Goal: Transaction & Acquisition: Purchase product/service

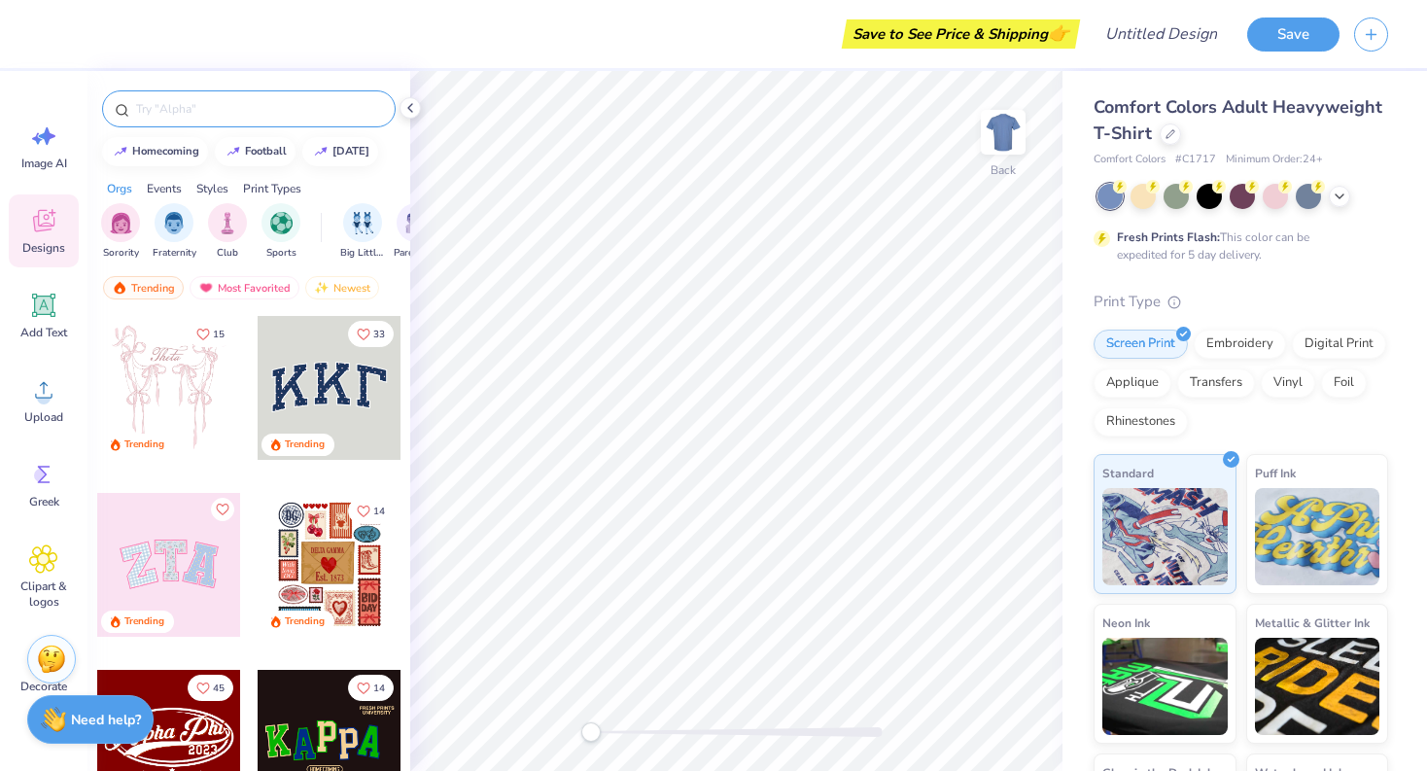
click at [178, 122] on div at bounding box center [249, 108] width 294 height 37
click at [179, 117] on input "text" at bounding box center [258, 108] width 249 height 19
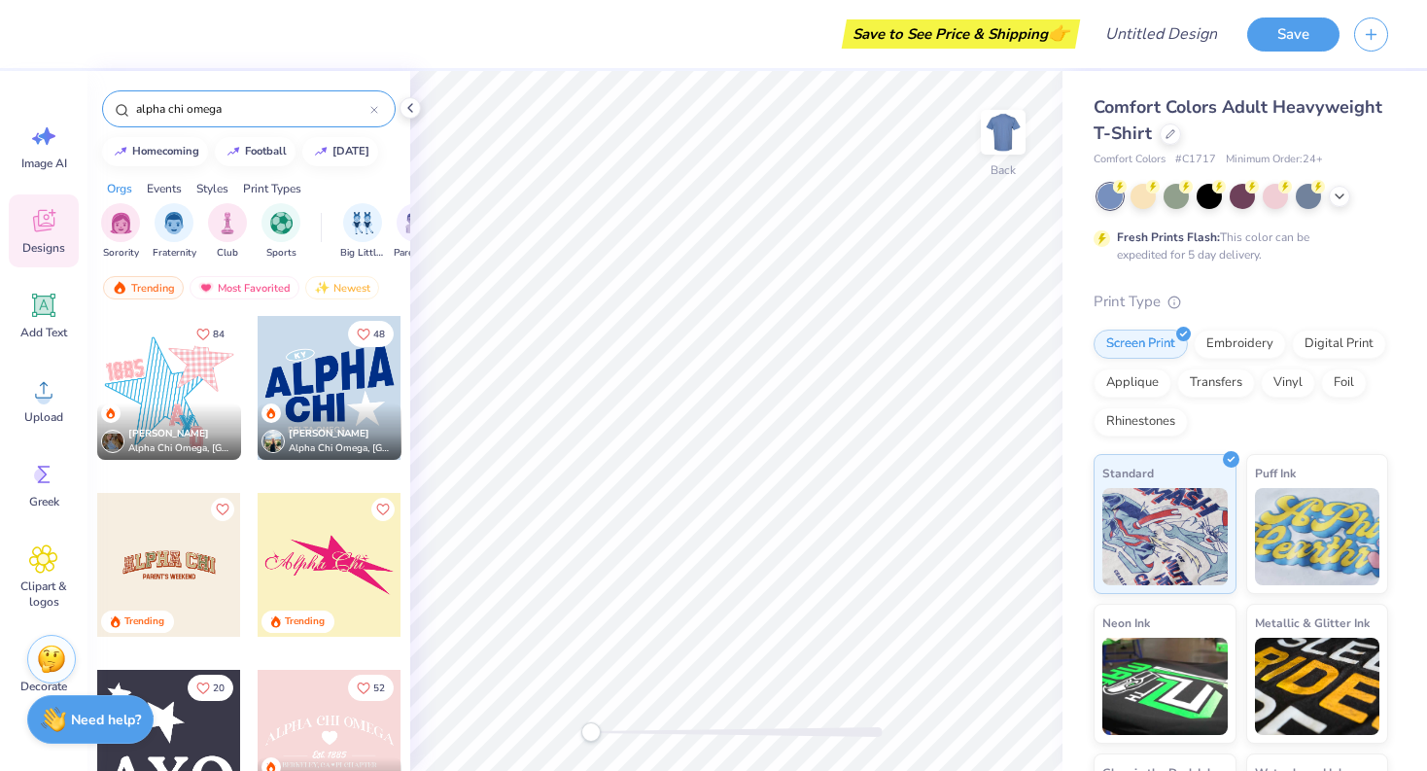
type input "alpha chi omega"
click at [195, 550] on div at bounding box center [169, 565] width 144 height 144
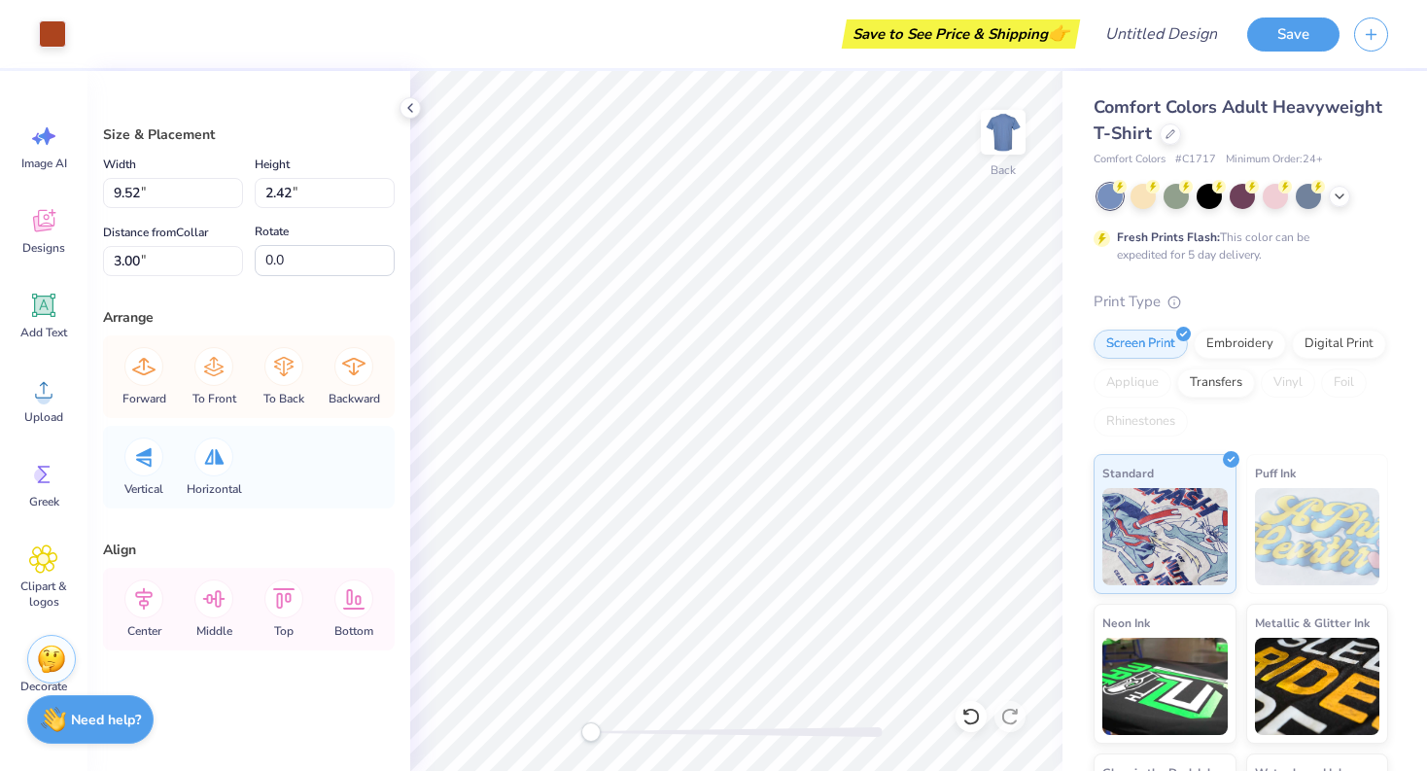
click at [1128, 207] on div at bounding box center [1243, 196] width 291 height 25
click at [1138, 201] on div at bounding box center [1143, 194] width 25 height 25
click at [1333, 197] on icon at bounding box center [1340, 195] width 16 height 16
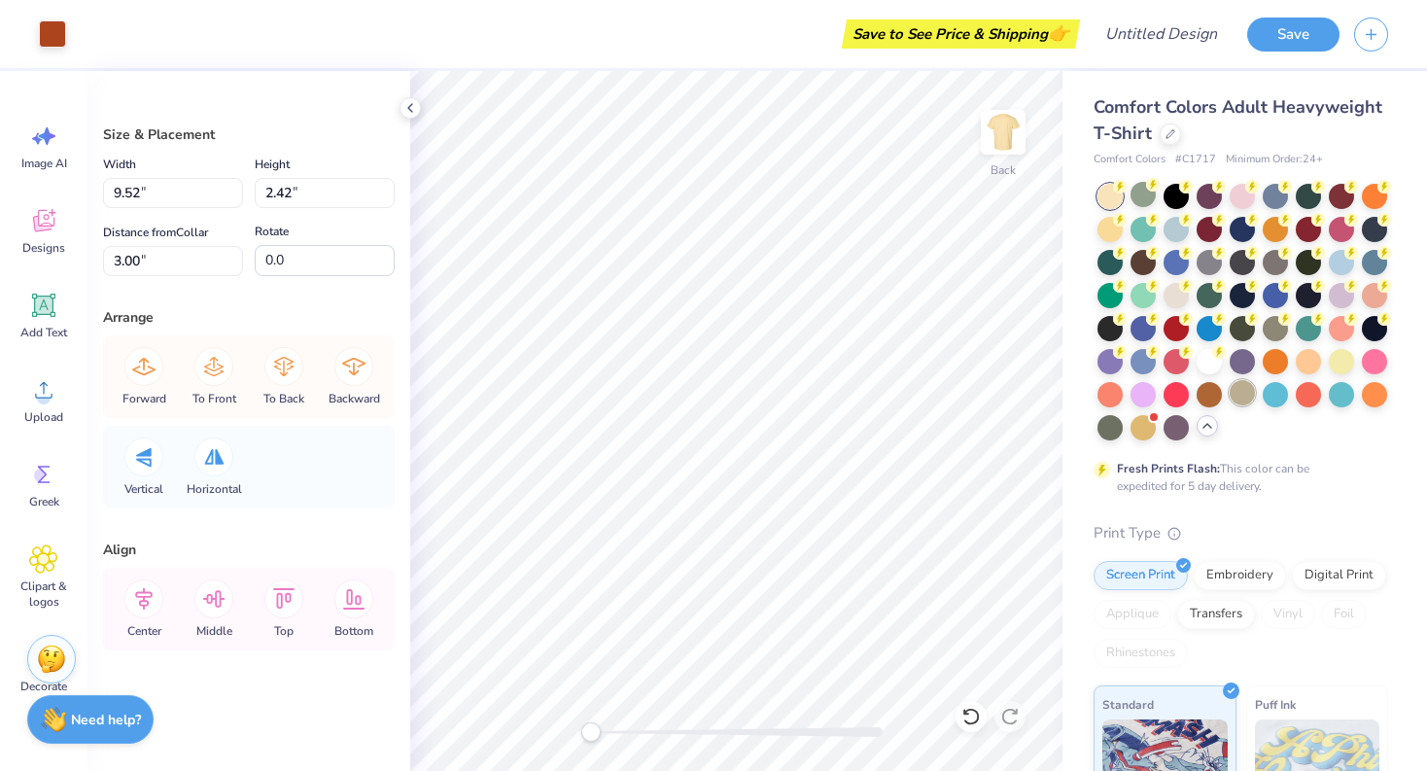
click at [1242, 387] on div at bounding box center [1242, 392] width 25 height 25
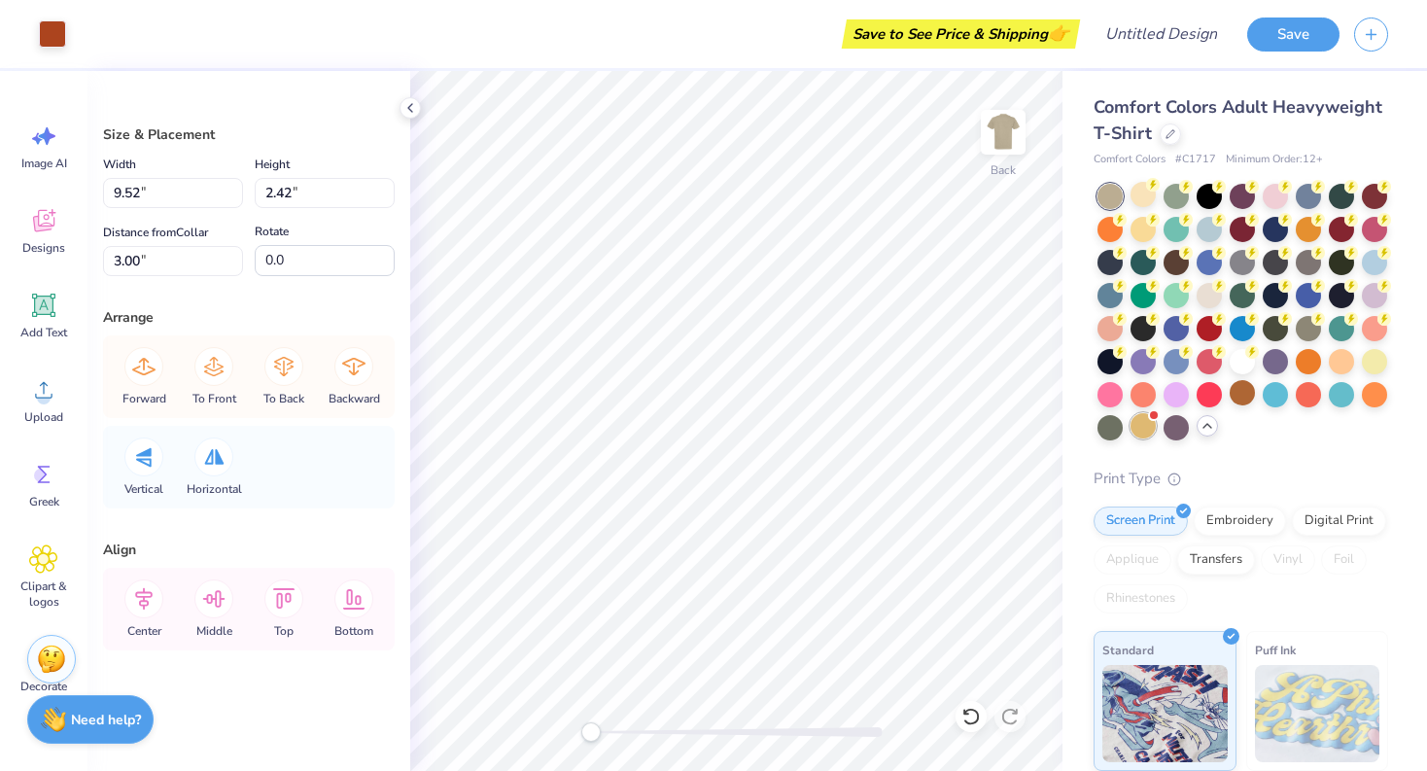
click at [1143, 430] on div at bounding box center [1143, 425] width 25 height 25
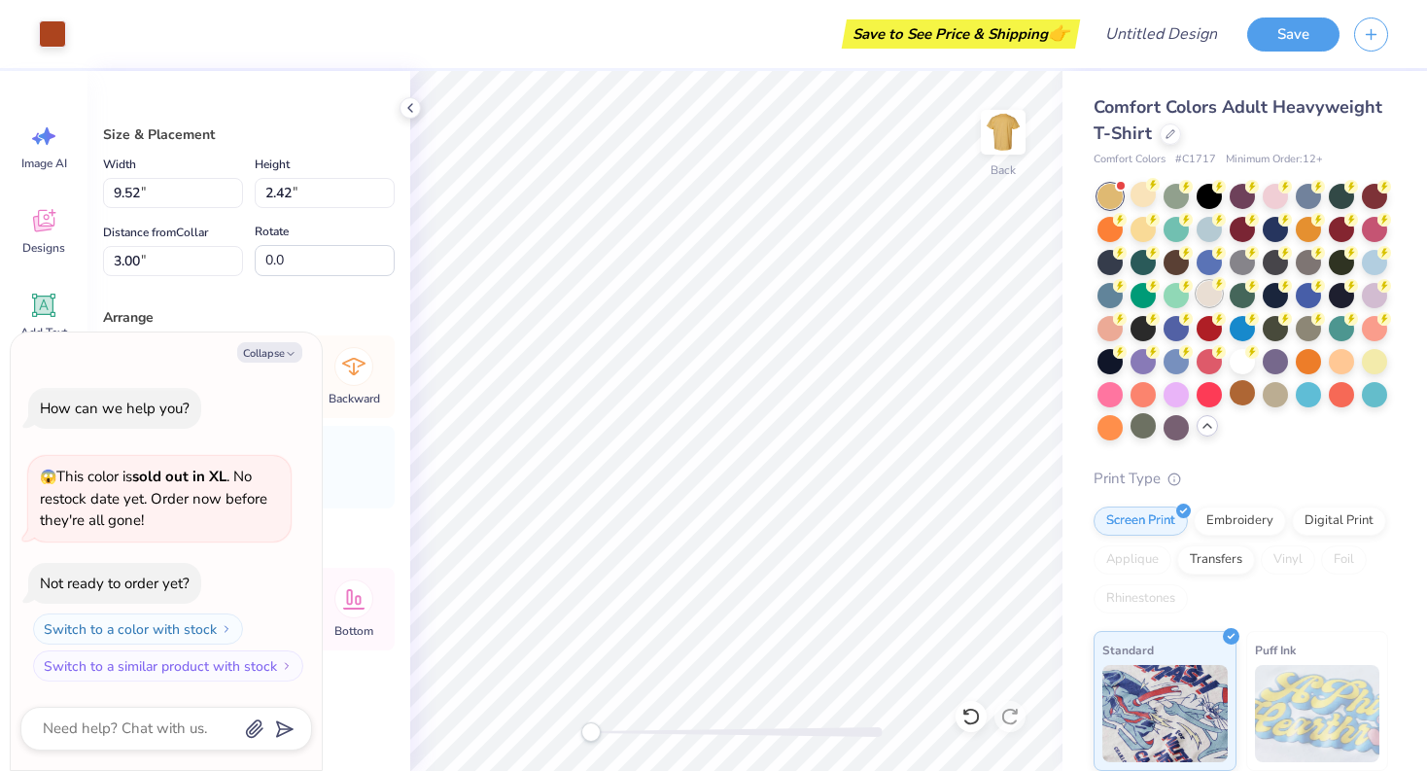
click at [1214, 300] on div at bounding box center [1209, 293] width 25 height 25
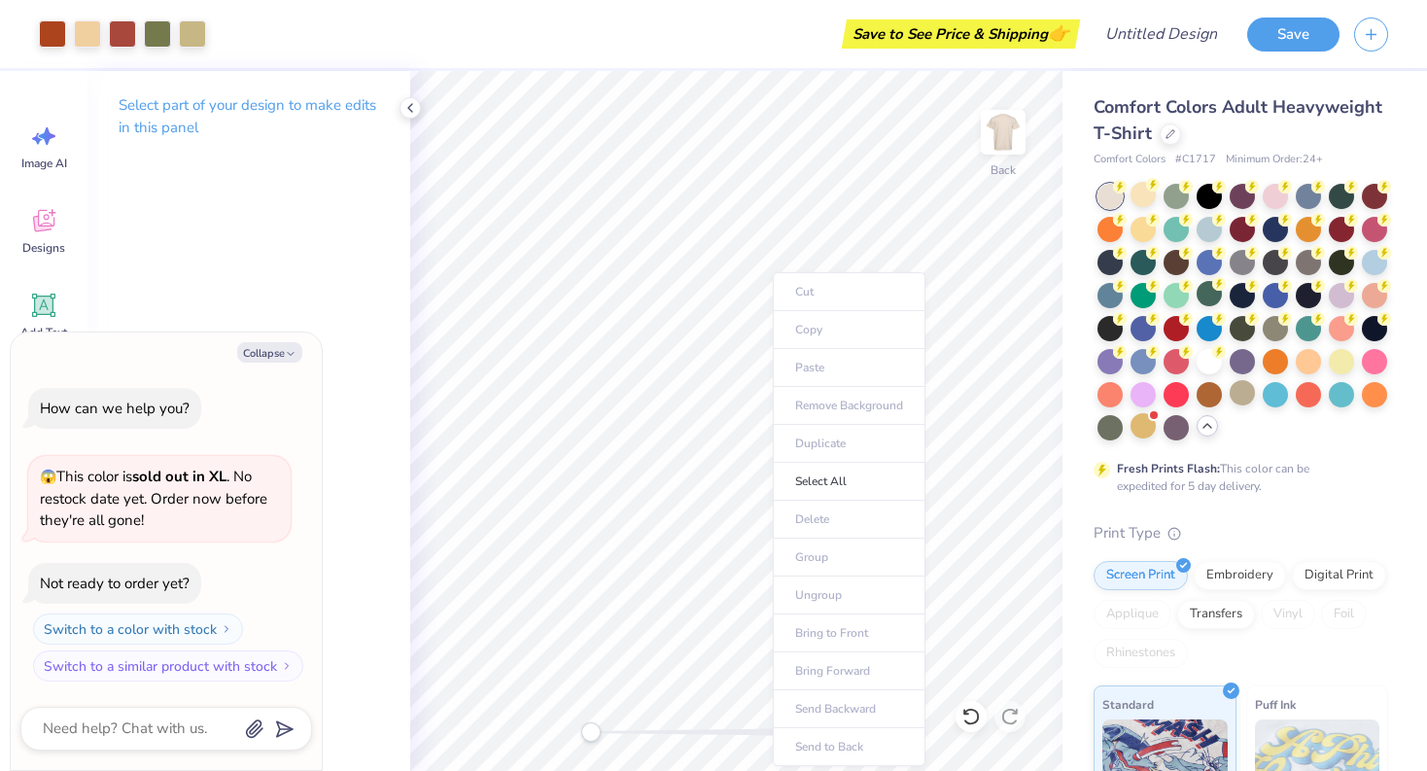
click at [807, 295] on ul "Cut Copy Paste Remove Background Duplicate Select All Delete Group Ungroup Brin…" at bounding box center [849, 519] width 153 height 494
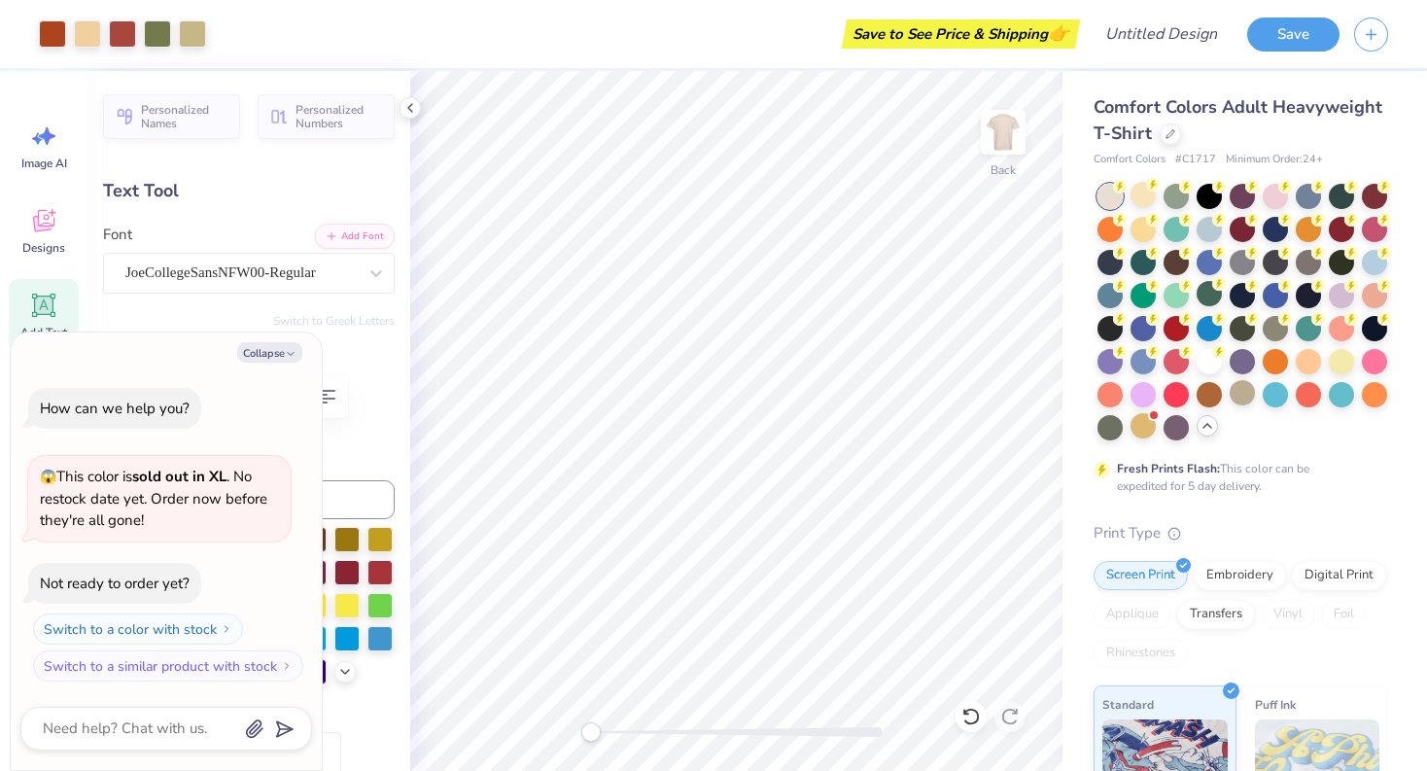
click at [322, 192] on div "Text Tool" at bounding box center [249, 191] width 292 height 26
click at [345, 398] on button "button" at bounding box center [326, 396] width 43 height 43
click at [291, 348] on icon "button" at bounding box center [291, 354] width 12 height 12
type textarea "x"
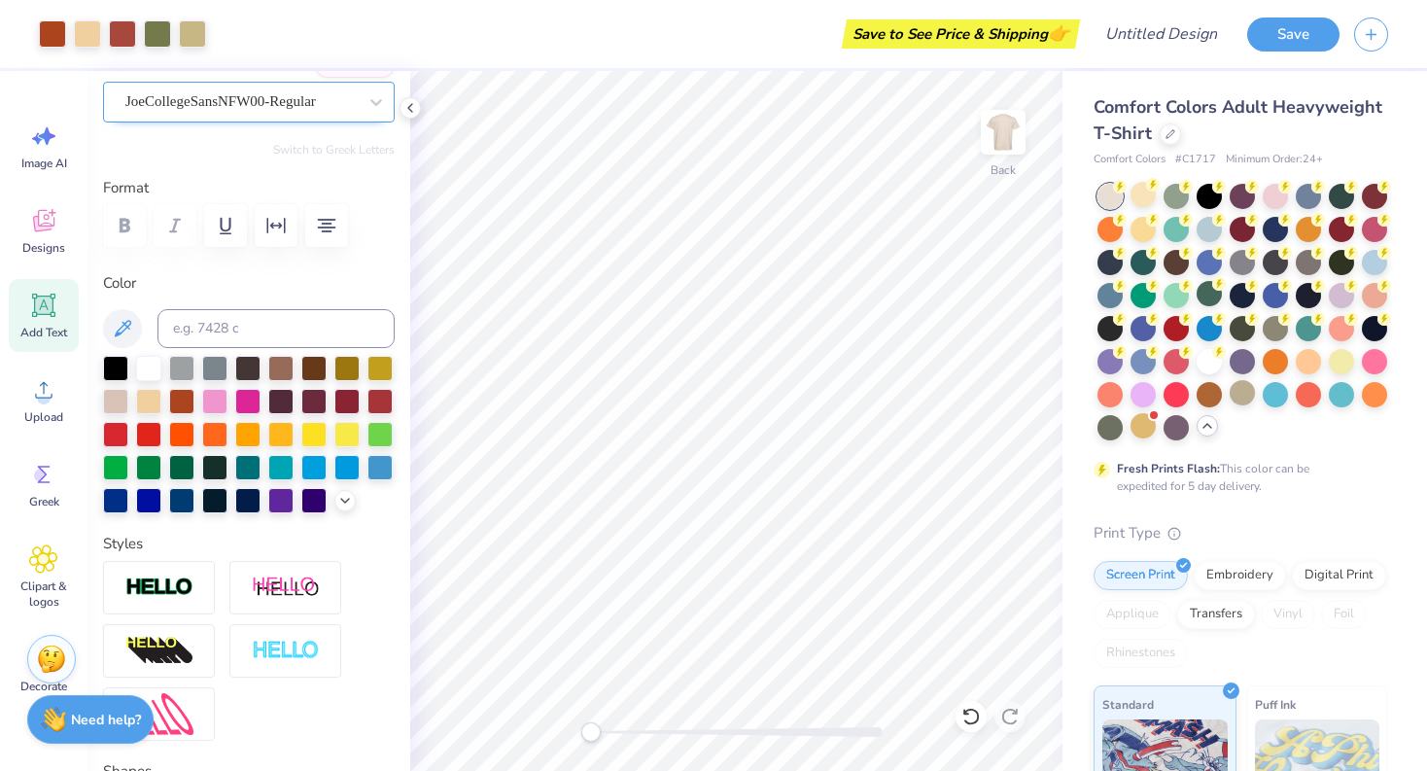
scroll to position [172, 0]
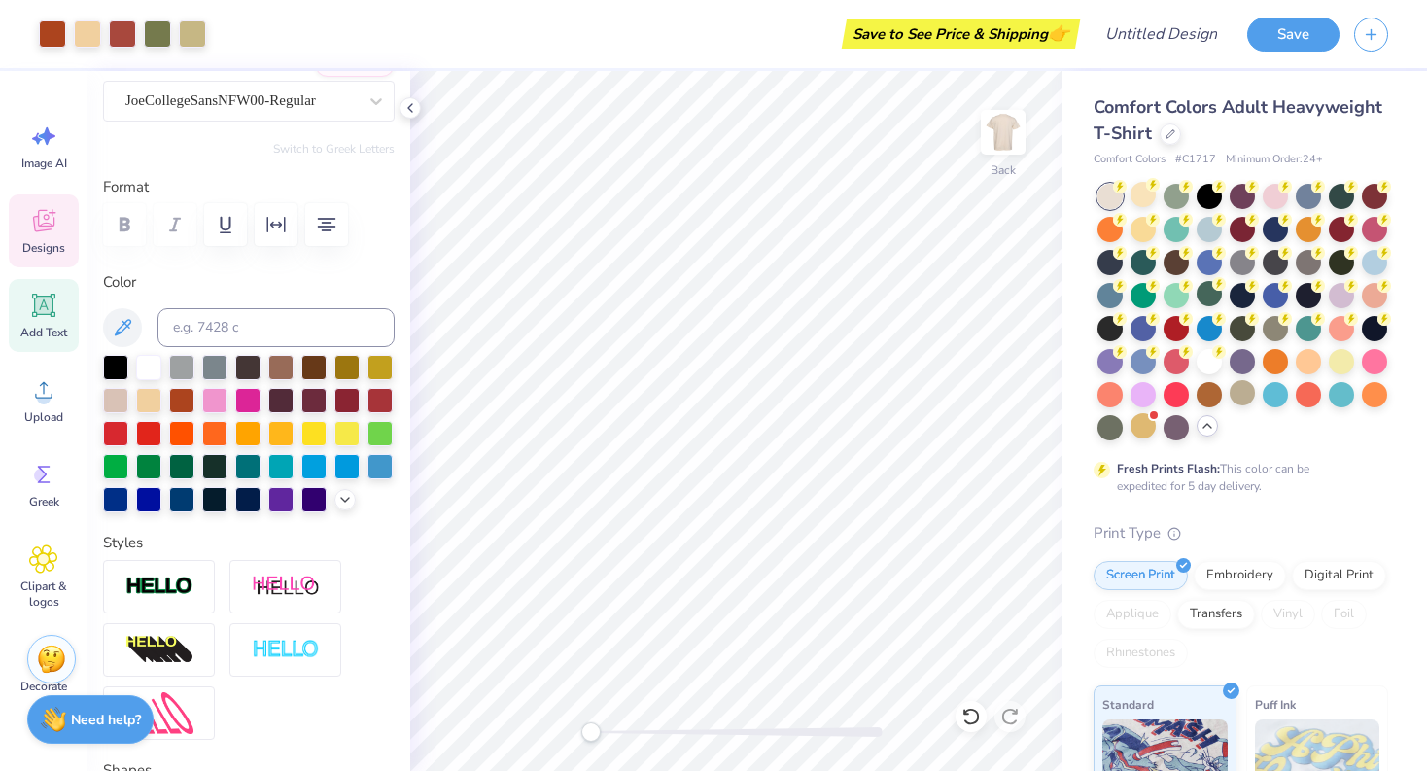
click at [64, 217] on div "Designs" at bounding box center [44, 230] width 70 height 73
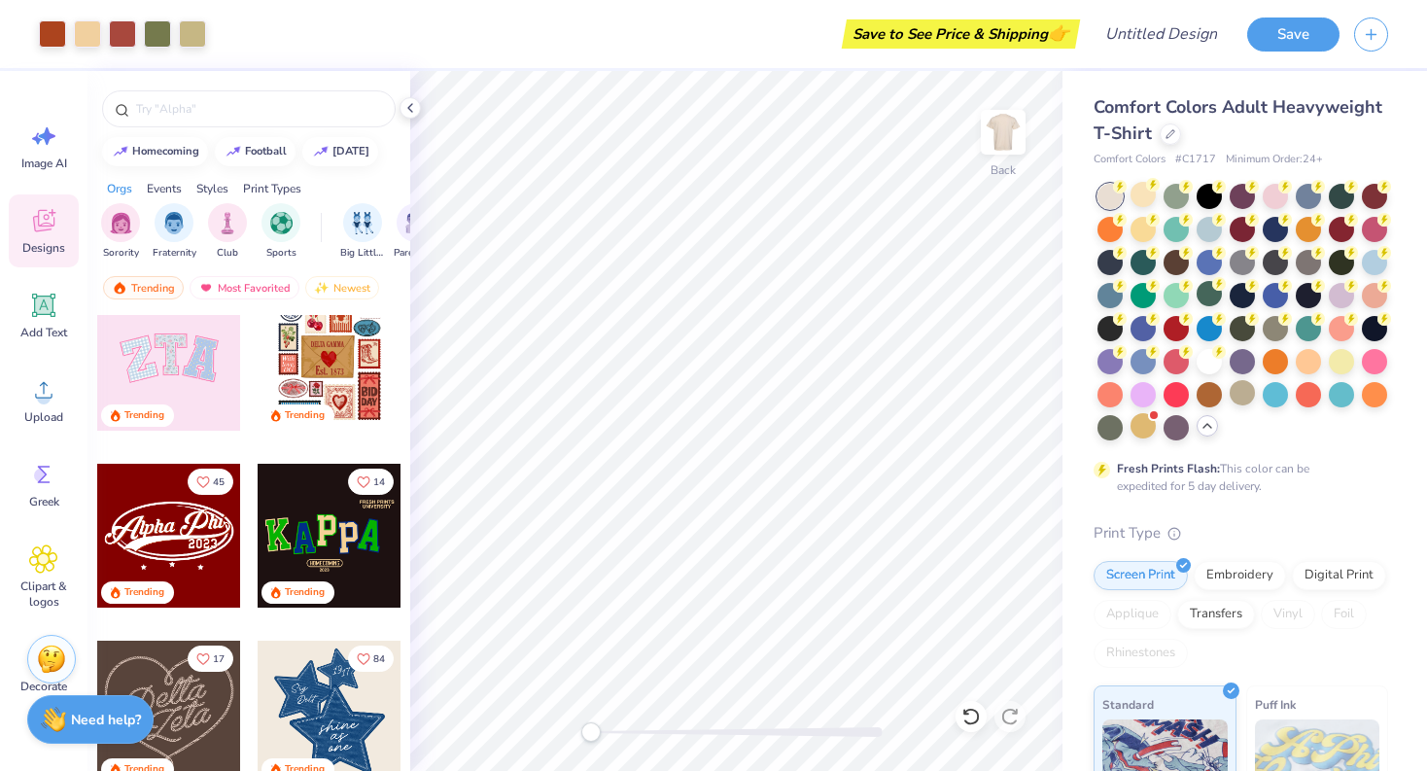
scroll to position [336, 0]
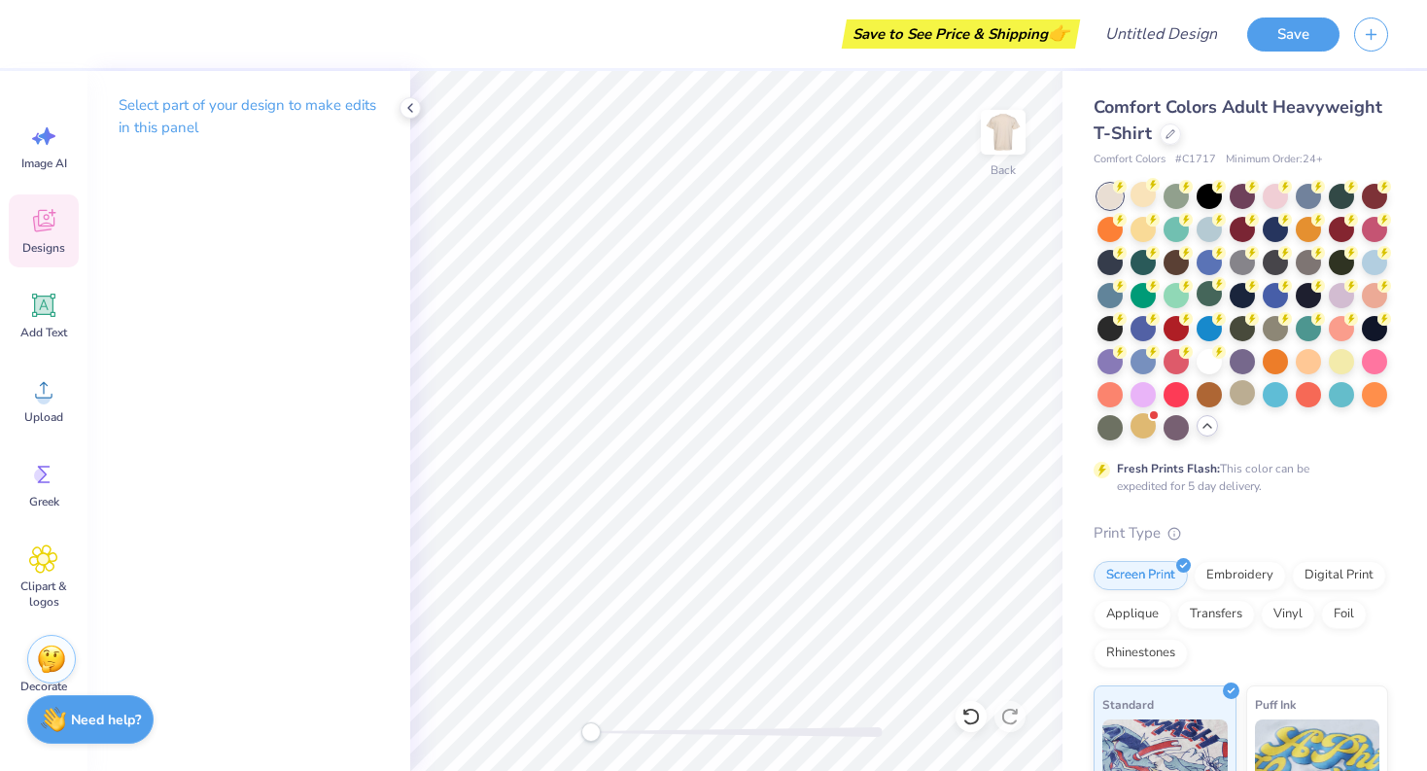
click at [40, 210] on icon at bounding box center [43, 221] width 21 height 22
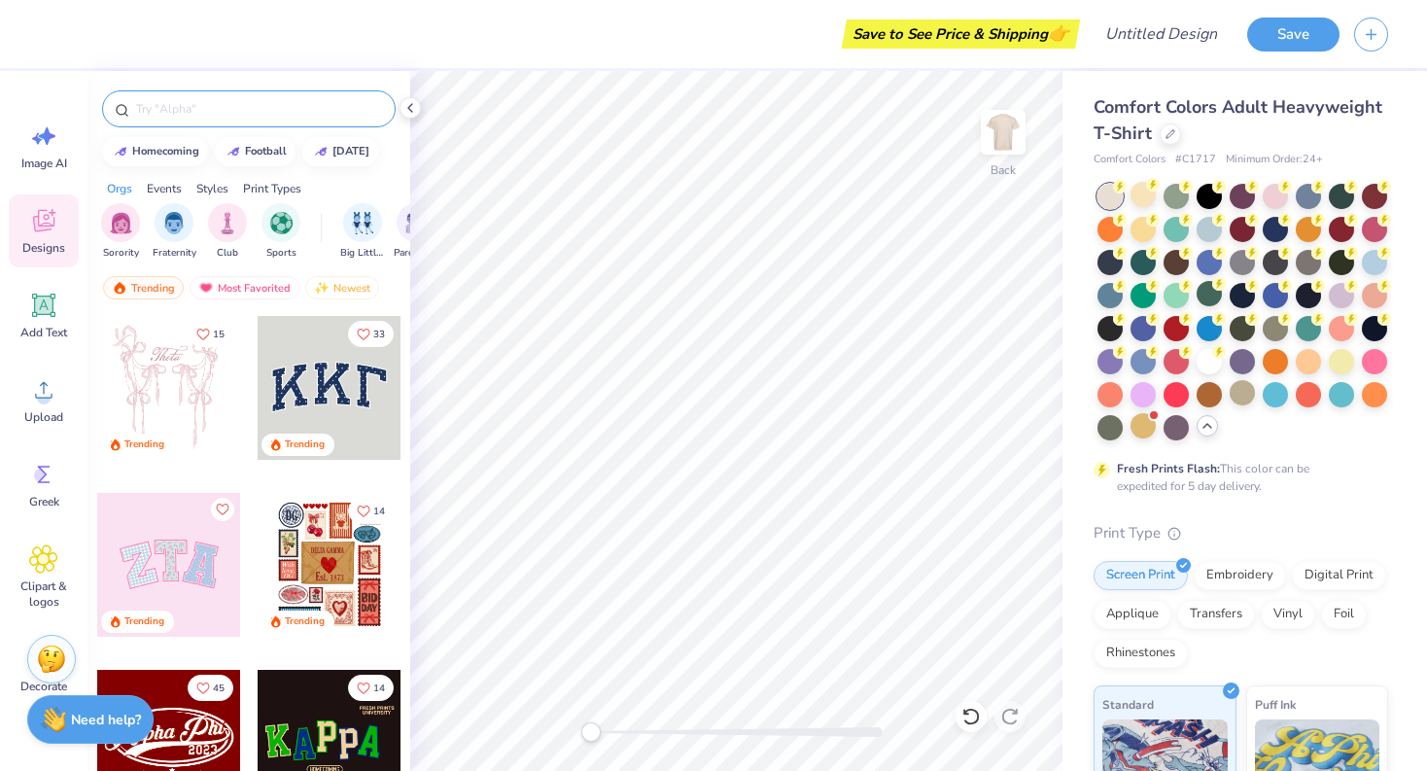
click at [164, 114] on input "text" at bounding box center [258, 108] width 249 height 19
type input "bear"
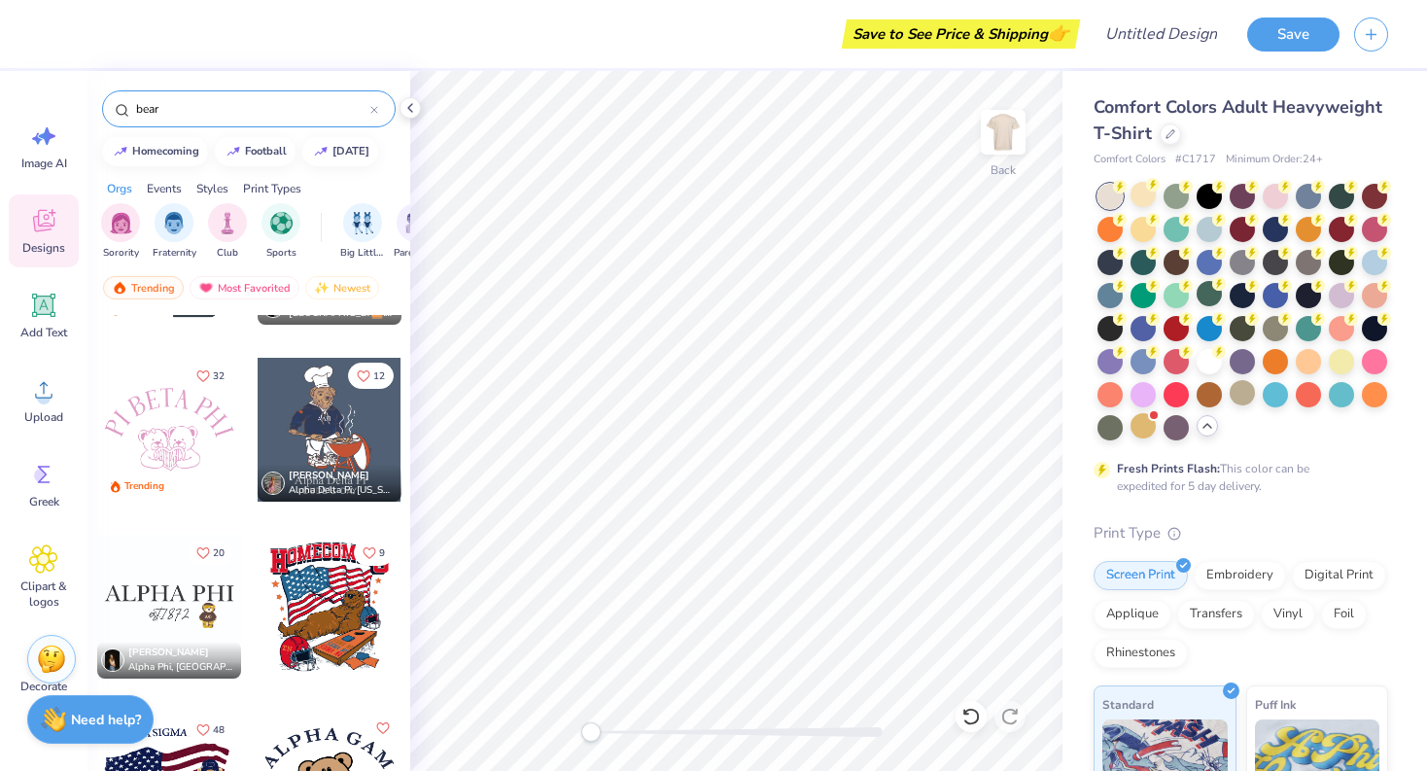
scroll to position [1011, 0]
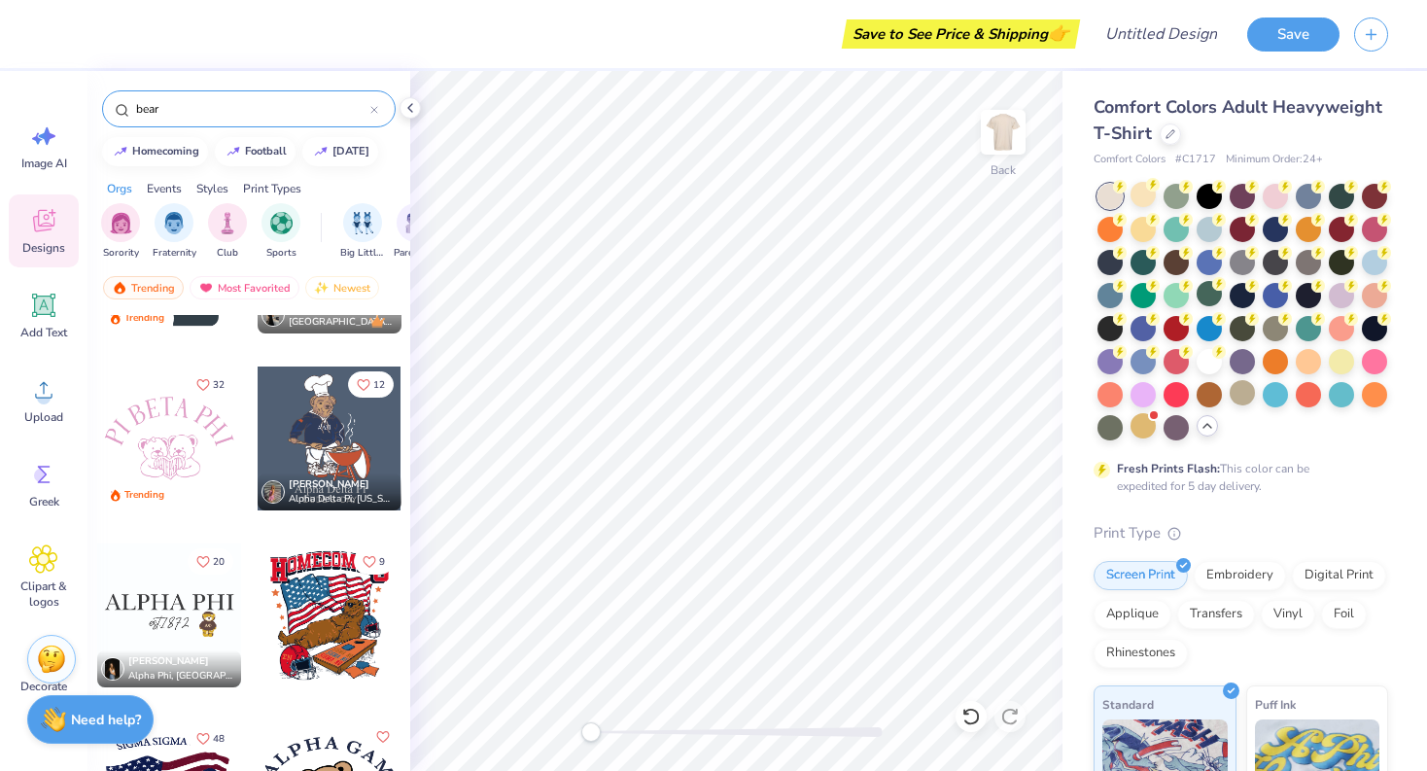
click at [193, 459] on div at bounding box center [169, 439] width 144 height 144
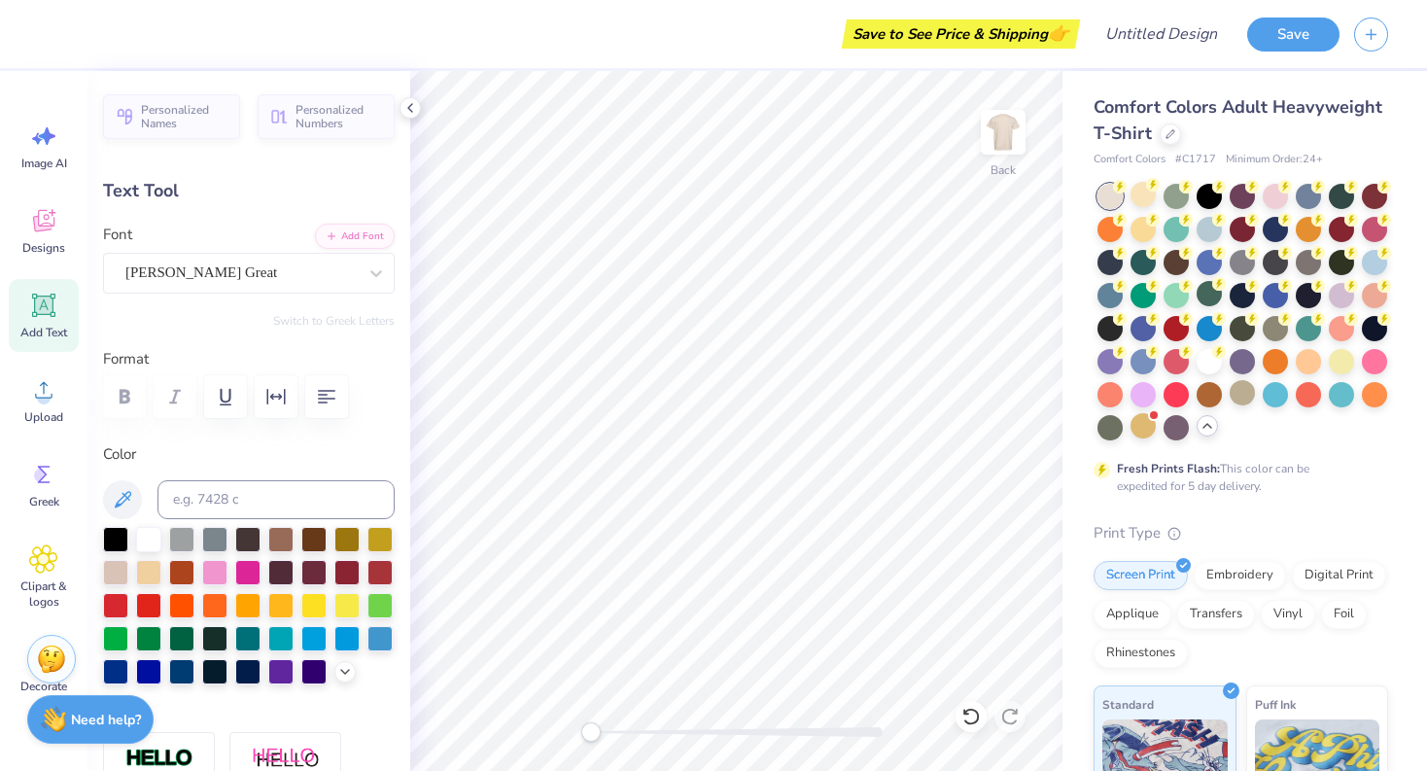
scroll to position [0, 0]
type textarea "H"
type input "3.44"
type input "0.93"
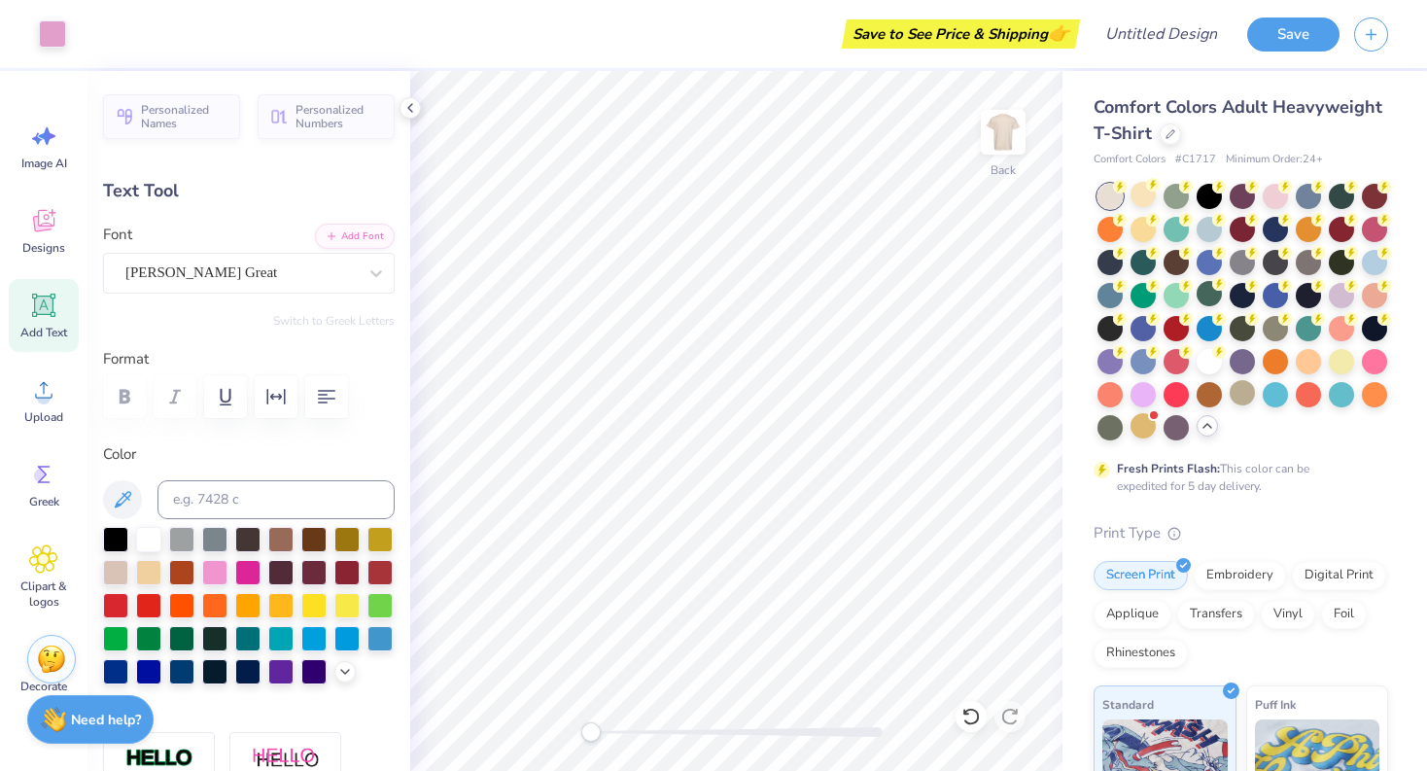
type input "8.41"
click at [283, 581] on div at bounding box center [280, 570] width 25 height 25
click at [311, 569] on div at bounding box center [313, 570] width 25 height 25
click at [282, 569] on div at bounding box center [280, 570] width 25 height 25
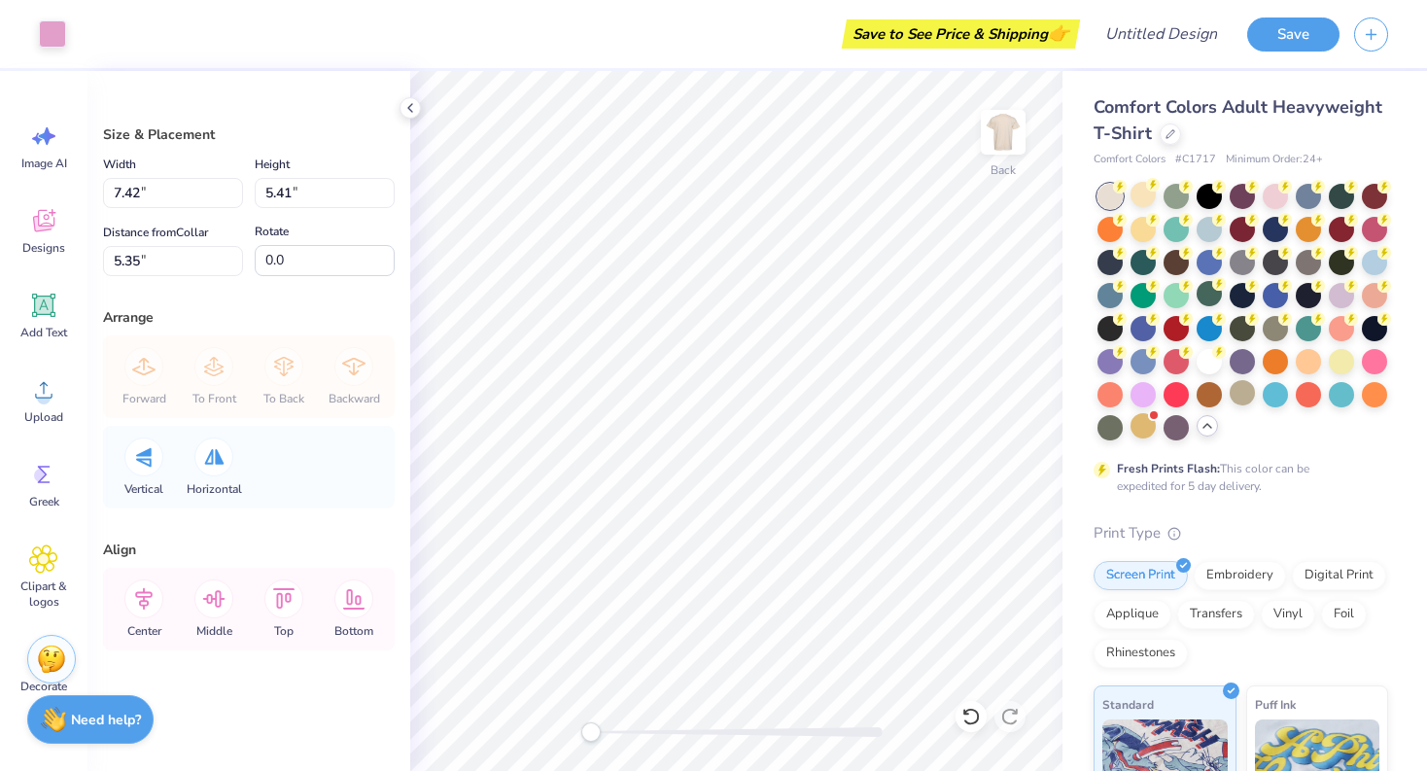
click at [338, 125] on div "Size & Placement" at bounding box center [249, 134] width 292 height 20
click at [39, 216] on icon at bounding box center [43, 220] width 29 height 29
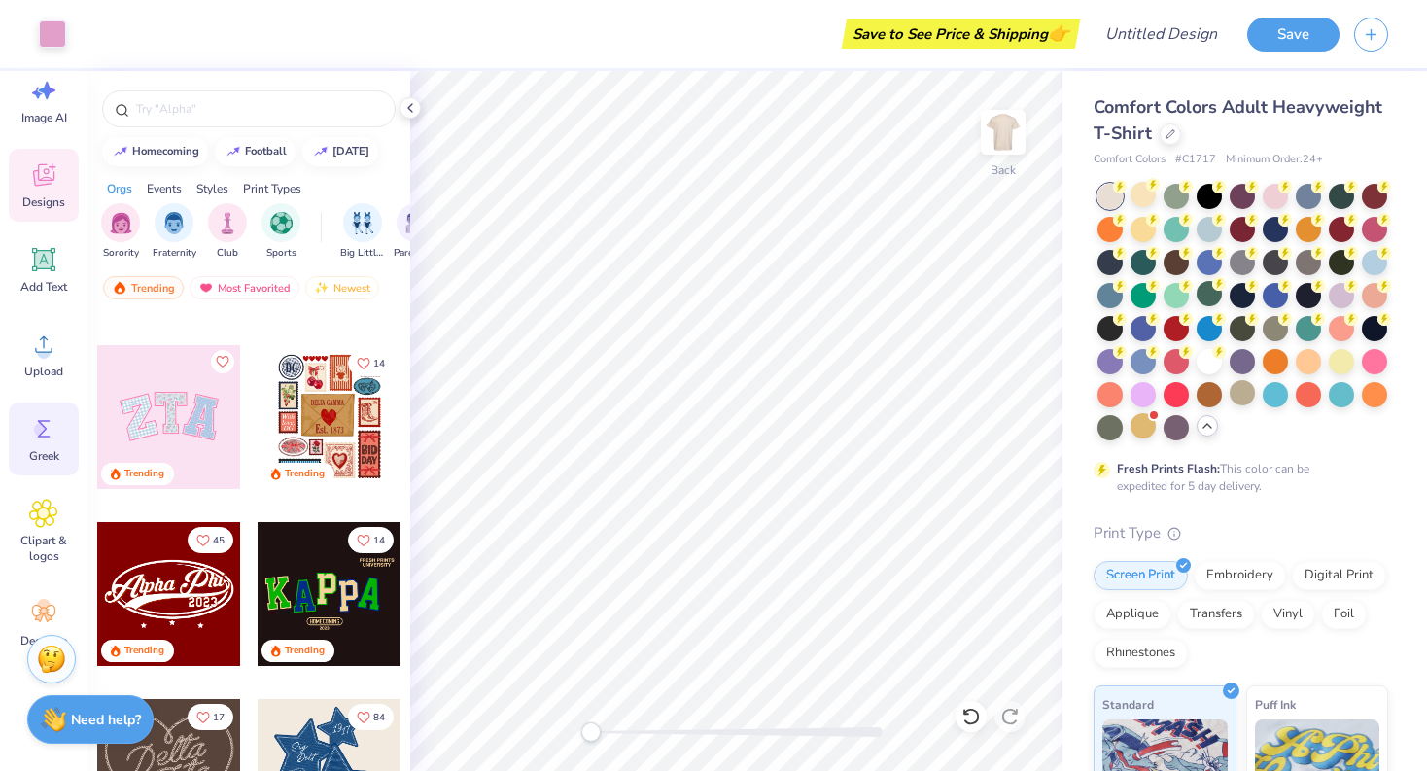
scroll to position [0, 0]
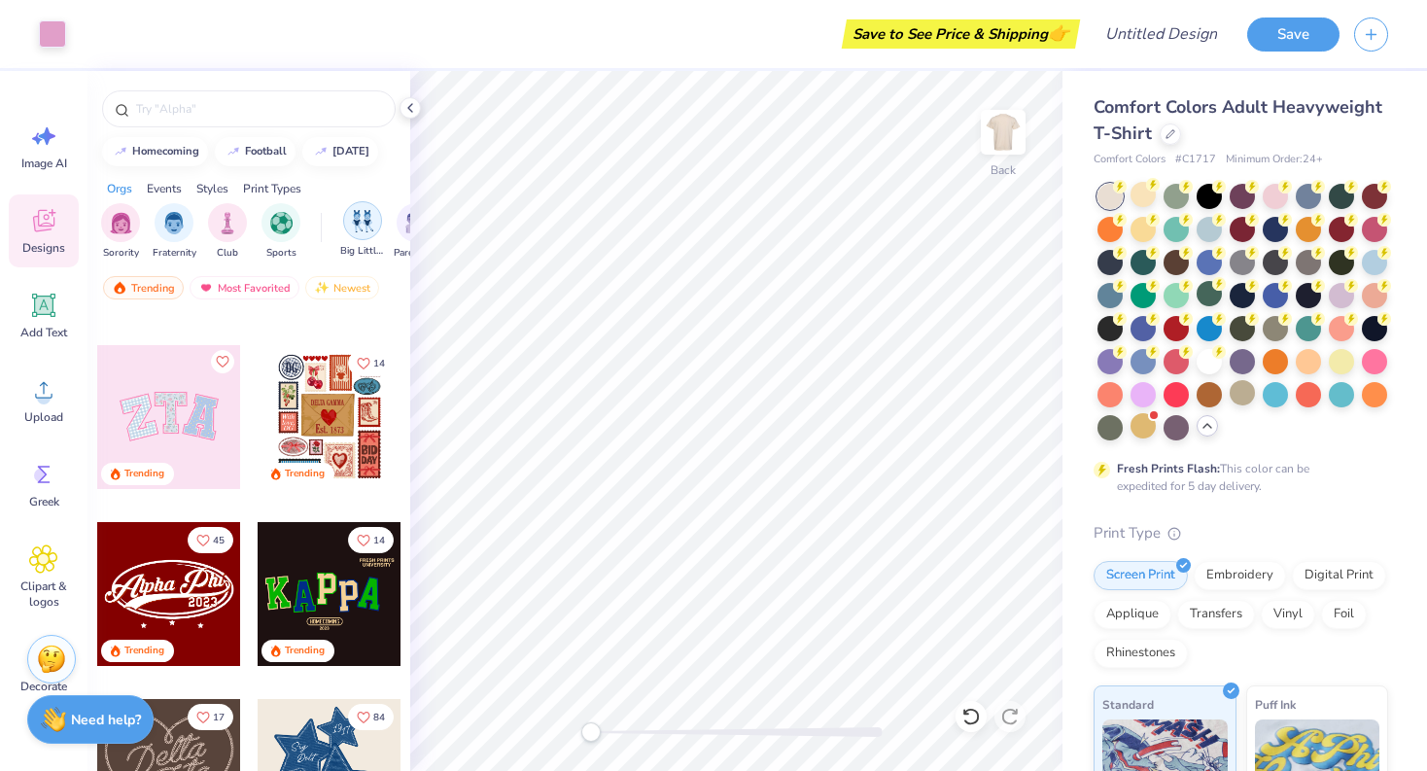
click at [360, 222] on img "filter for Big Little Reveal" at bounding box center [362, 221] width 21 height 22
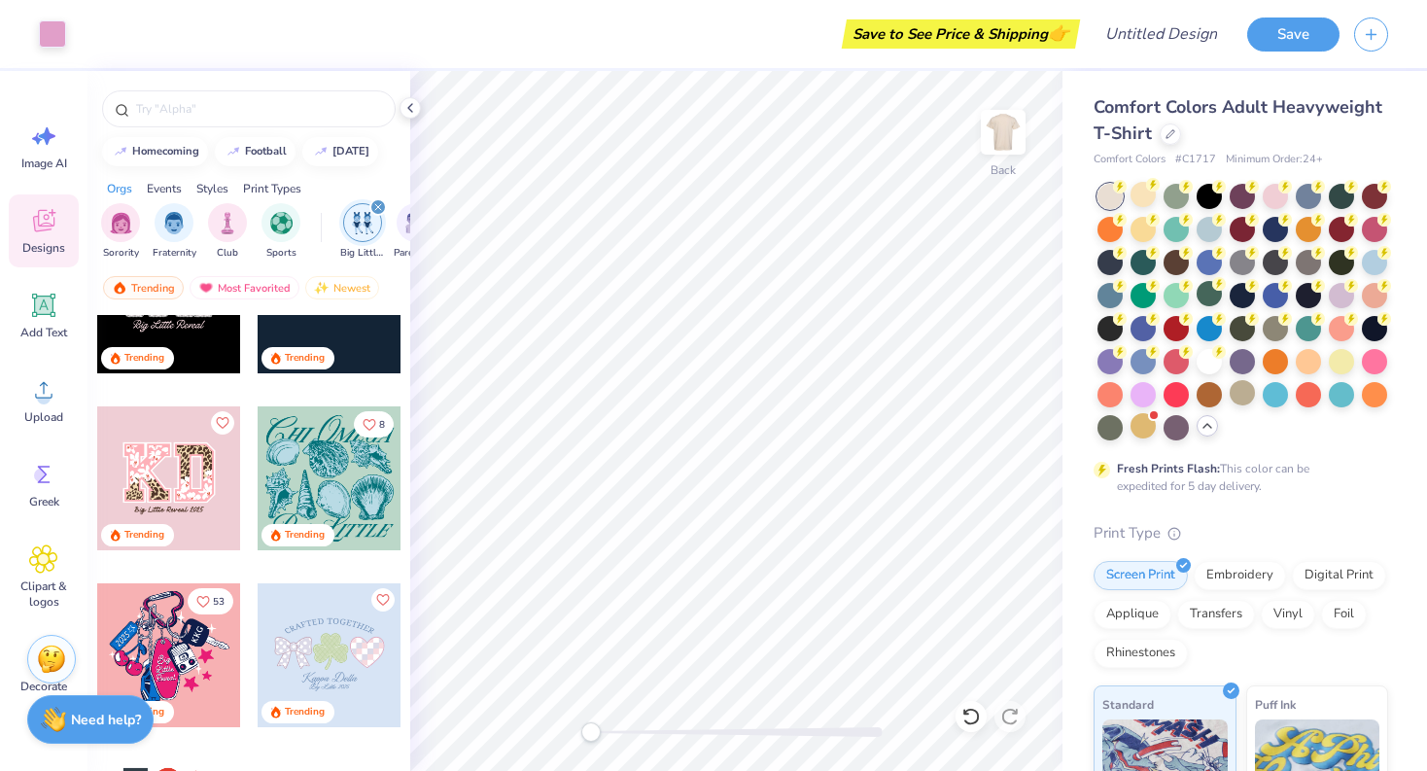
scroll to position [302, 0]
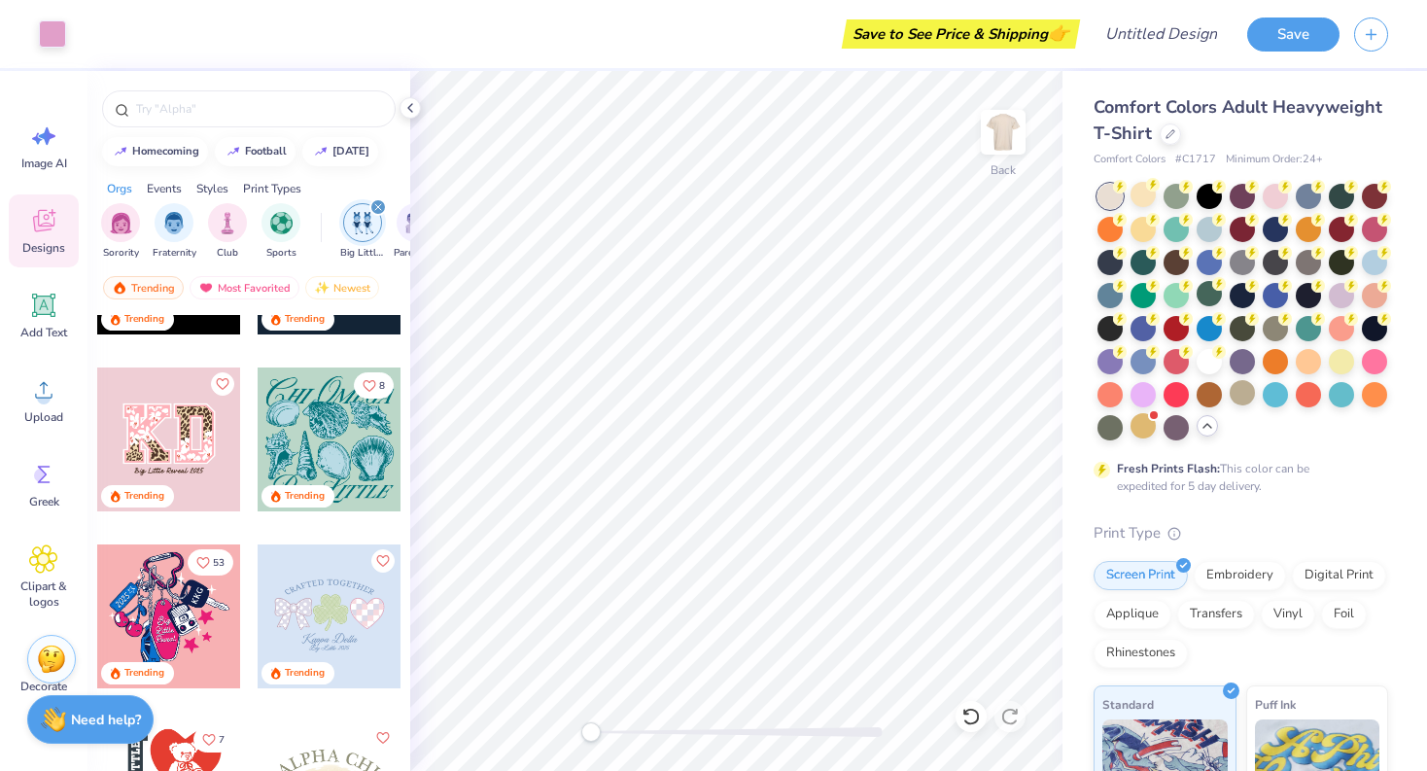
click at [350, 464] on div at bounding box center [330, 440] width 144 height 144
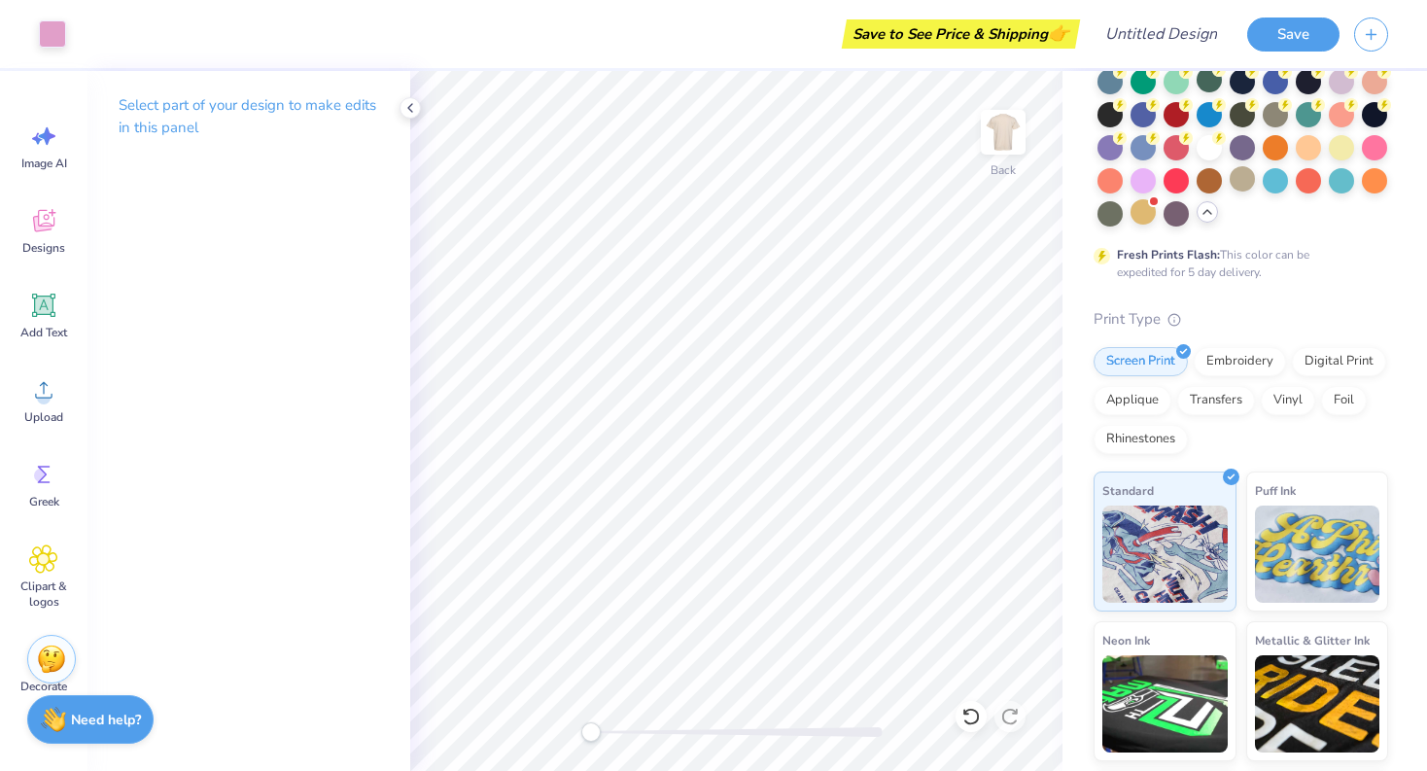
scroll to position [0, 0]
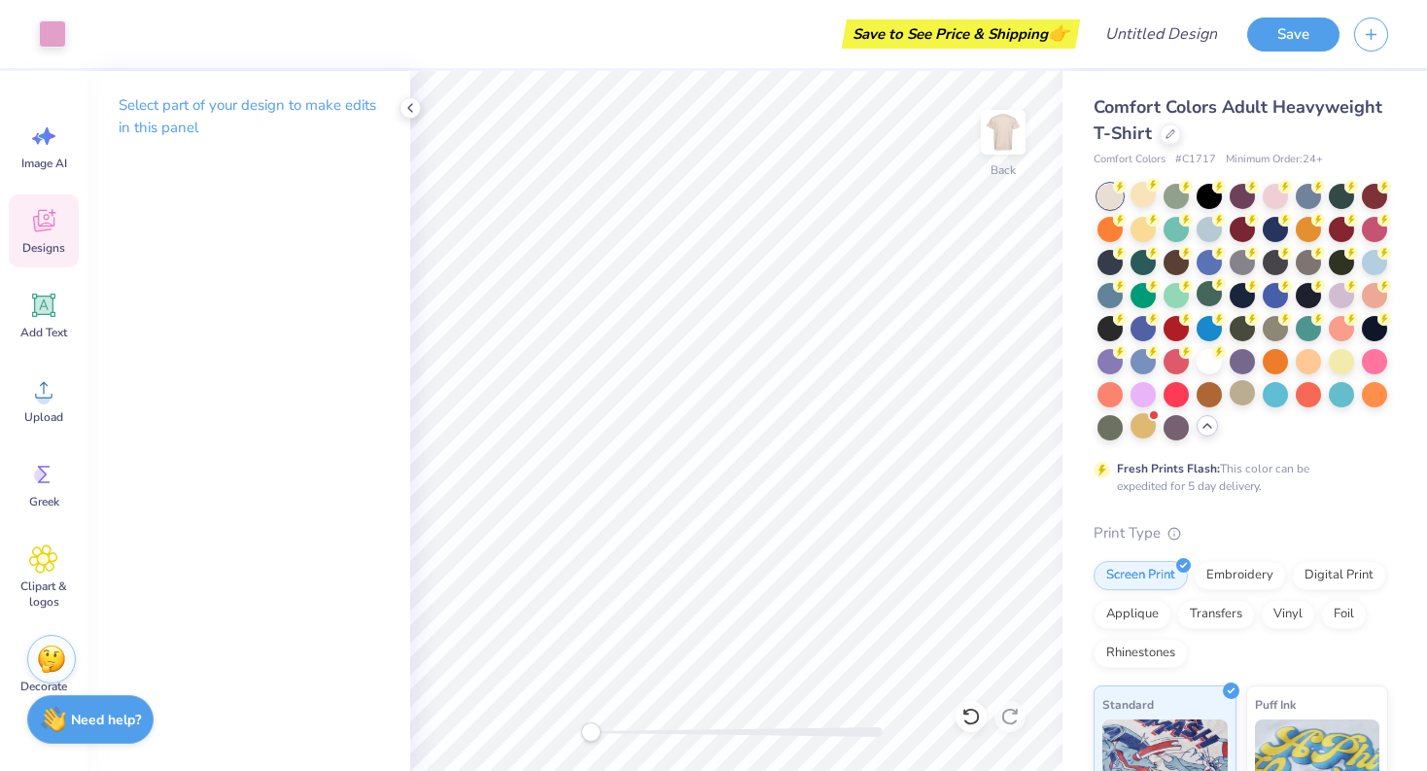
click at [41, 230] on icon at bounding box center [43, 221] width 21 height 22
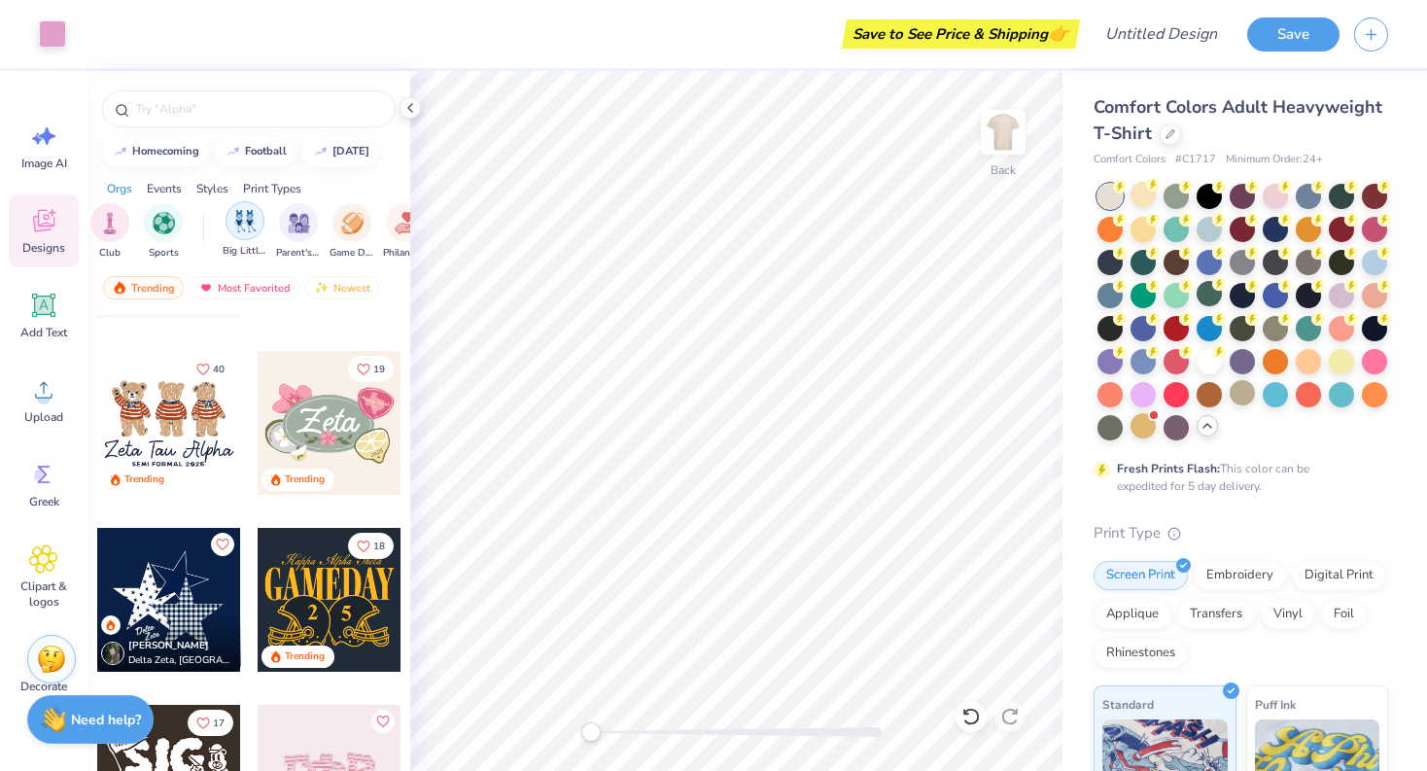
scroll to position [0, 208]
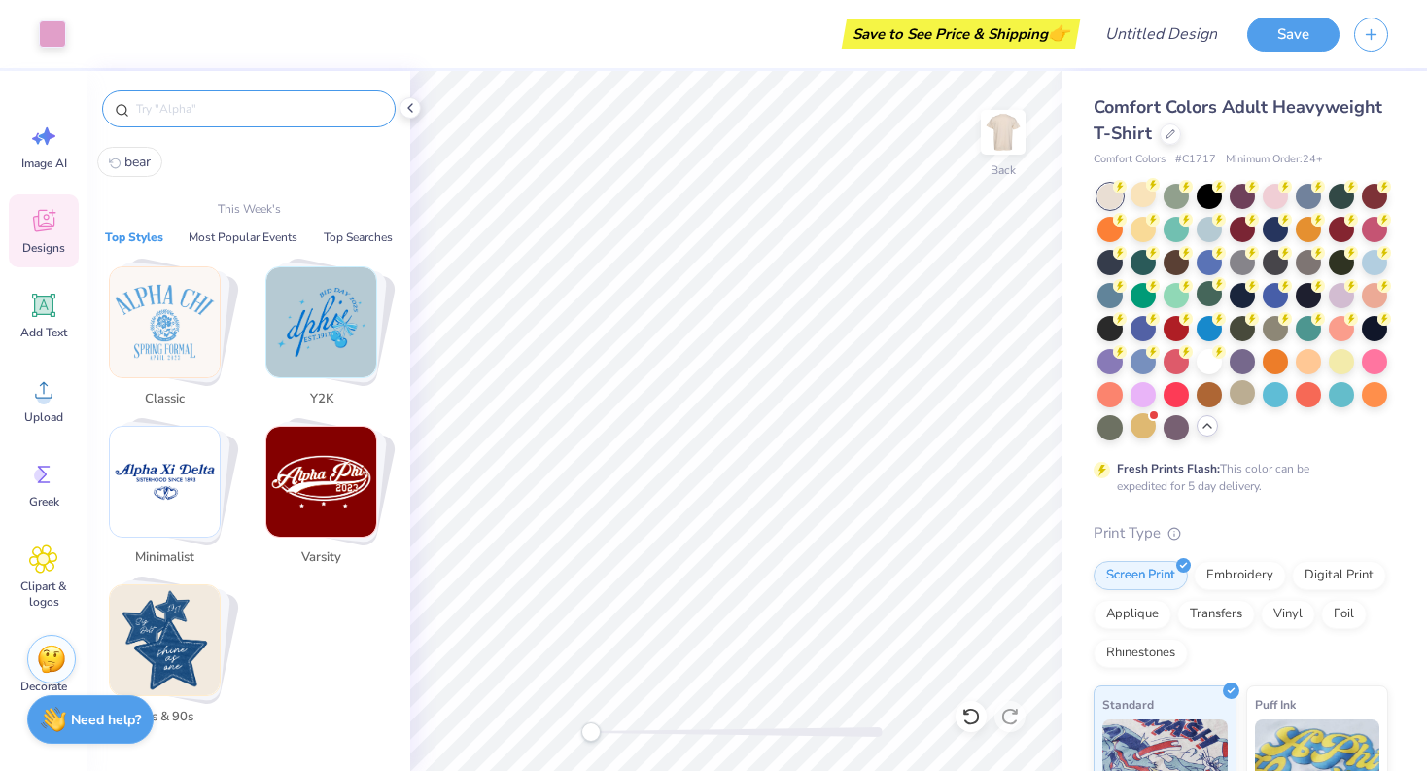
click at [241, 107] on input "text" at bounding box center [258, 108] width 249 height 19
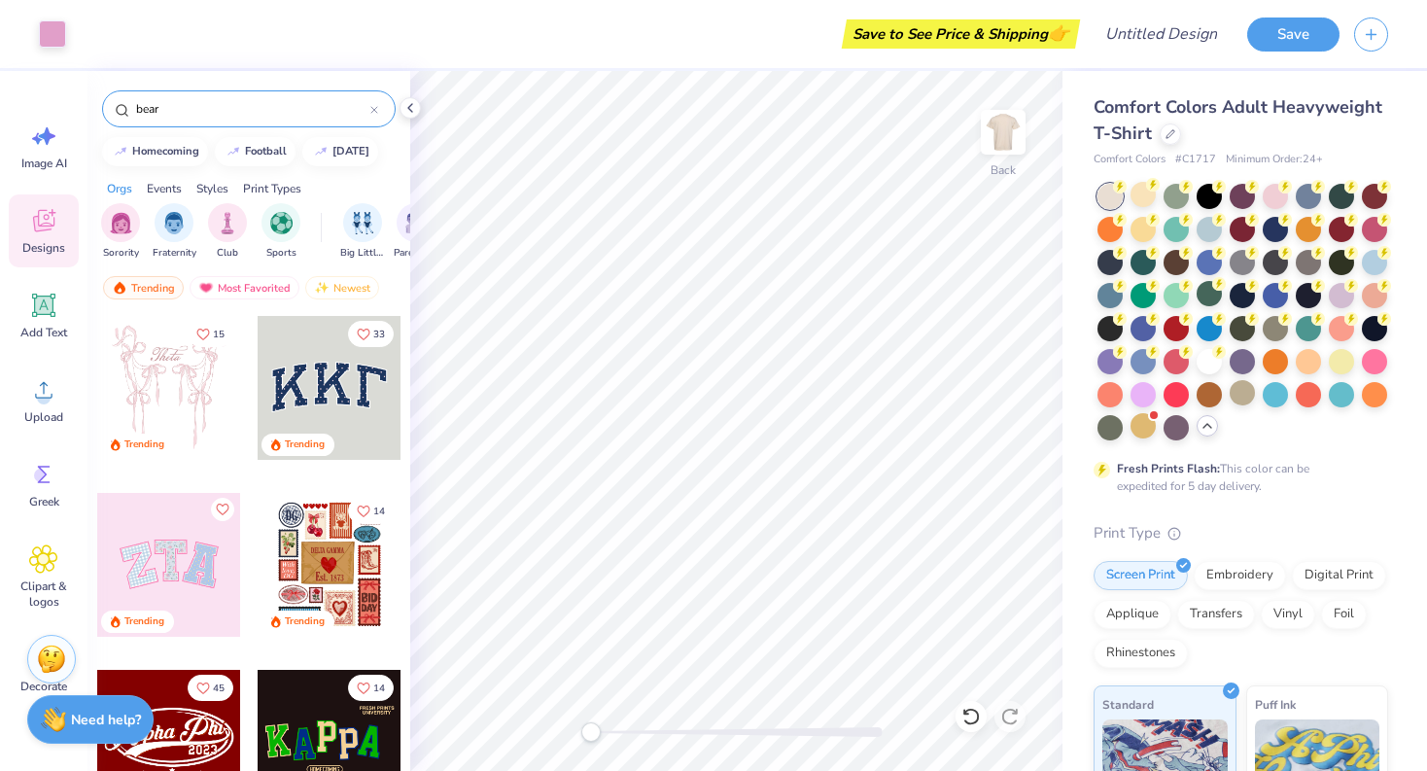
type input "bear"
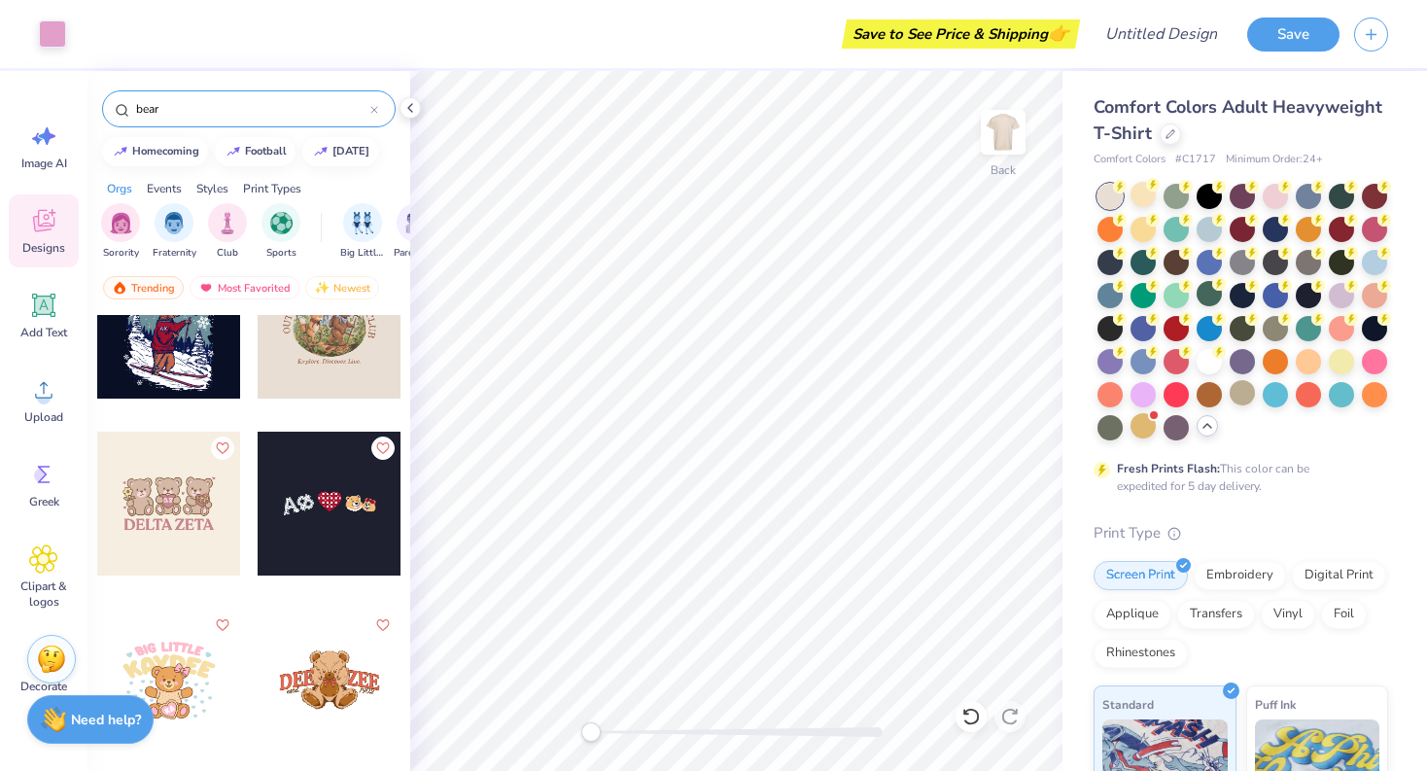
scroll to position [2594, 0]
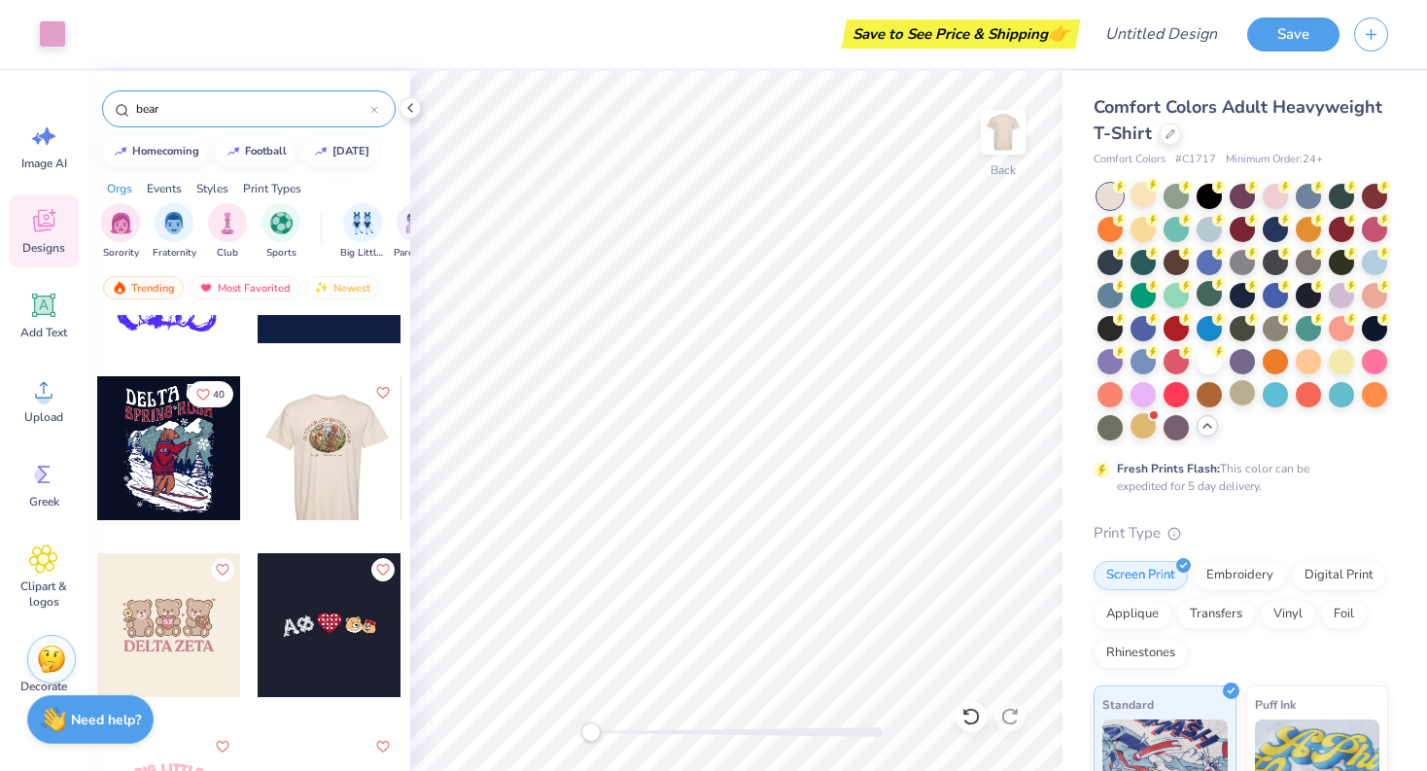
click at [291, 483] on div at bounding box center [329, 448] width 144 height 144
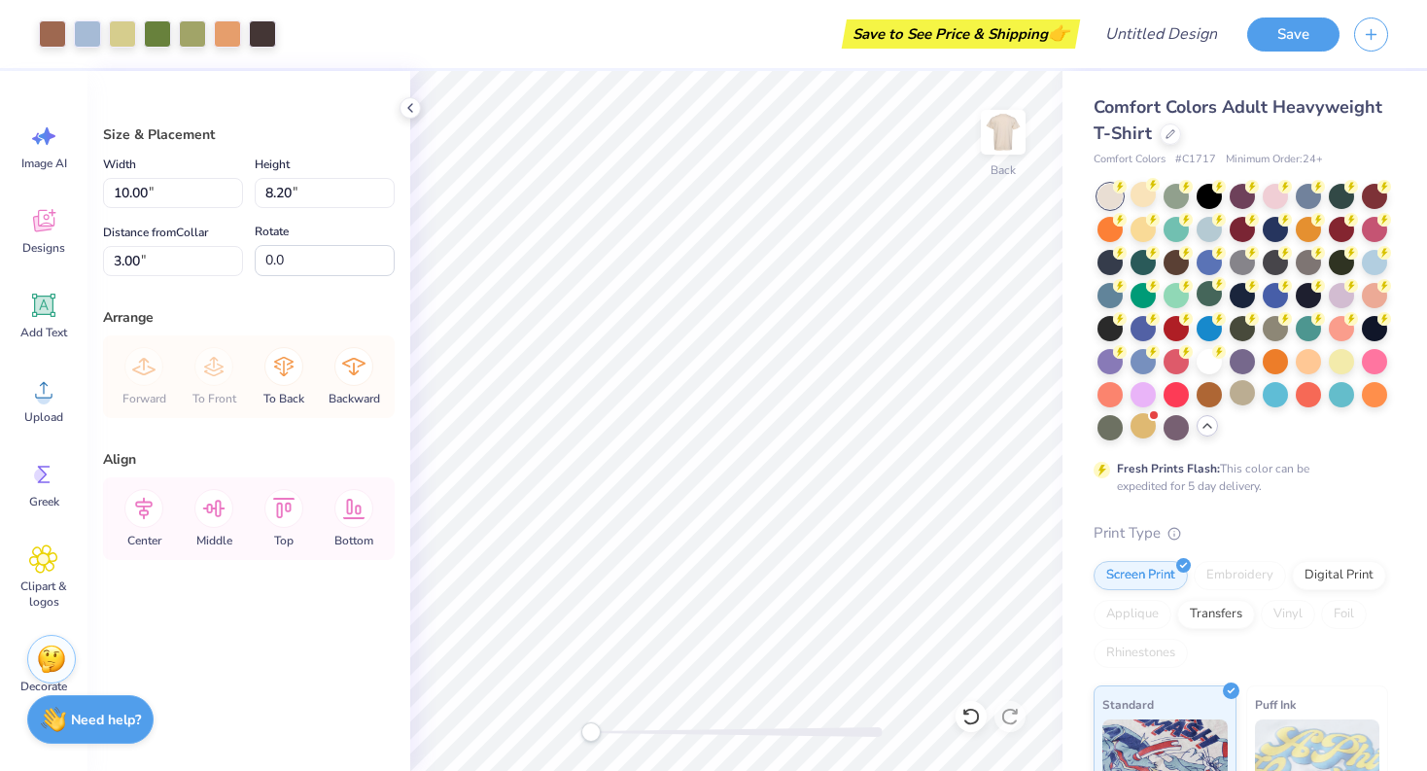
type input "7.42"
type input "5.41"
type input "5.35"
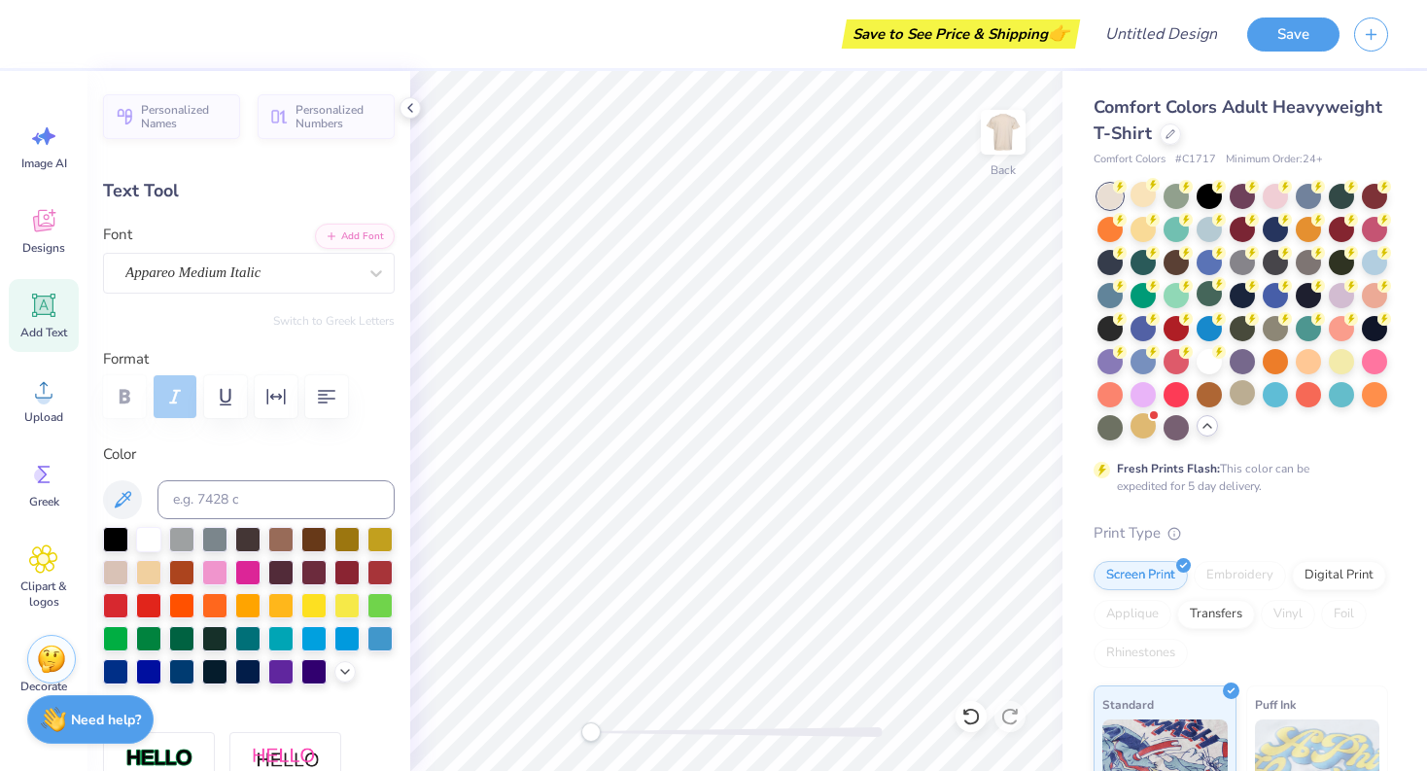
scroll to position [1, 0]
type textarea "LITTLE"
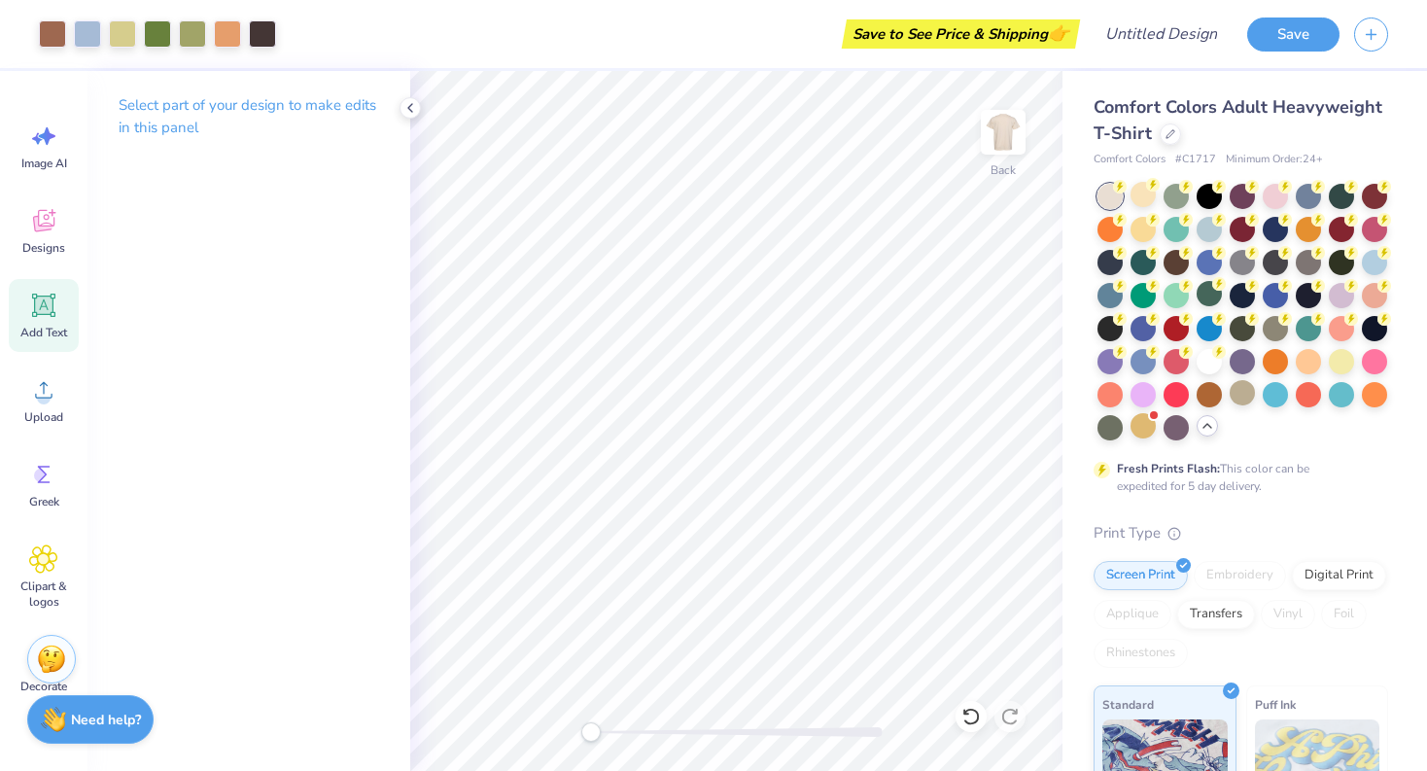
click at [53, 321] on div "Add Text" at bounding box center [44, 315] width 70 height 73
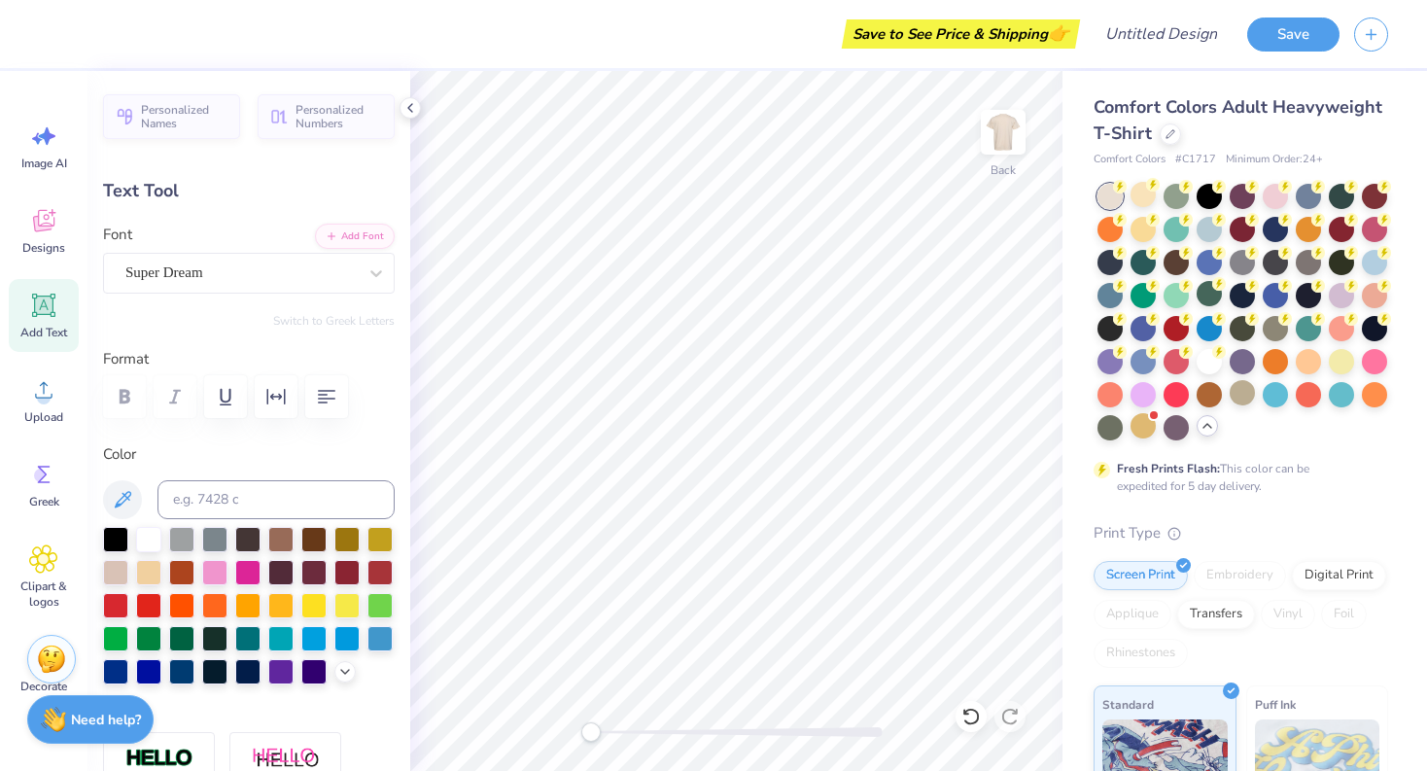
scroll to position [0, 7]
type textarea "ALPHA CHI OMEGE"
click at [303, 539] on div at bounding box center [313, 537] width 25 height 25
click at [319, 283] on div at bounding box center [240, 273] width 231 height 26
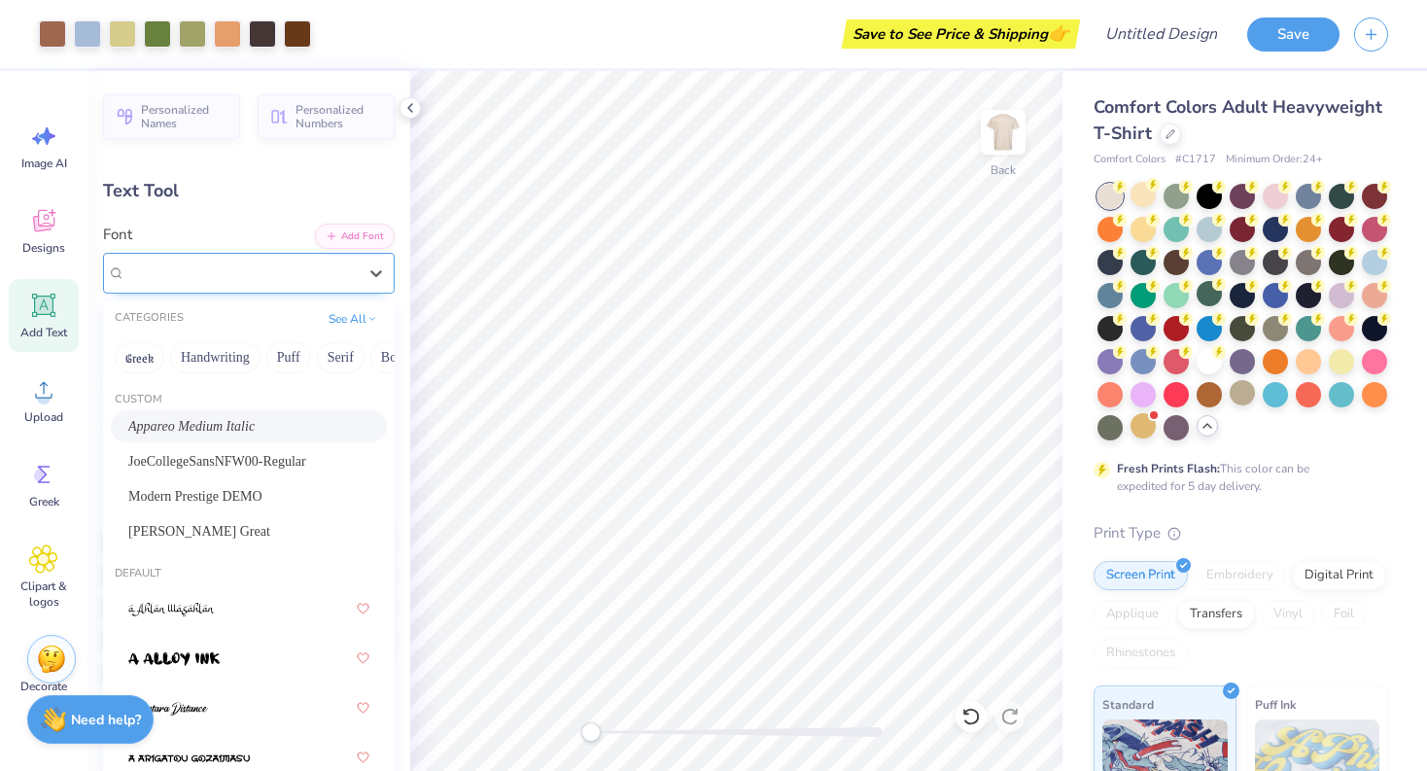
type input "2.33"
type input "0.45"
type input "10.01"
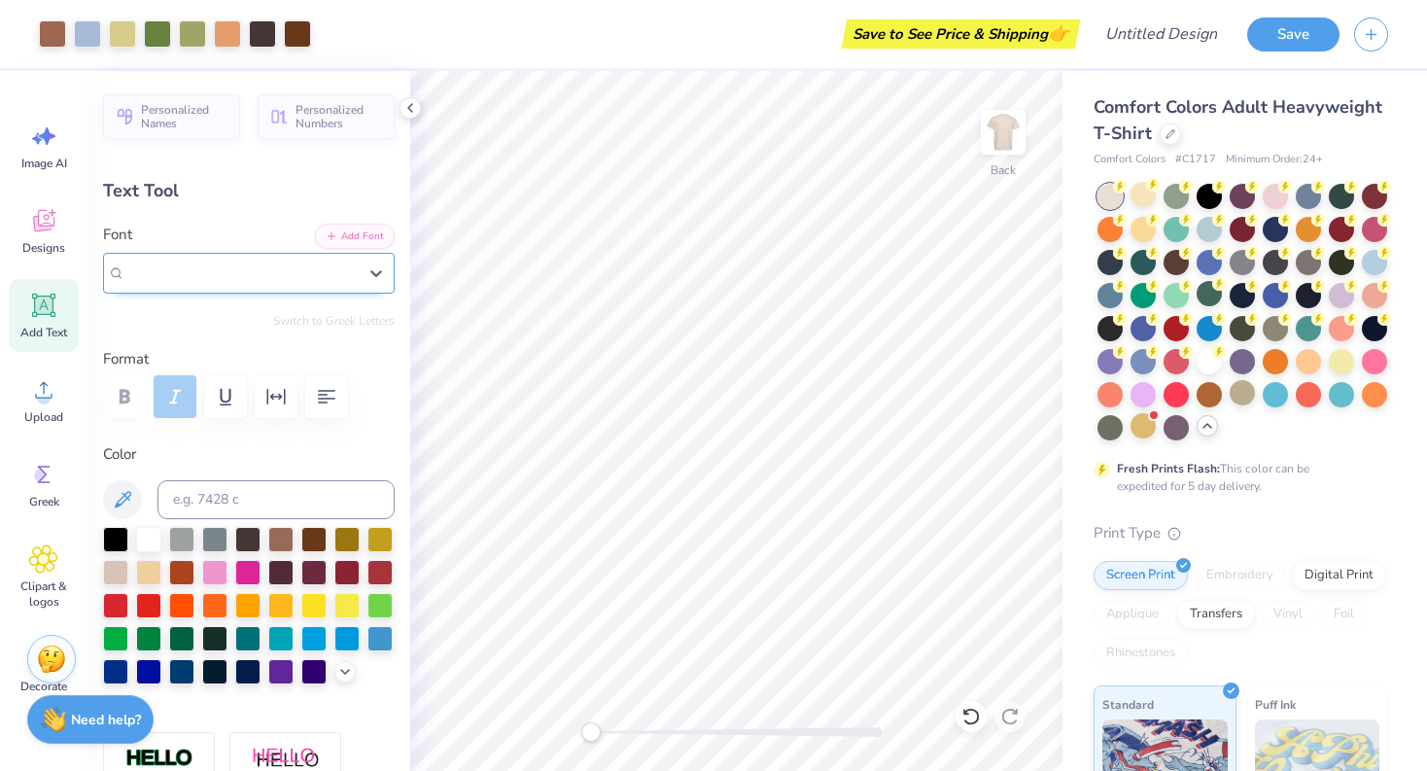
click at [319, 283] on div at bounding box center [240, 273] width 231 height 26
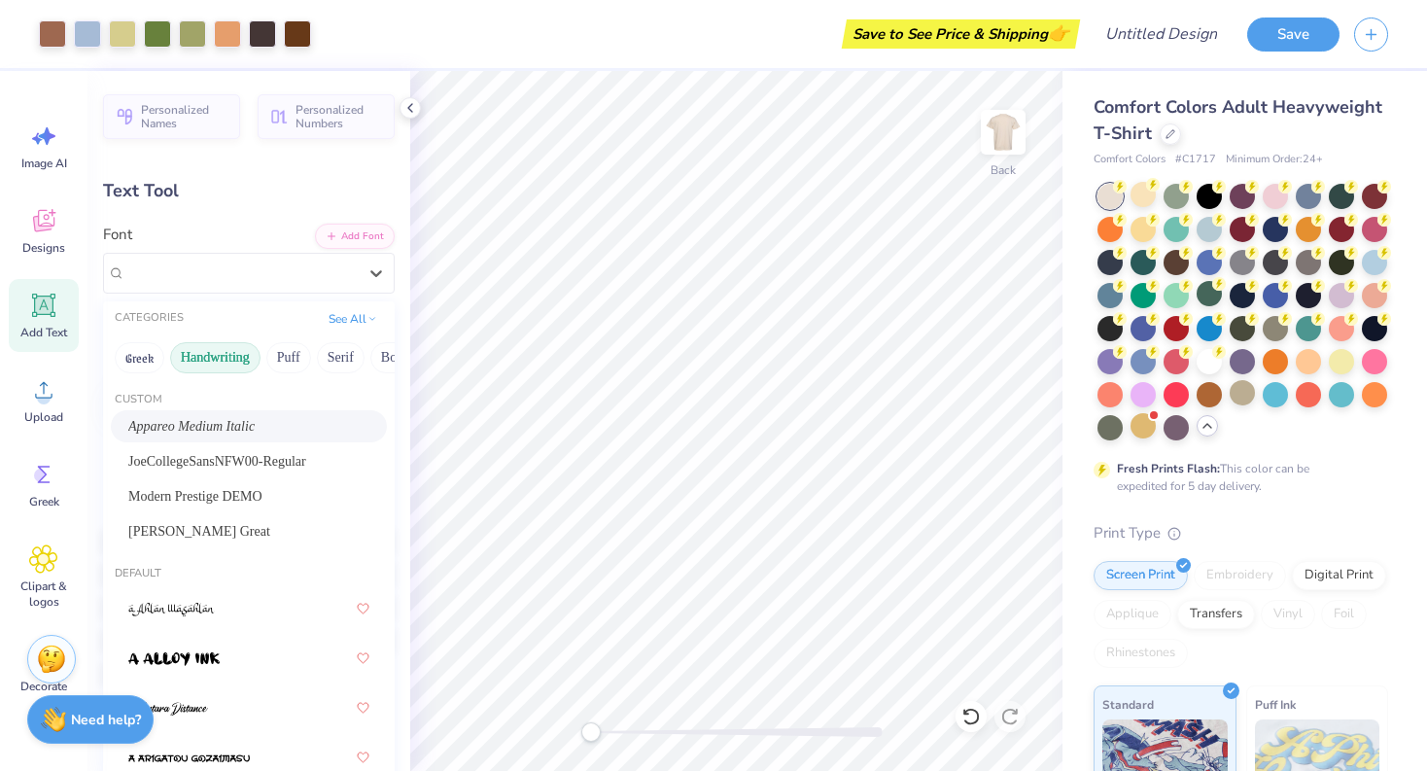
click at [227, 353] on button "Handwriting" at bounding box center [215, 357] width 90 height 31
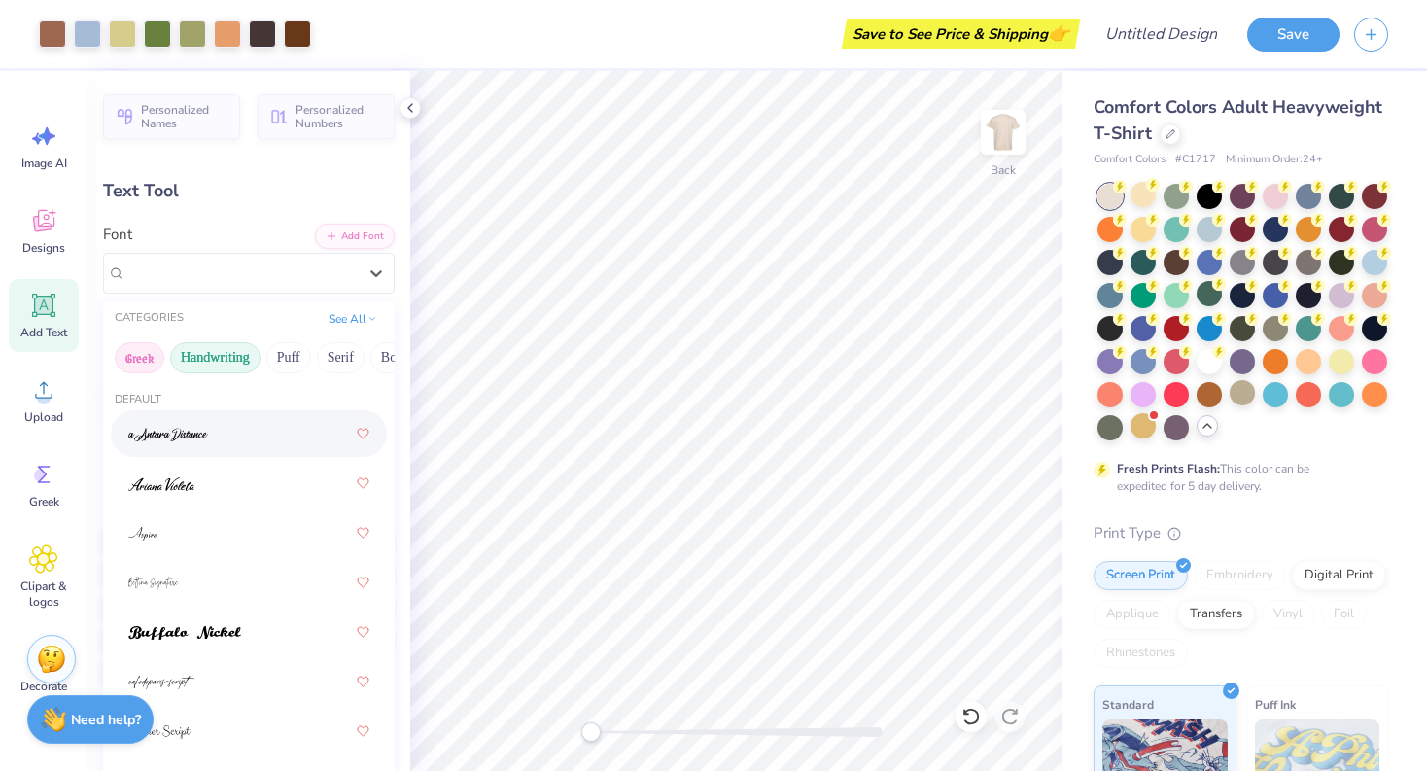
click at [145, 364] on button "Greek" at bounding box center [140, 357] width 50 height 31
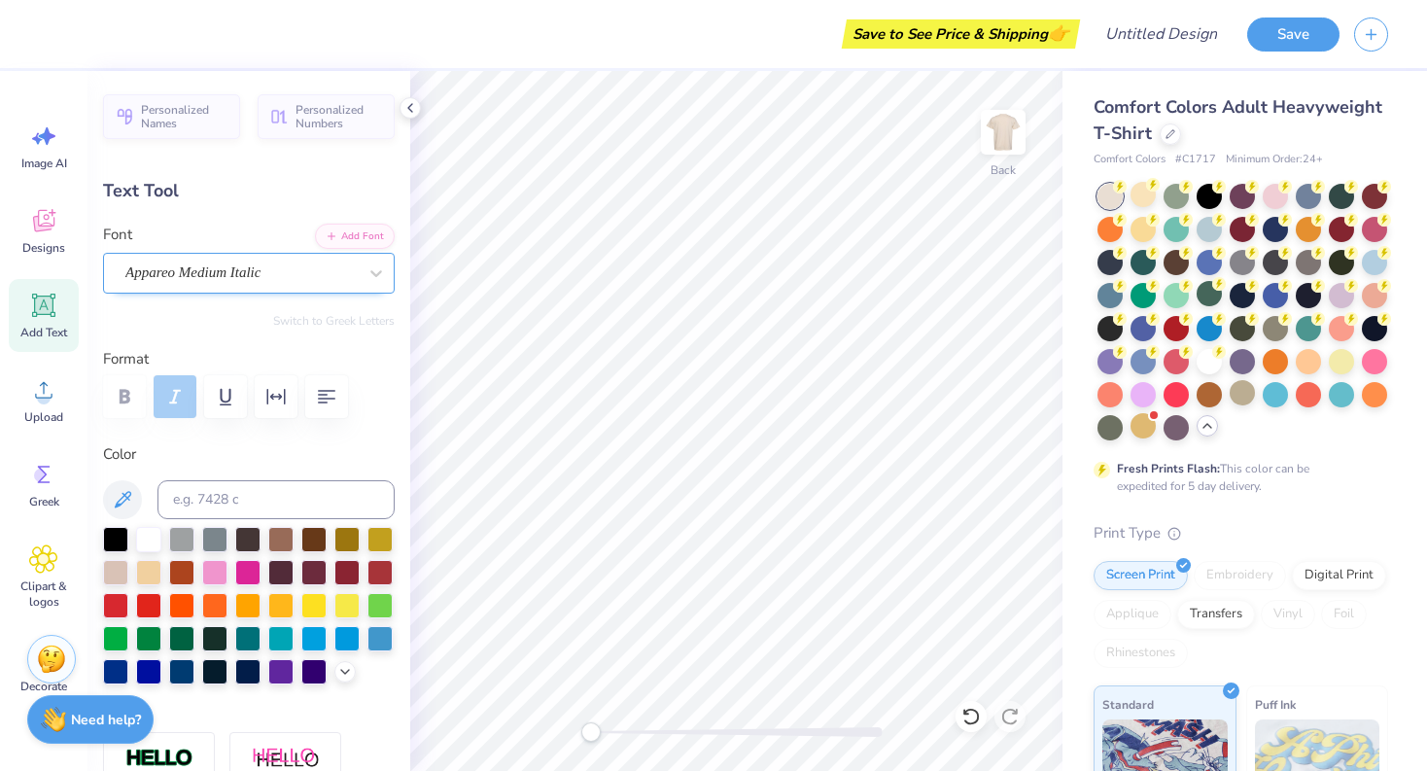
click at [334, 271] on div "Appareo Medium Italic" at bounding box center [240, 273] width 235 height 30
click at [334, 271] on div "Appareo Medium Italic" at bounding box center [240, 273] width 231 height 22
click at [404, 99] on div at bounding box center [410, 107] width 21 height 21
click at [407, 104] on div "Personalized Names Personalized Numbers Text Tool Add Font Font Select is focus…" at bounding box center [249, 421] width 323 height 700
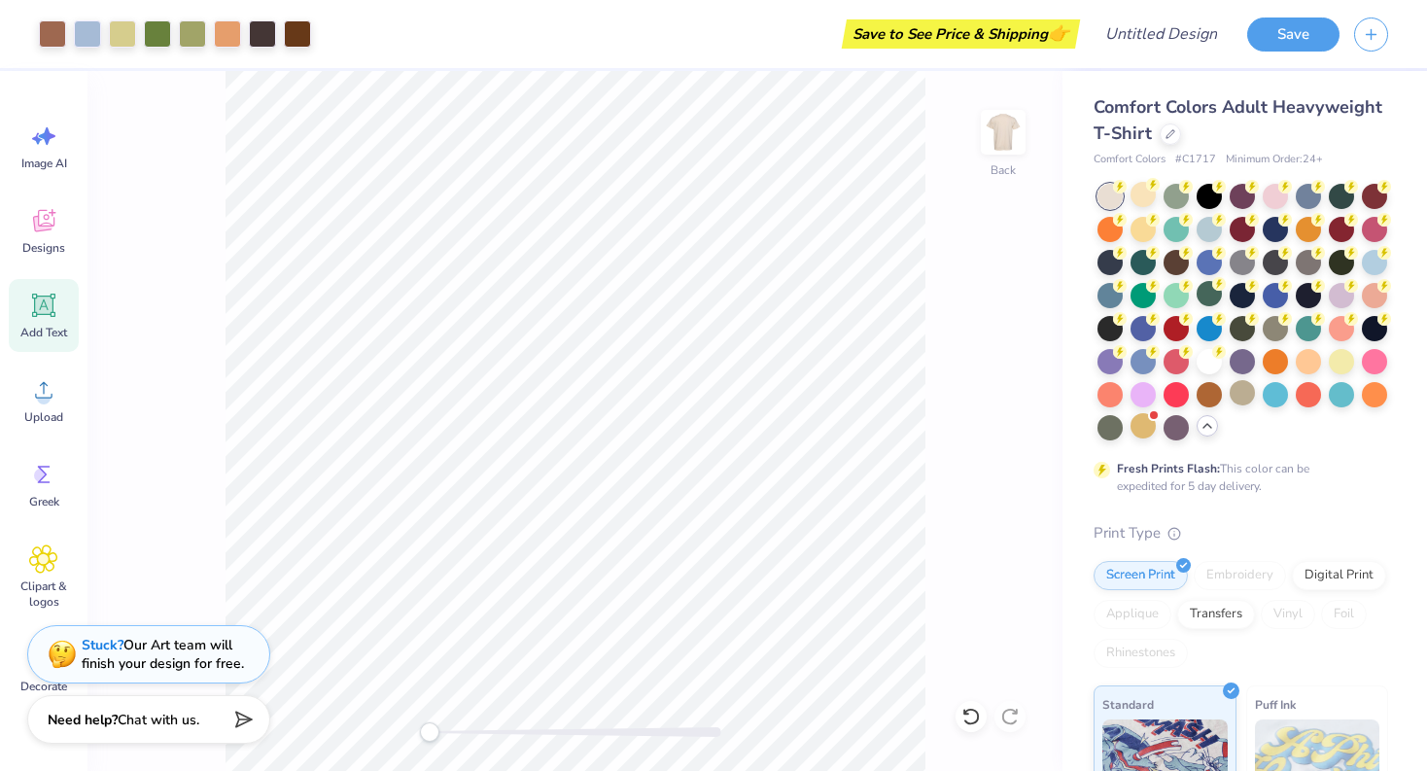
click at [115, 155] on div "Back" at bounding box center [575, 421] width 975 height 700
type input "14.17"
type input "1.22"
type input "11.89"
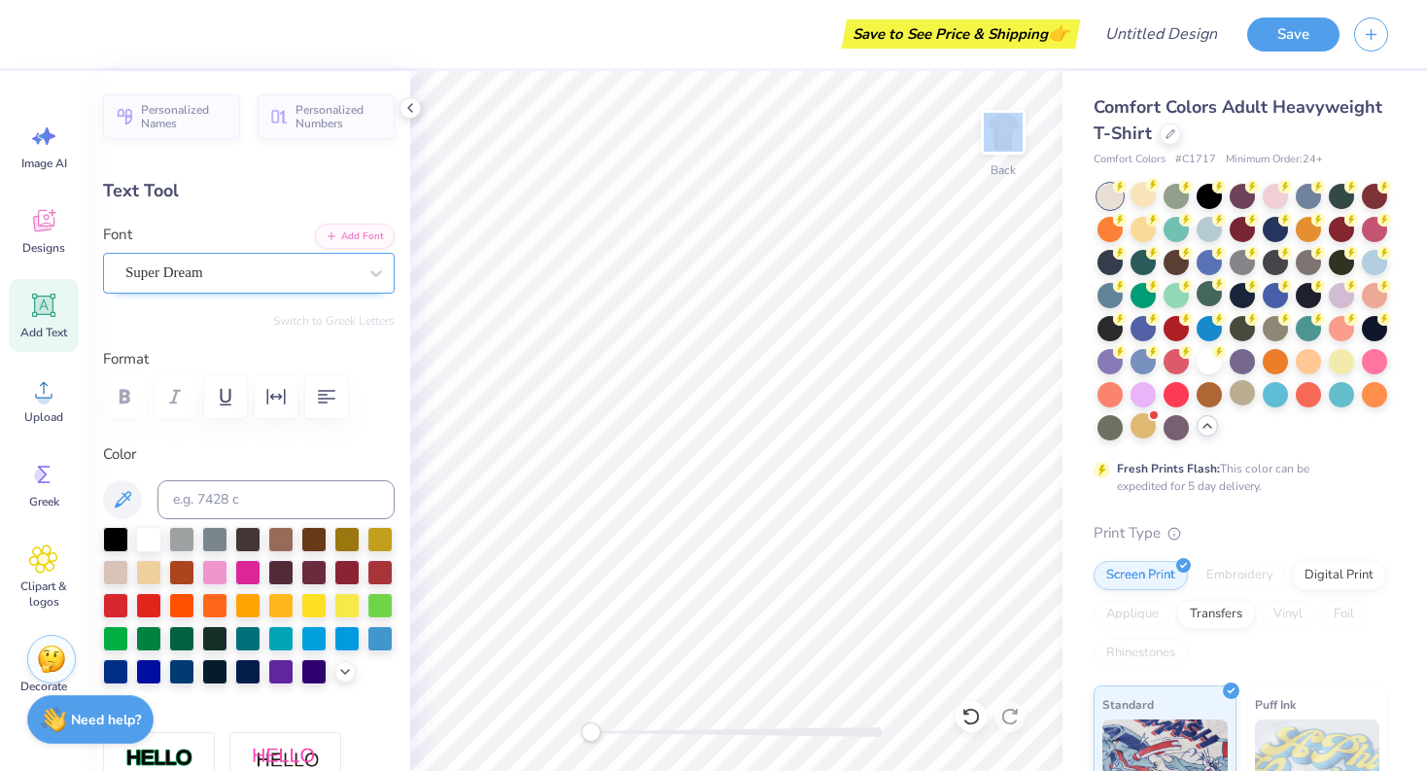
click at [244, 273] on div "Super Dream" at bounding box center [240, 273] width 235 height 30
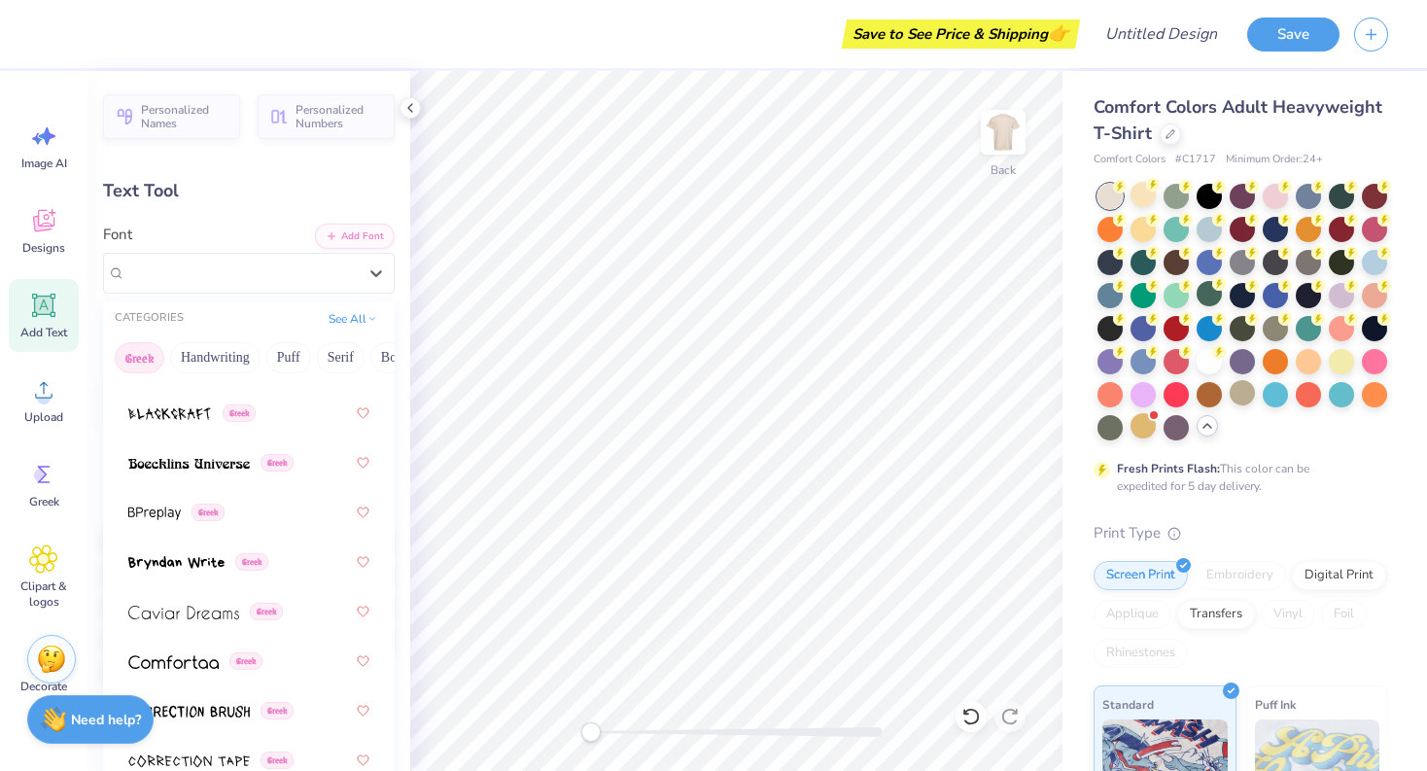
scroll to position [420, 0]
click at [200, 359] on button "Handwriting" at bounding box center [215, 357] width 90 height 31
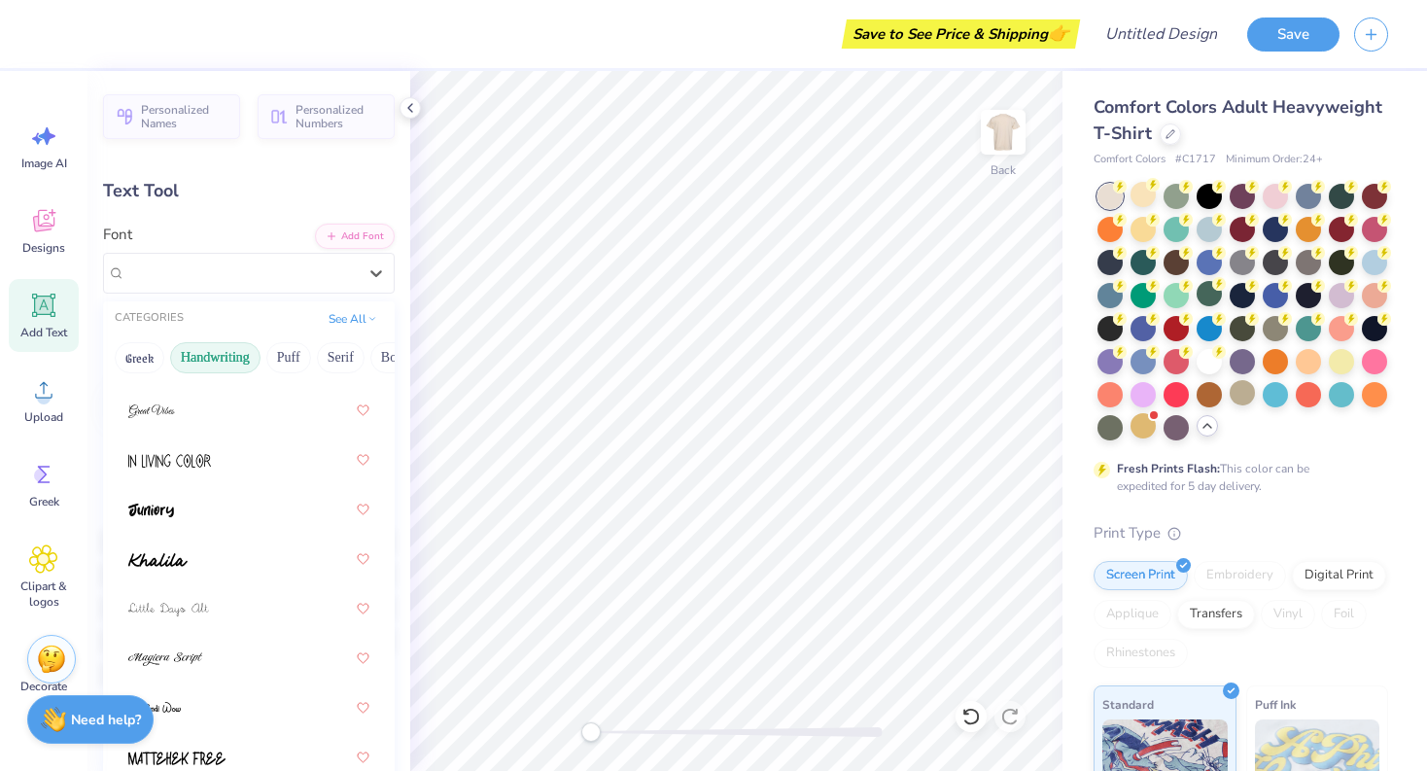
click at [264, 359] on div "Greek Handwriting Puff Serif Bold Calligraphy Retro Sans Serif Minimal Fantasy …" at bounding box center [249, 357] width 292 height 43
click at [292, 359] on button "Puff" at bounding box center [288, 357] width 45 height 31
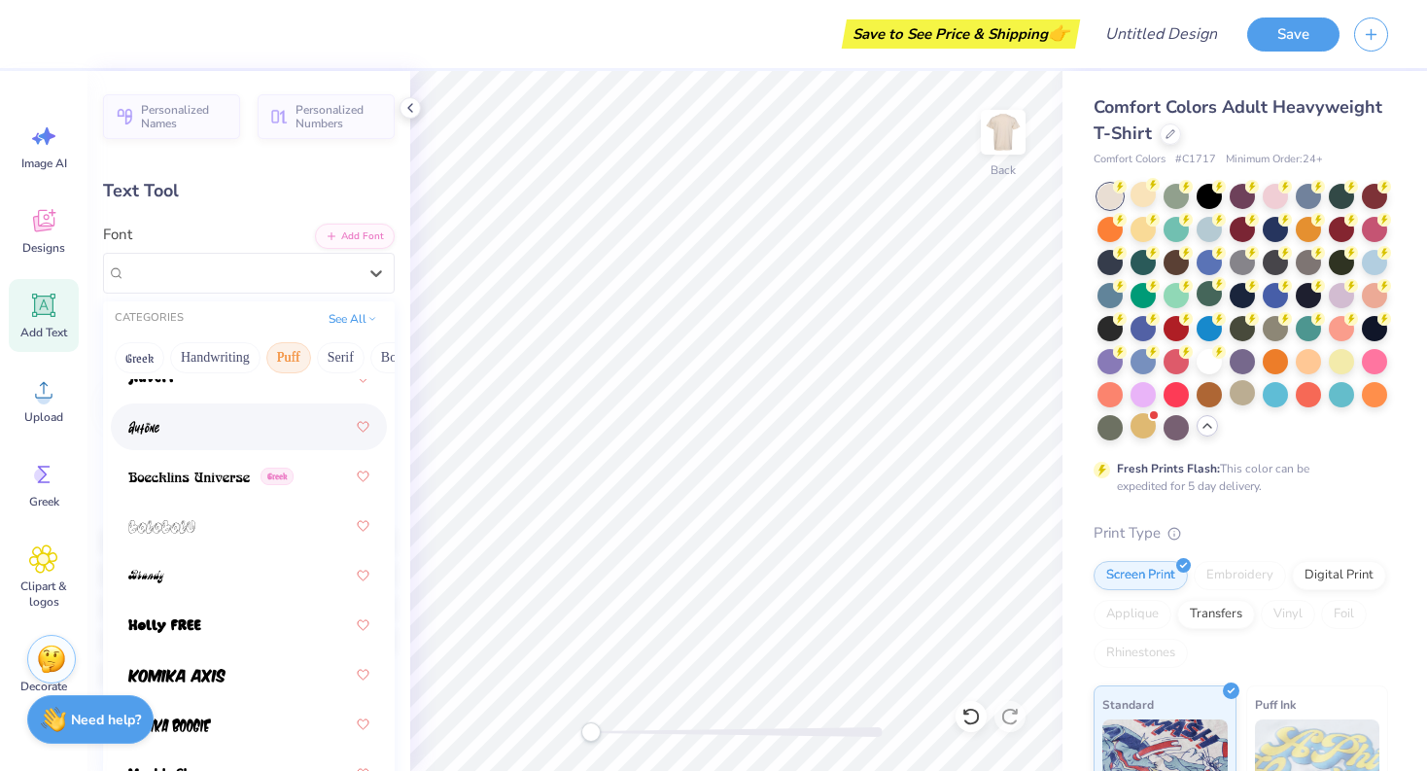
scroll to position [107, 0]
click at [360, 351] on button "Serif" at bounding box center [341, 357] width 48 height 31
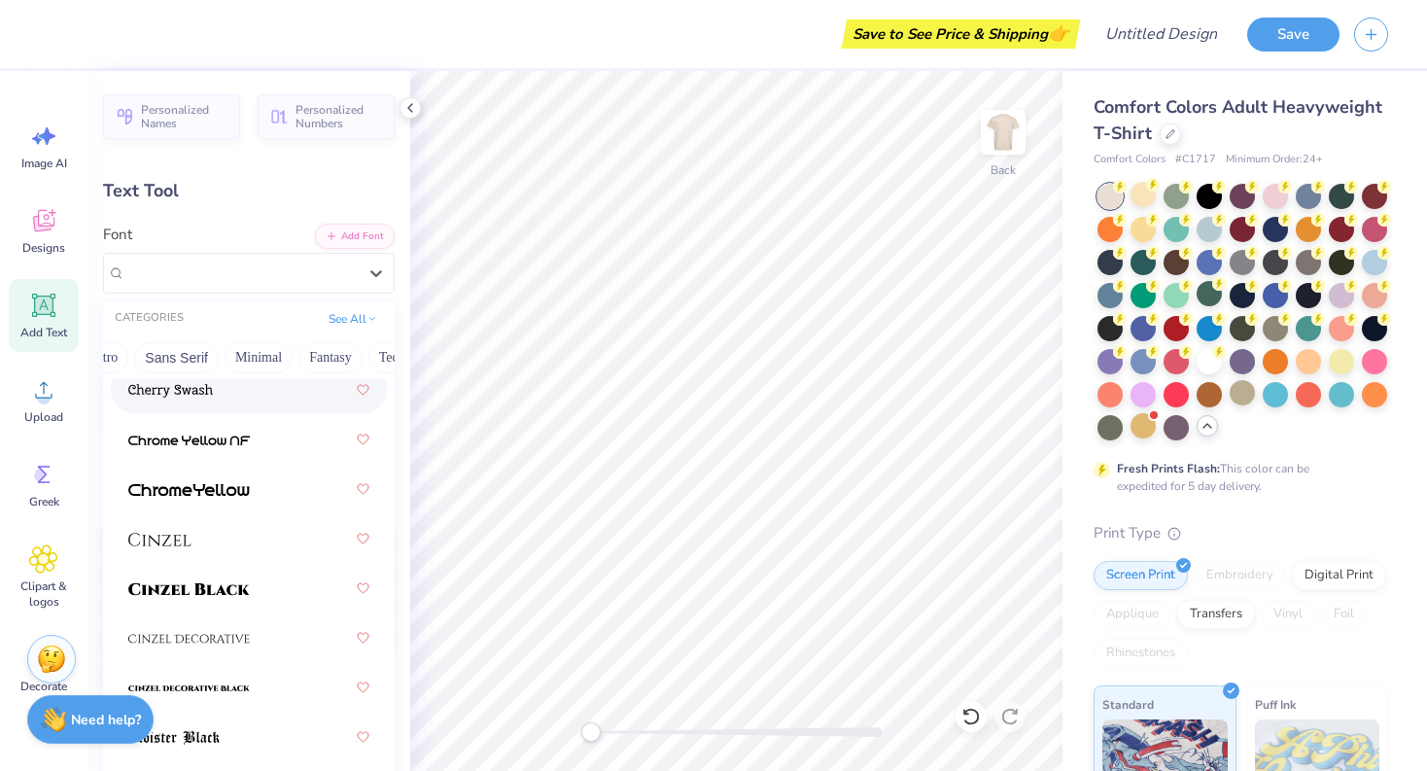
scroll to position [0, 541]
click at [311, 355] on button "Techno" at bounding box center [296, 357] width 61 height 31
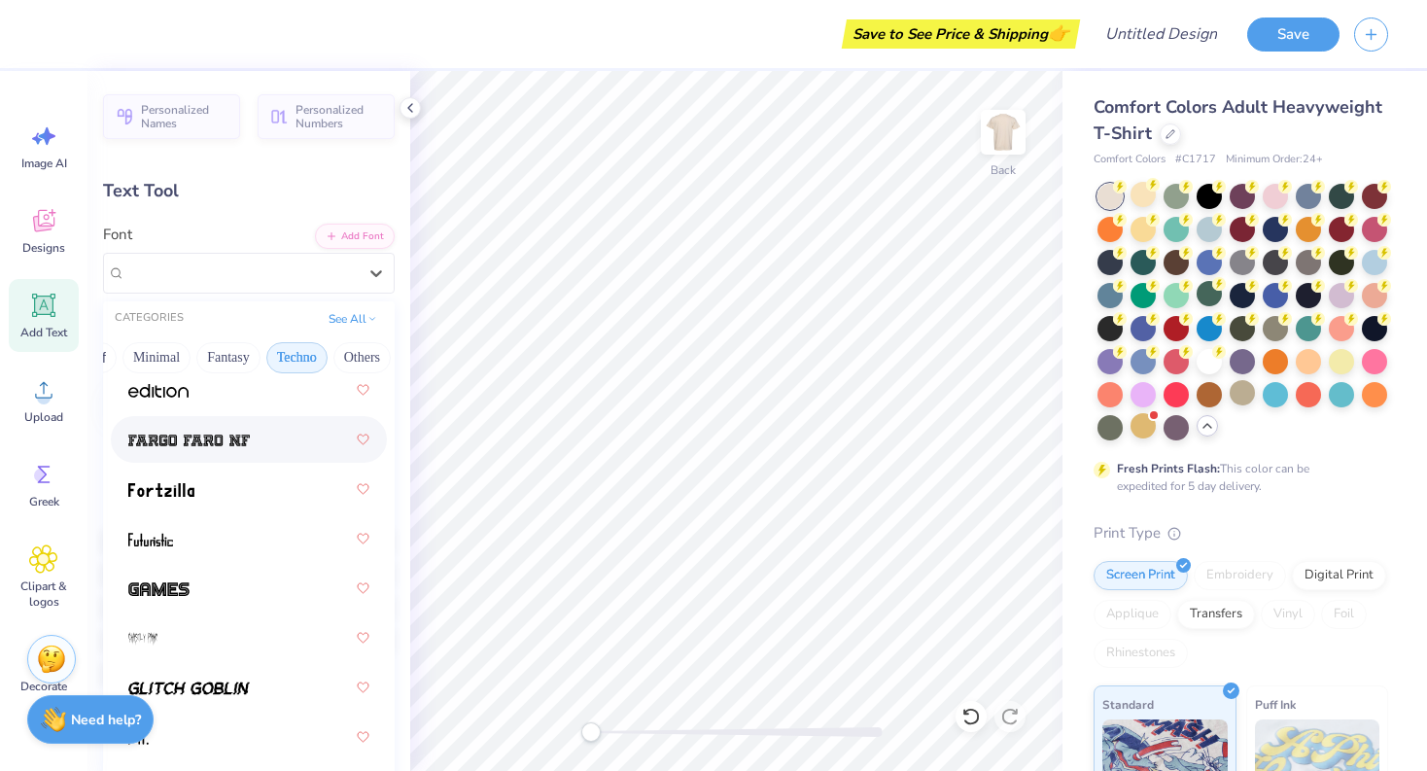
scroll to position [0, 0]
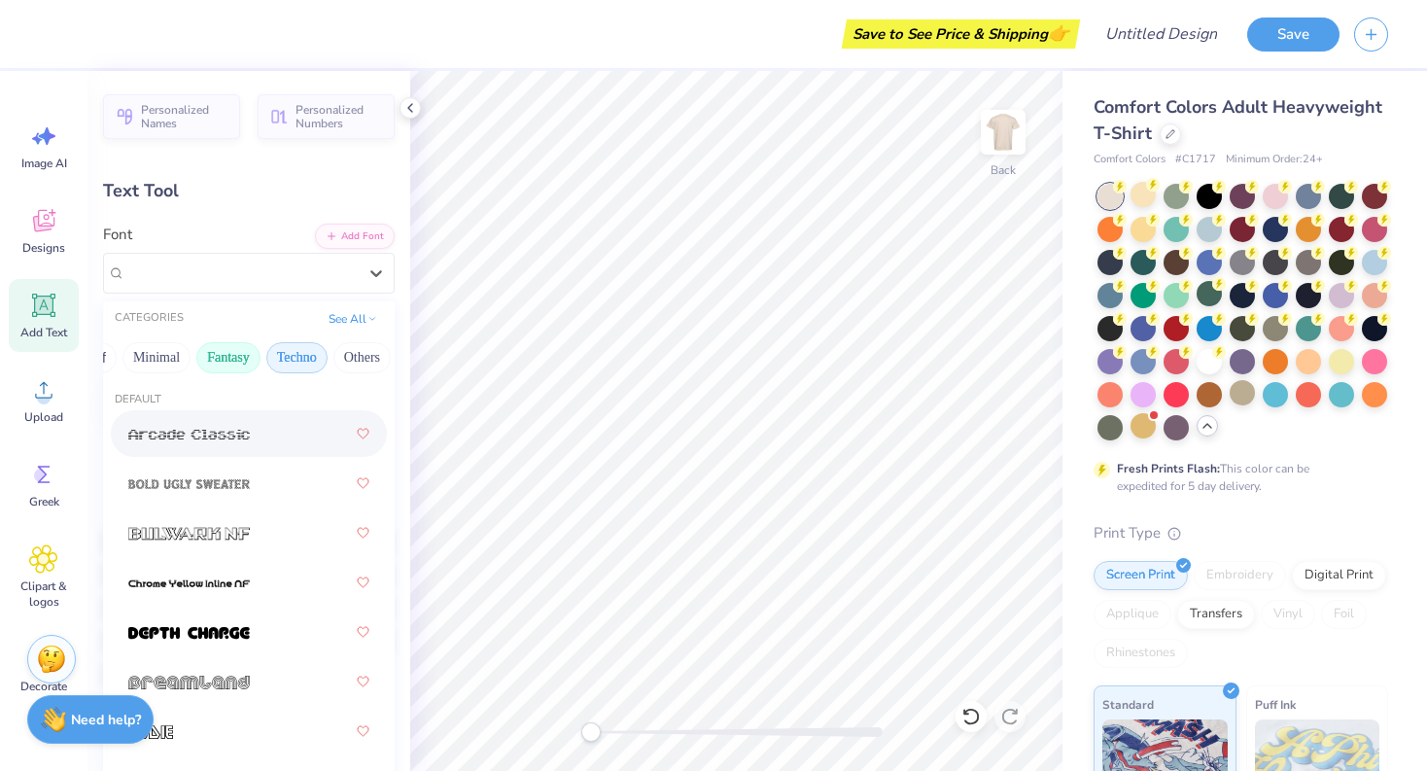
click at [221, 344] on button "Fantasy" at bounding box center [228, 357] width 64 height 31
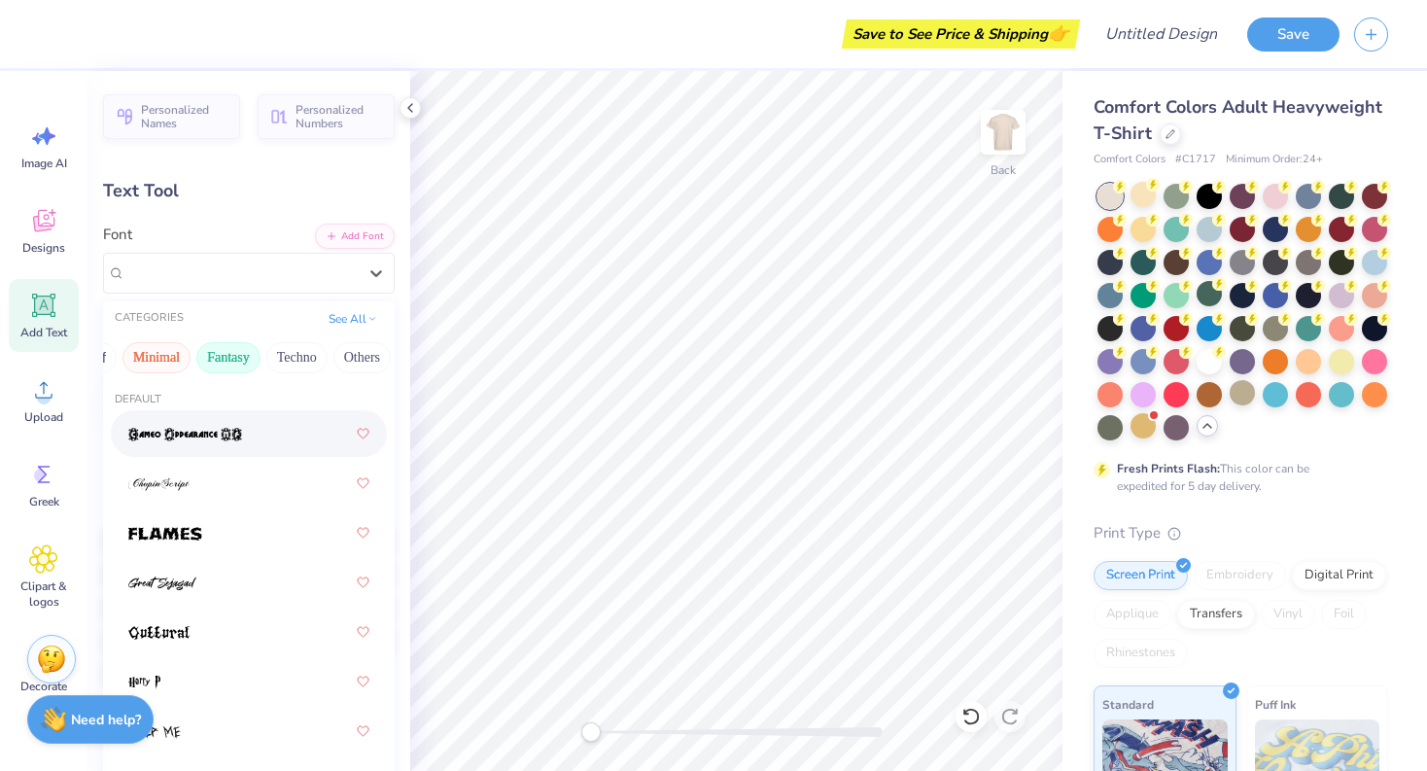
click at [156, 356] on button "Minimal" at bounding box center [157, 357] width 68 height 31
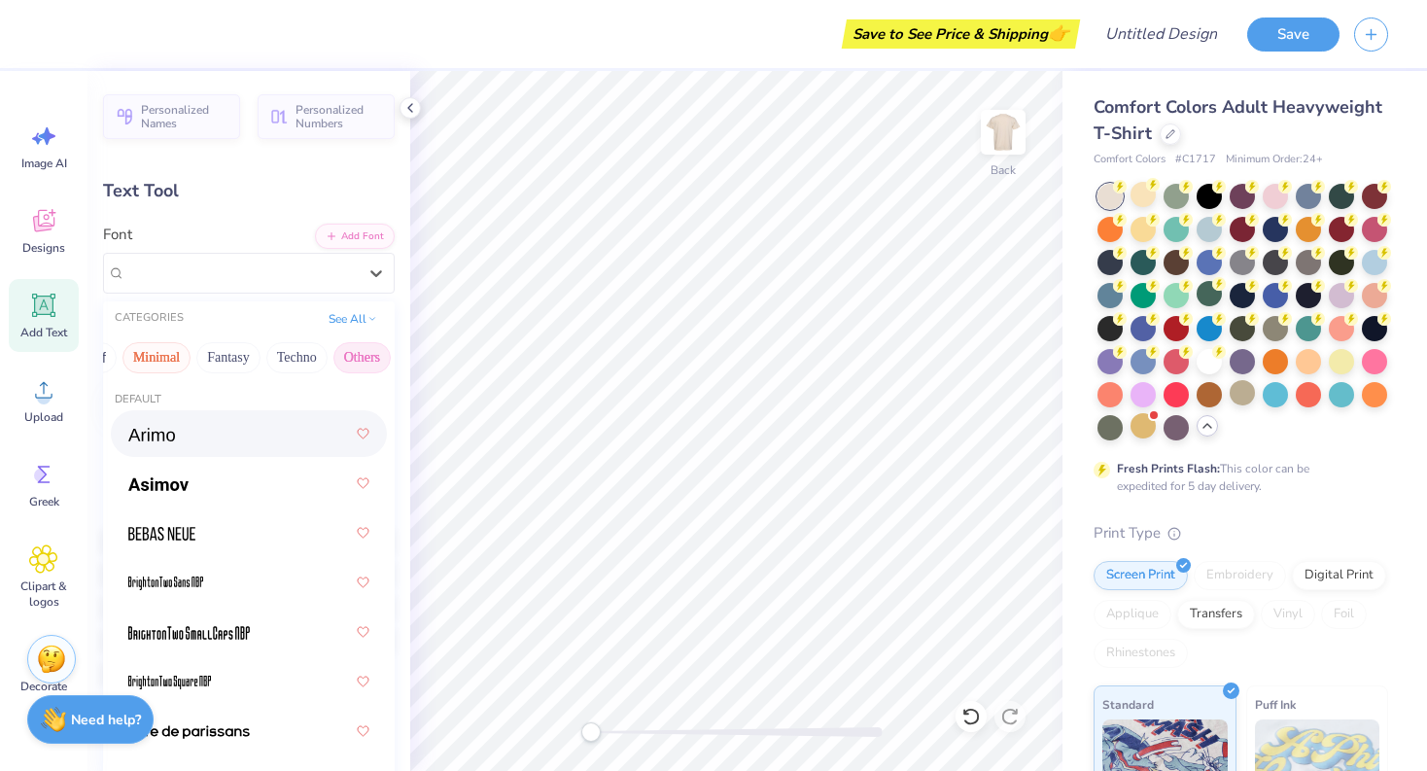
click at [357, 353] on button "Others" at bounding box center [362, 357] width 57 height 31
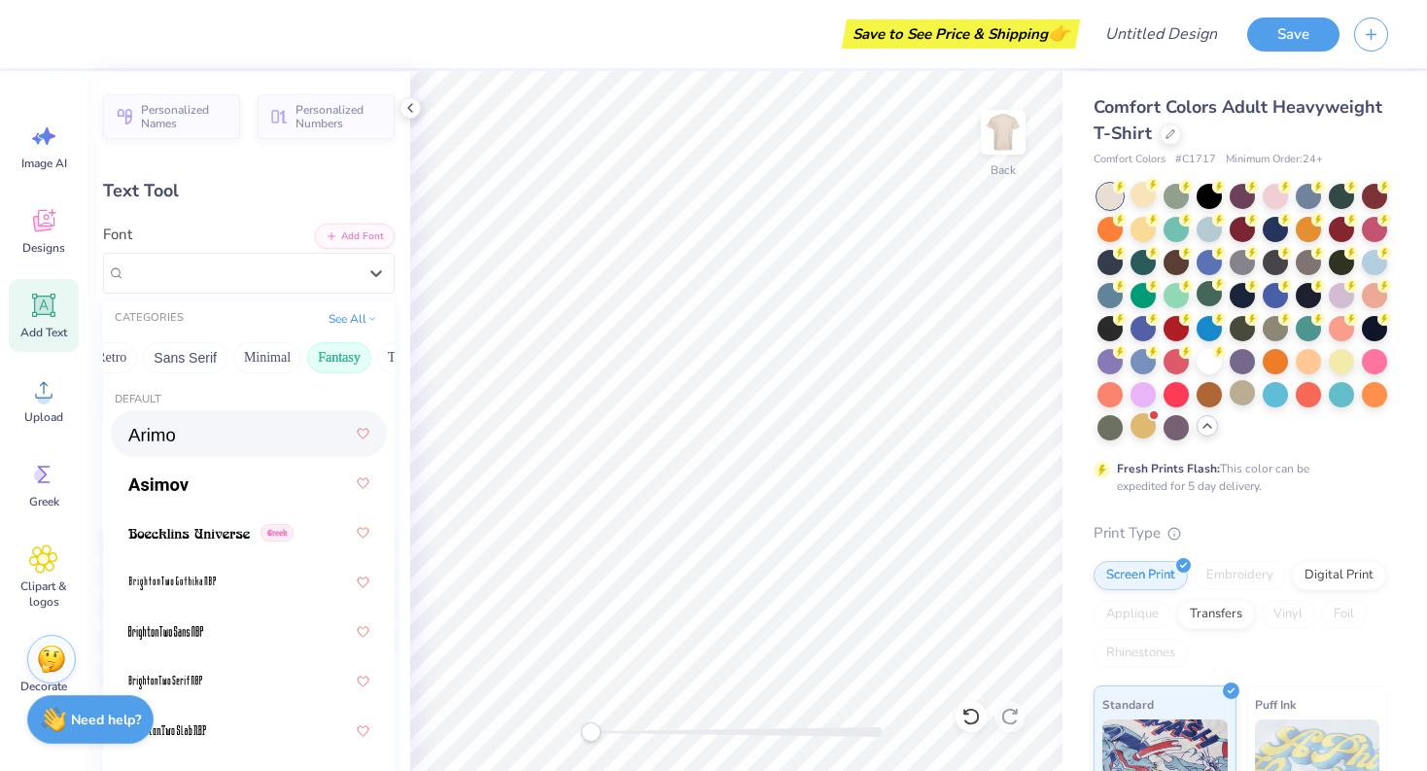
scroll to position [0, 411]
click at [193, 356] on button "Sans Serif" at bounding box center [203, 357] width 85 height 31
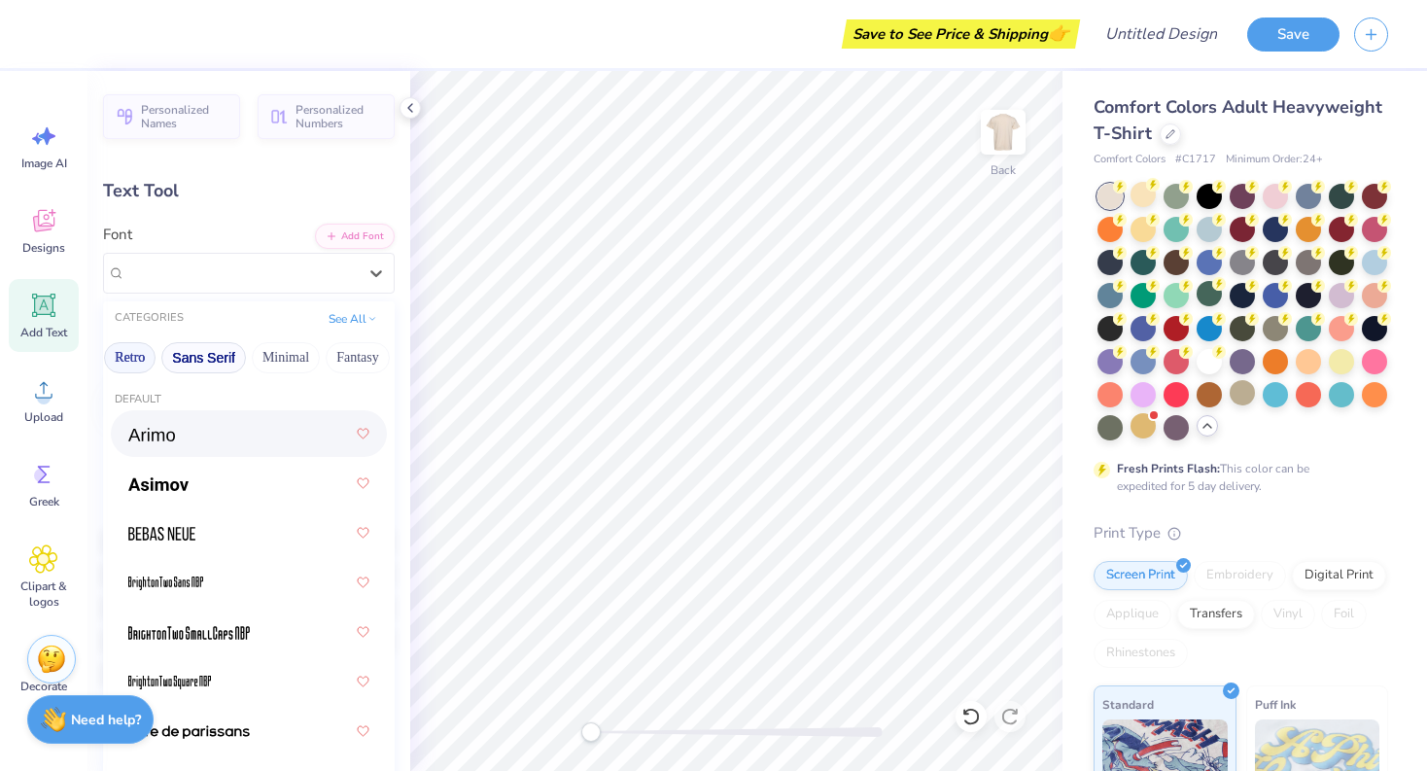
click at [143, 351] on button "Retro" at bounding box center [130, 357] width 52 height 31
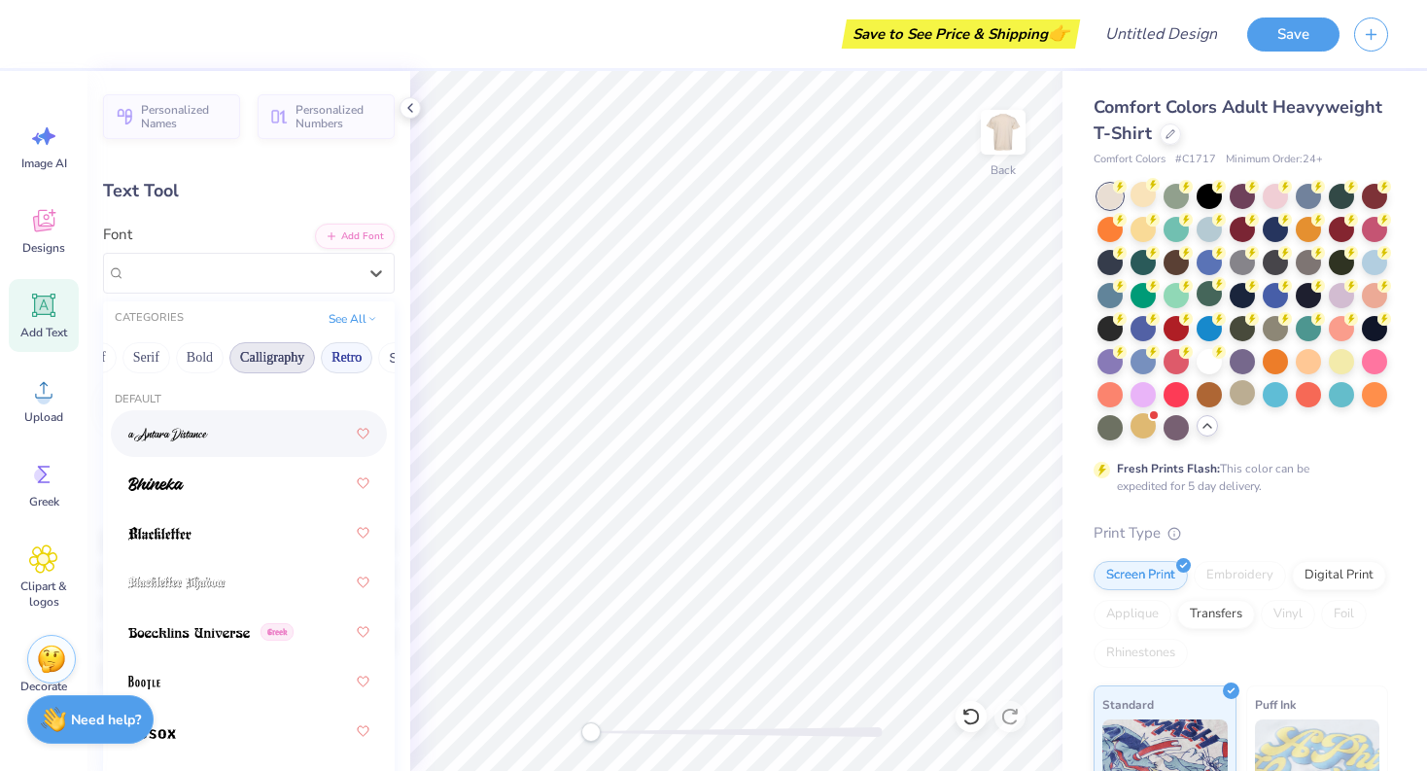
click at [303, 350] on button "Calligraphy" at bounding box center [272, 357] width 86 height 31
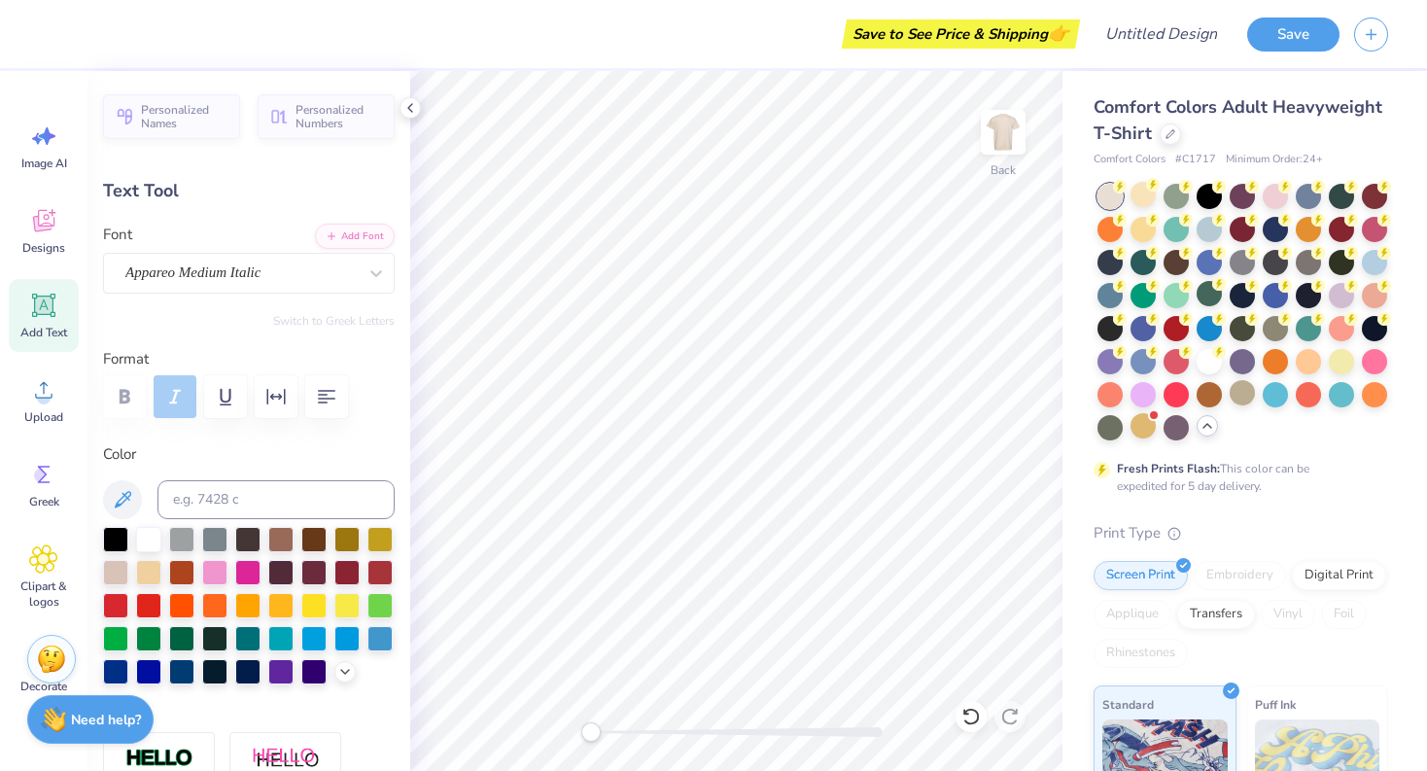
type input "2.33"
type input "0.45"
type input "10.01"
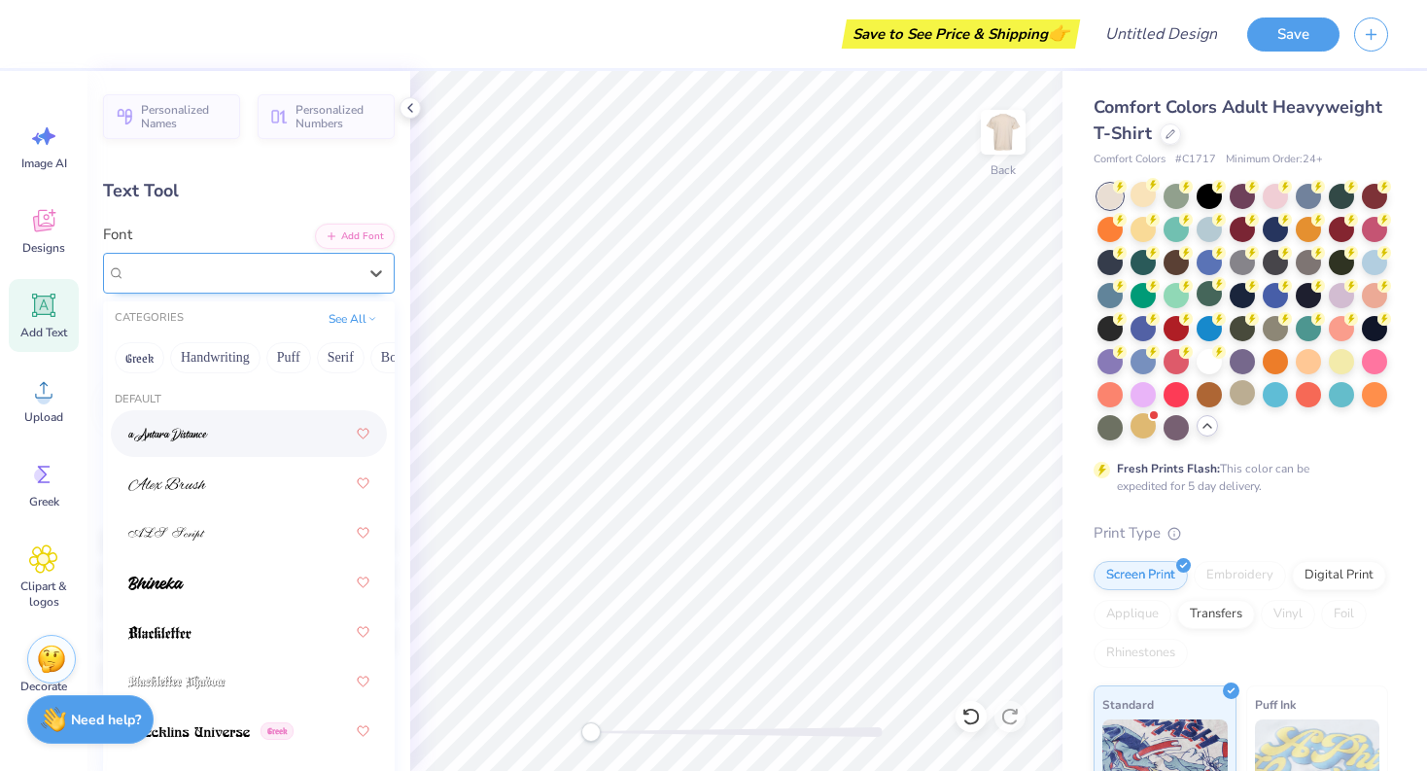
click at [195, 271] on span "Appareo Medium Italic" at bounding box center [192, 273] width 135 height 22
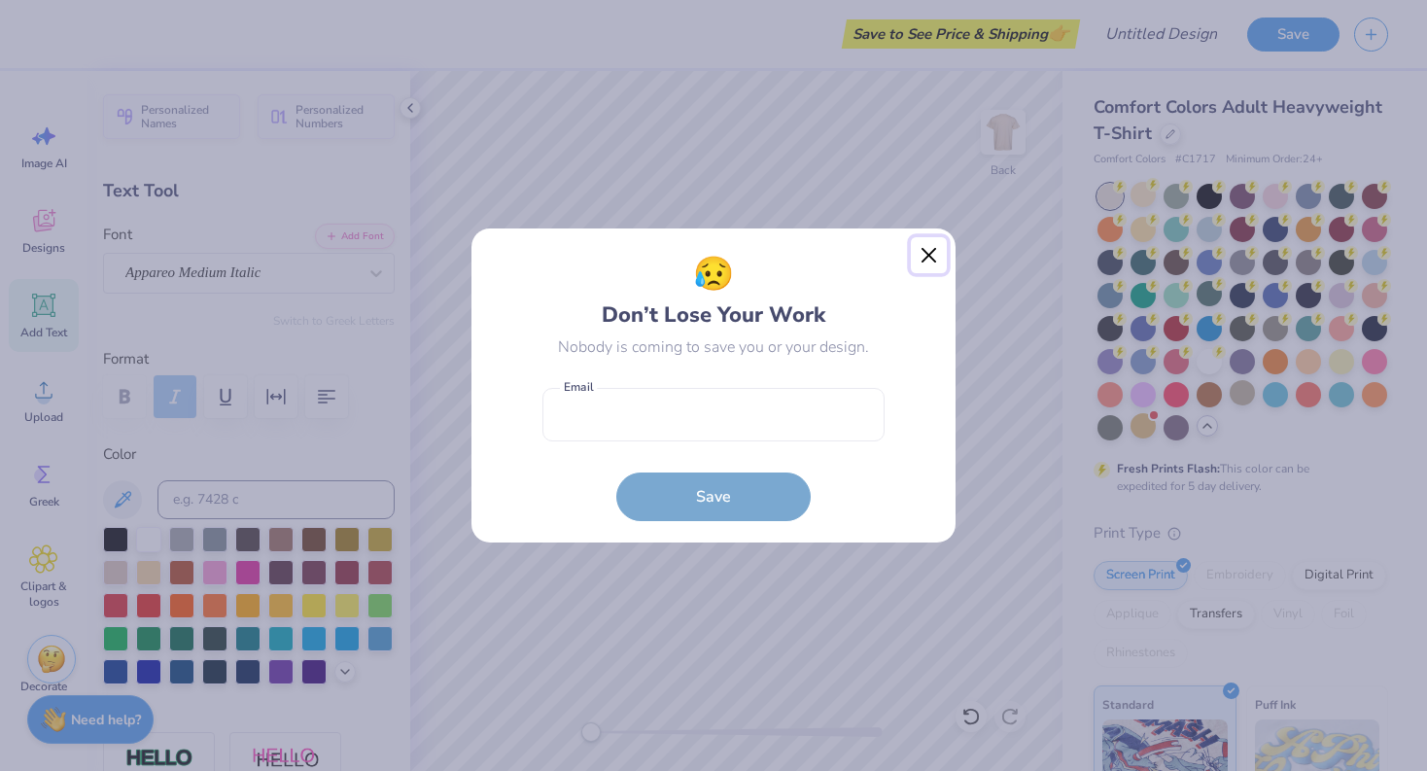
click at [921, 257] on button "Close" at bounding box center [929, 255] width 37 height 37
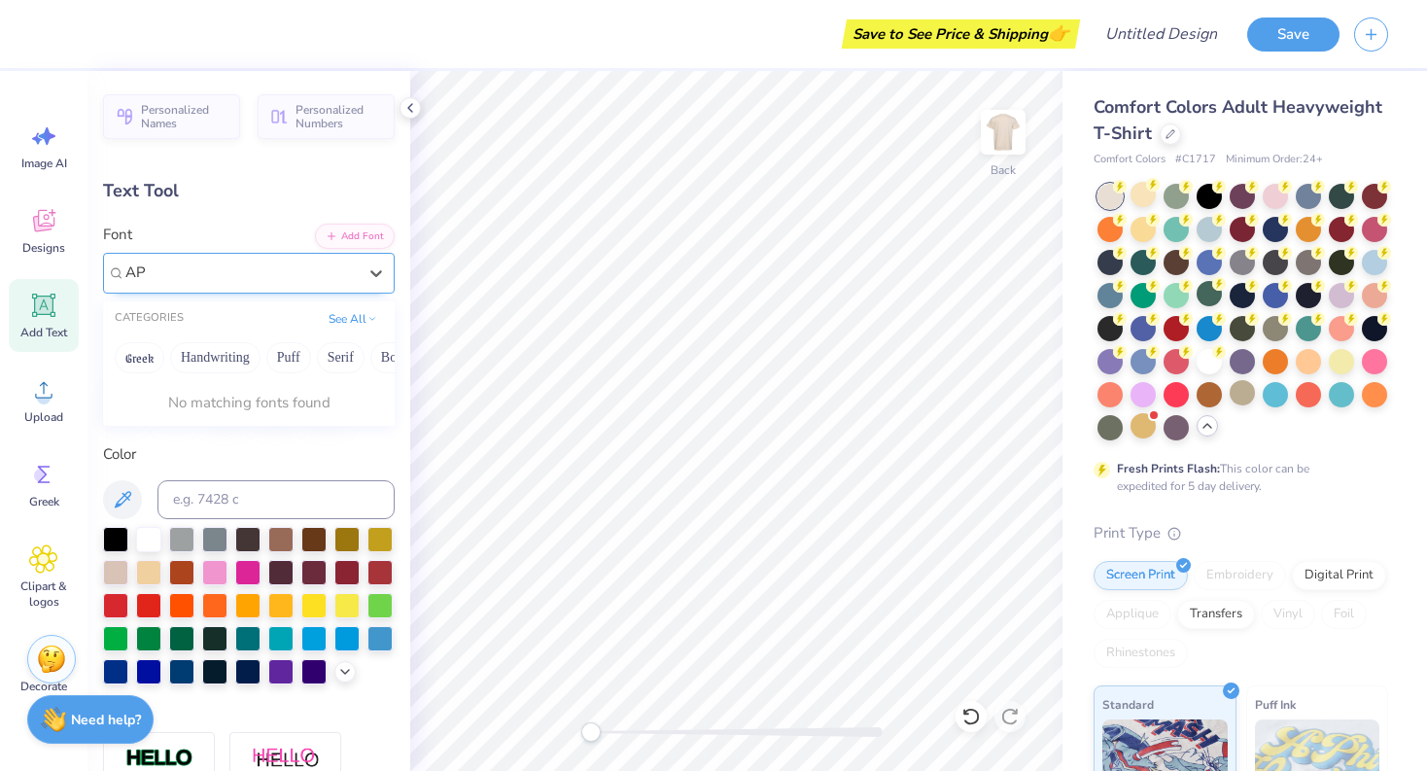
type input "A"
type input "a"
type input "14.17"
type input "1.22"
type input "11.89"
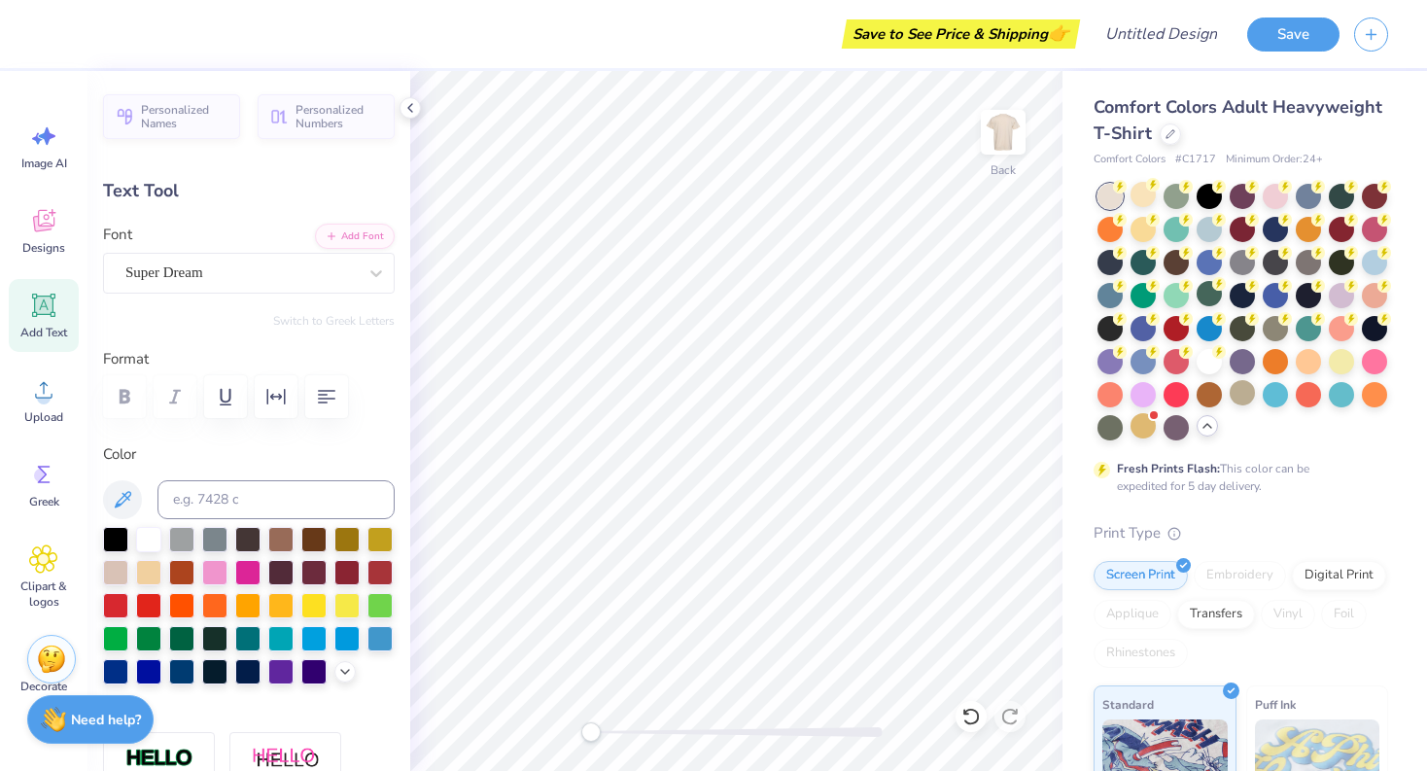
drag, startPoint x: 248, startPoint y: 267, endPoint x: 193, endPoint y: 413, distance: 155.7
click at [193, 413] on div at bounding box center [249, 396] width 292 height 43
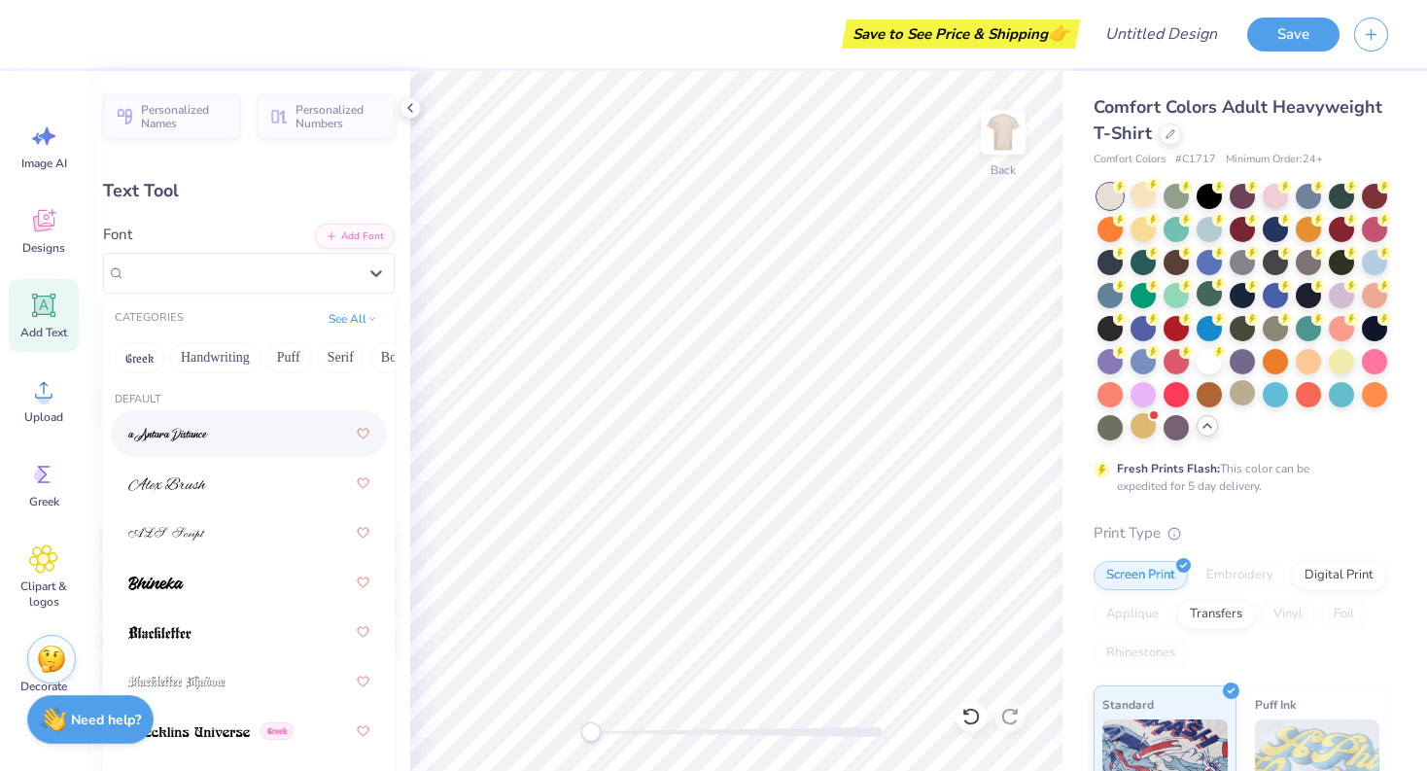
click at [279, 279] on div "Super Dream" at bounding box center [240, 273] width 235 height 30
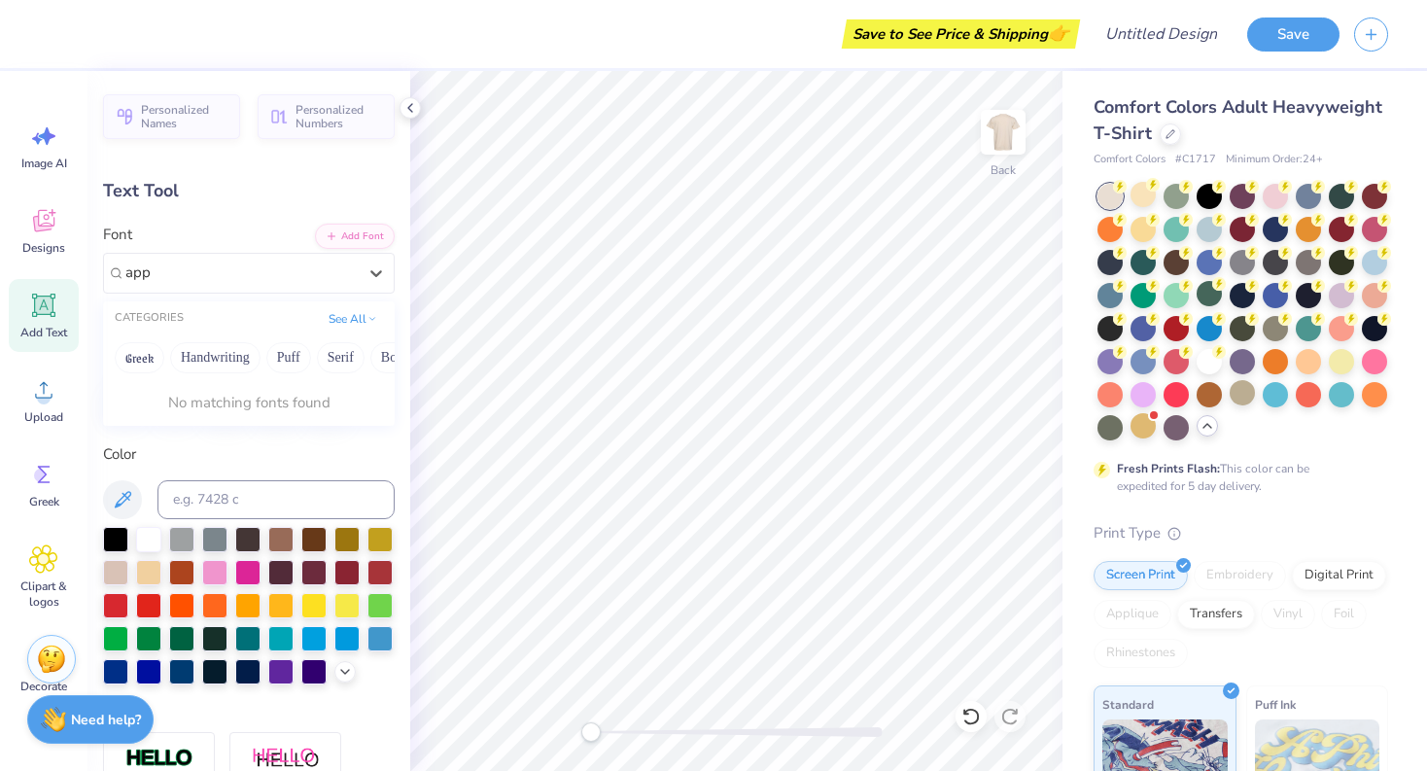
type input "app"
click at [219, 360] on button "Handwriting" at bounding box center [215, 357] width 90 height 31
click at [228, 363] on button "Handwriting" at bounding box center [215, 357] width 90 height 31
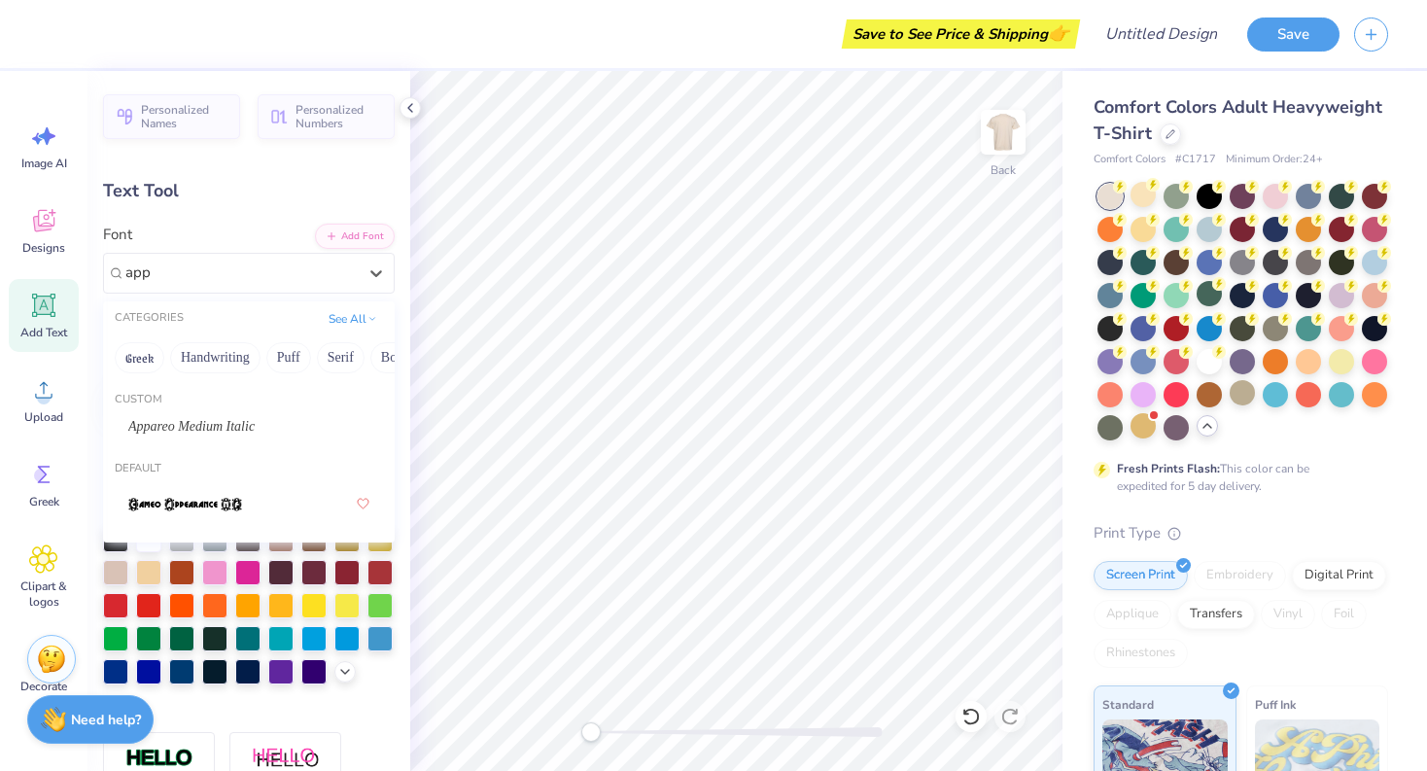
click at [223, 422] on span "Appareo Medium Italic" at bounding box center [191, 426] width 126 height 20
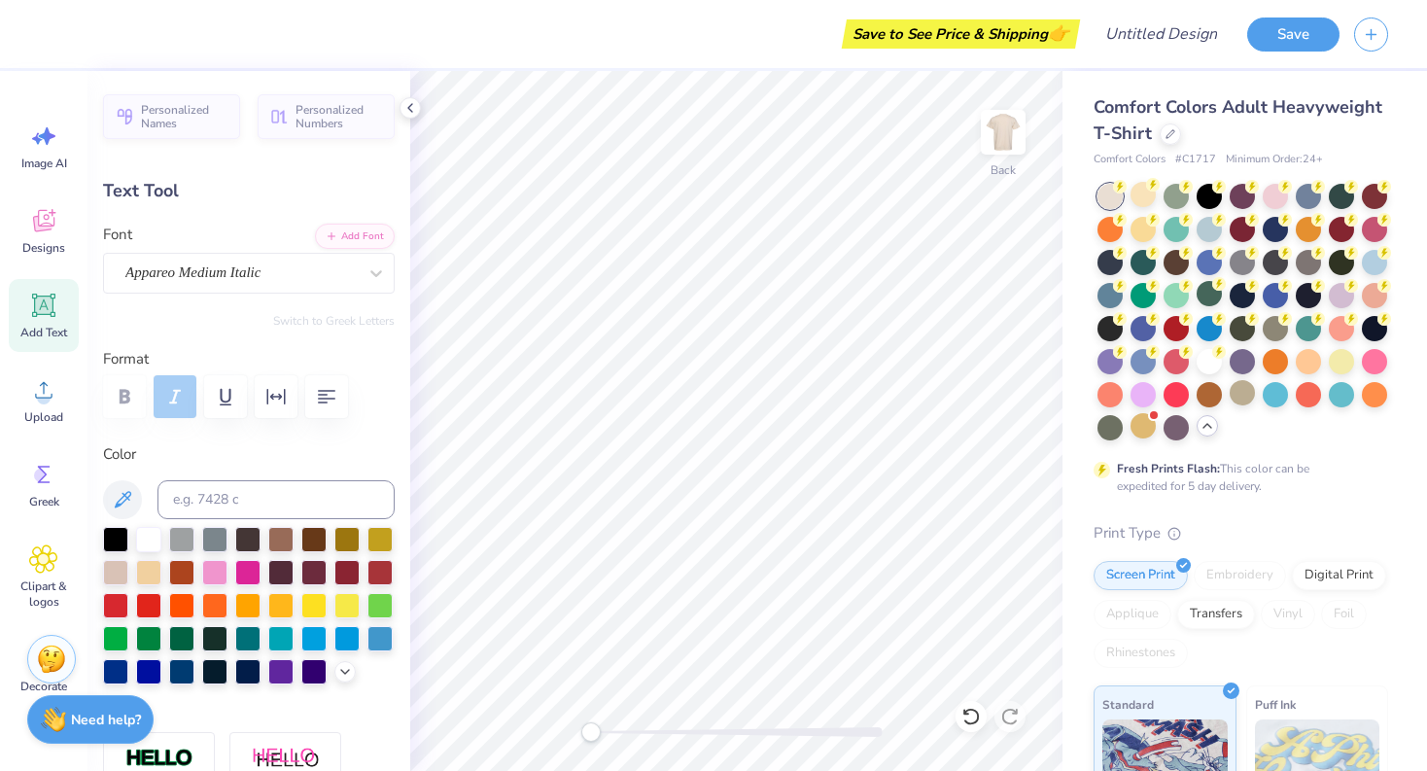
drag, startPoint x: 193, startPoint y: 413, endPoint x: 223, endPoint y: 423, distance: 30.7
click at [223, 423] on div "Format" at bounding box center [249, 386] width 292 height 77
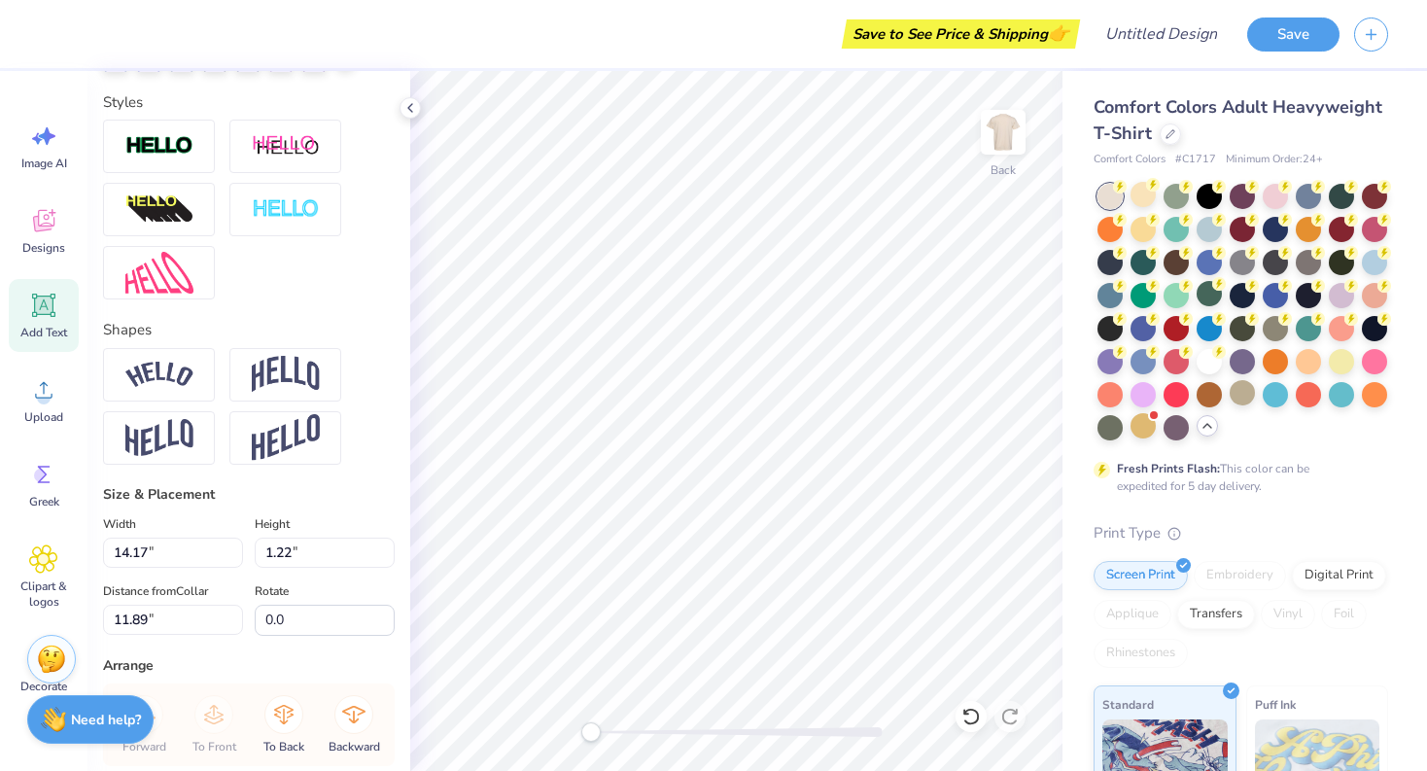
scroll to position [616, 0]
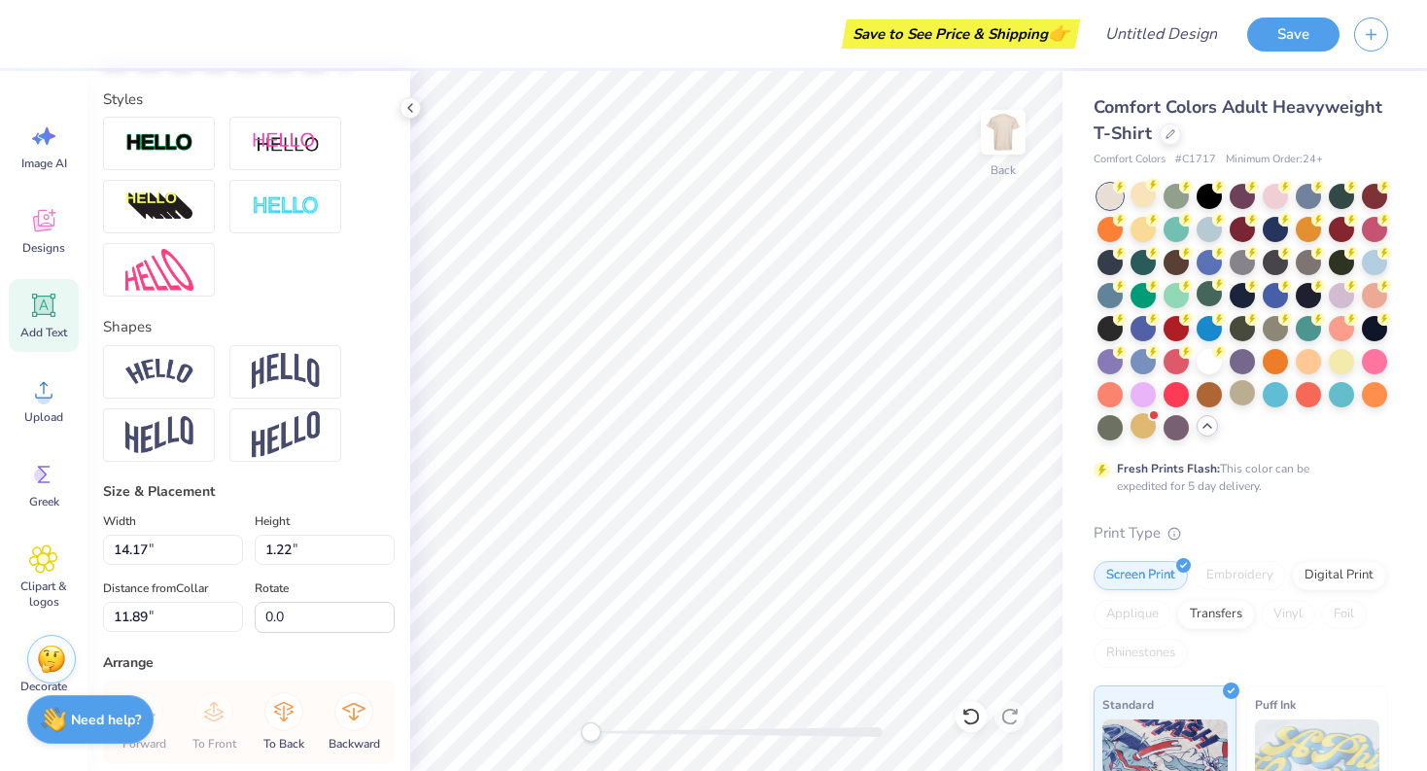
click at [183, 379] on img at bounding box center [159, 372] width 68 height 26
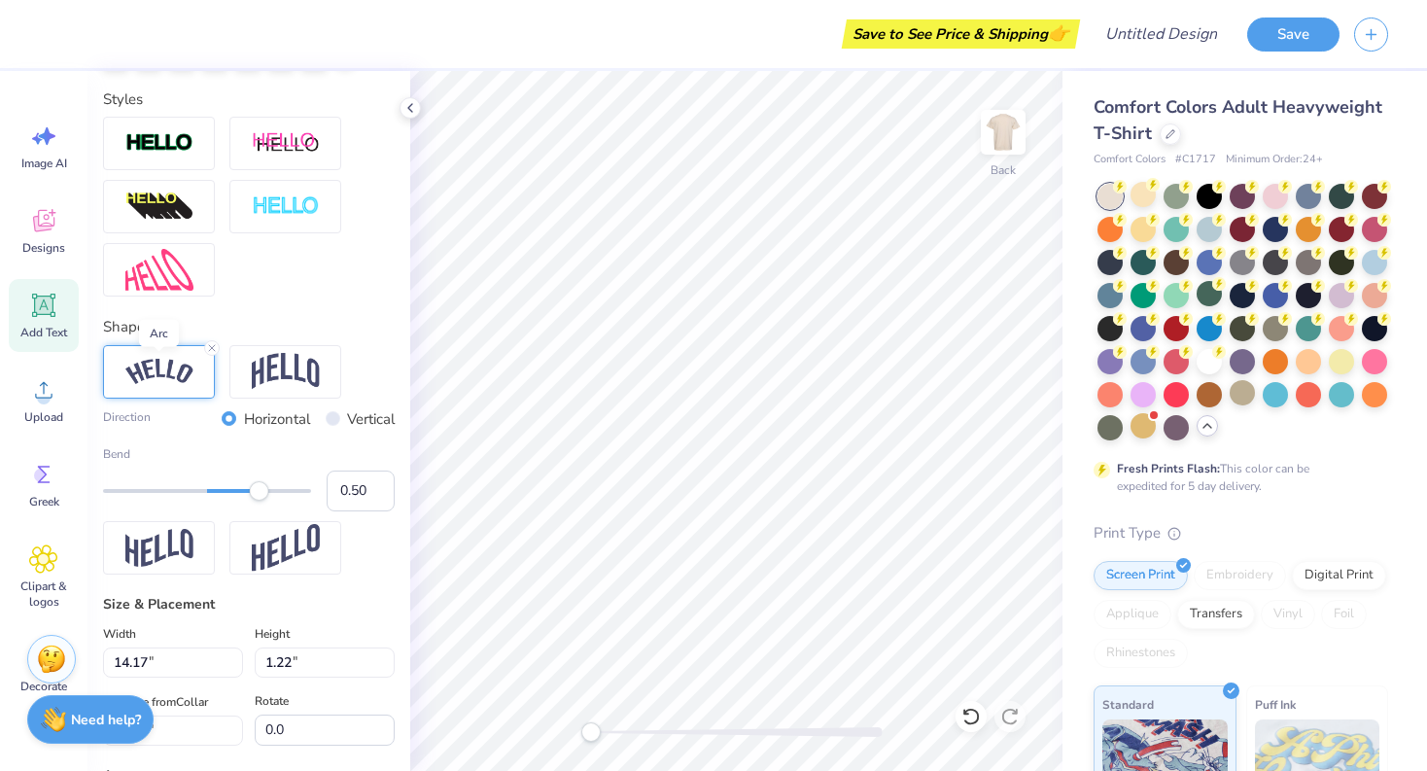
click at [272, 370] on img at bounding box center [286, 371] width 68 height 37
drag, startPoint x: 223, startPoint y: 423, endPoint x: 158, endPoint y: 393, distance: 70.9
click at [158, 393] on div at bounding box center [159, 371] width 112 height 53
type textarea "ALPHA CHI OMEGA"
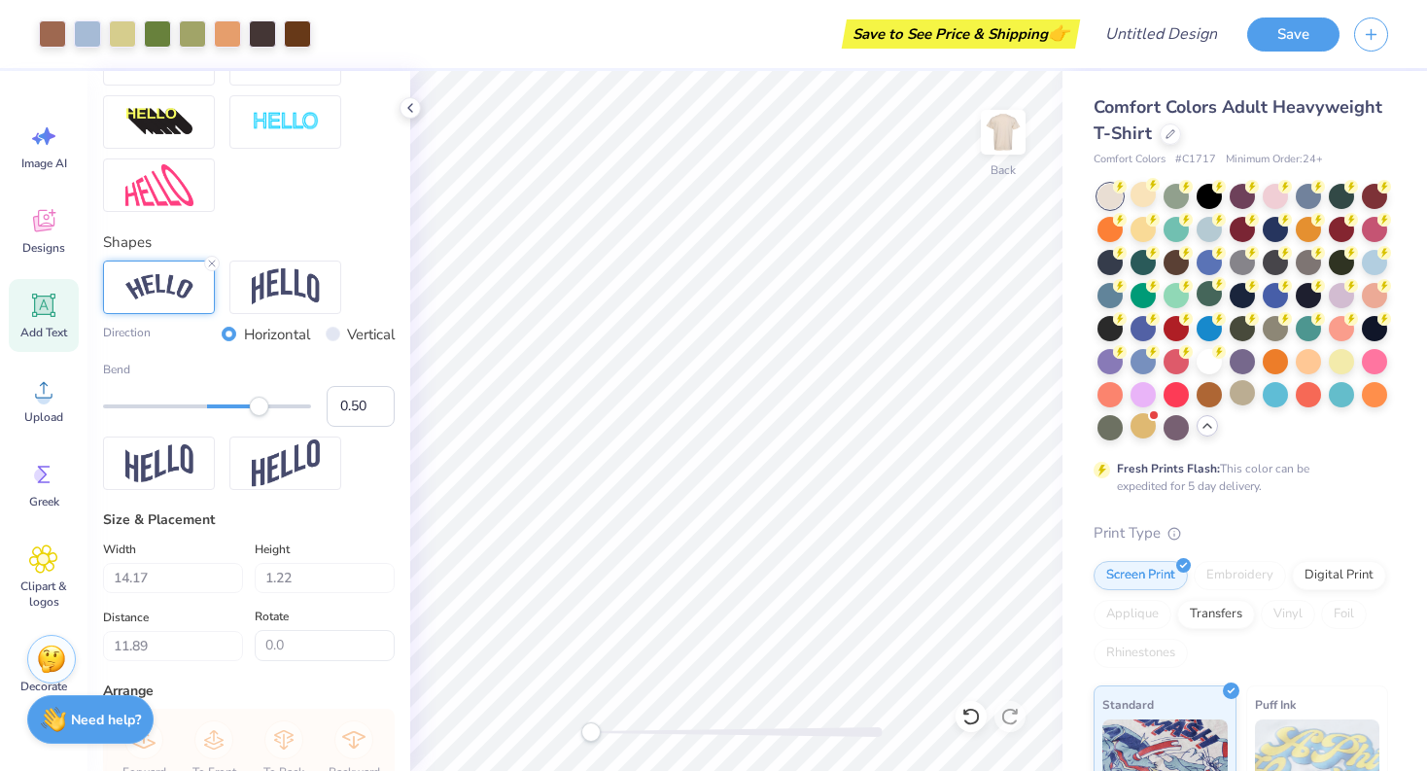
scroll to position [711, 0]
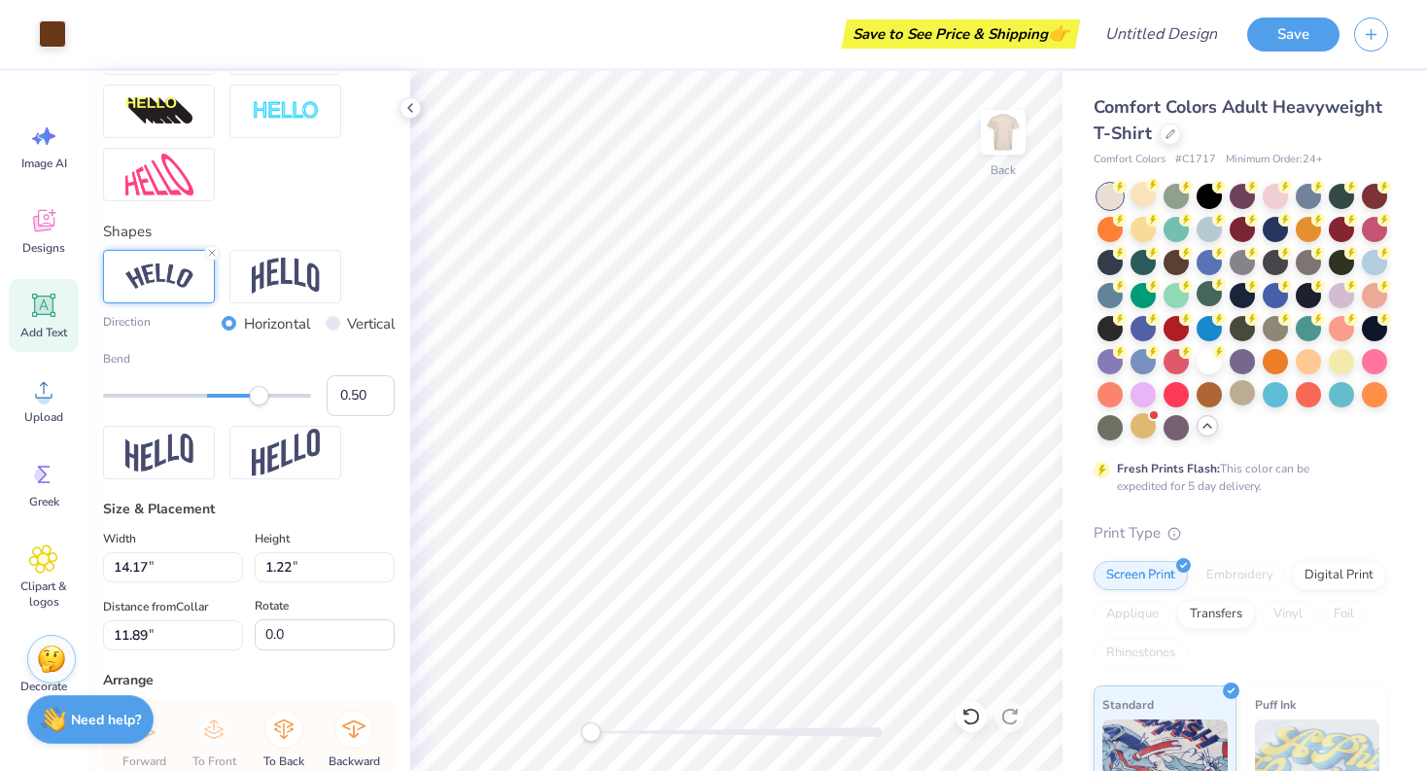
type input "13.99"
type input "2.91"
type input "11.04"
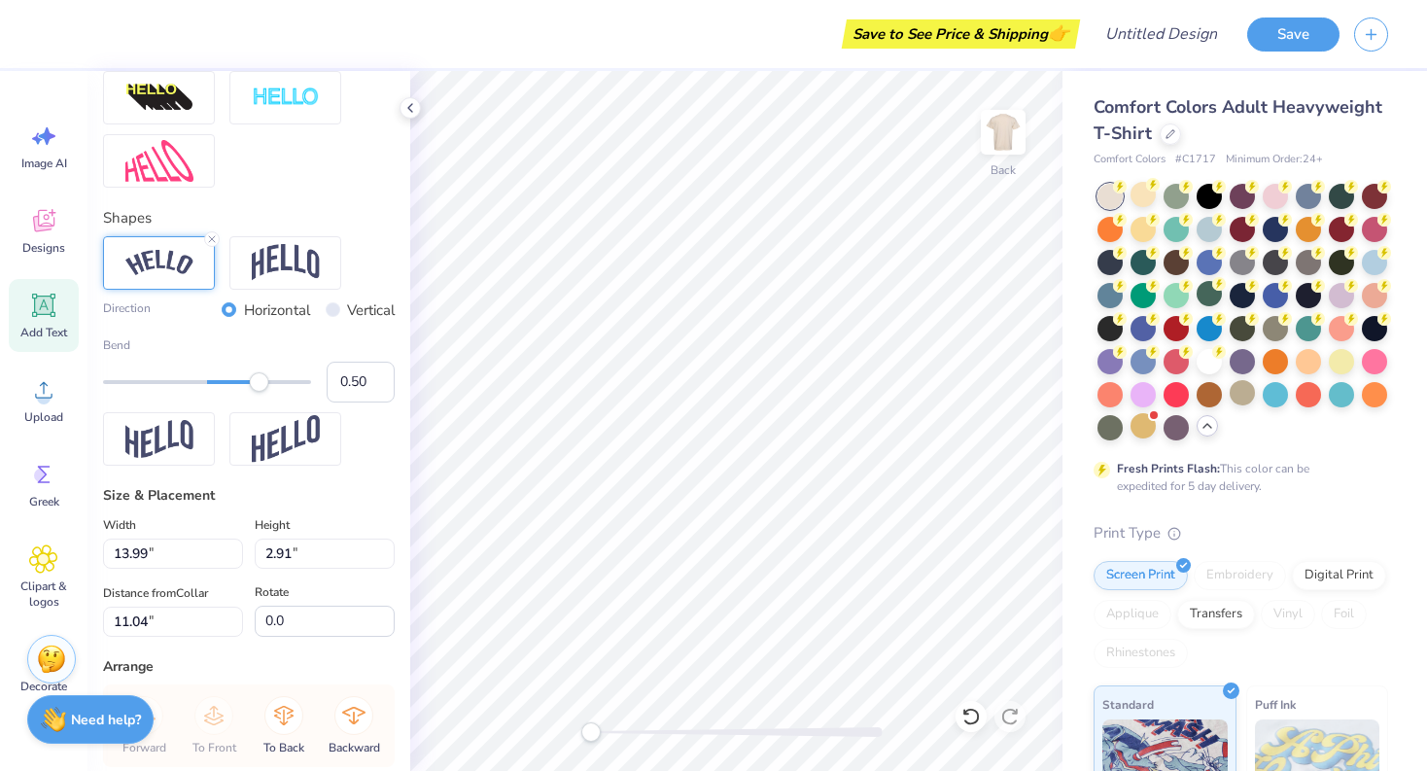
scroll to position [704, 0]
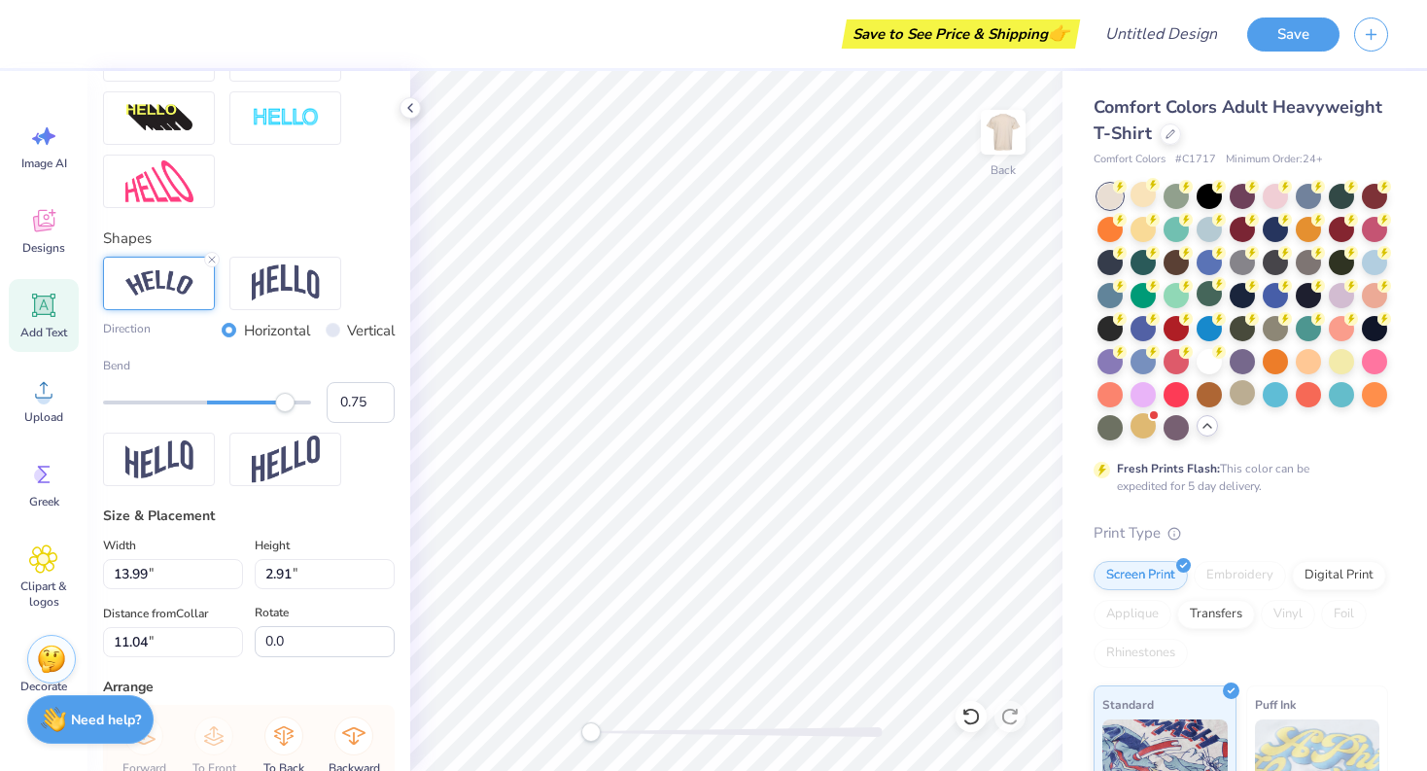
type input "0.76"
drag, startPoint x: 158, startPoint y: 393, endPoint x: 286, endPoint y: 407, distance: 128.2
click at [286, 407] on div "Accessibility label" at bounding box center [284, 402] width 19 height 19
type input "14.17"
type input "5.02"
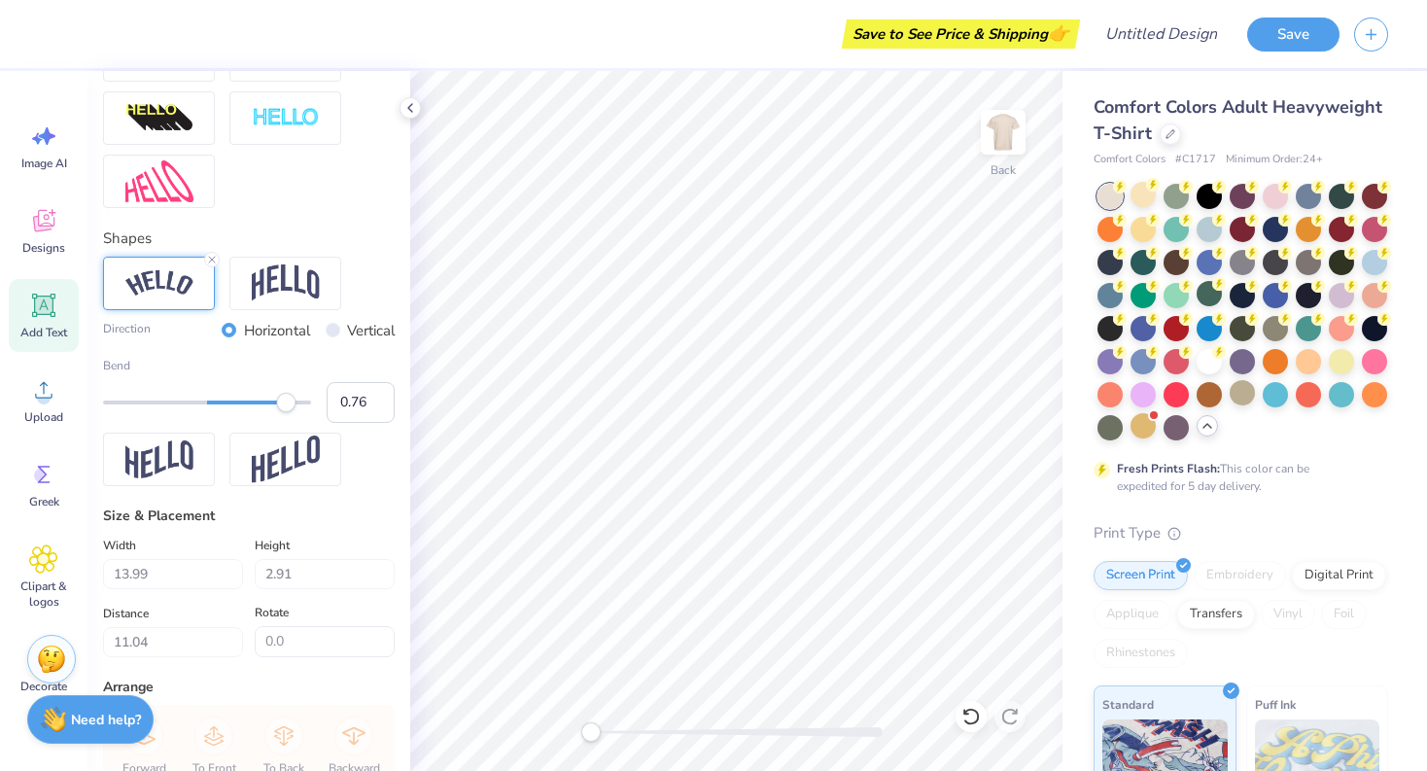
type input "9.99"
type input "12.46"
type input "4.42"
type input "2.04"
type input "0.87"
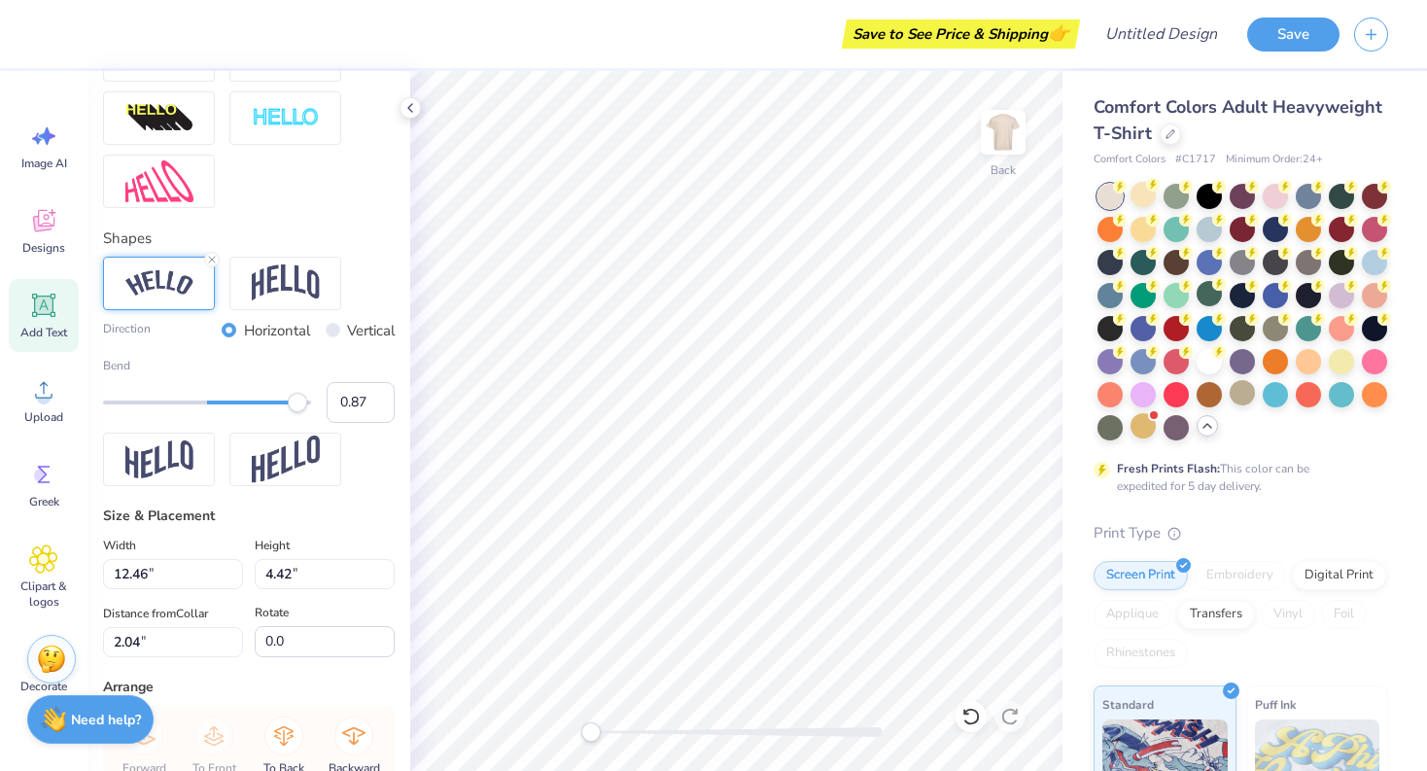
drag, startPoint x: 286, startPoint y: 407, endPoint x: 298, endPoint y: 408, distance: 11.7
click at [298, 408] on div "Accessibility label" at bounding box center [297, 402] width 19 height 19
type input "1.00"
drag, startPoint x: 298, startPoint y: 408, endPoint x: 344, endPoint y: 409, distance: 46.7
click at [344, 409] on div "Bend 1.00" at bounding box center [249, 390] width 292 height 66
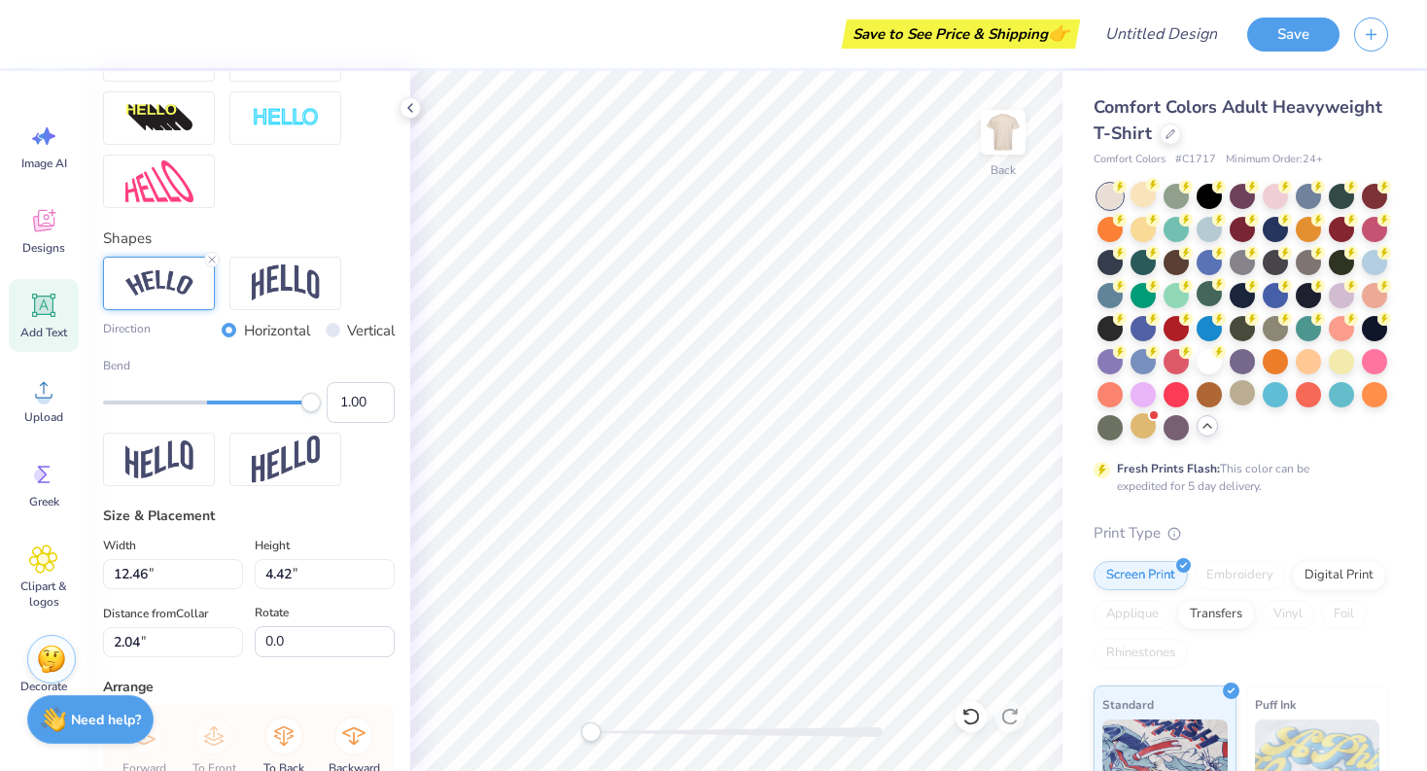
type input "11.88"
type input "5.98"
type input "2.24"
drag, startPoint x: 344, startPoint y: 409, endPoint x: 370, endPoint y: 405, distance: 26.5
click at [370, 405] on input "1.00" at bounding box center [361, 402] width 68 height 41
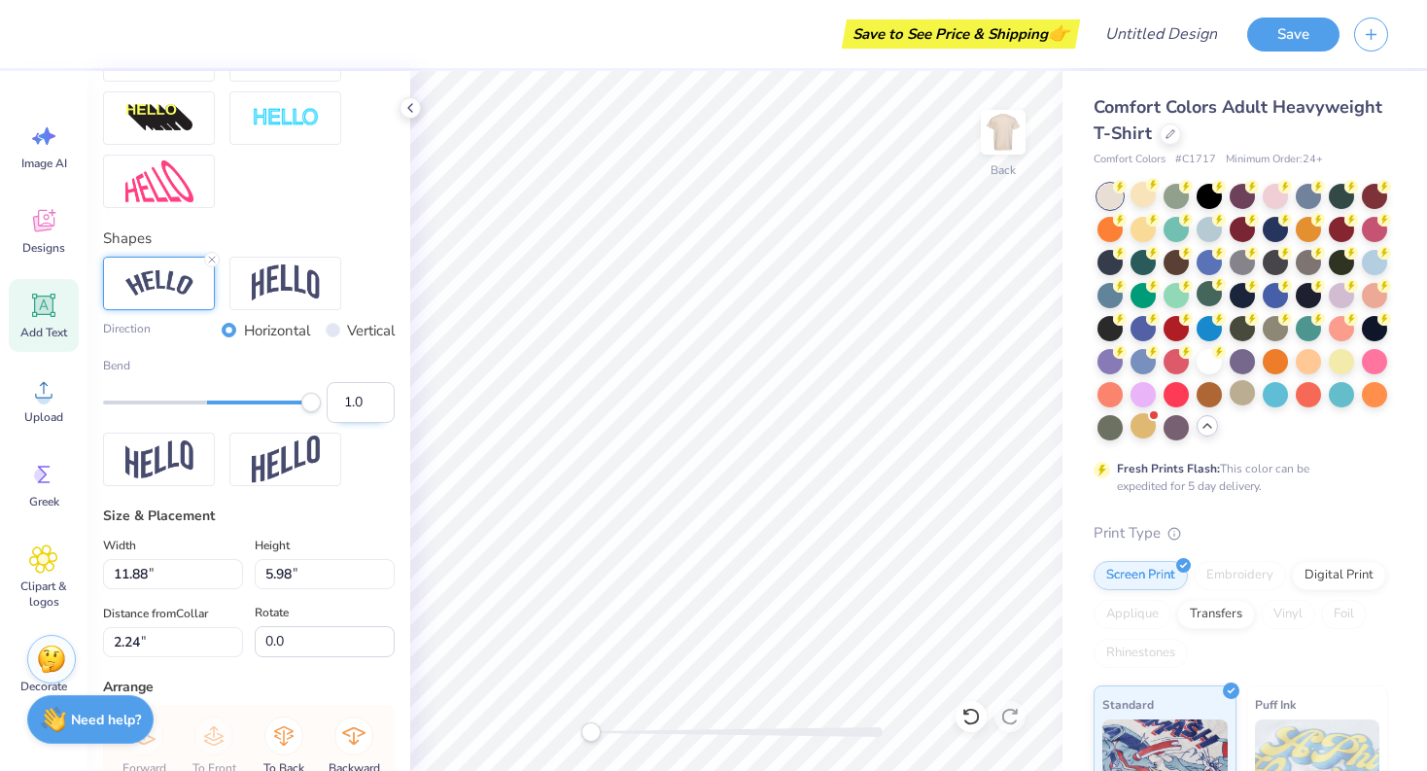
type input "1"
type input "2.00"
click at [380, 405] on input "0.99" at bounding box center [361, 402] width 68 height 41
click at [380, 405] on input "0.98" at bounding box center [361, 402] width 68 height 41
drag, startPoint x: 370, startPoint y: 405, endPoint x: 378, endPoint y: 395, distance: 13.2
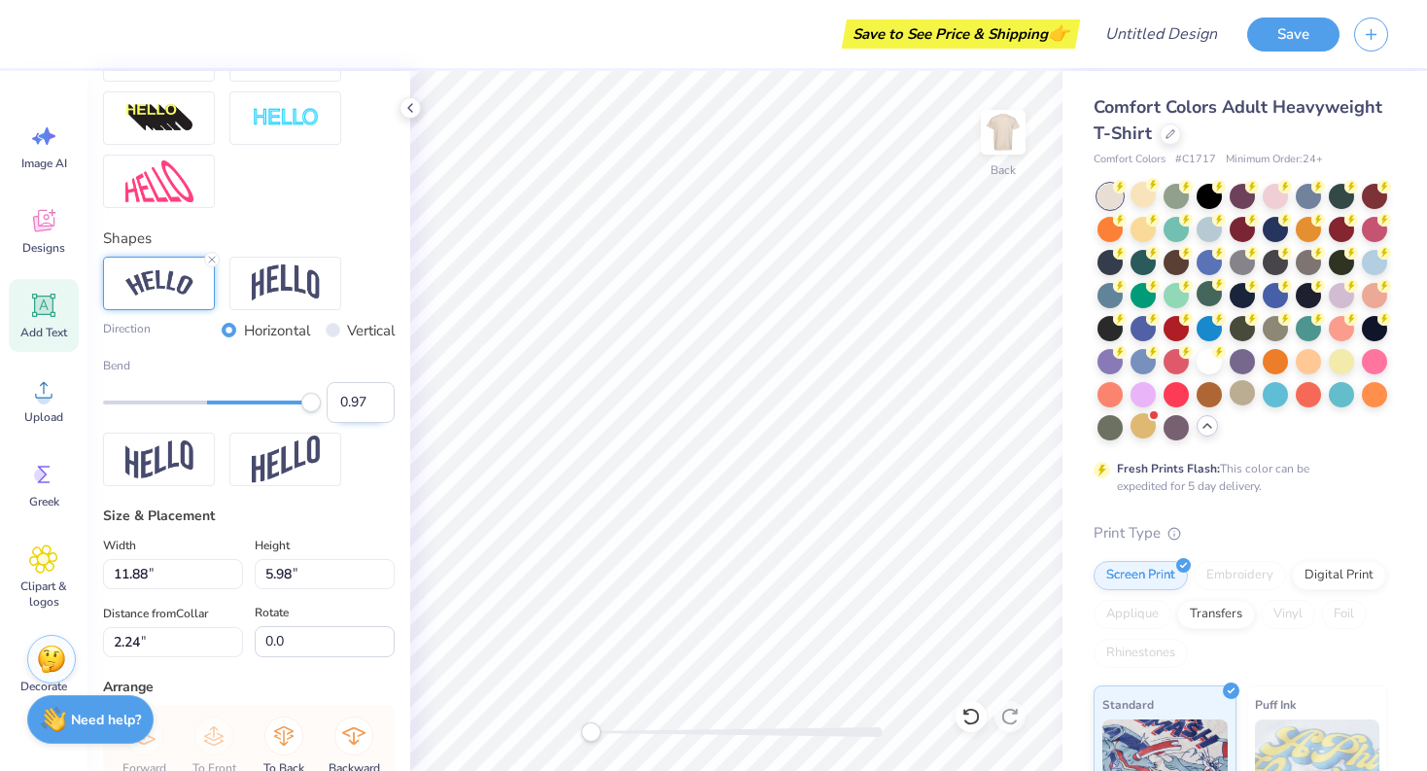
click at [378, 395] on input "0.97" at bounding box center [361, 402] width 68 height 41
click at [378, 395] on input "0.98" at bounding box center [361, 402] width 68 height 41
click at [378, 395] on input "0.99" at bounding box center [361, 402] width 68 height 41
type input "1"
click at [378, 395] on input "1" at bounding box center [361, 402] width 68 height 41
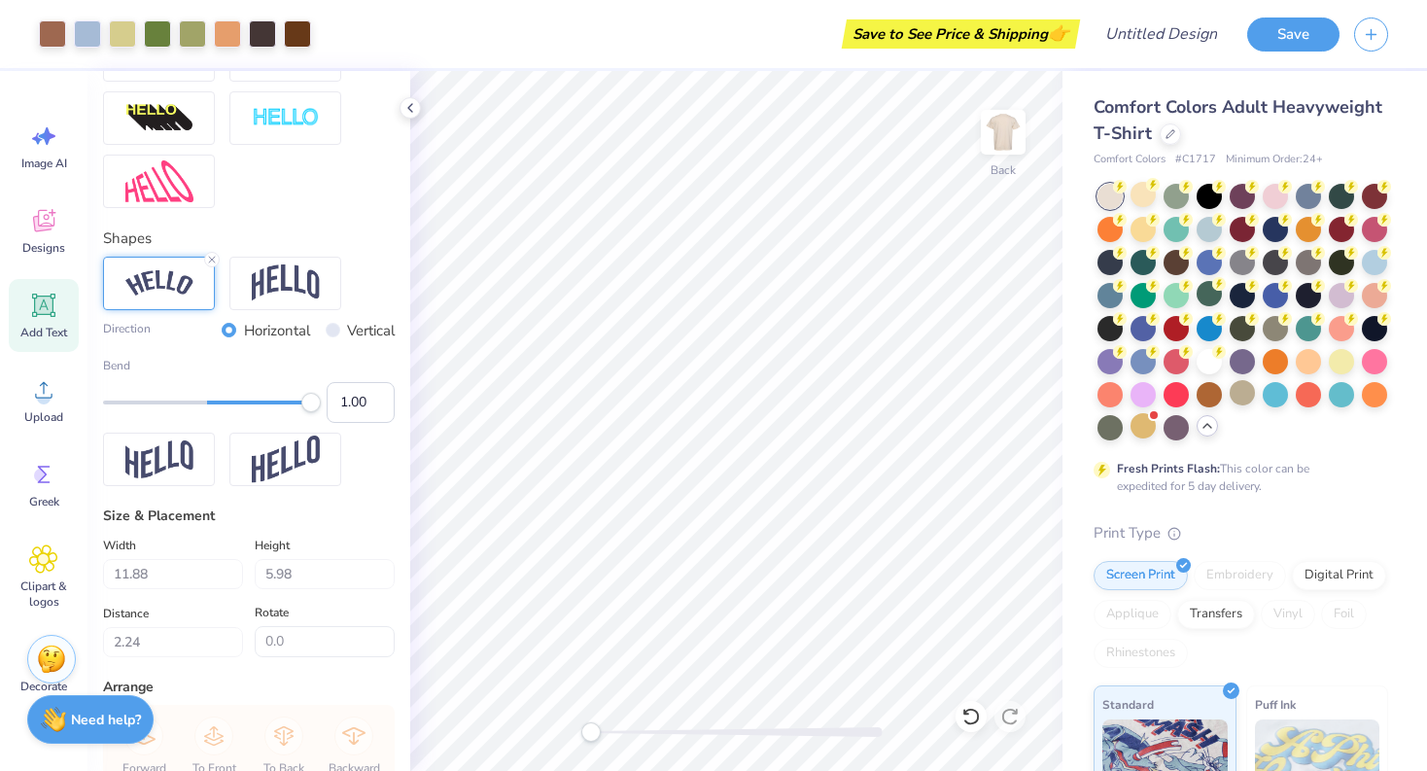
click at [359, 396] on input "1.00" at bounding box center [361, 402] width 68 height 41
click at [378, 396] on input "1.00" at bounding box center [361, 402] width 68 height 41
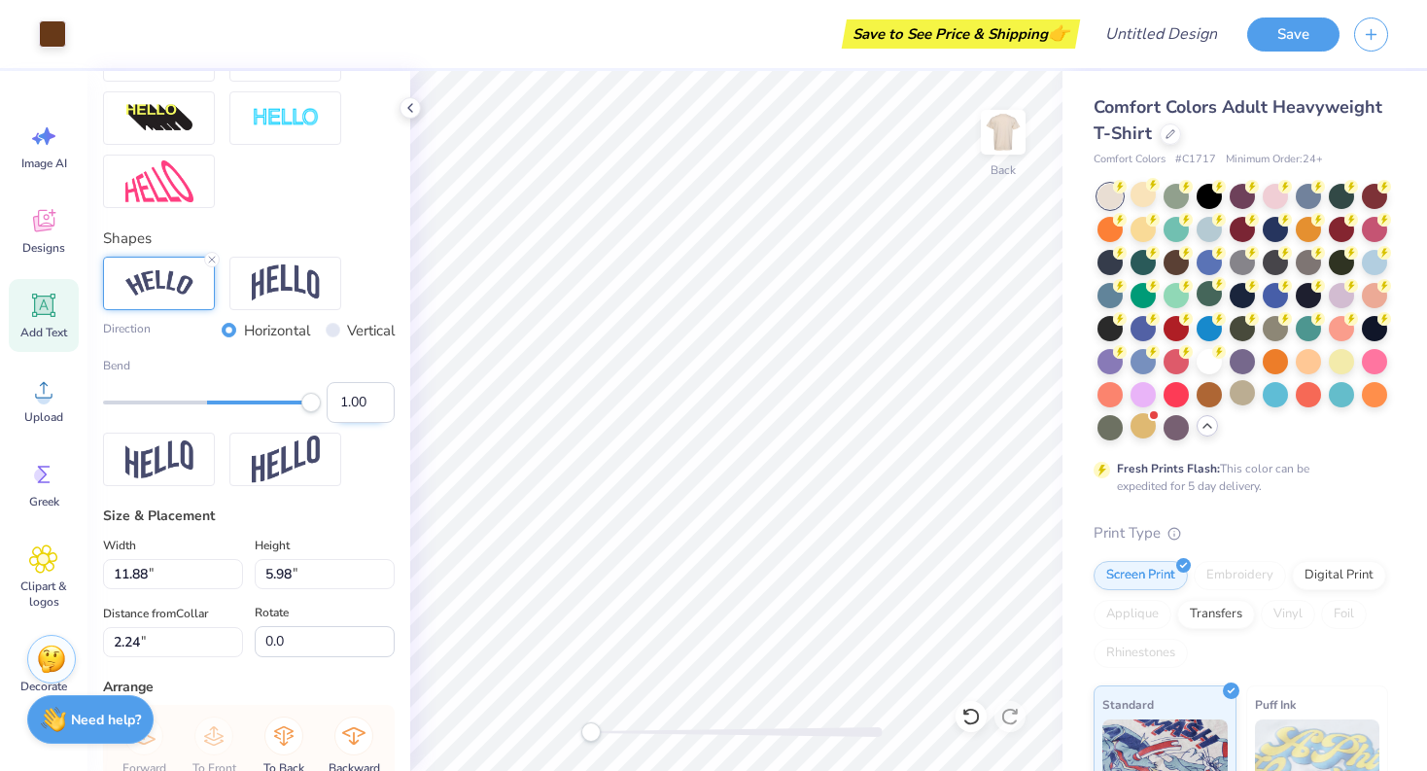
type input "2.22"
type input "8.76"
type input "4.42"
type input "9.51"
type input "4.79"
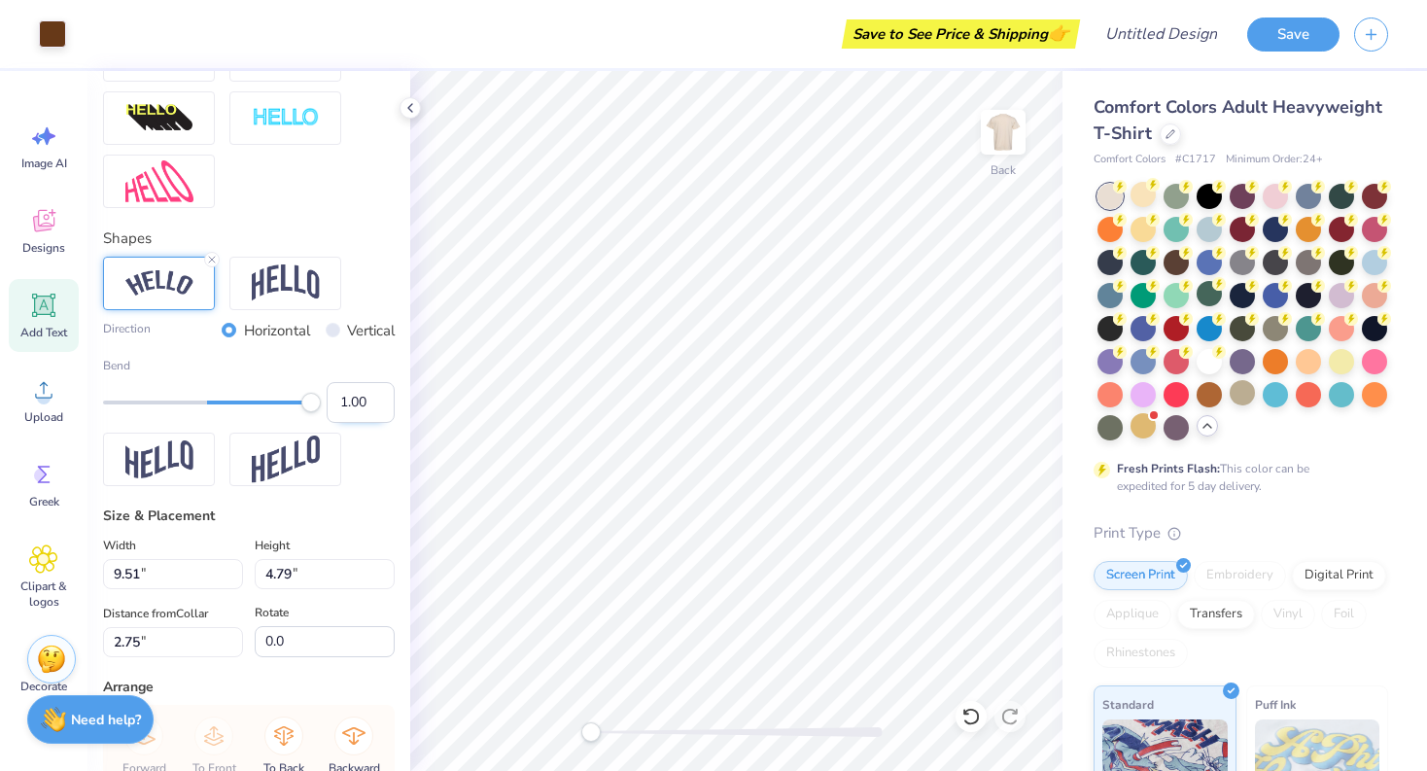
type input "2.28"
type input "0.91"
drag, startPoint x: 378, startPoint y: 396, endPoint x: 301, endPoint y: 405, distance: 77.3
click at [301, 405] on div "Accessibility label" at bounding box center [301, 402] width 19 height 19
type input "0.81"
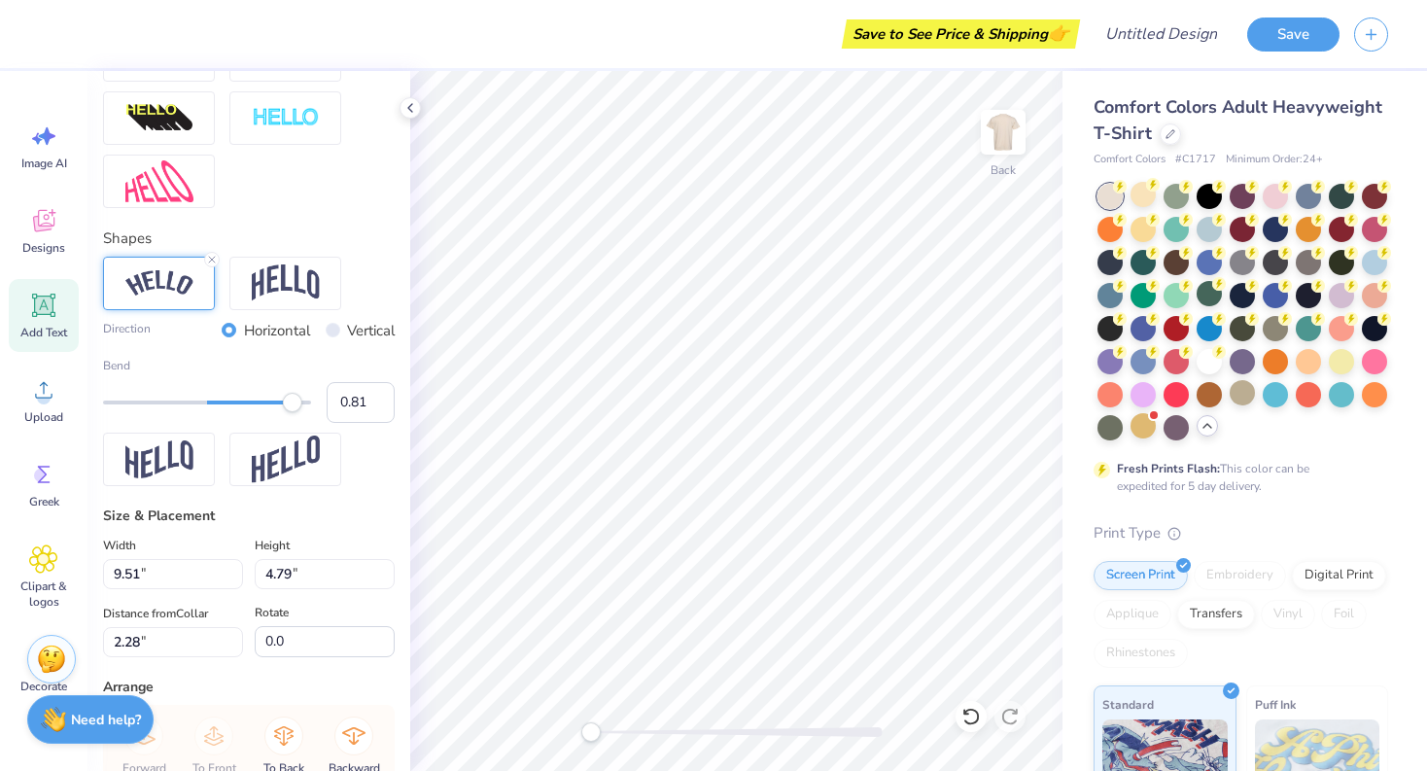
click at [292, 405] on div "Accessibility label" at bounding box center [292, 402] width 19 height 19
type input "10.54"
type input "4.06"
type input "2.47"
type input "0.85"
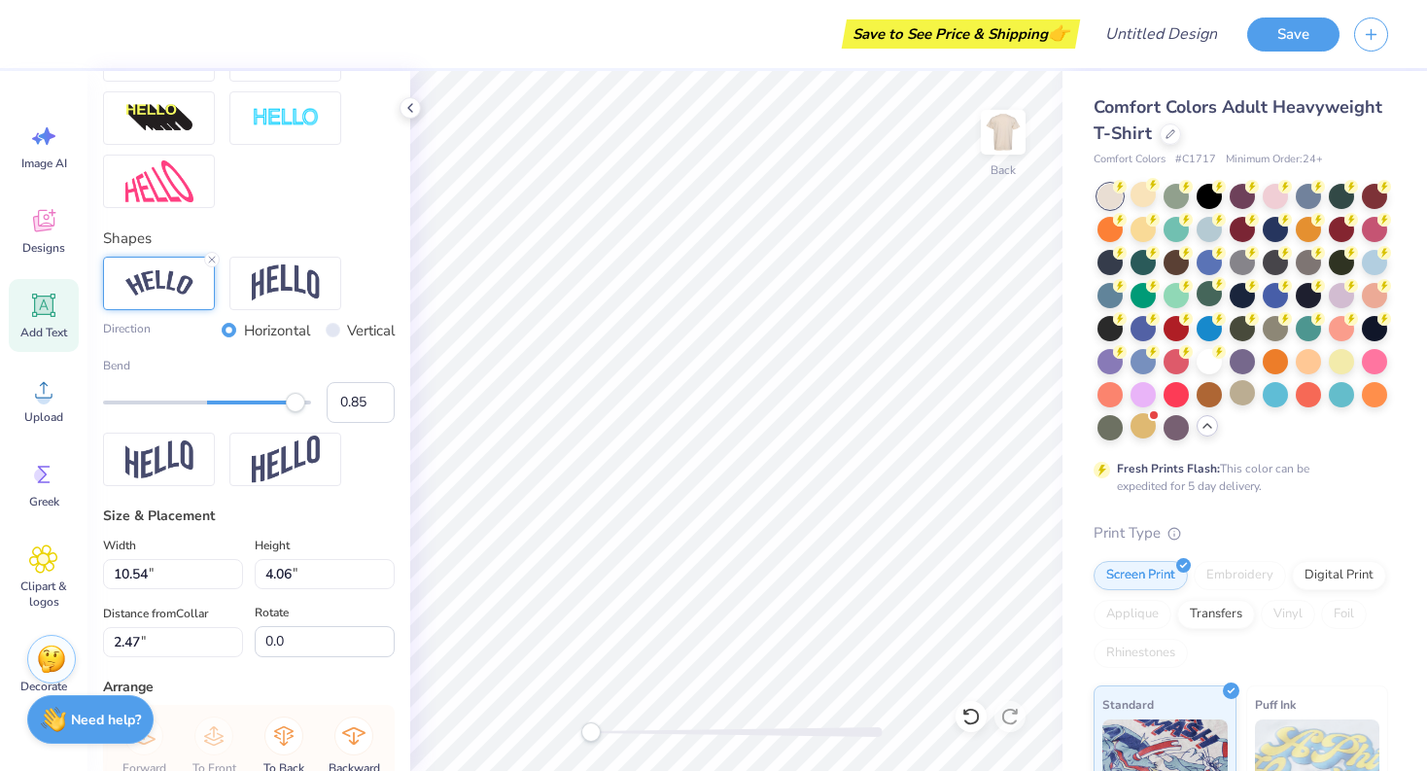
click at [296, 406] on div "Accessibility label" at bounding box center [295, 402] width 19 height 19
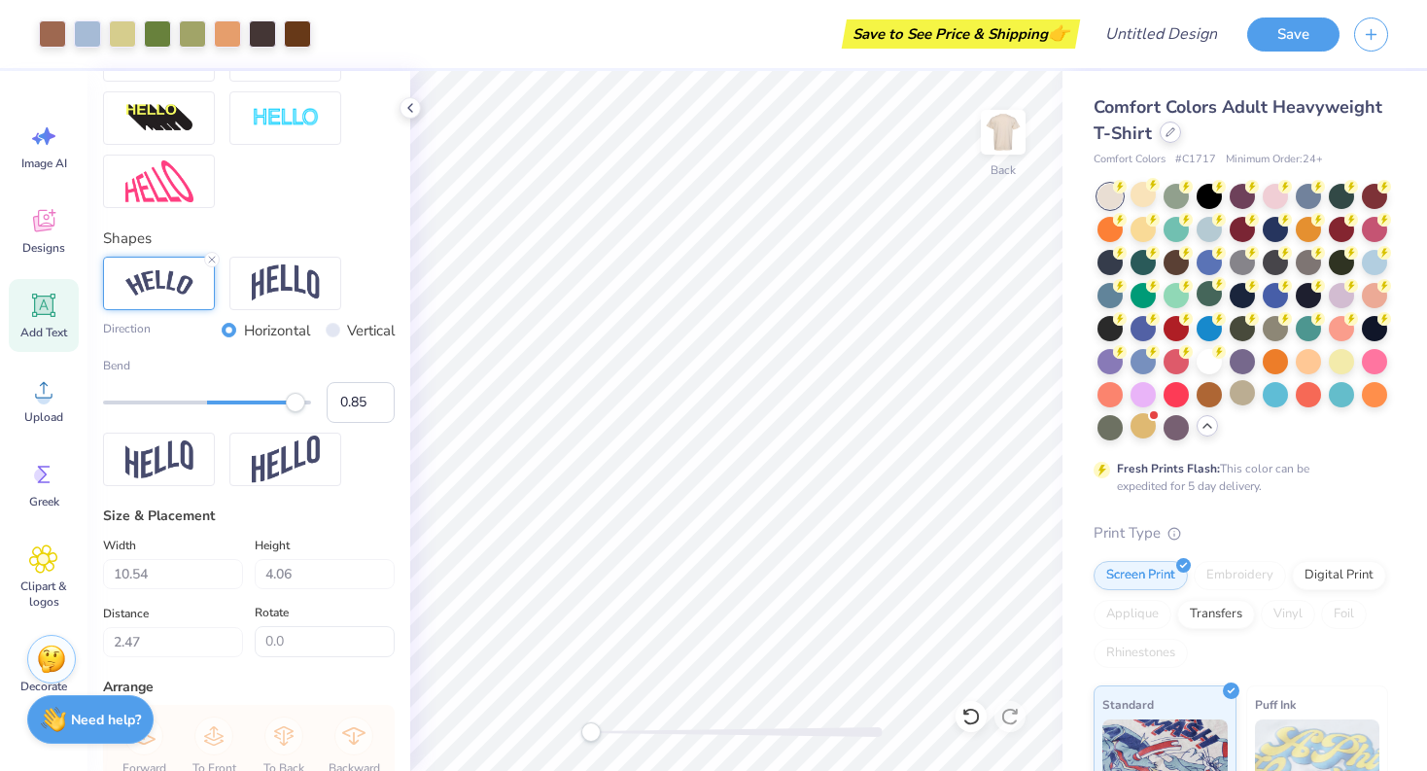
drag, startPoint x: 296, startPoint y: 406, endPoint x: 1168, endPoint y: 135, distance: 913.4
click at [1168, 135] on icon at bounding box center [1171, 132] width 10 height 10
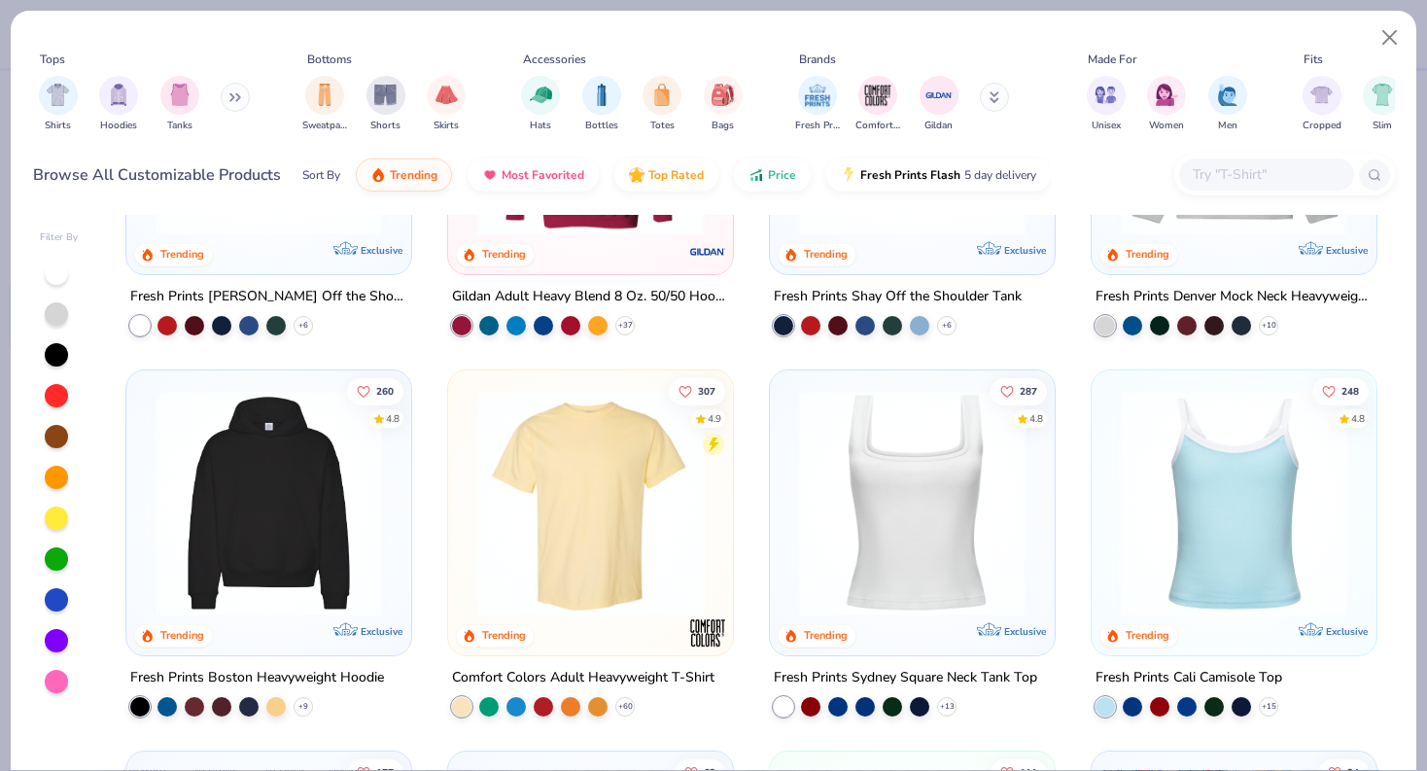
scroll to position [410, 0]
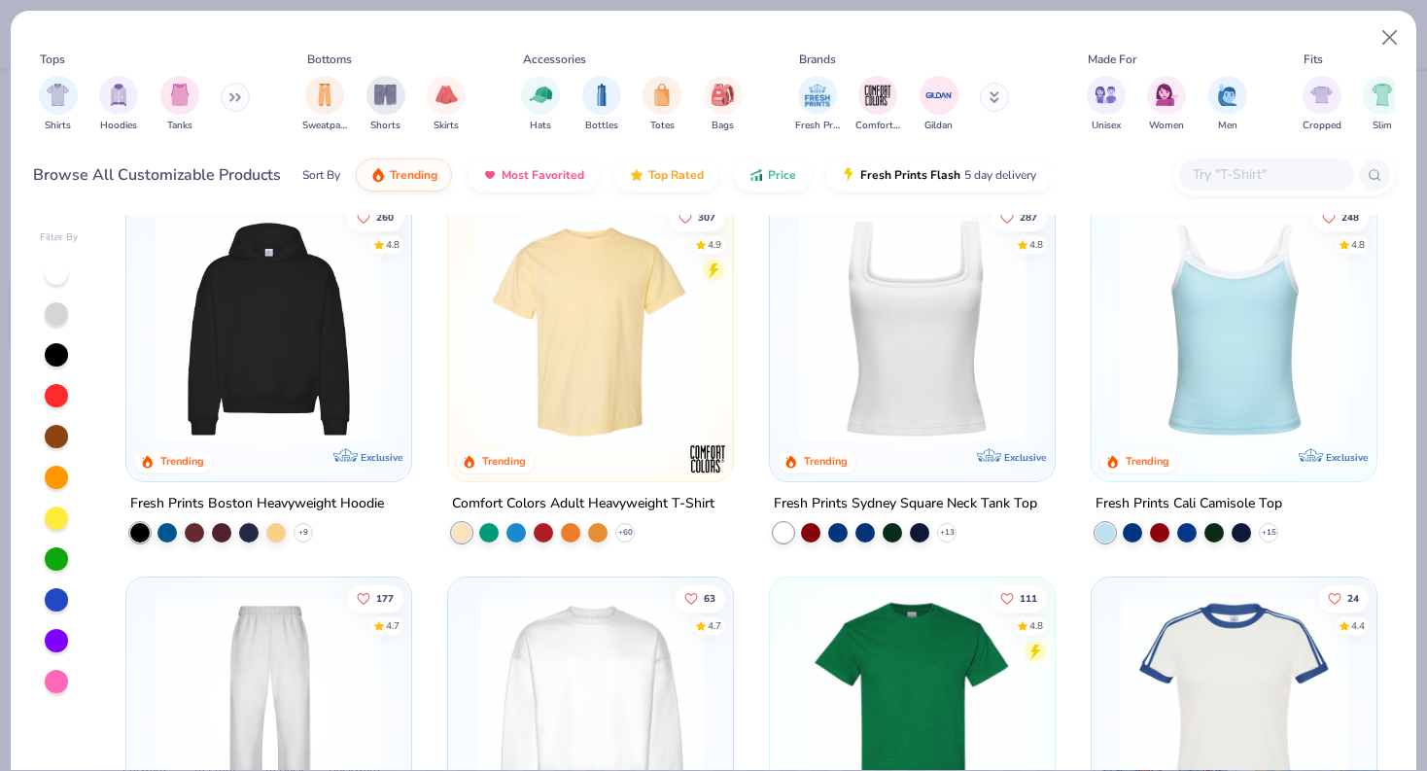
click at [901, 337] on img at bounding box center [913, 329] width 246 height 227
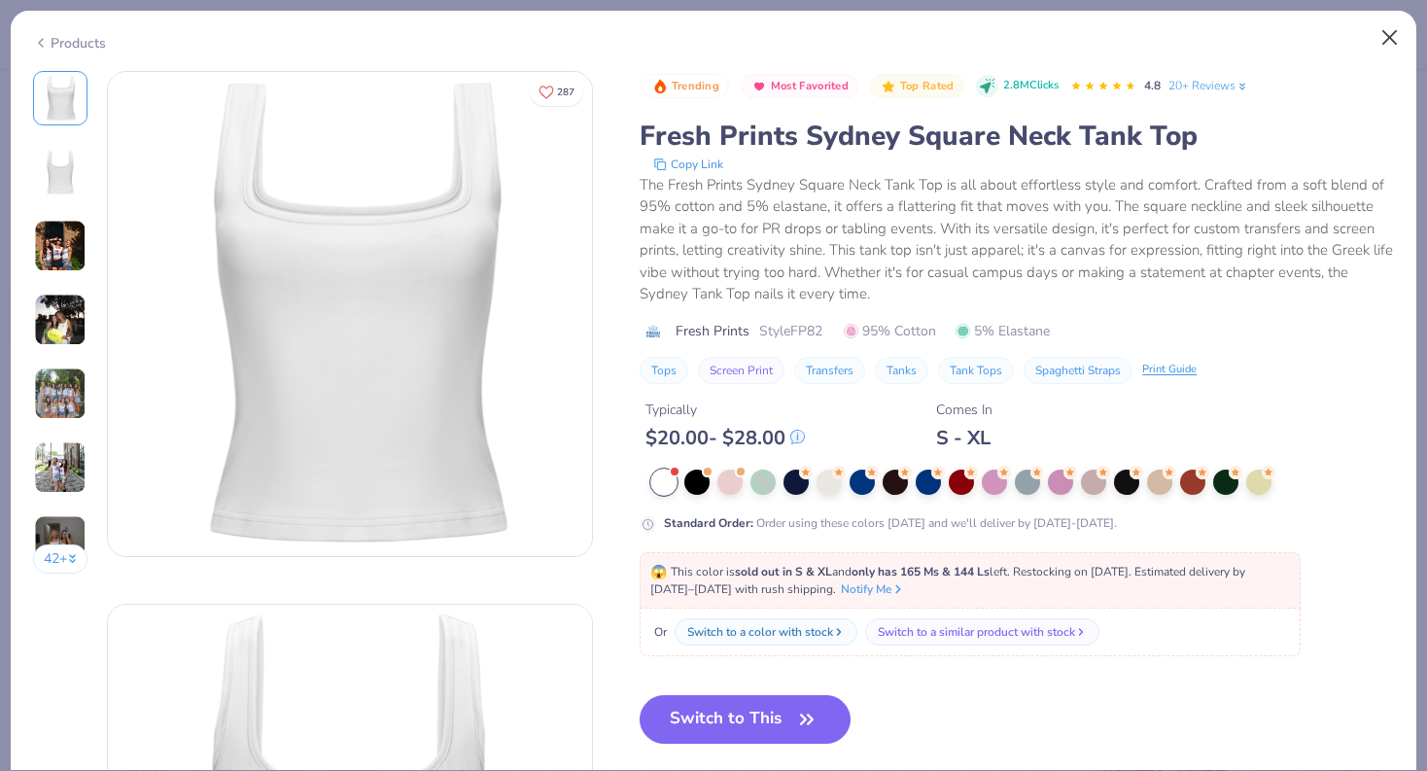
drag, startPoint x: 1168, startPoint y: 135, endPoint x: 1391, endPoint y: 43, distance: 242.0
click at [761, 719] on button "Switch to This" at bounding box center [745, 719] width 211 height 49
click at [857, 683] on div "Trending Most Favorited Top Rated 2.8M Clicks 4.8 20+ Reviews Fresh Prints Sydn…" at bounding box center [1017, 514] width 755 height 887
click at [1380, 39] on button "Close" at bounding box center [1390, 37] width 37 height 37
click at [1391, 39] on button "Close" at bounding box center [1390, 37] width 37 height 37
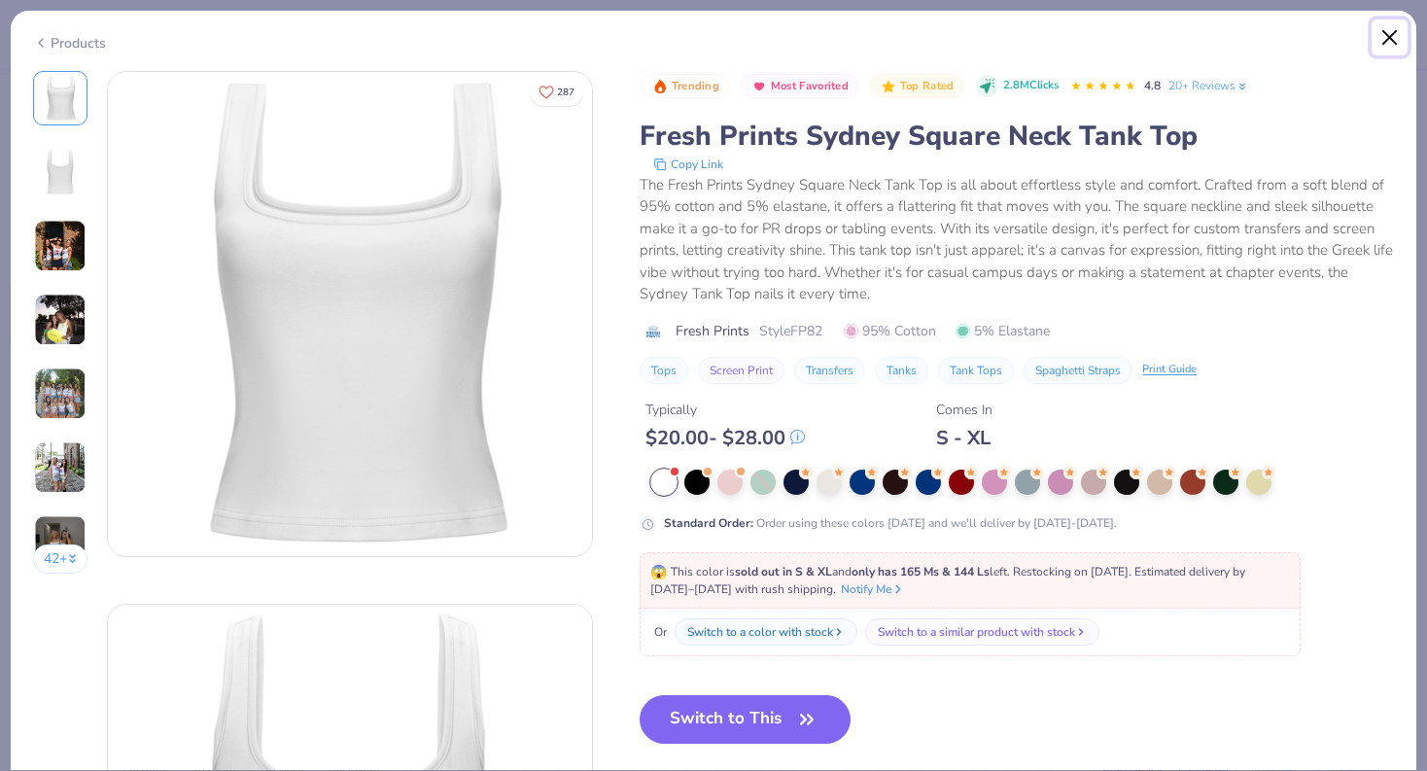
click at [1391, 39] on button "Close" at bounding box center [1390, 37] width 37 height 37
click at [1390, 40] on button "Close" at bounding box center [1390, 37] width 37 height 37
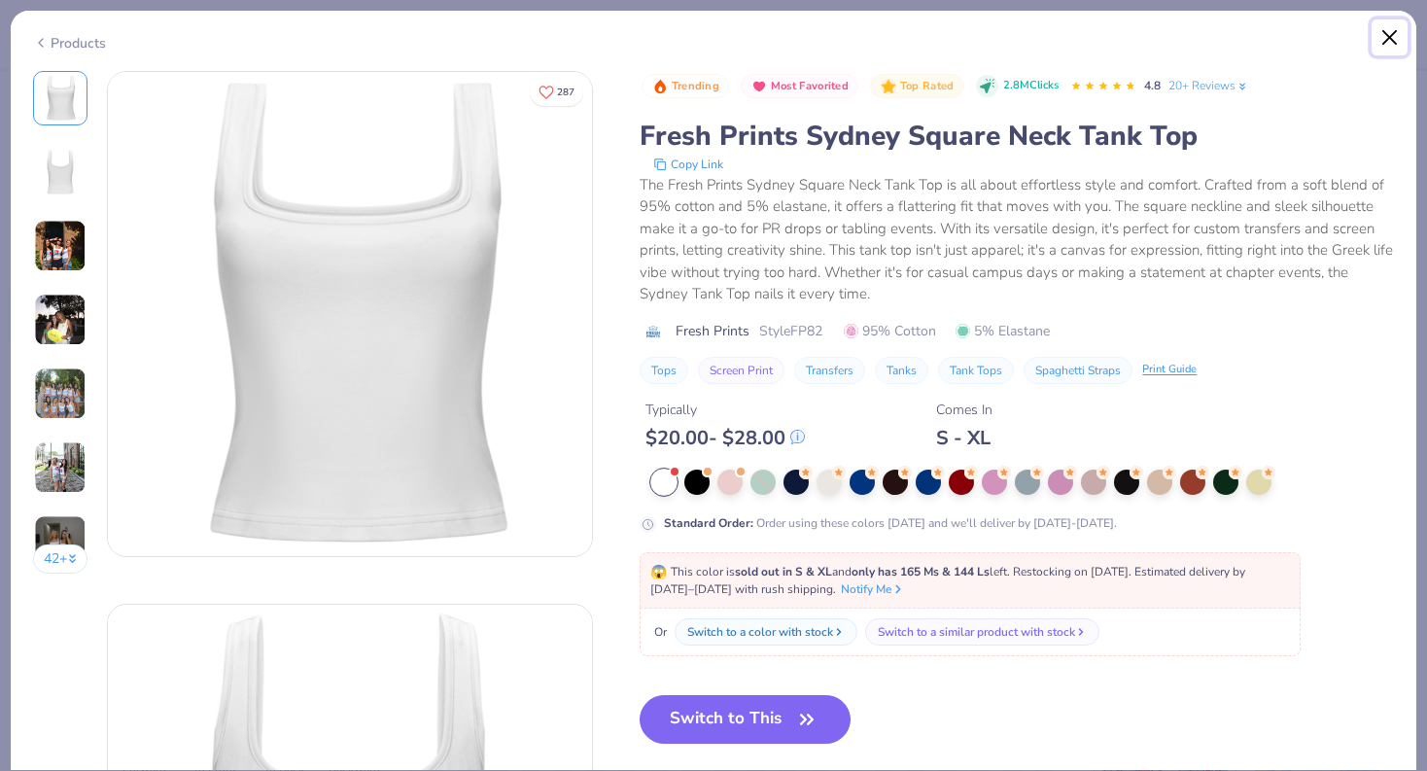
click at [1390, 40] on button "Close" at bounding box center [1390, 37] width 37 height 37
click at [1391, 43] on button "Close" at bounding box center [1390, 37] width 37 height 37
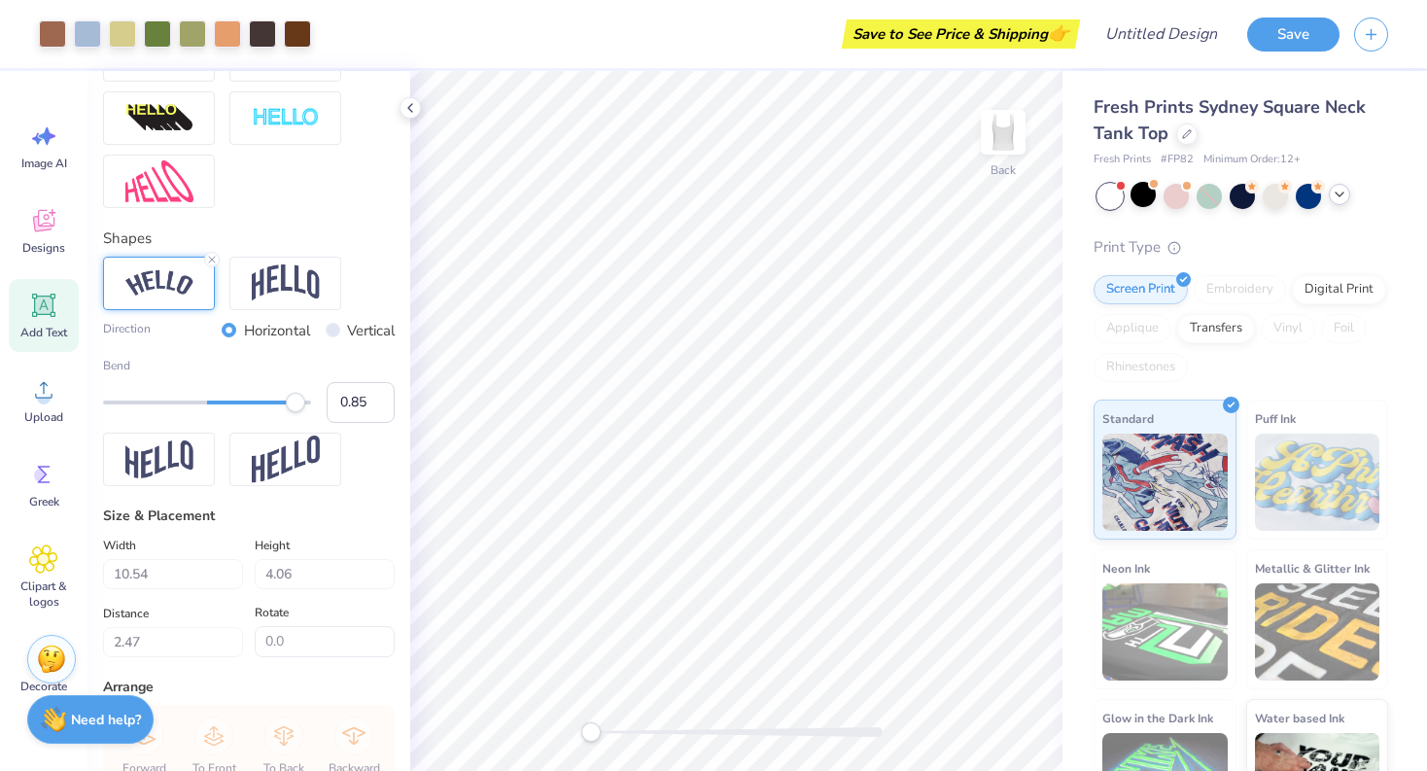
click at [1197, 141] on div "Fresh Prints Sydney Square Neck Tank Top" at bounding box center [1241, 120] width 295 height 53
click at [1194, 139] on div "Fresh Prints Sydney Square Neck Tank Top" at bounding box center [1241, 120] width 295 height 53
click at [1213, 128] on div "Fresh Prints Sydney Square Neck Tank Top" at bounding box center [1241, 120] width 295 height 53
click at [1182, 129] on icon at bounding box center [1187, 132] width 10 height 10
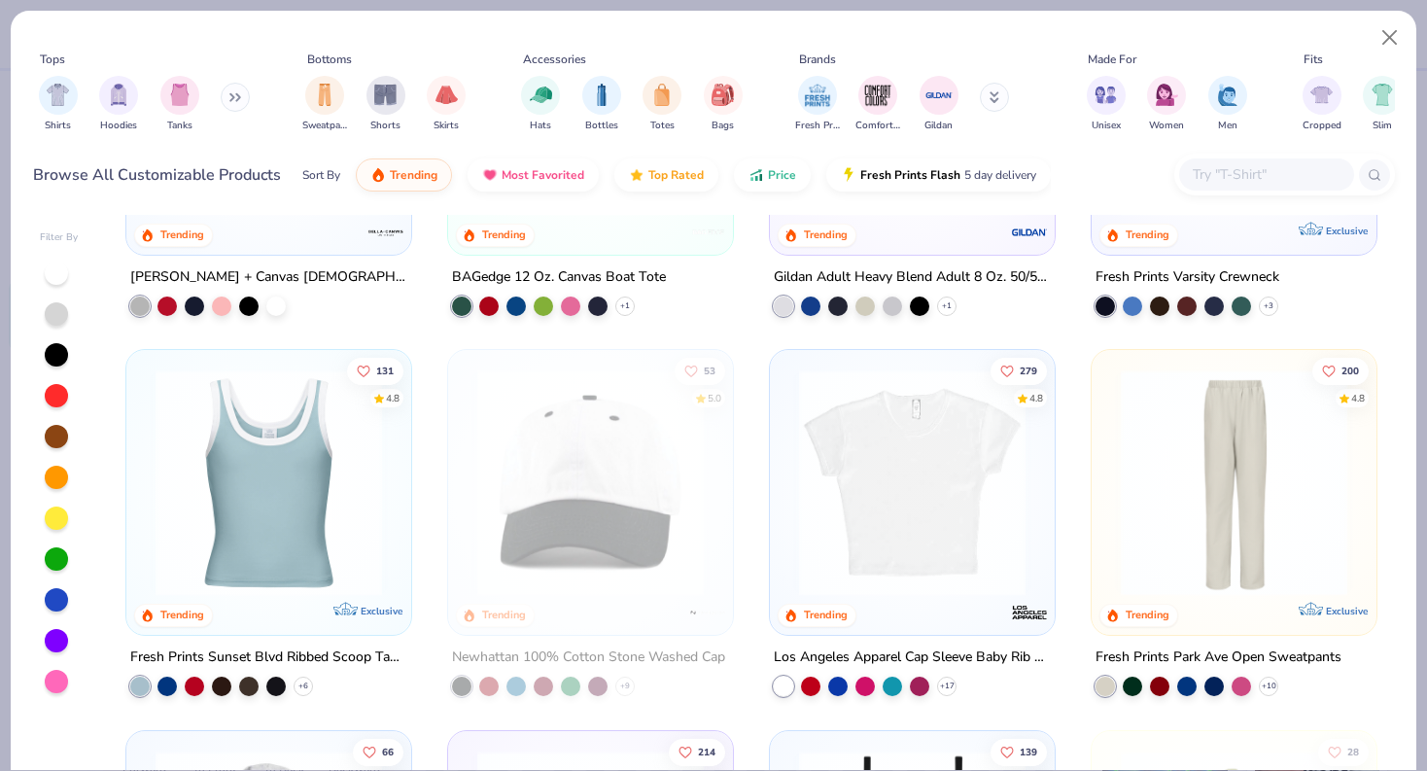
scroll to position [2667, 0]
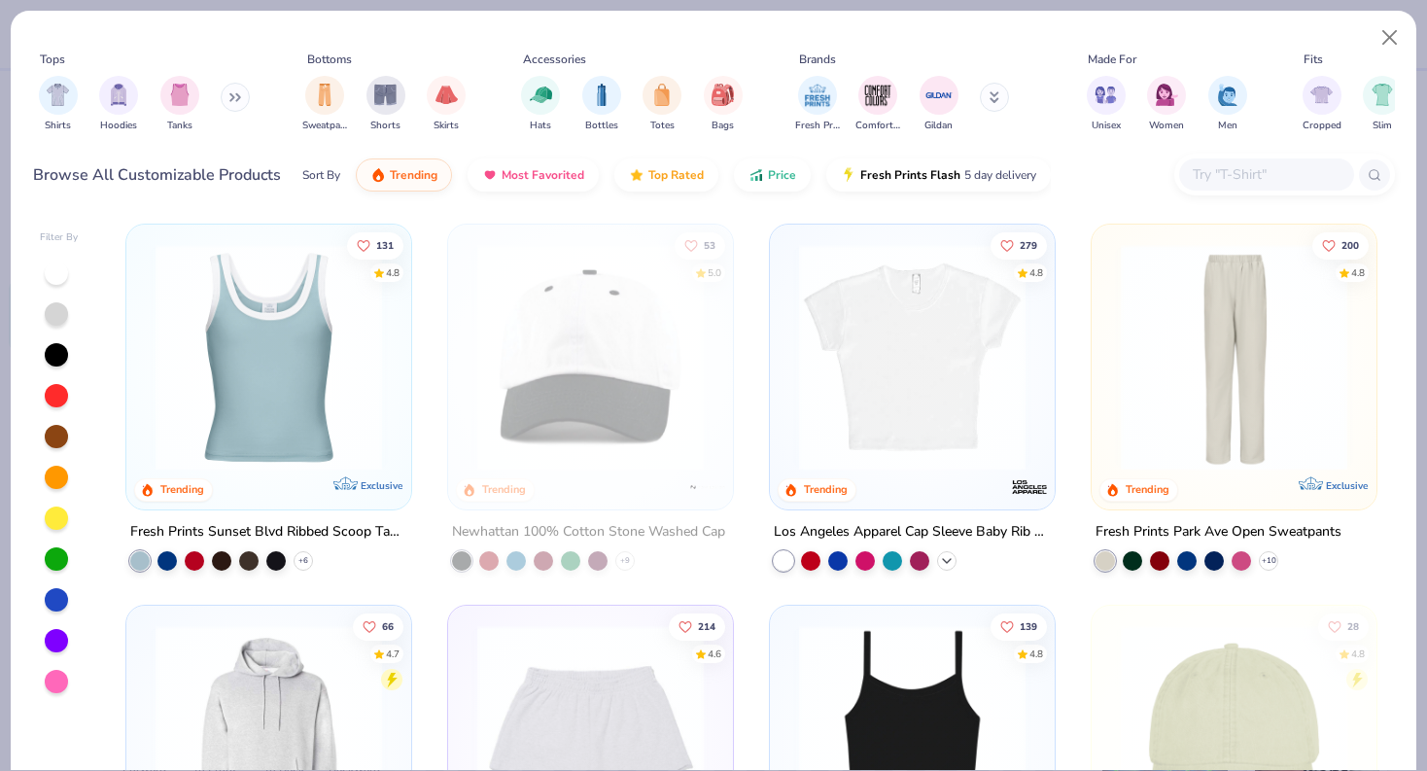
click at [945, 559] on icon at bounding box center [947, 561] width 16 height 16
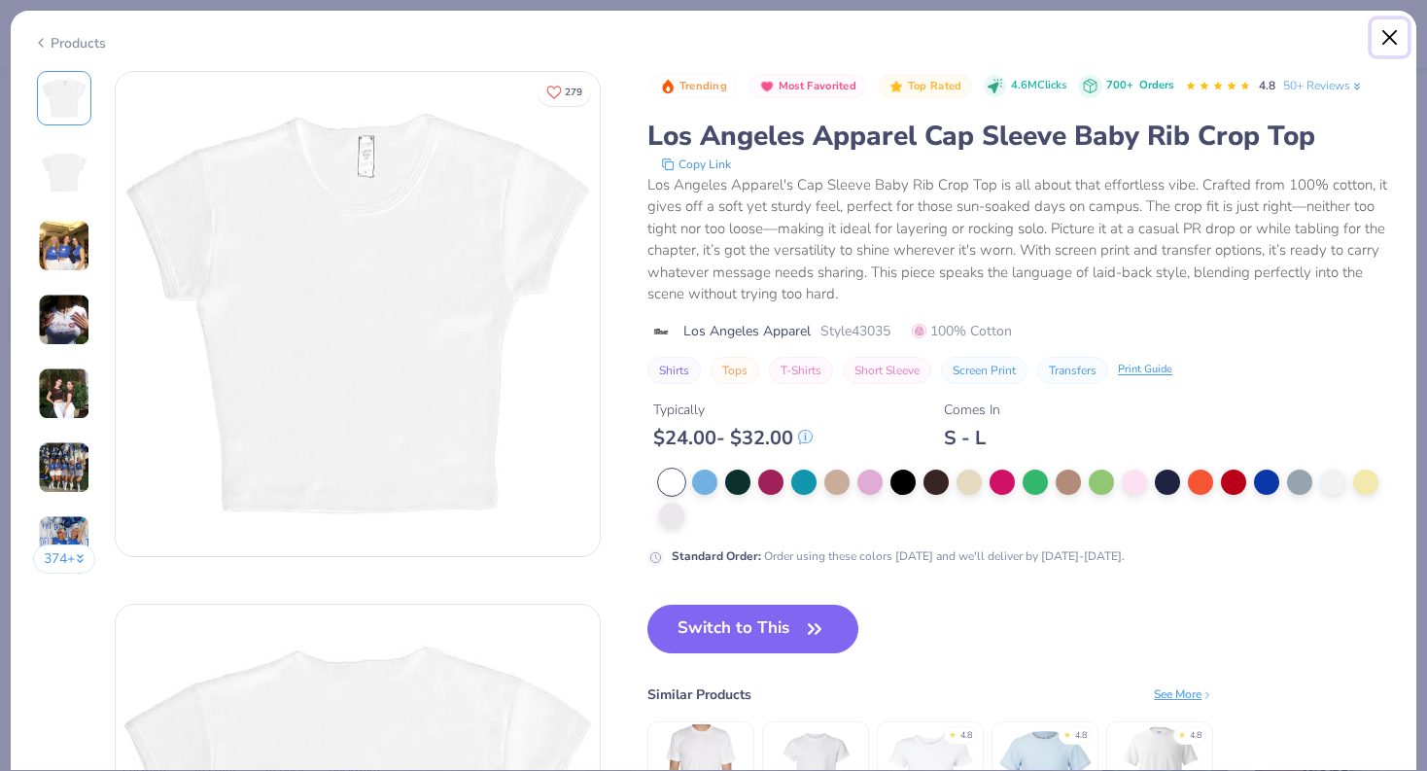
click at [1389, 35] on button "Close" at bounding box center [1390, 37] width 37 height 37
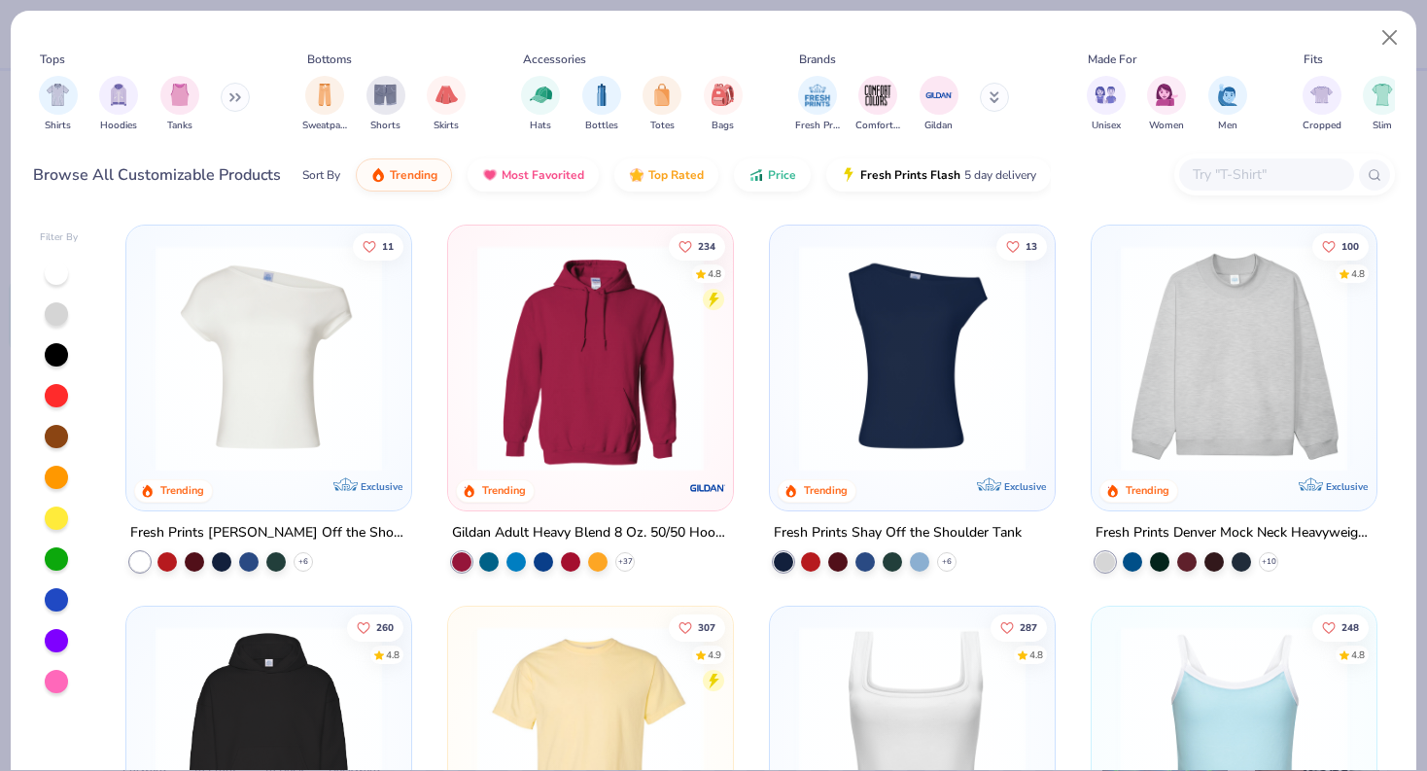
click at [270, 527] on div "Fresh Prints [PERSON_NAME] Off the Shoulder Top" at bounding box center [268, 533] width 277 height 24
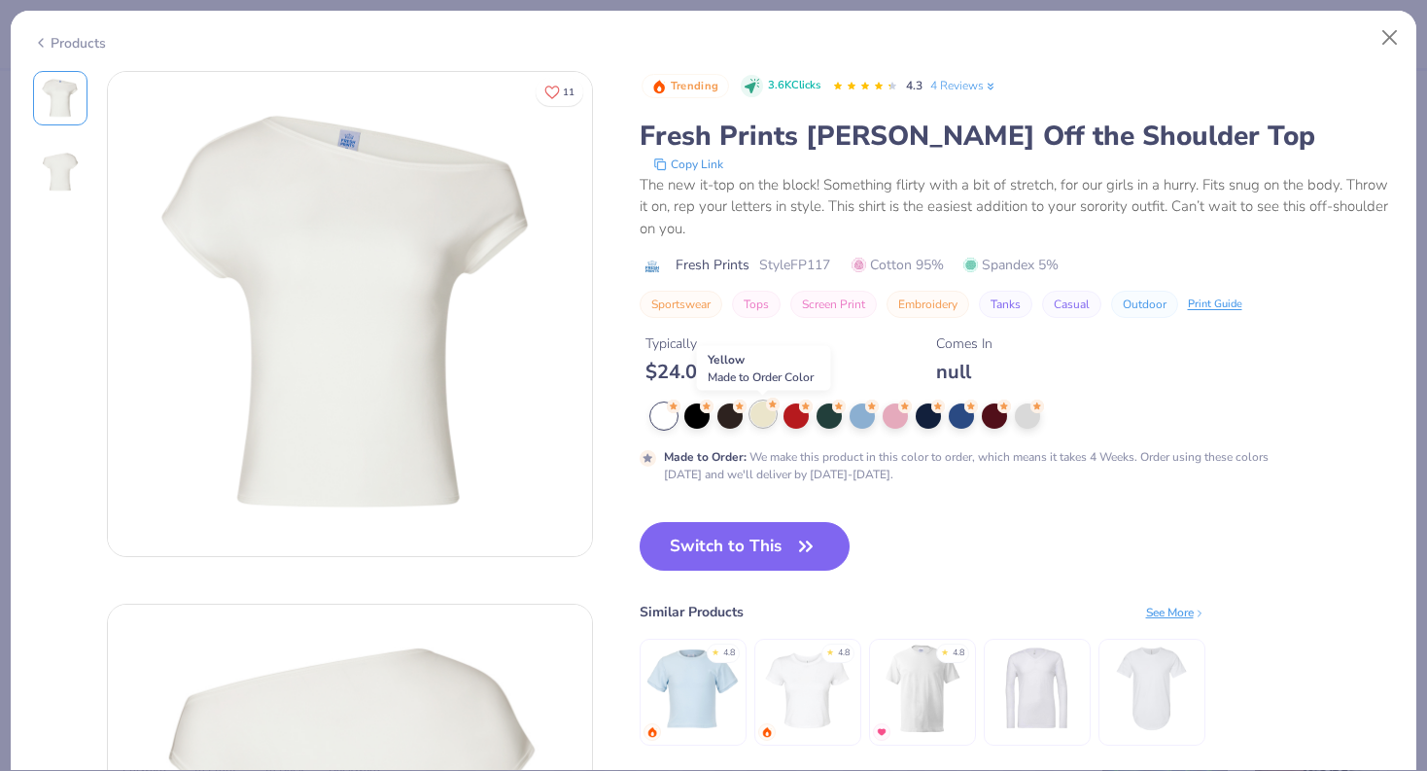
click at [767, 414] on div at bounding box center [763, 414] width 25 height 25
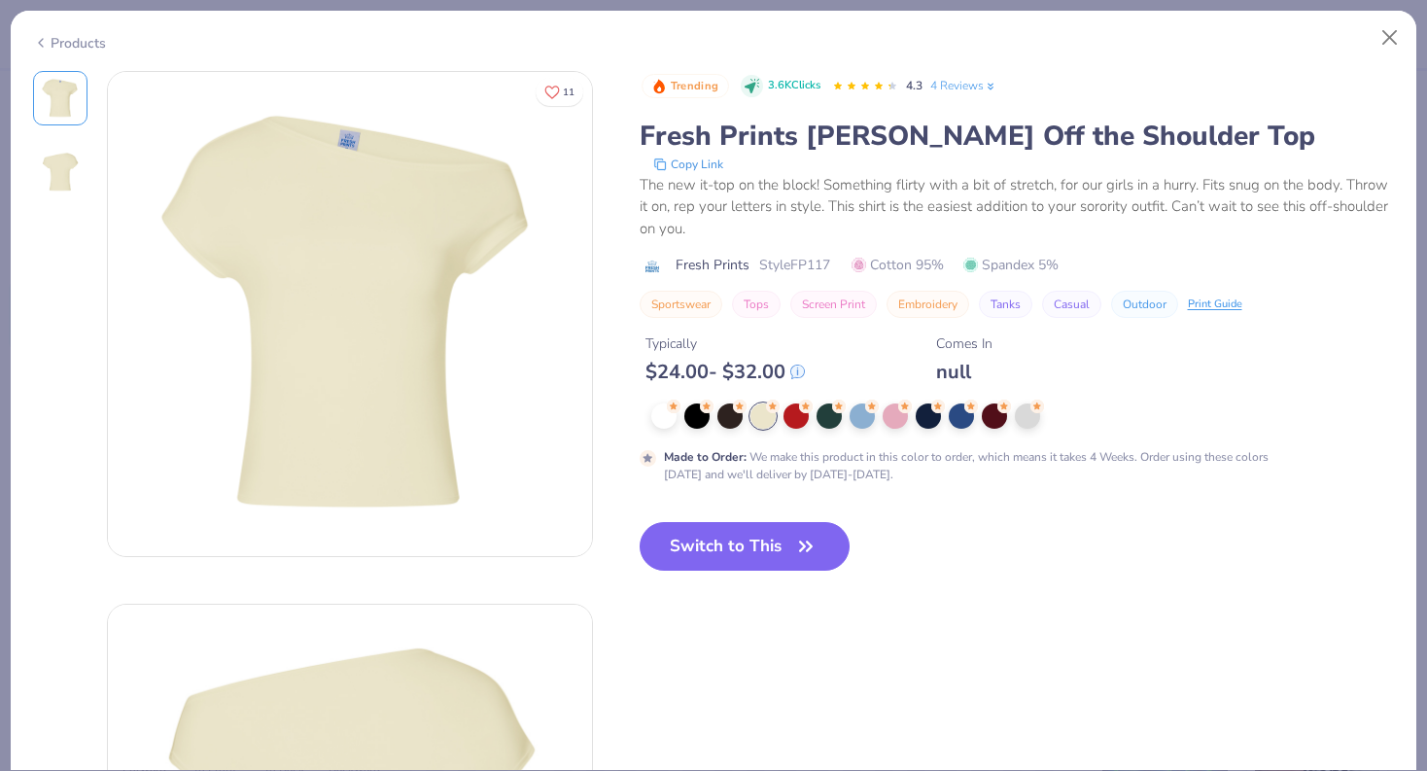
click at [844, 418] on div at bounding box center [1023, 416] width 744 height 25
click at [835, 418] on div at bounding box center [829, 414] width 25 height 25
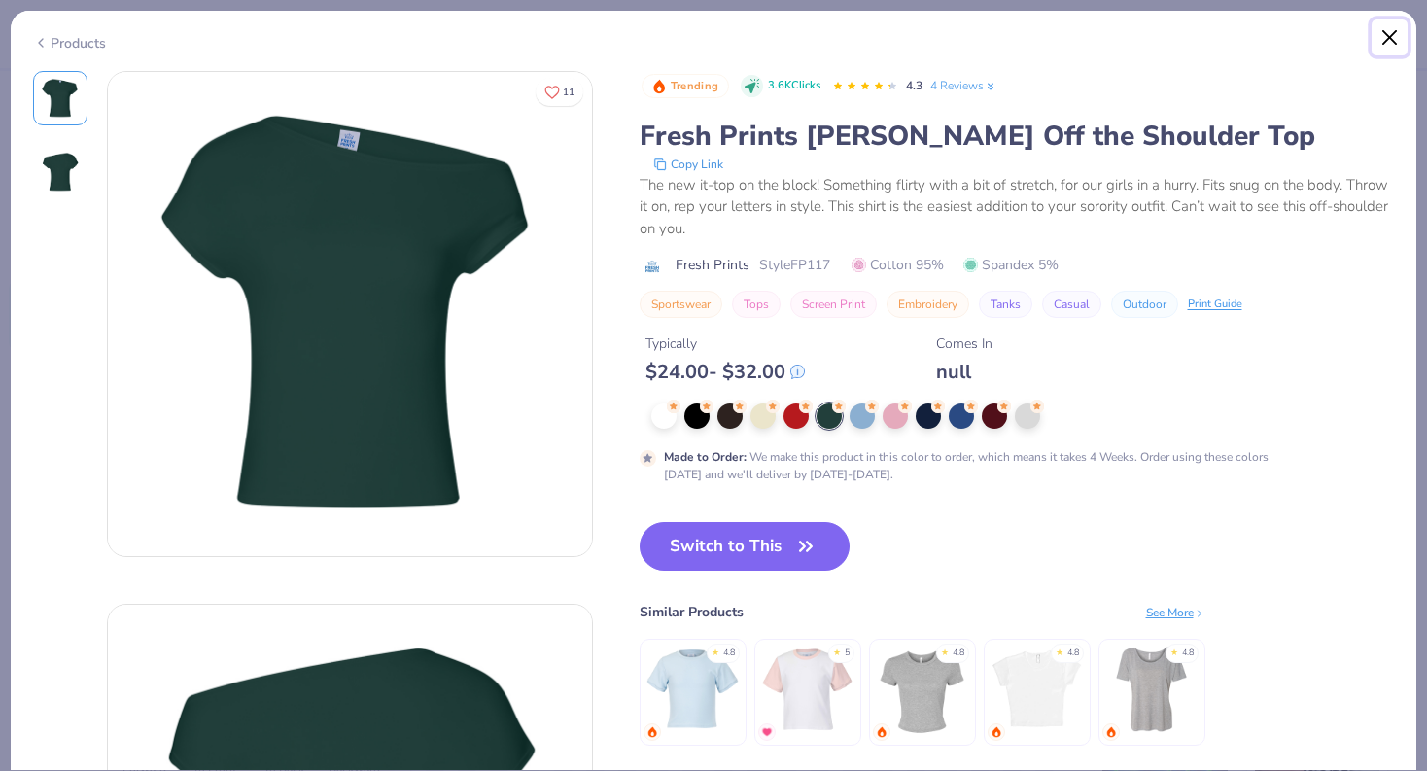
click at [1392, 36] on button "Close" at bounding box center [1390, 37] width 37 height 37
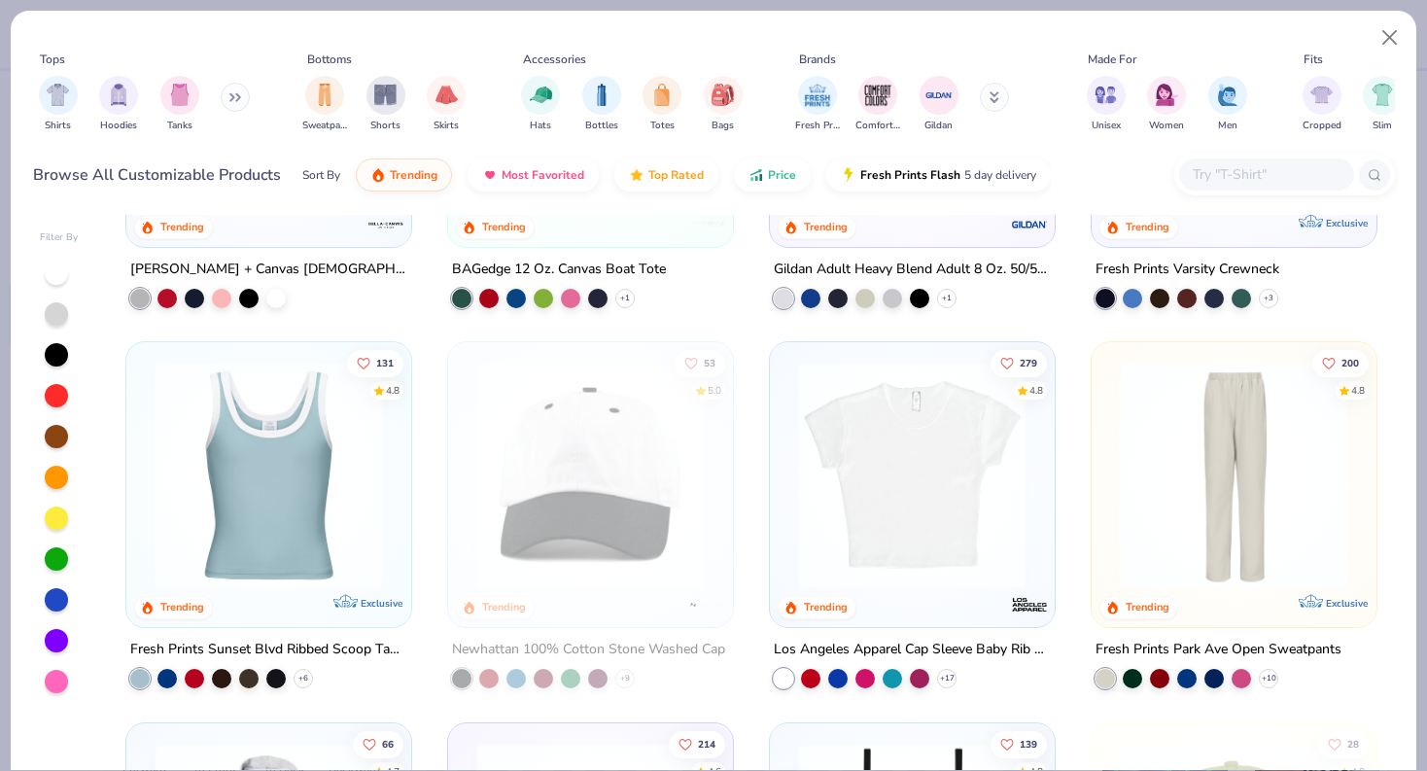
scroll to position [2564, 0]
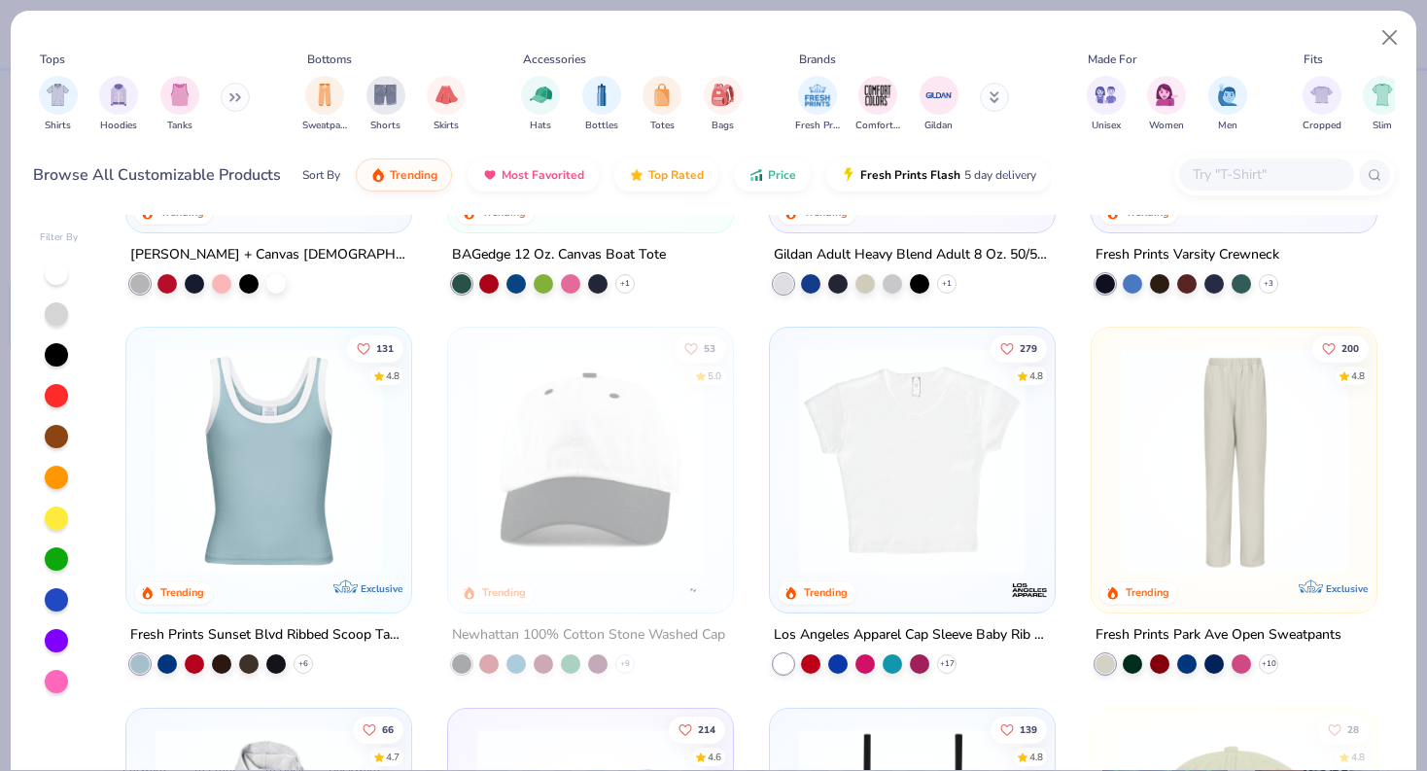
click at [948, 675] on div "279 4.8 Trending Los Angeles Apparel Cap Sleeve Baby Rib Crop Top + 17" at bounding box center [912, 517] width 287 height 380
click at [948, 666] on icon at bounding box center [947, 664] width 16 height 16
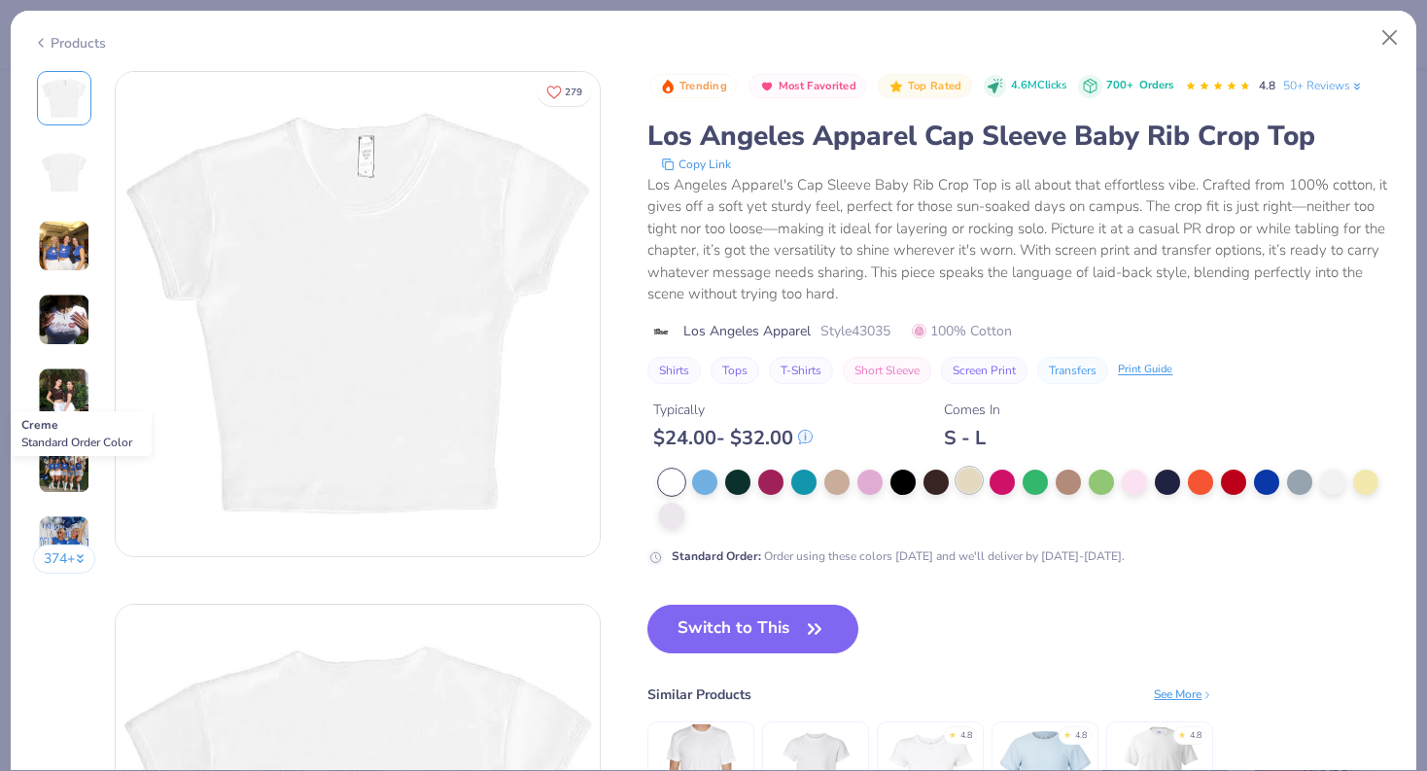
click at [976, 484] on div at bounding box center [969, 480] width 25 height 25
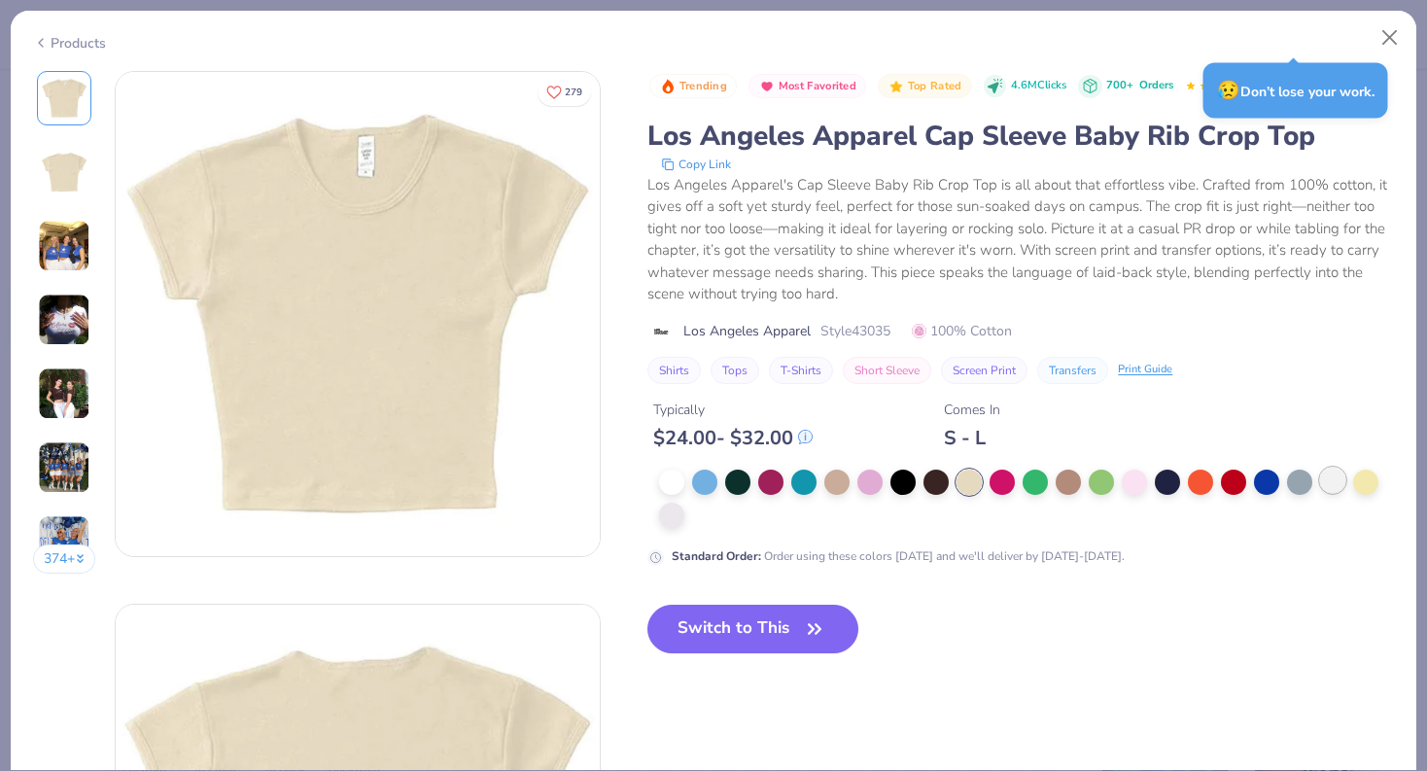
click at [1343, 486] on div at bounding box center [1332, 480] width 25 height 25
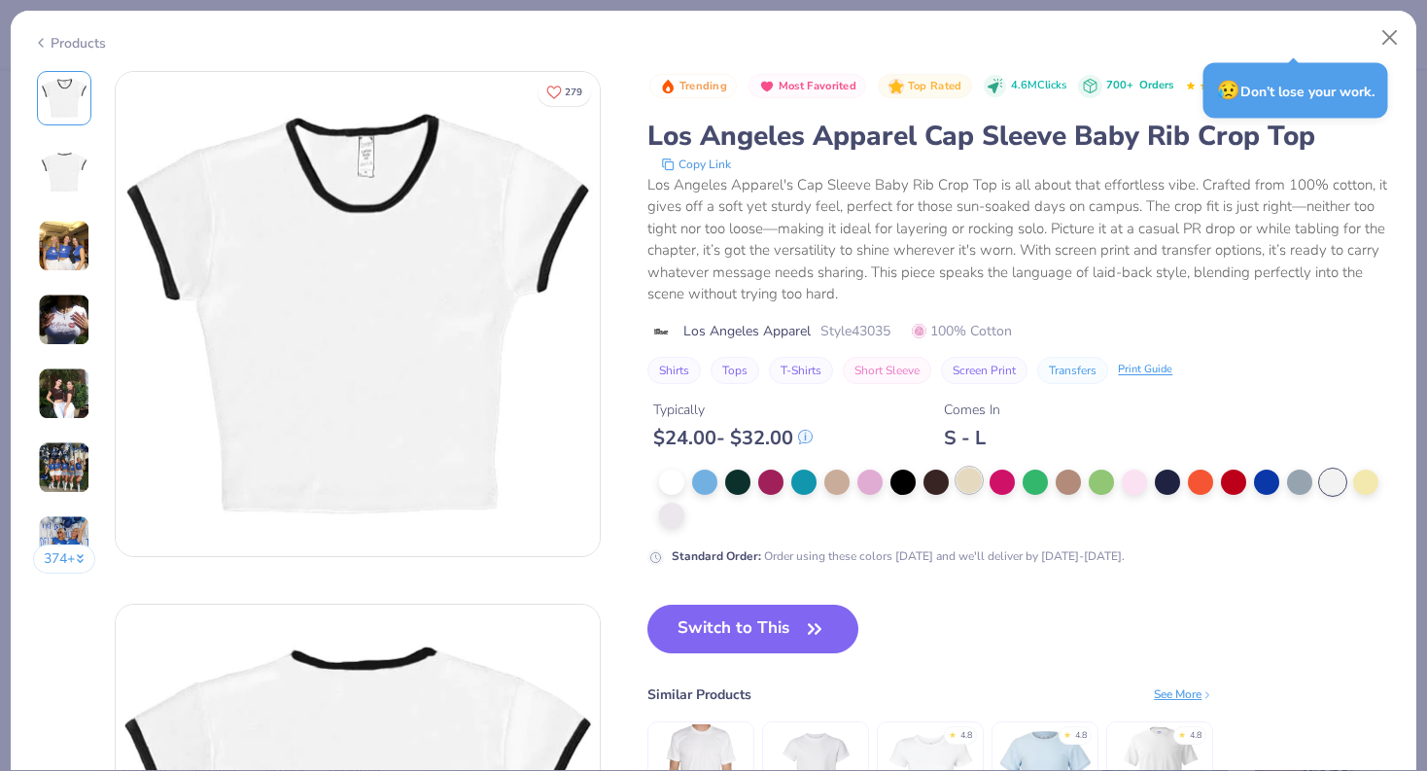
click at [979, 487] on div at bounding box center [969, 480] width 25 height 25
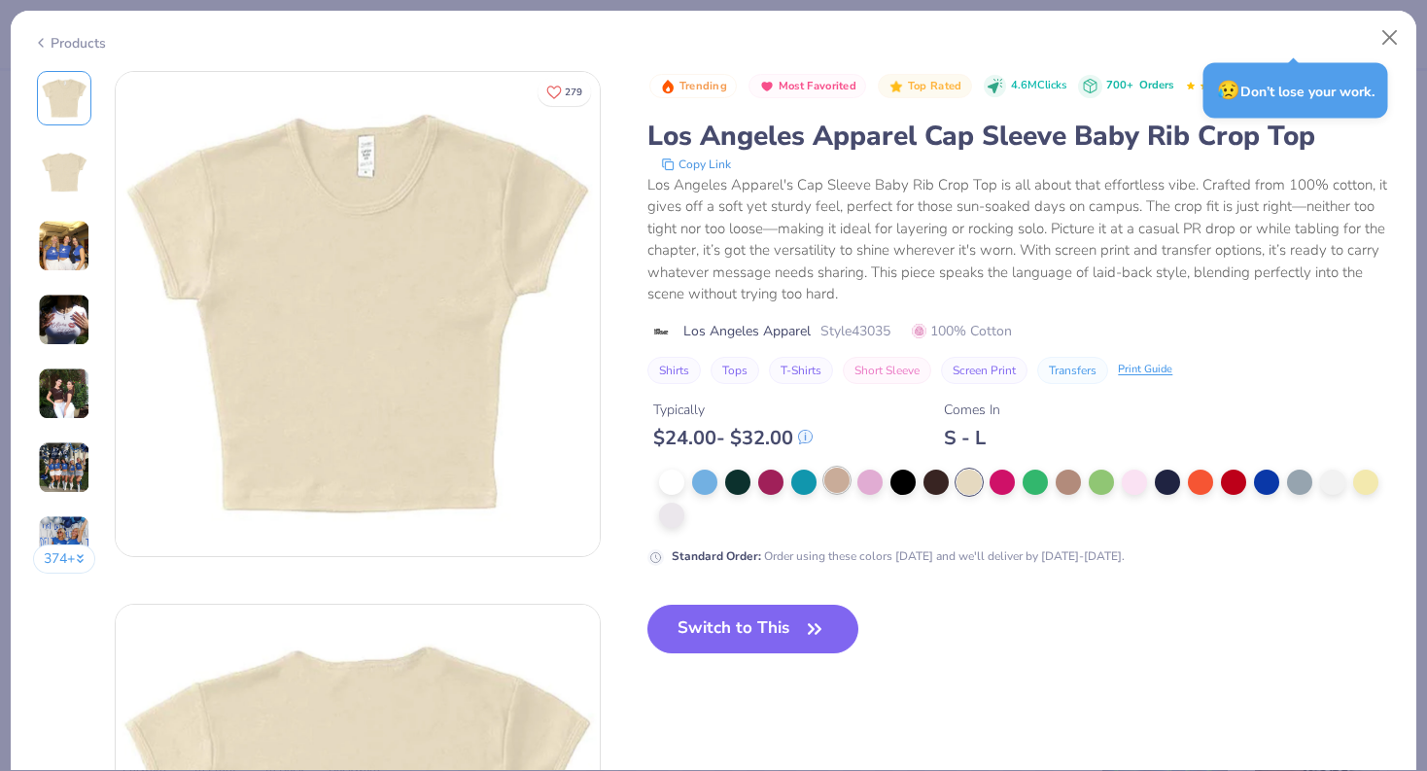
click at [838, 479] on div at bounding box center [837, 480] width 25 height 25
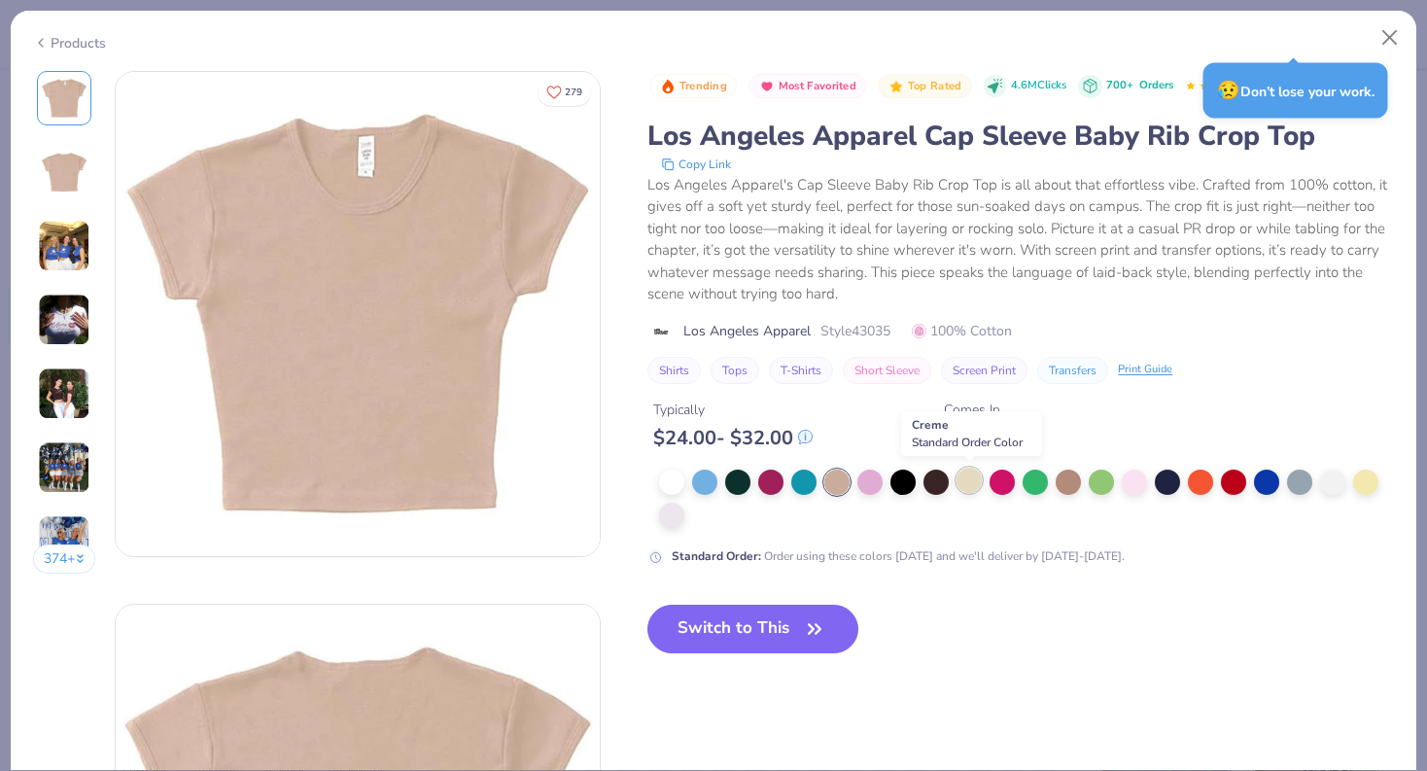
click at [979, 483] on div at bounding box center [969, 480] width 25 height 25
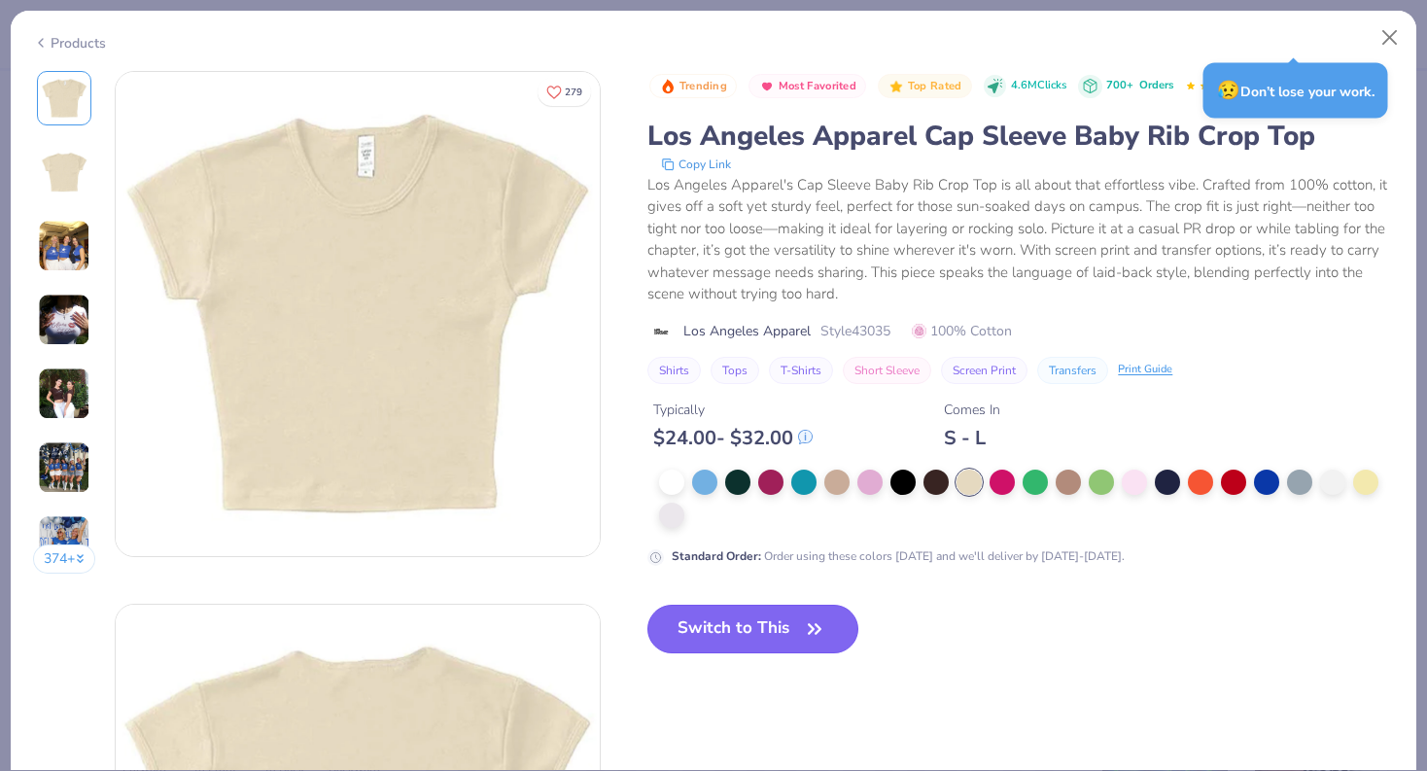
click at [809, 618] on icon "button" at bounding box center [814, 629] width 27 height 27
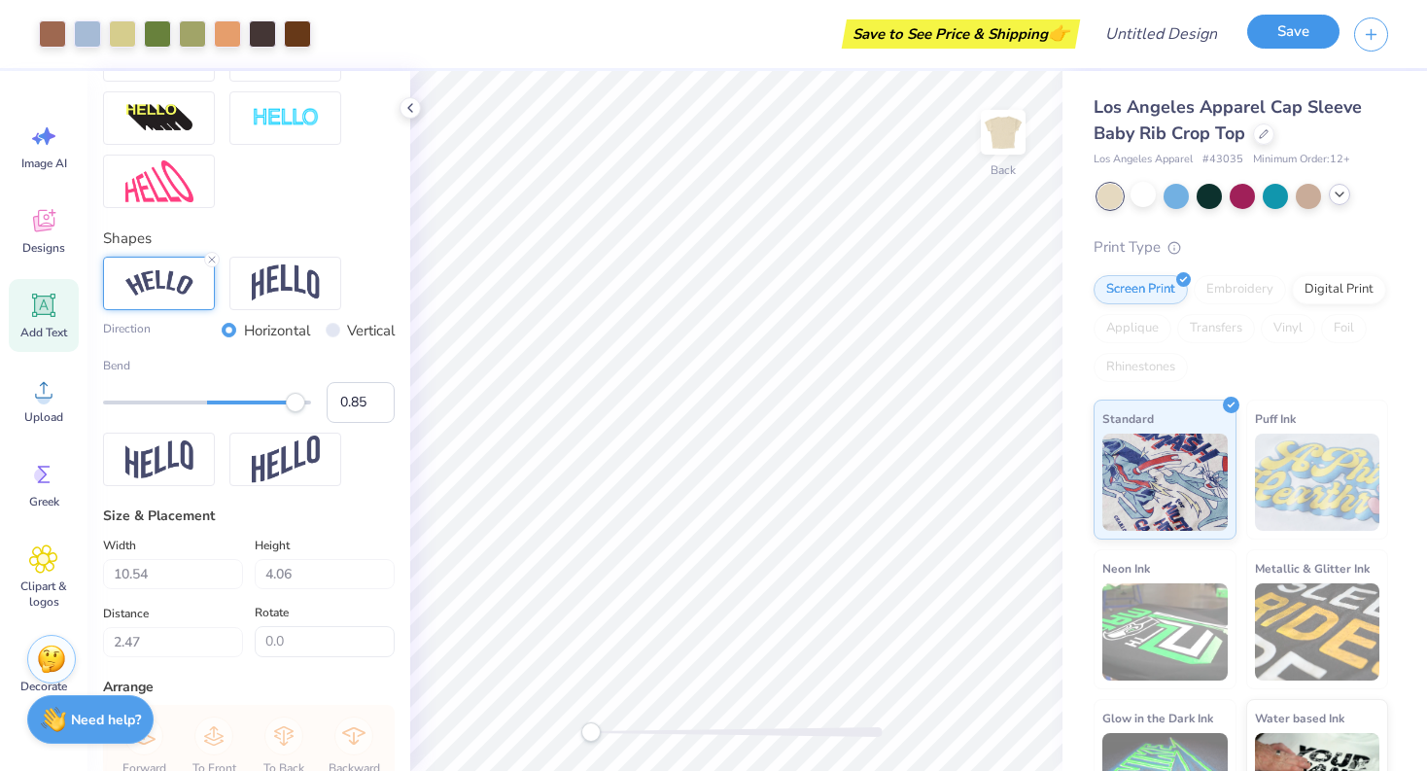
click at [1270, 48] on div "Save" at bounding box center [1294, 35] width 92 height 34
click at [1198, 36] on input "Design Title" at bounding box center [1185, 34] width 95 height 39
type input "big little"
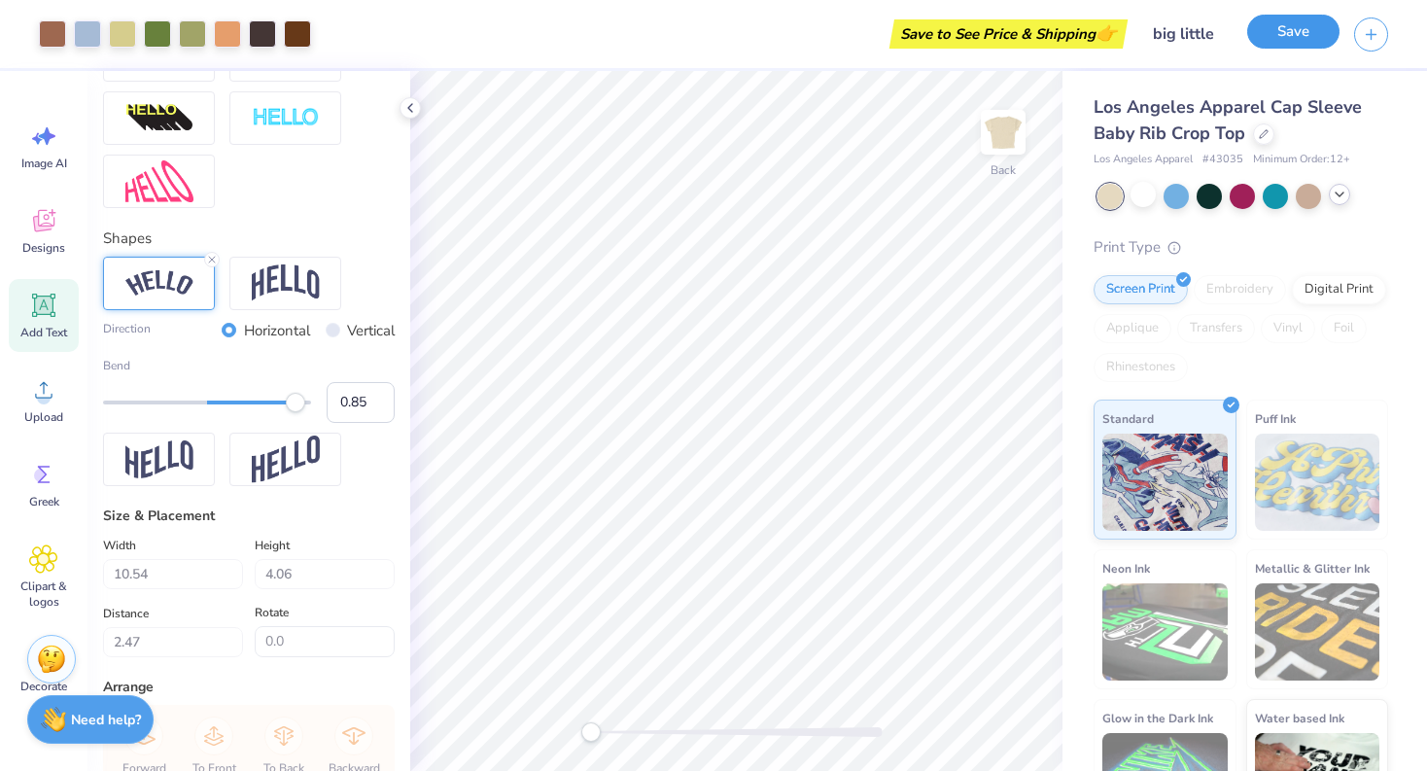
click at [1316, 31] on button "Save" at bounding box center [1294, 32] width 92 height 34
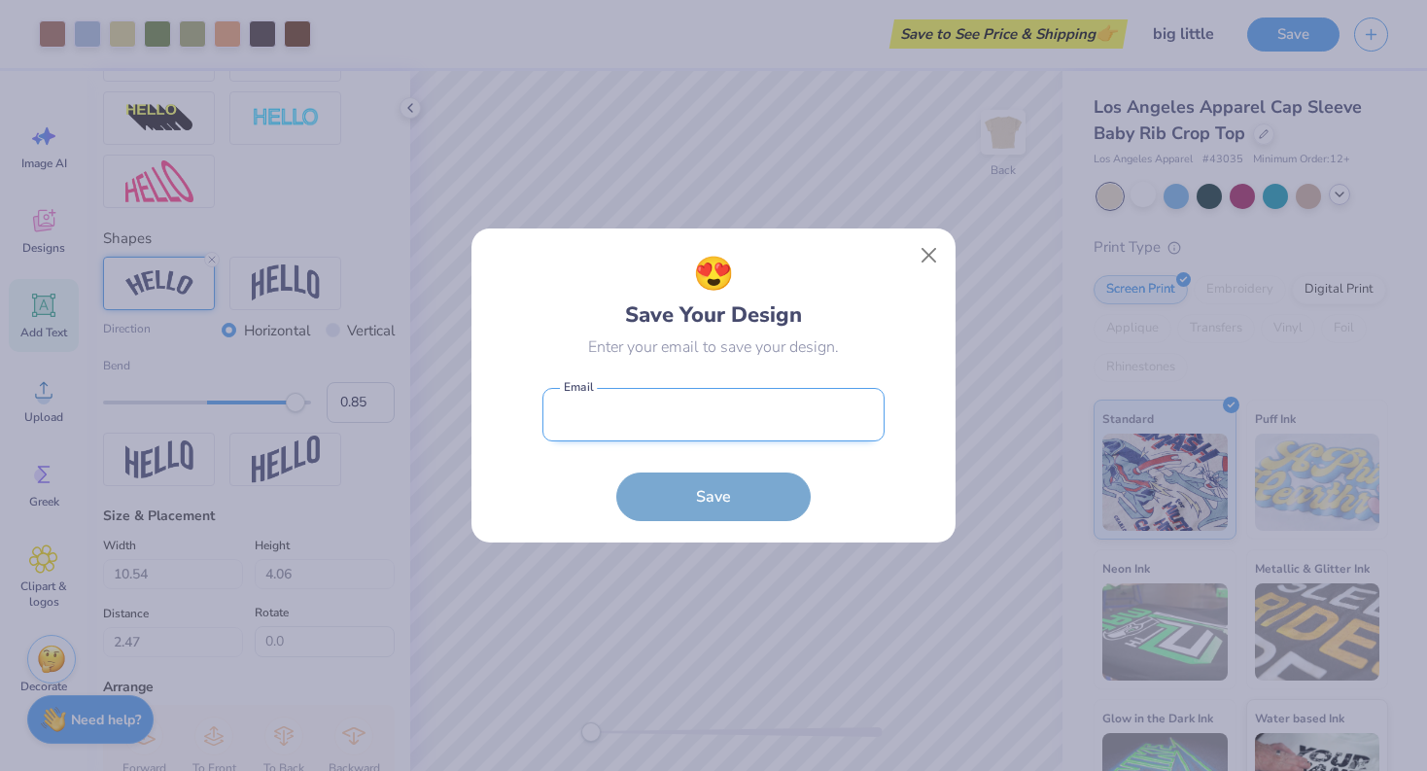
click at [656, 406] on input "email" at bounding box center [714, 414] width 342 height 53
type input "[EMAIL_ADDRESS][DOMAIN_NAME]"
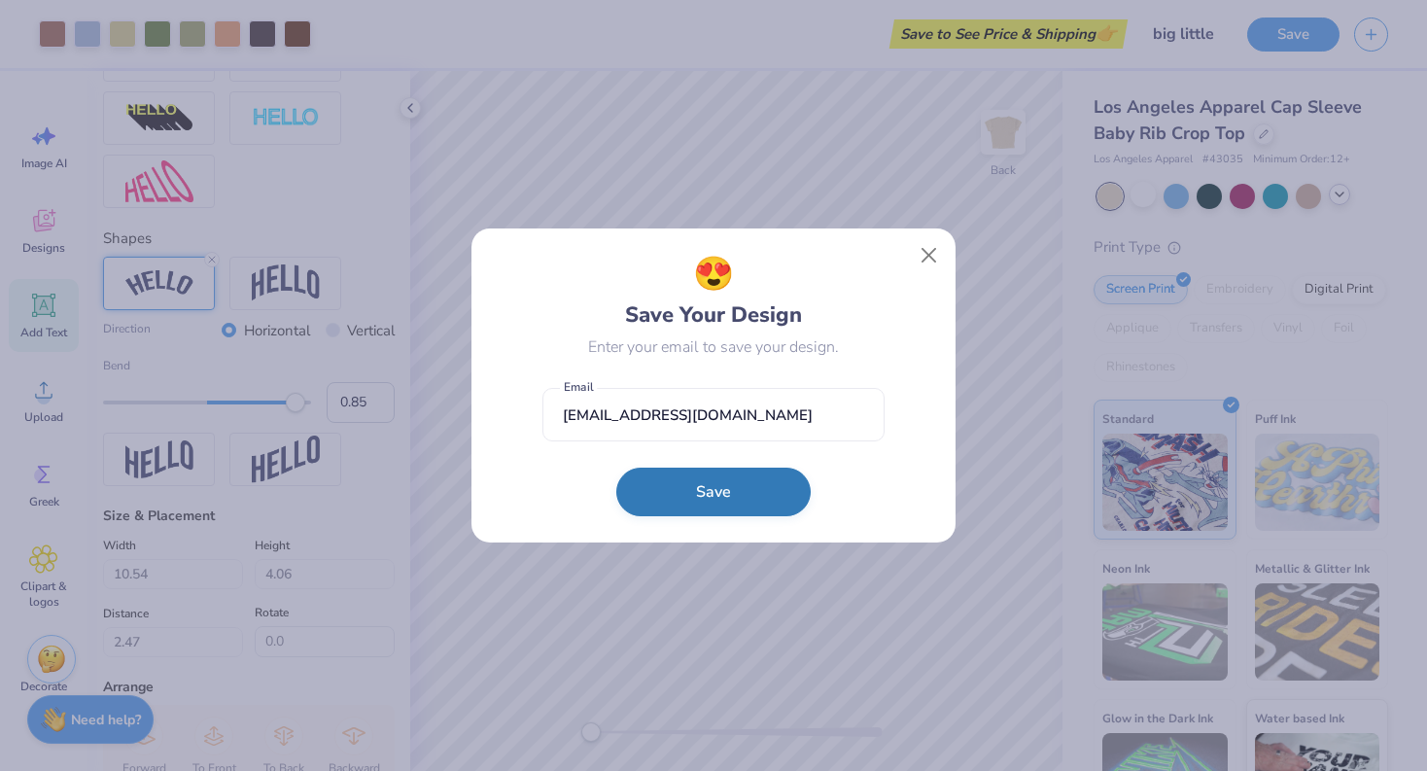
click at [686, 498] on button "Save" at bounding box center [713, 492] width 194 height 49
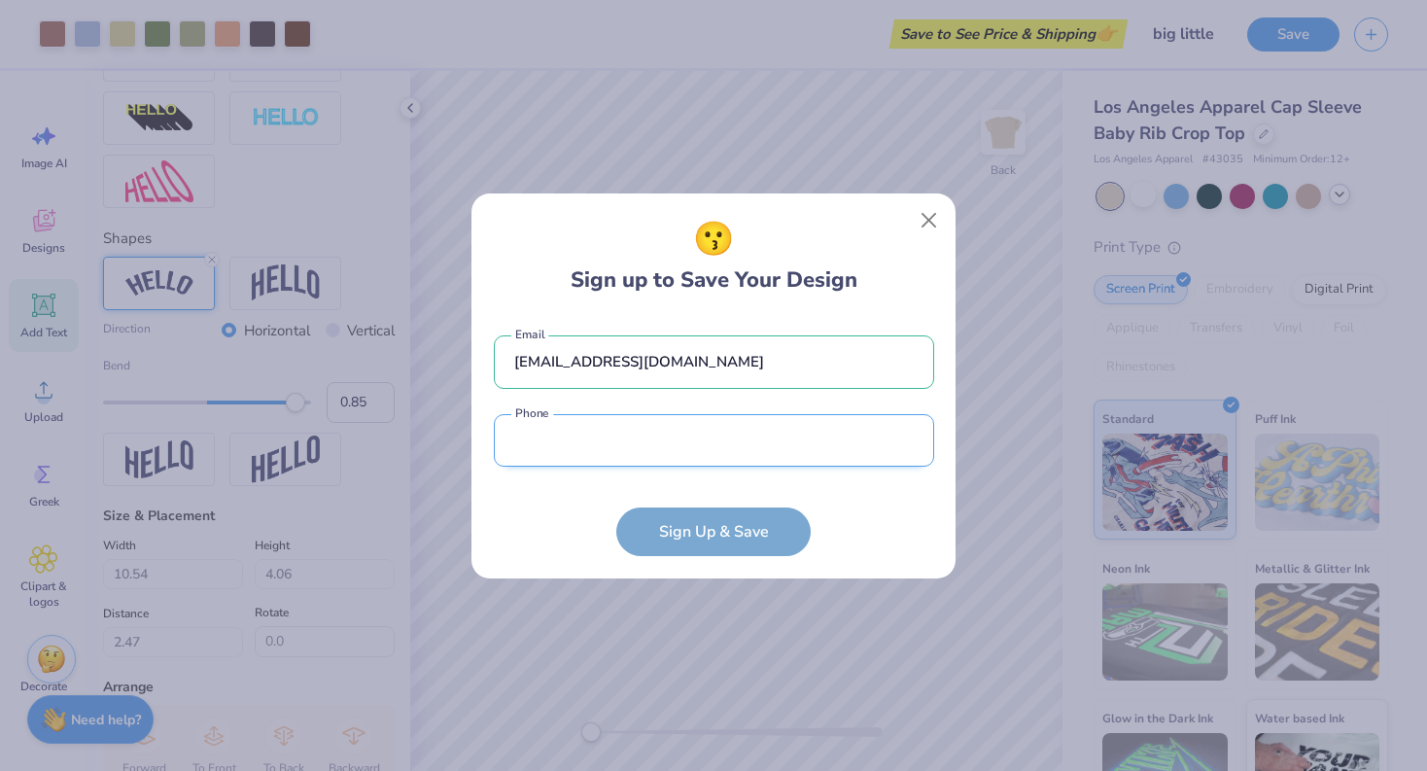
click at [678, 438] on input "tel" at bounding box center [714, 440] width 440 height 53
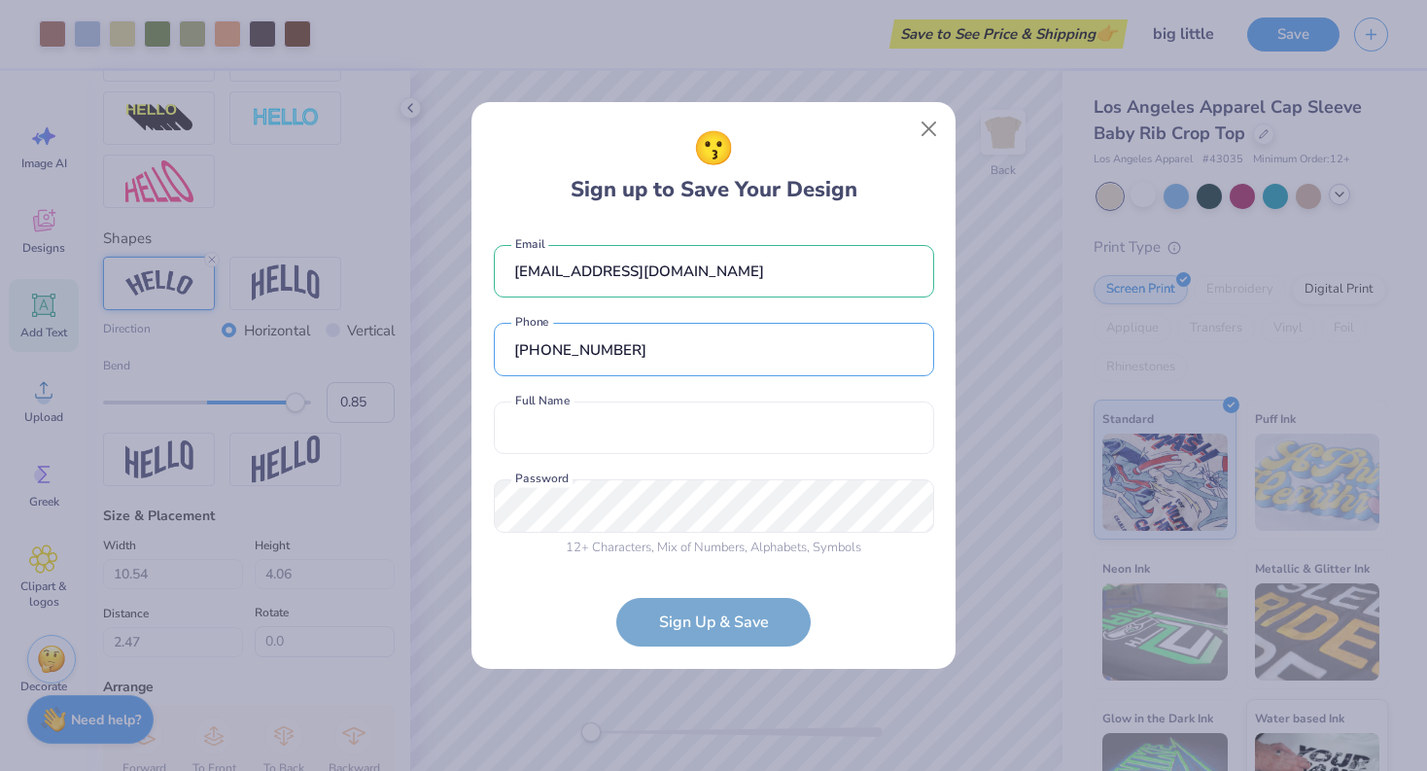
type input "[PHONE_NUMBER]"
click at [689, 455] on div "[EMAIL_ADDRESS][DOMAIN_NAME] Email [PHONE_NUMBER] Phone Full Name is a required…" at bounding box center [714, 397] width 440 height 342
click at [697, 429] on input "text" at bounding box center [714, 428] width 440 height 53
type input "[PERSON_NAME]"
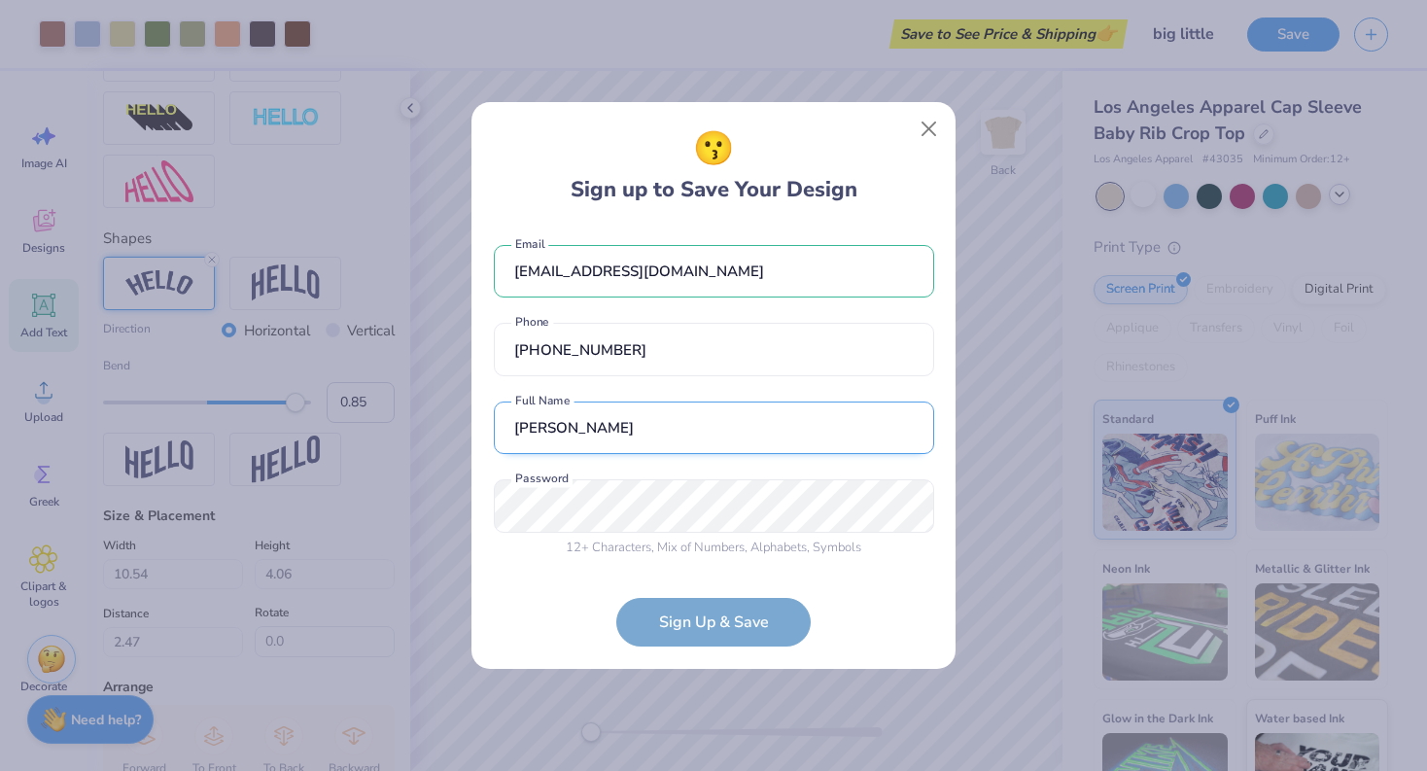
type input "[PHONE_NUMBER]"
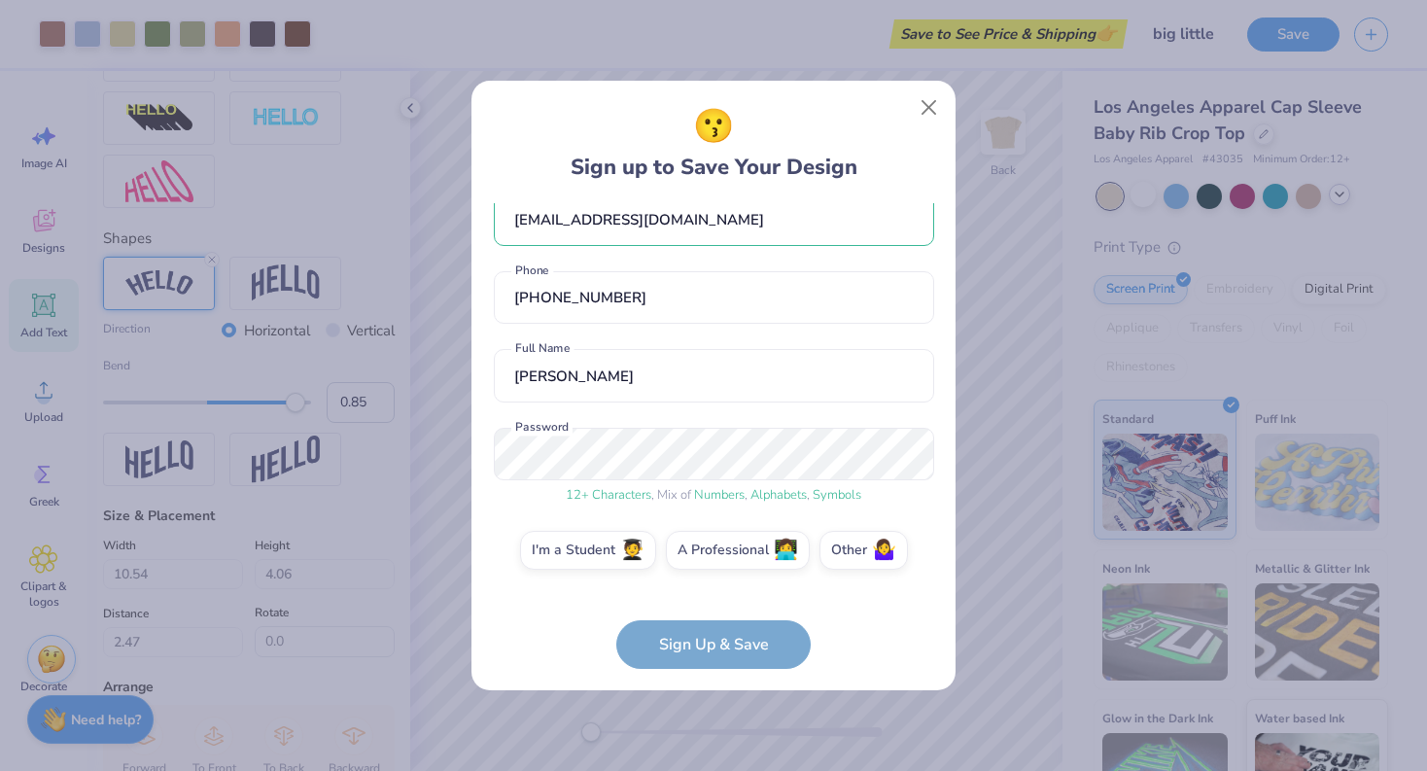
click at [718, 652] on form "[EMAIL_ADDRESS][DOMAIN_NAME] Email [PHONE_NUMBER] Phone [PERSON_NAME] Full Name…" at bounding box center [714, 436] width 440 height 466
click at [686, 621] on form "[EMAIL_ADDRESS][DOMAIN_NAME] Email [PHONE_NUMBER] Phone [PERSON_NAME] Full Name…" at bounding box center [714, 436] width 440 height 466
click at [694, 631] on form "[EMAIL_ADDRESS][DOMAIN_NAME] Email [PHONE_NUMBER] Phone [PERSON_NAME] Full Name…" at bounding box center [714, 436] width 440 height 466
click at [697, 649] on form "[EMAIL_ADDRESS][DOMAIN_NAME] Email [PHONE_NUMBER] Phone [PERSON_NAME] Full Name…" at bounding box center [714, 436] width 440 height 466
click at [599, 555] on label "I'm a Student 🧑‍🎓" at bounding box center [588, 547] width 136 height 39
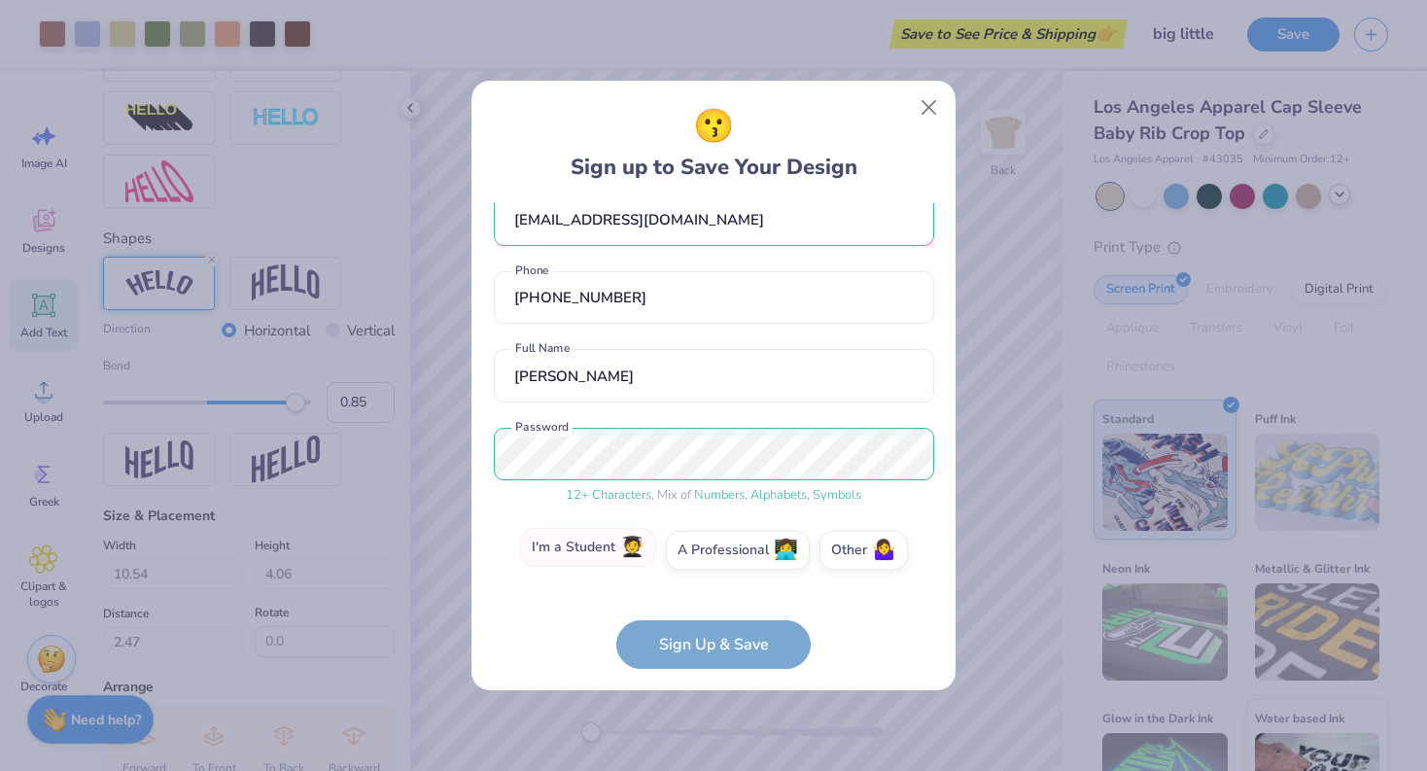
click at [708, 579] on input "I'm a Student 🧑‍🎓" at bounding box center [714, 585] width 13 height 13
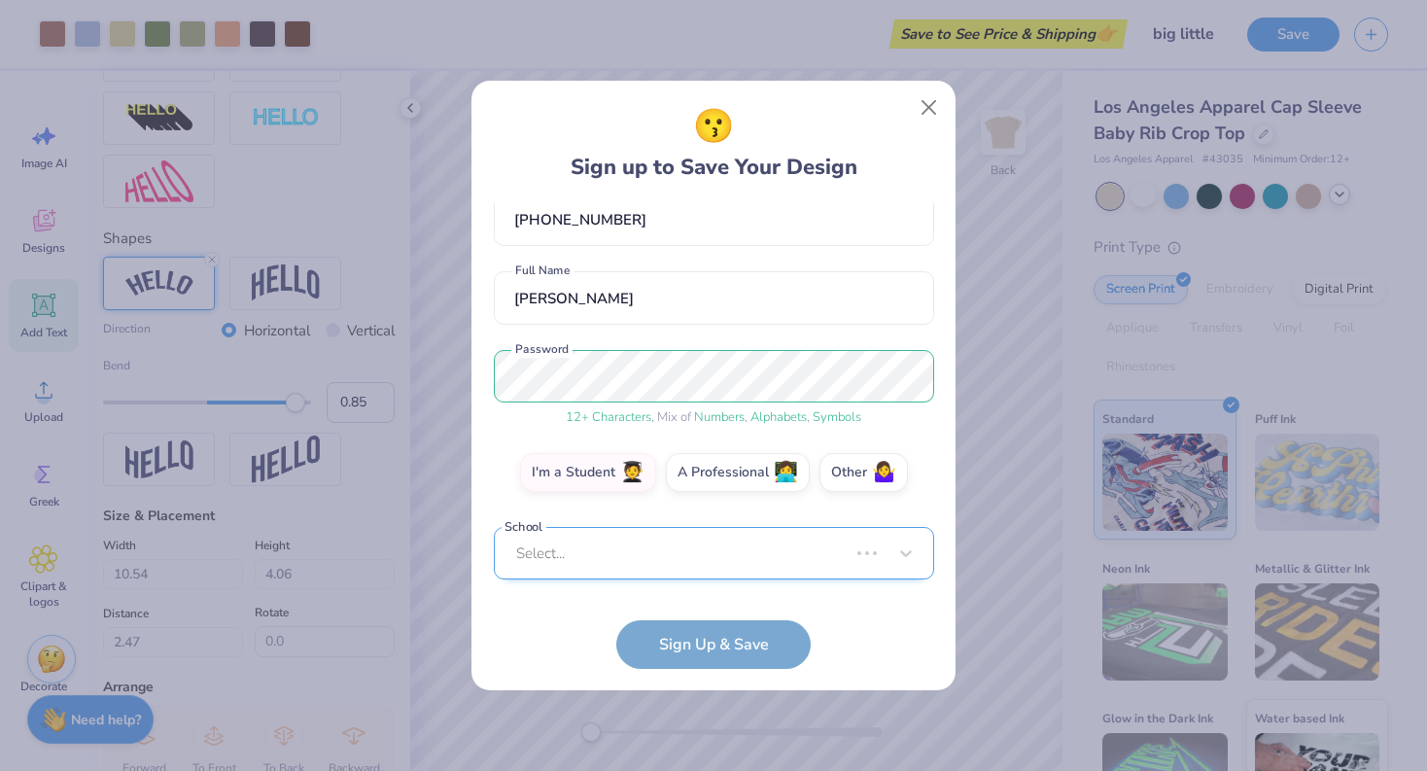
click at [681, 535] on div "Select..." at bounding box center [714, 553] width 440 height 53
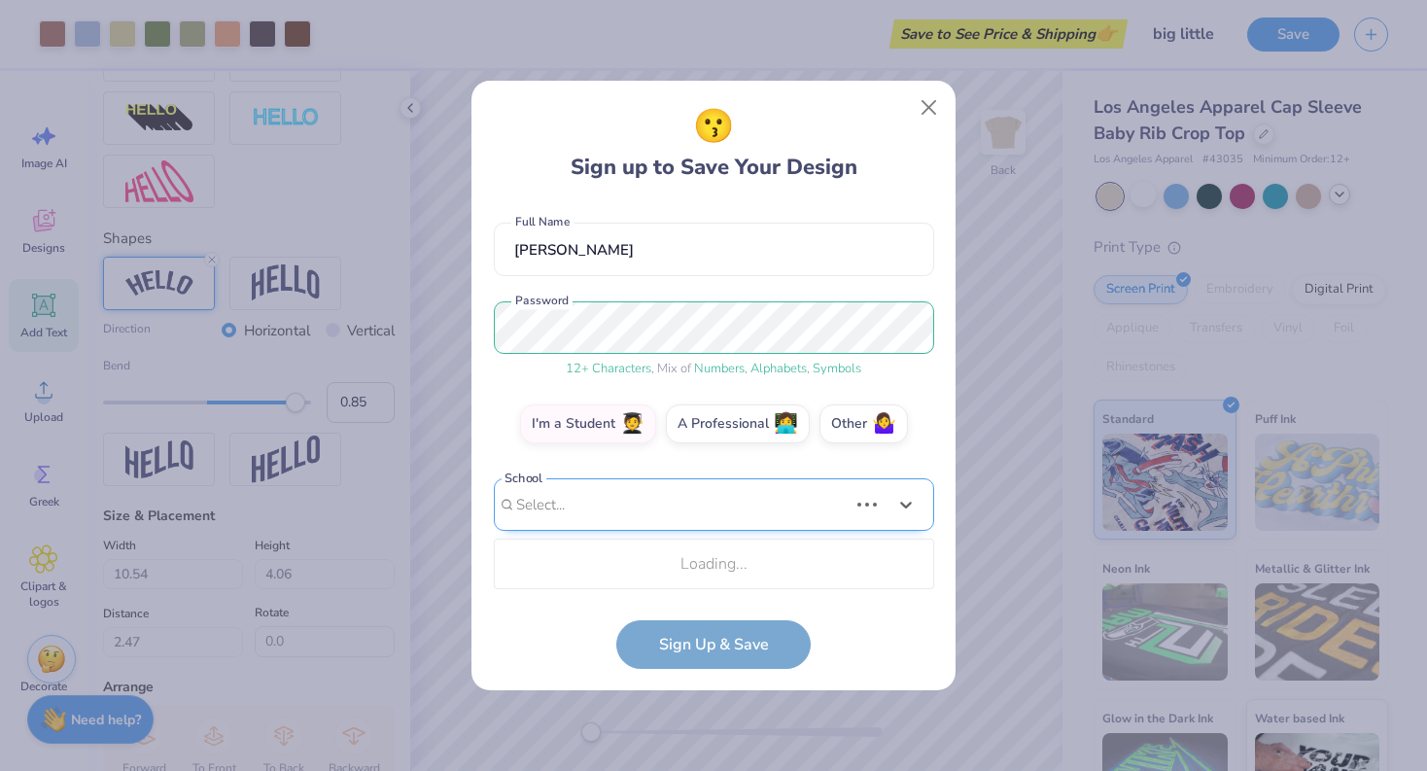
type input "u"
type input "augusta"
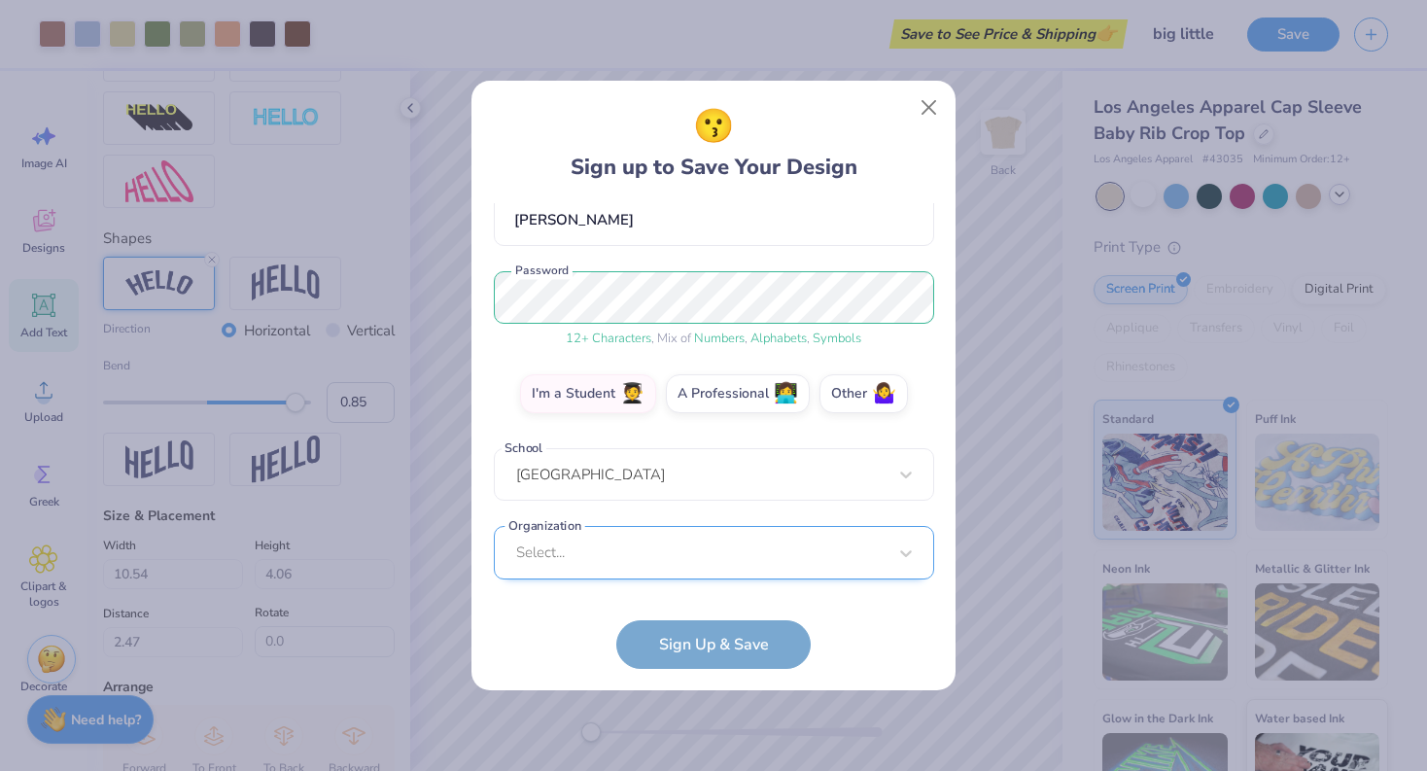
click at [651, 547] on div "Select..." at bounding box center [714, 552] width 440 height 53
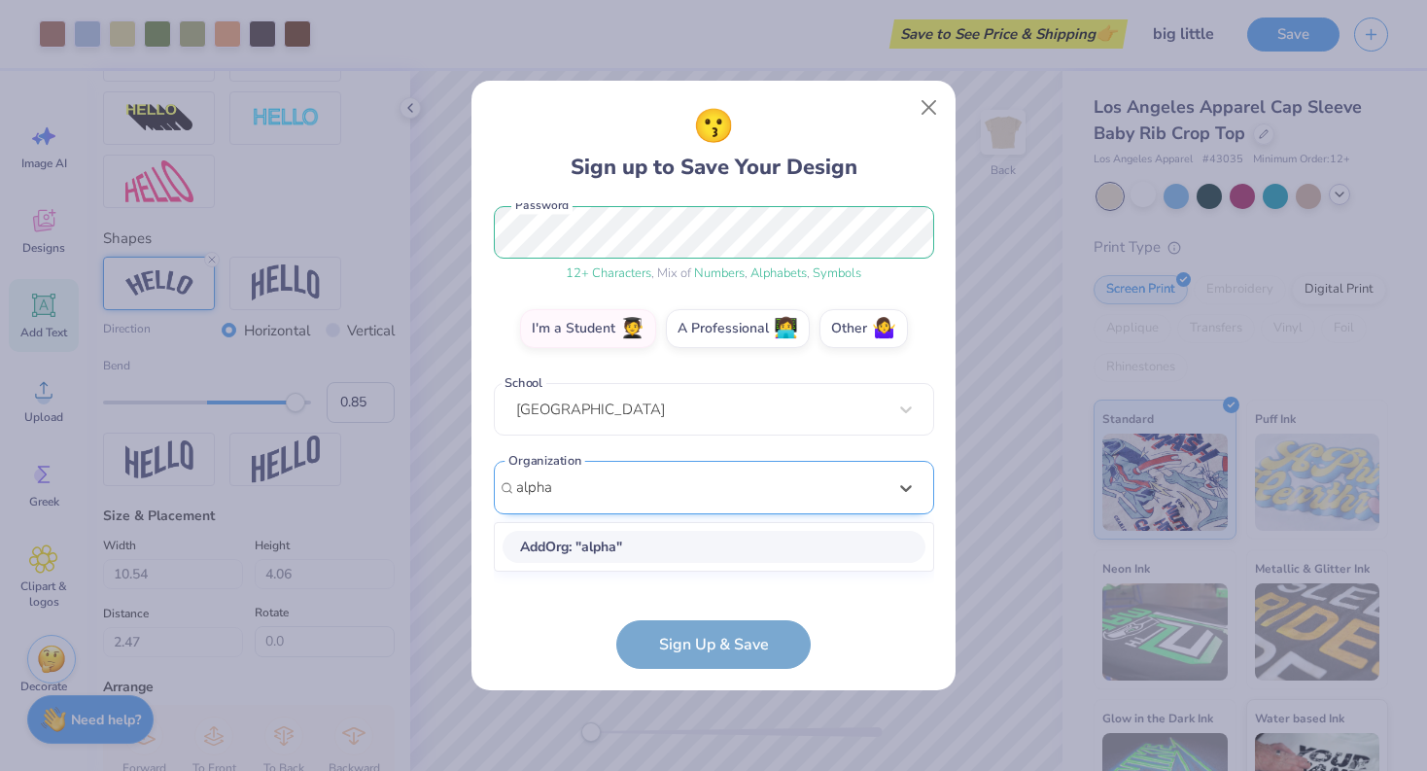
scroll to position [234, 0]
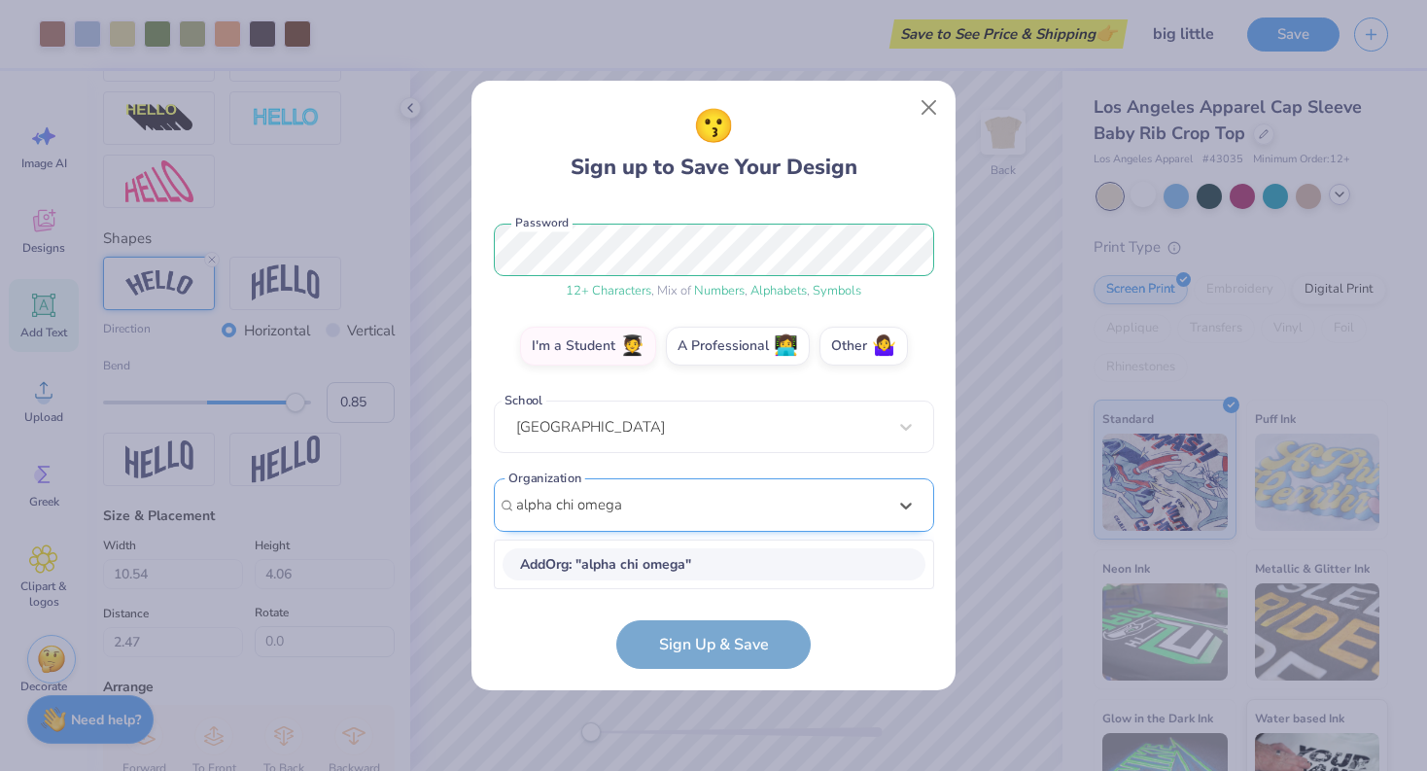
type input "alpha chi omega"
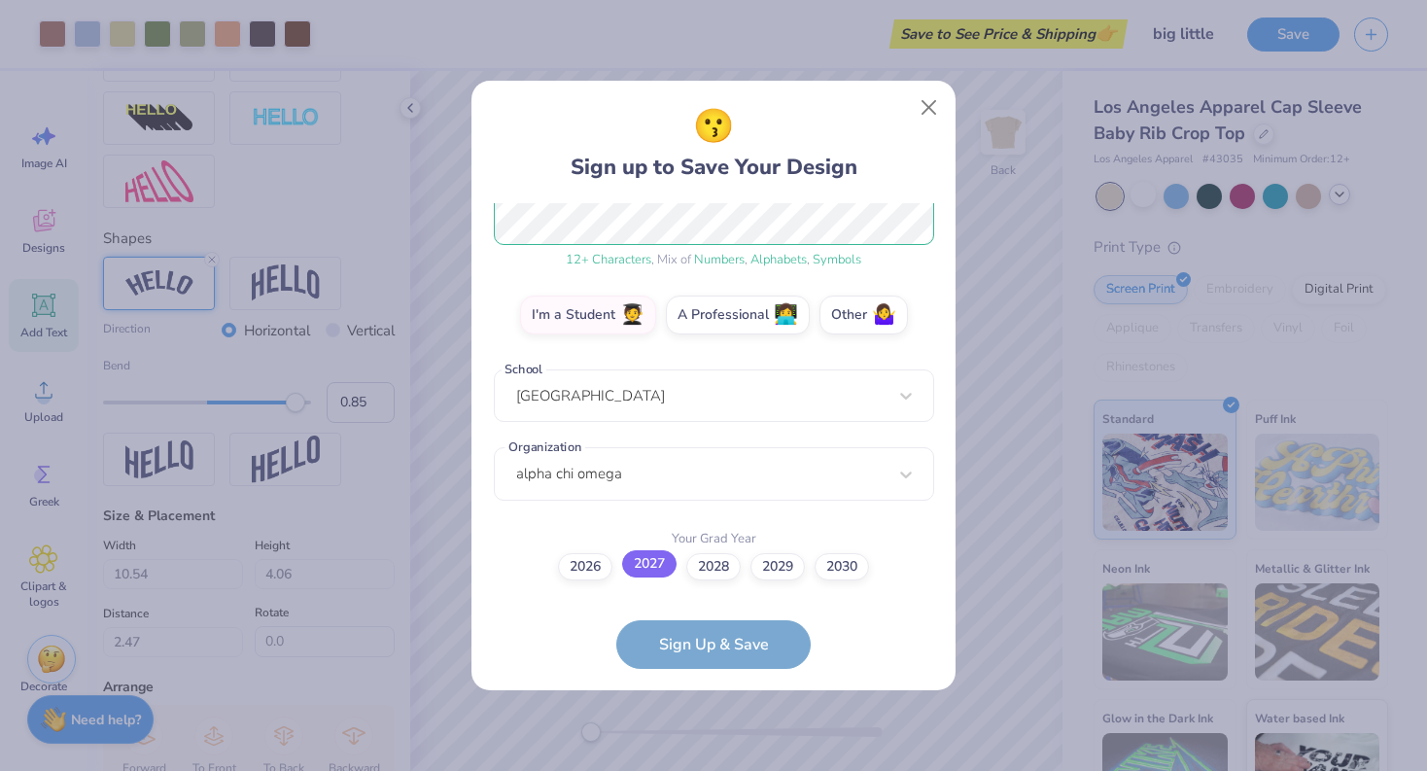
click at [631, 564] on label "2027" at bounding box center [649, 563] width 54 height 27
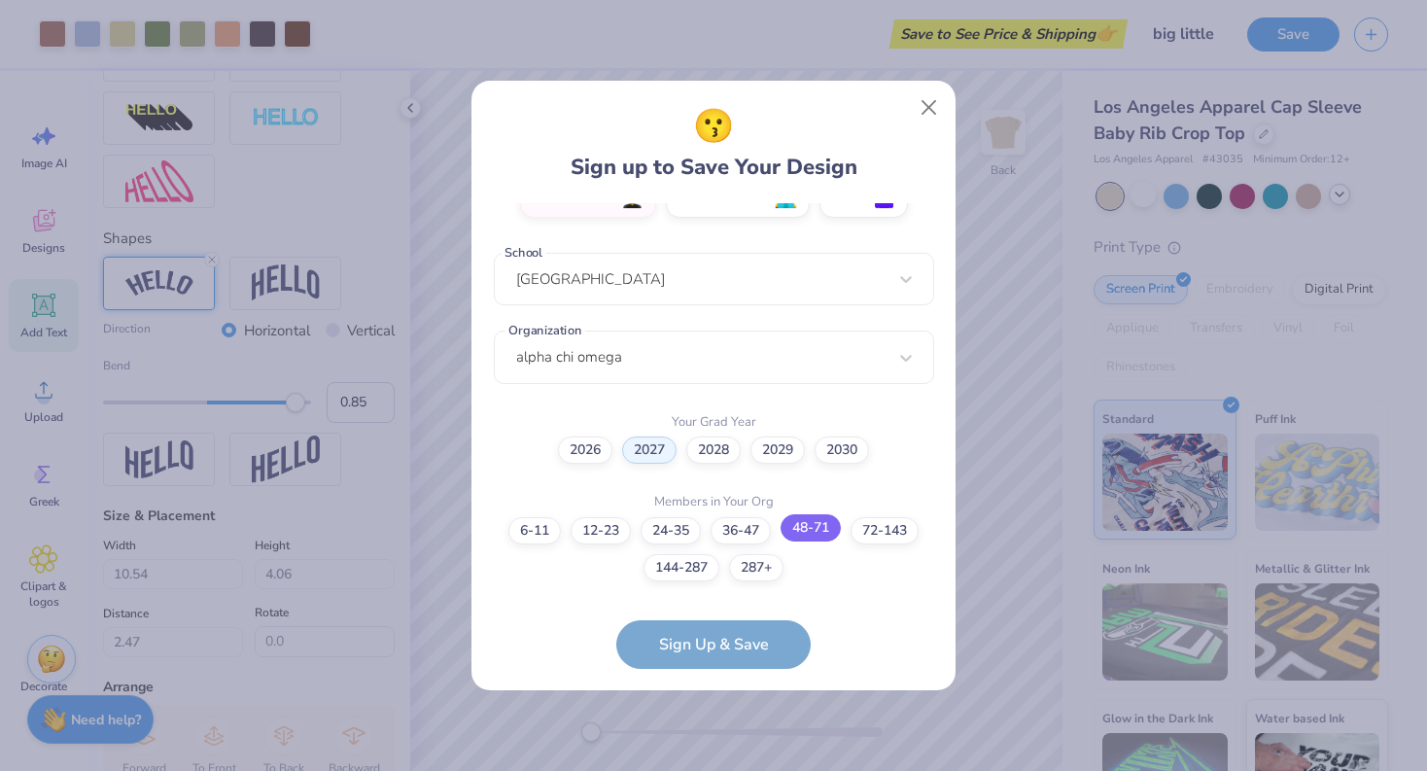
click at [793, 535] on label "48-71" at bounding box center [811, 527] width 60 height 27
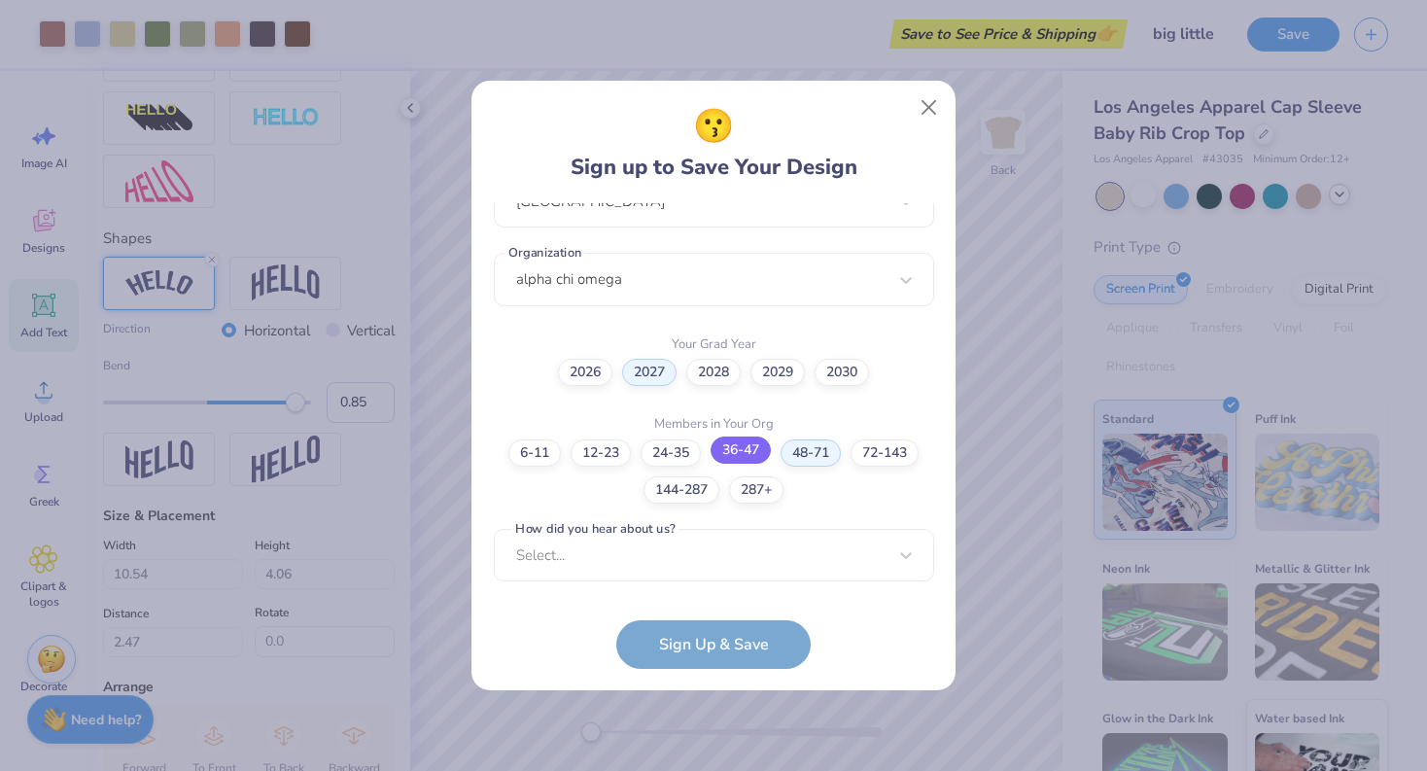
click at [770, 448] on label "36-47" at bounding box center [741, 450] width 60 height 27
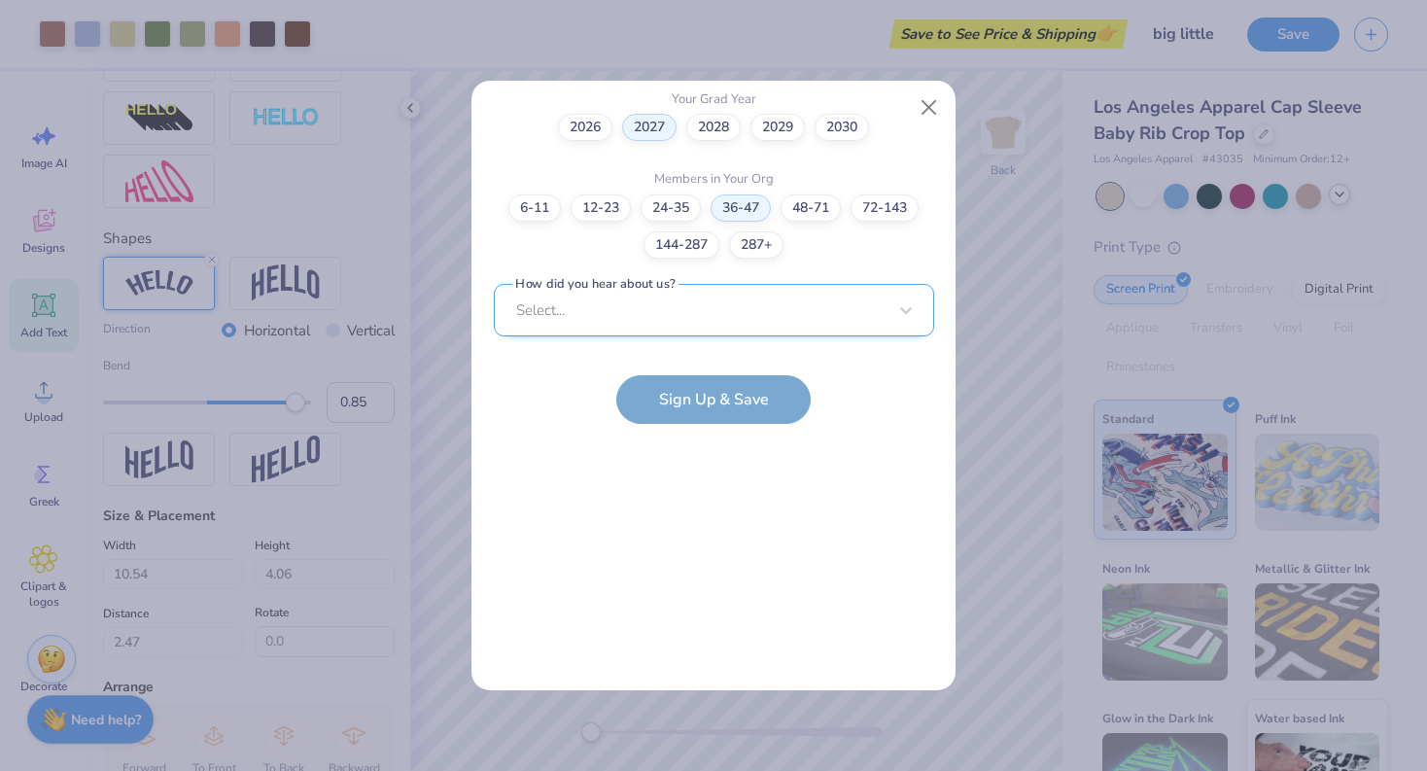
scroll to position [752, 0]
click at [709, 292] on div "Select..." at bounding box center [714, 308] width 440 height 53
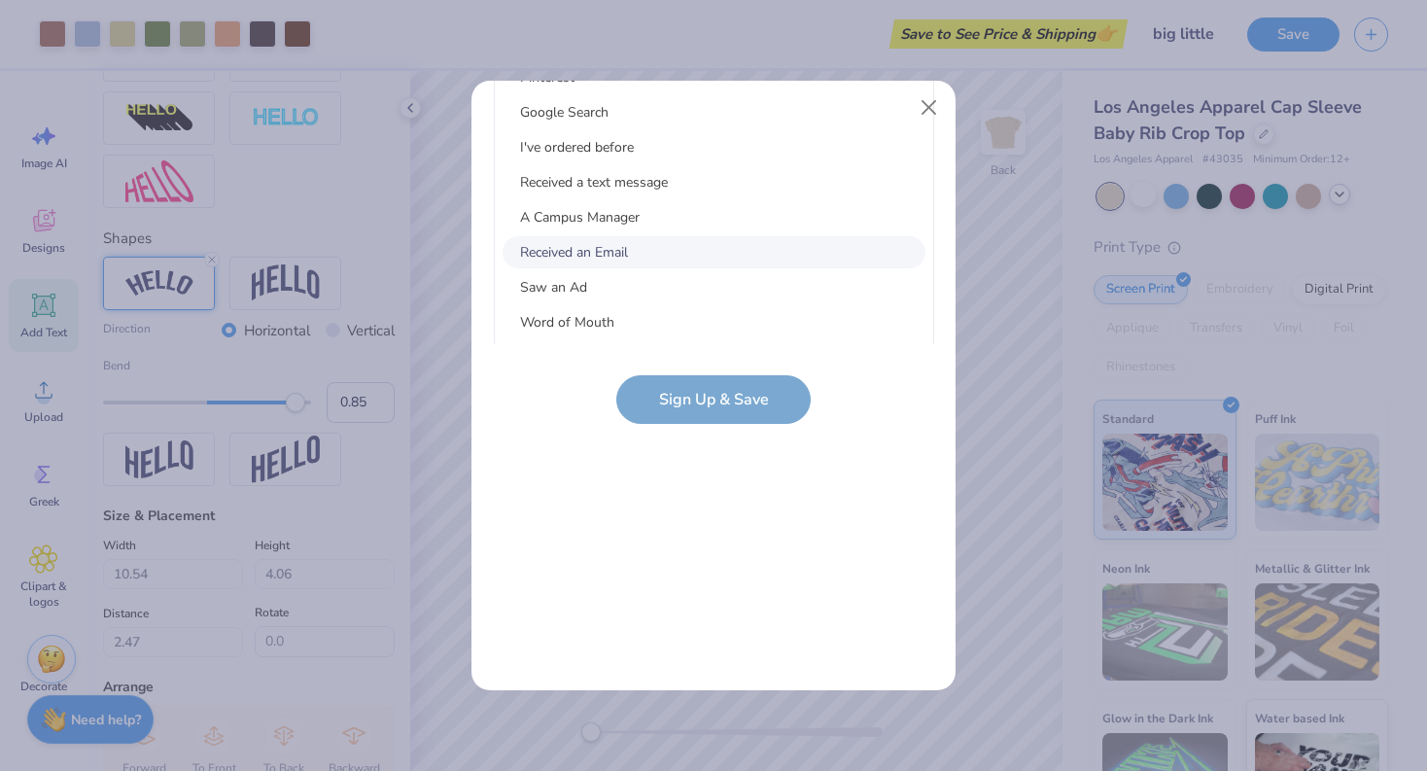
scroll to position [0, 0]
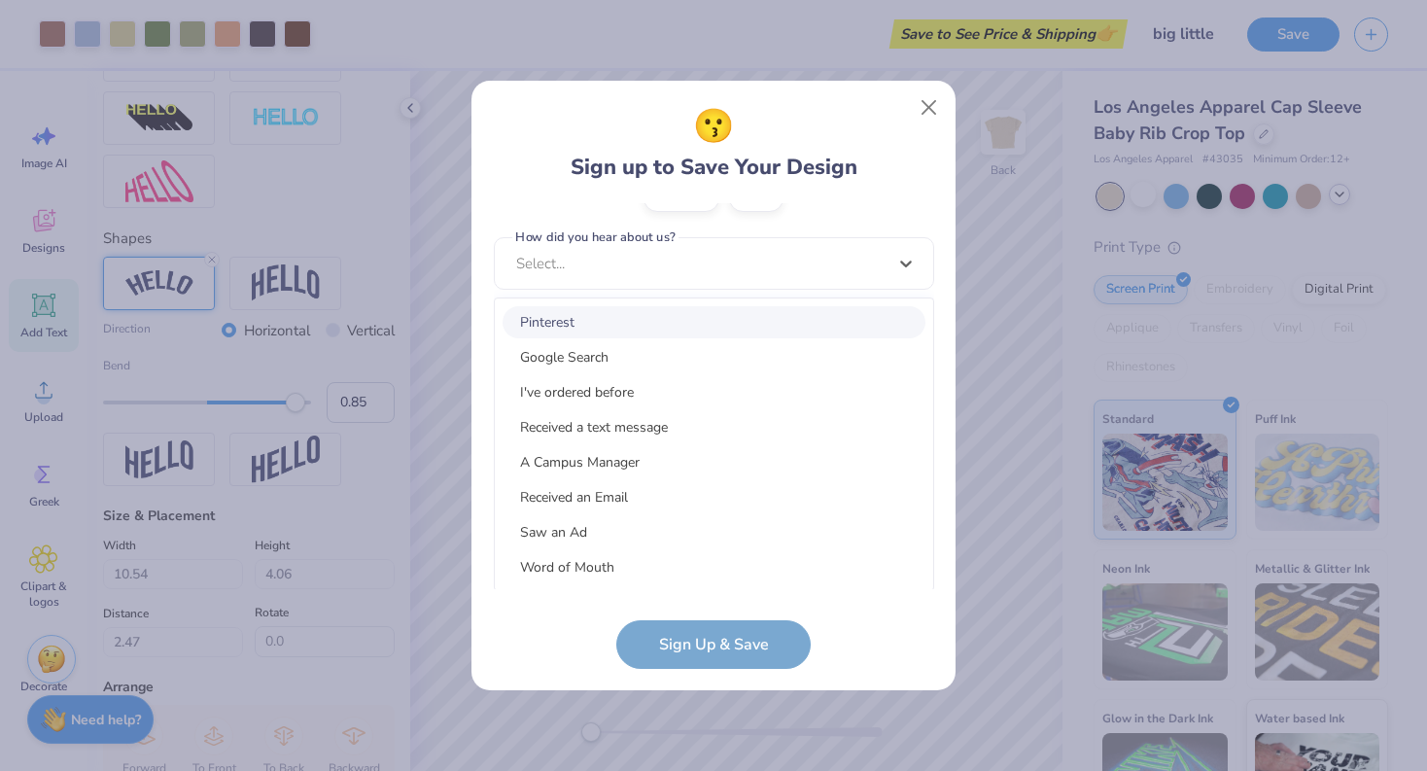
click at [617, 319] on div "Pinterest" at bounding box center [714, 322] width 423 height 32
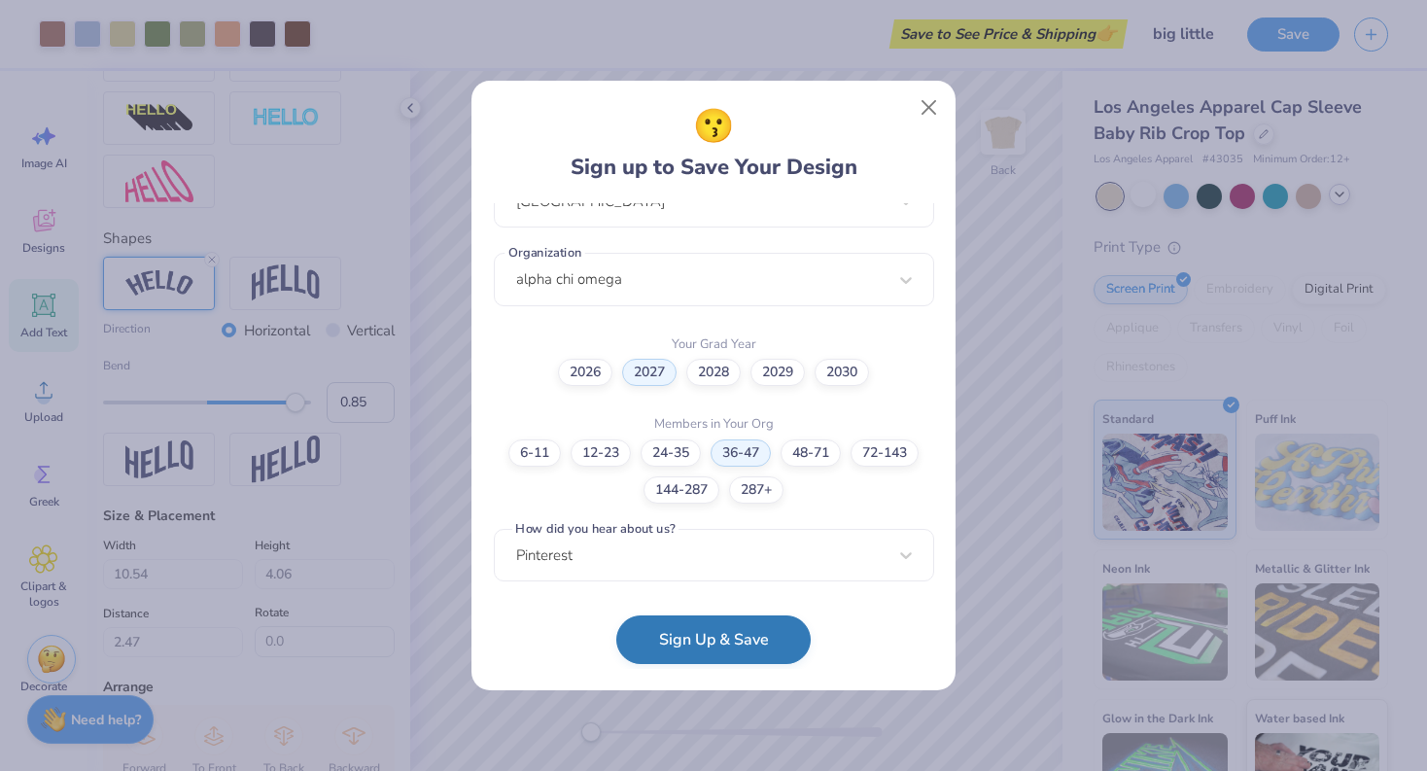
click at [693, 658] on button "Sign Up & Save" at bounding box center [713, 640] width 194 height 49
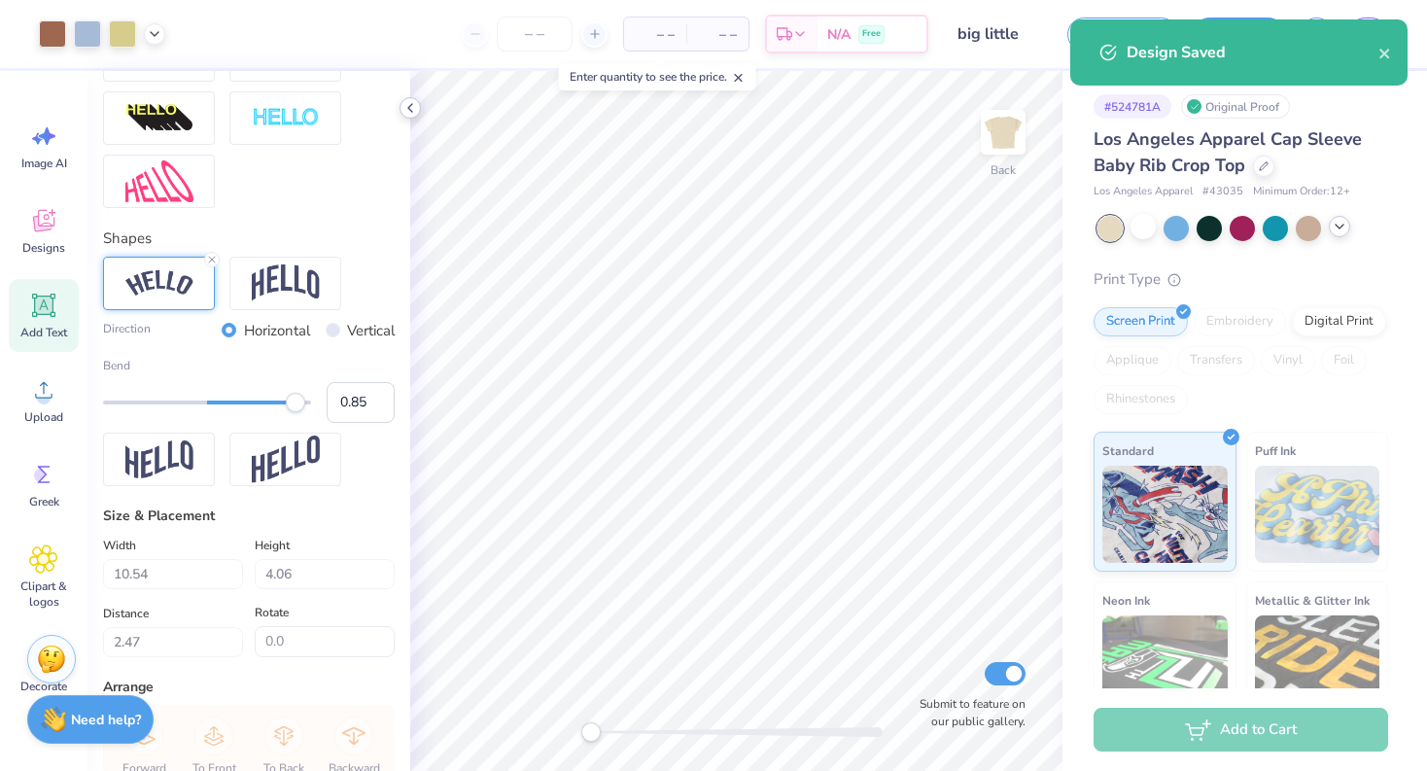
click at [409, 111] on icon at bounding box center [411, 108] width 16 height 16
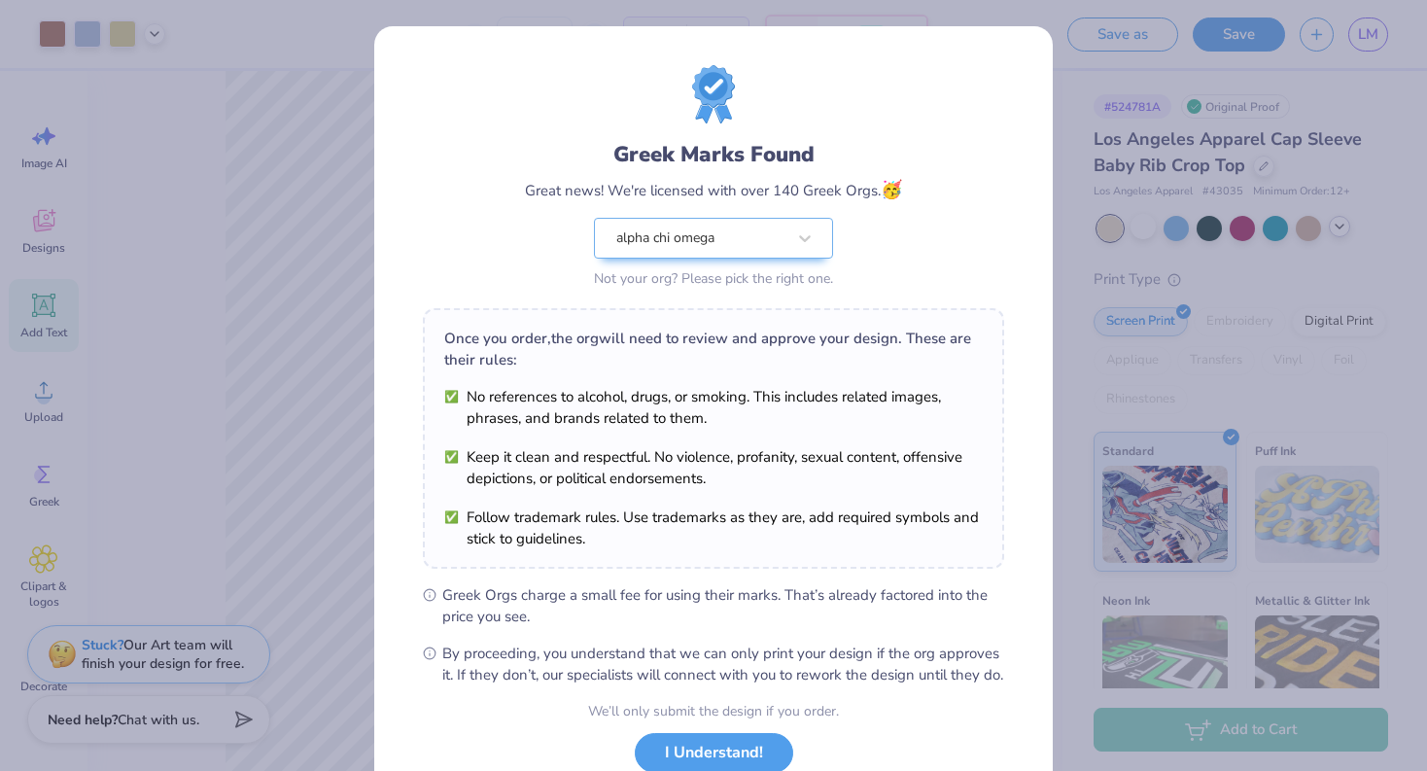
scroll to position [139, 0]
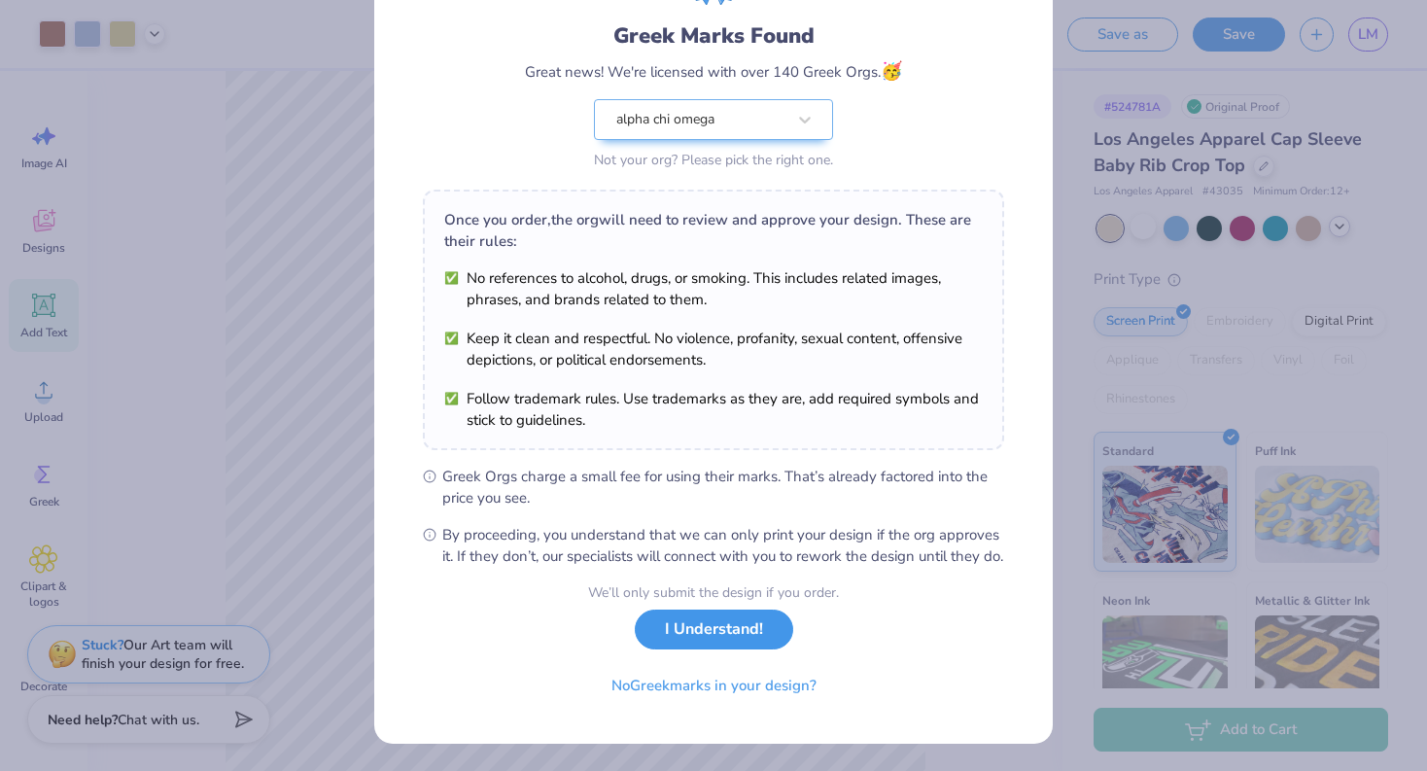
click at [703, 626] on button "I Understand!" at bounding box center [714, 630] width 158 height 40
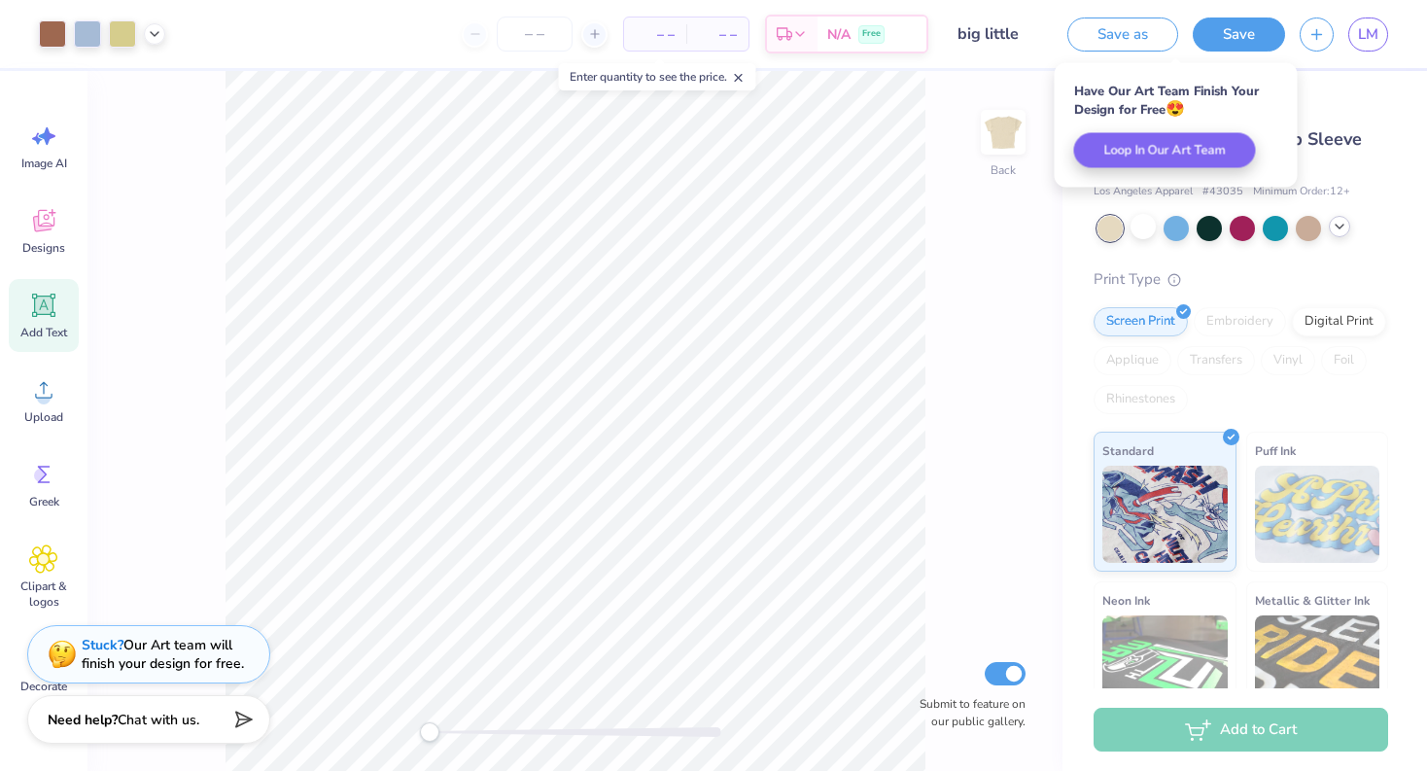
scroll to position [0, 0]
click at [958, 436] on div "Back Submit to feature on our public gallery." at bounding box center [575, 421] width 975 height 700
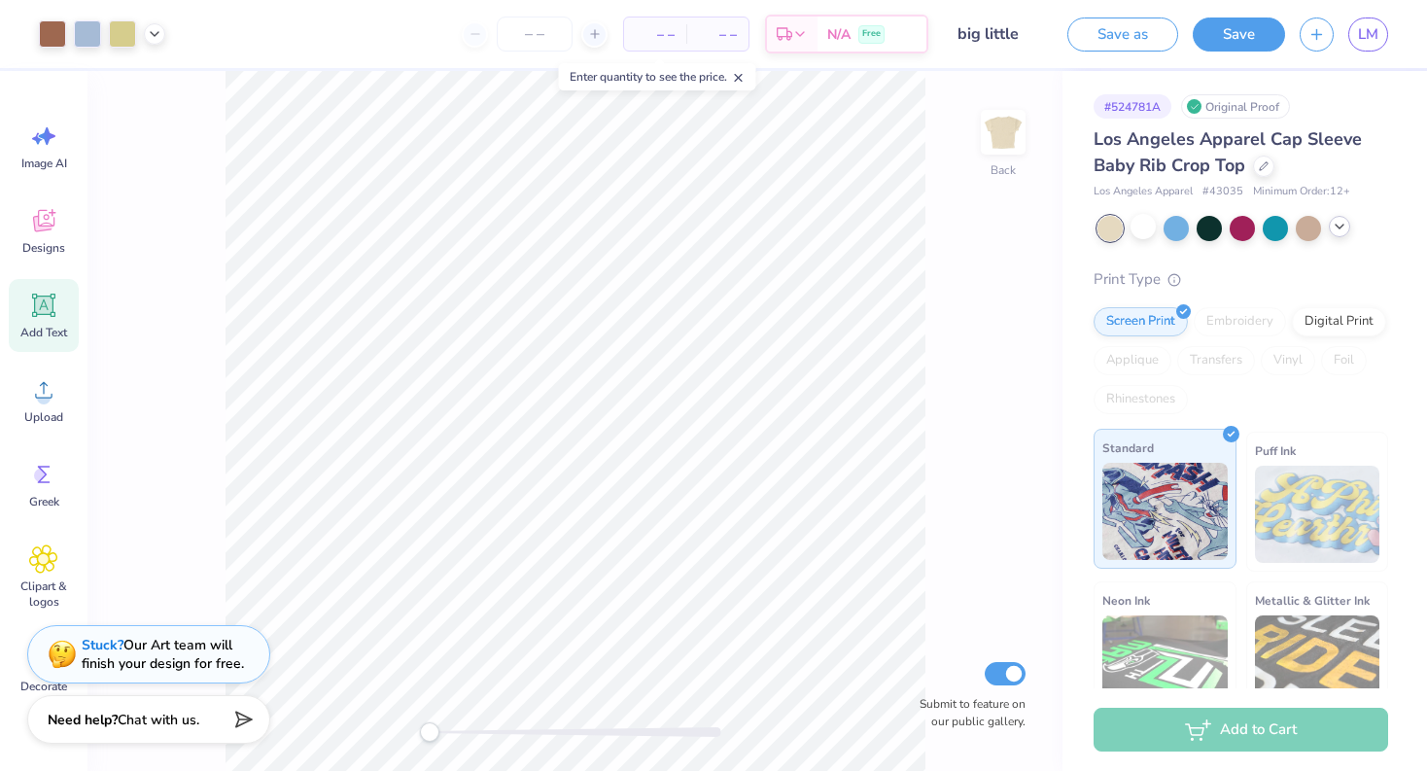
click at [1141, 451] on span "Standard" at bounding box center [1129, 448] width 52 height 20
click at [1195, 717] on div "Add to Cart" at bounding box center [1241, 730] width 295 height 44
click at [1198, 727] on div "Add to Cart" at bounding box center [1241, 730] width 295 height 44
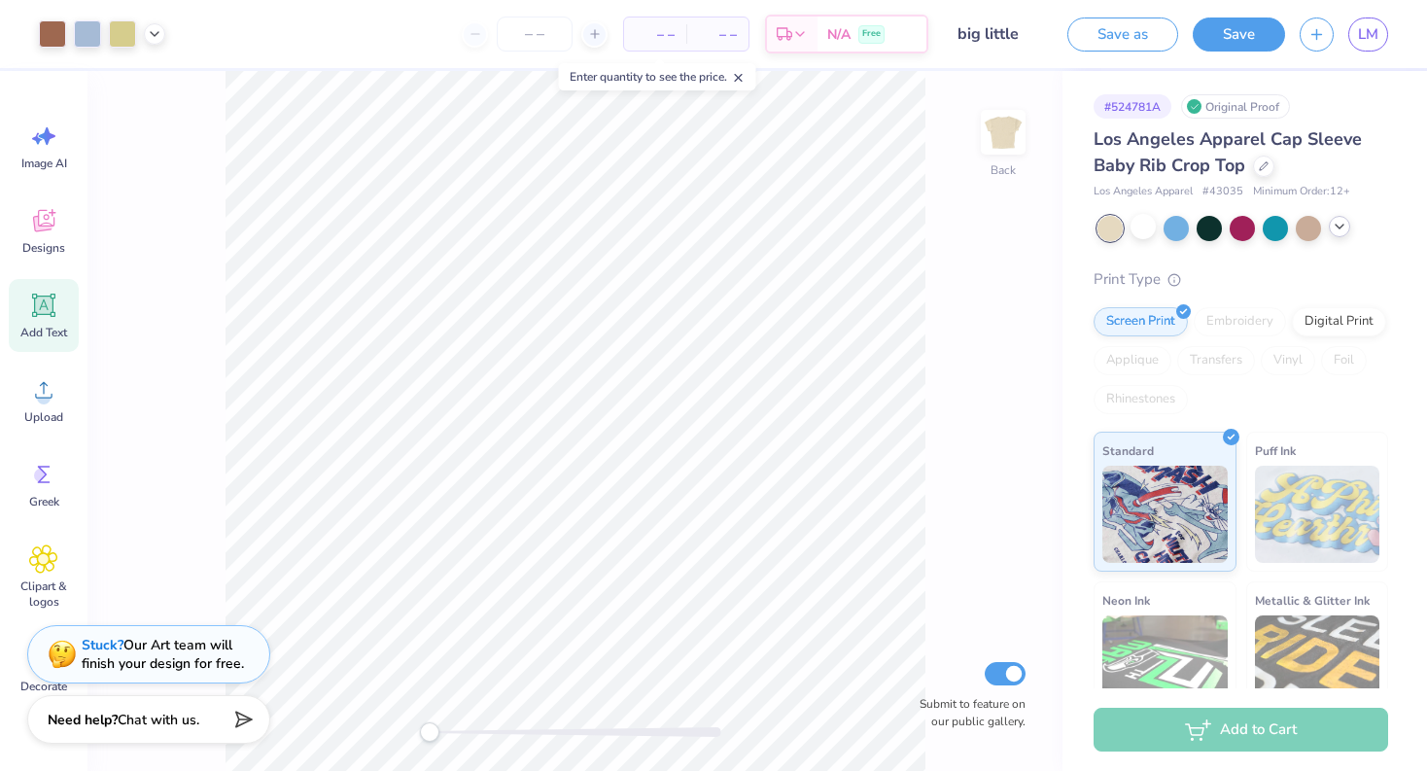
click at [1144, 715] on div "Add to Cart" at bounding box center [1241, 730] width 295 height 44
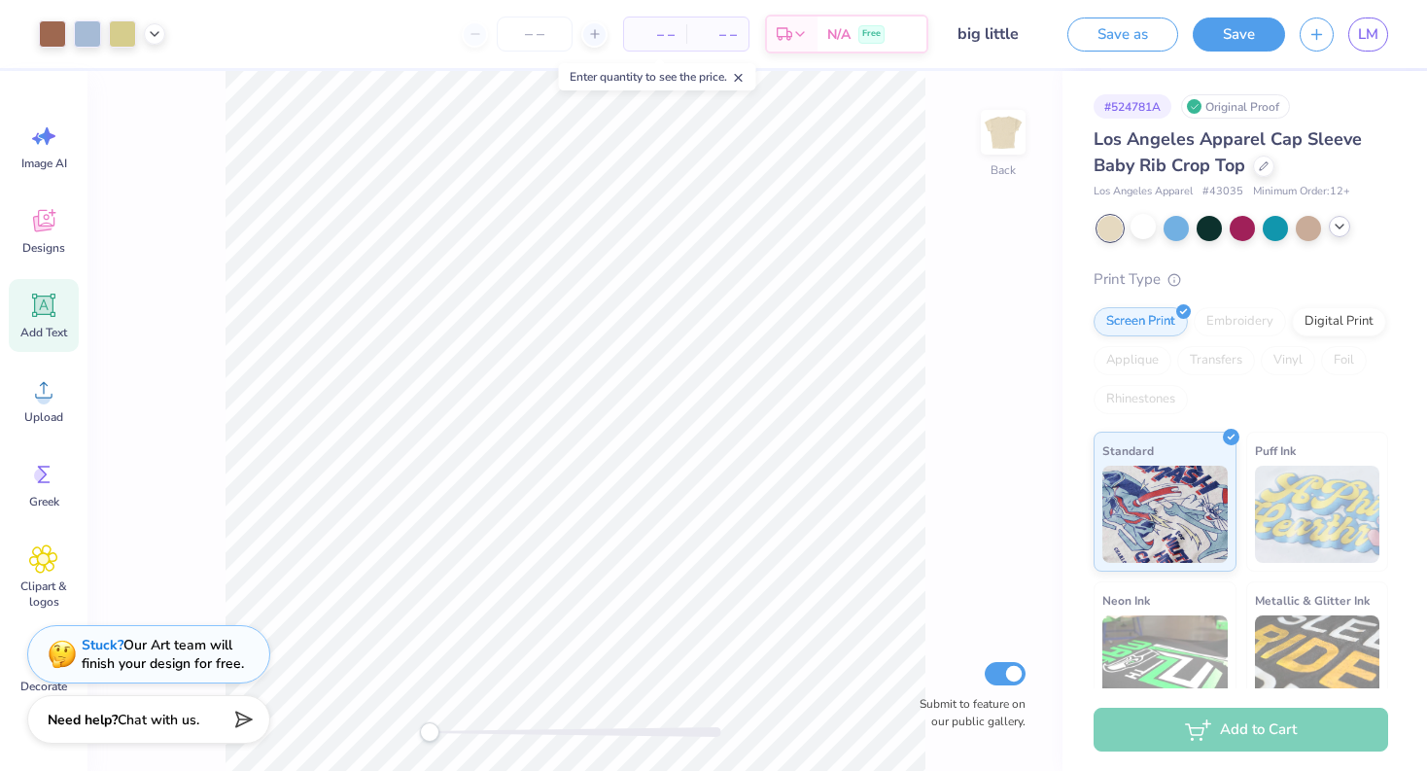
click at [737, 80] on icon at bounding box center [739, 78] width 14 height 14
click at [543, 34] on input "number" at bounding box center [535, 34] width 76 height 35
click at [691, 20] on div "– – Total" at bounding box center [717, 34] width 62 height 33
click at [662, 30] on span "– –" at bounding box center [655, 34] width 39 height 20
click at [588, 31] on icon at bounding box center [595, 34] width 14 height 14
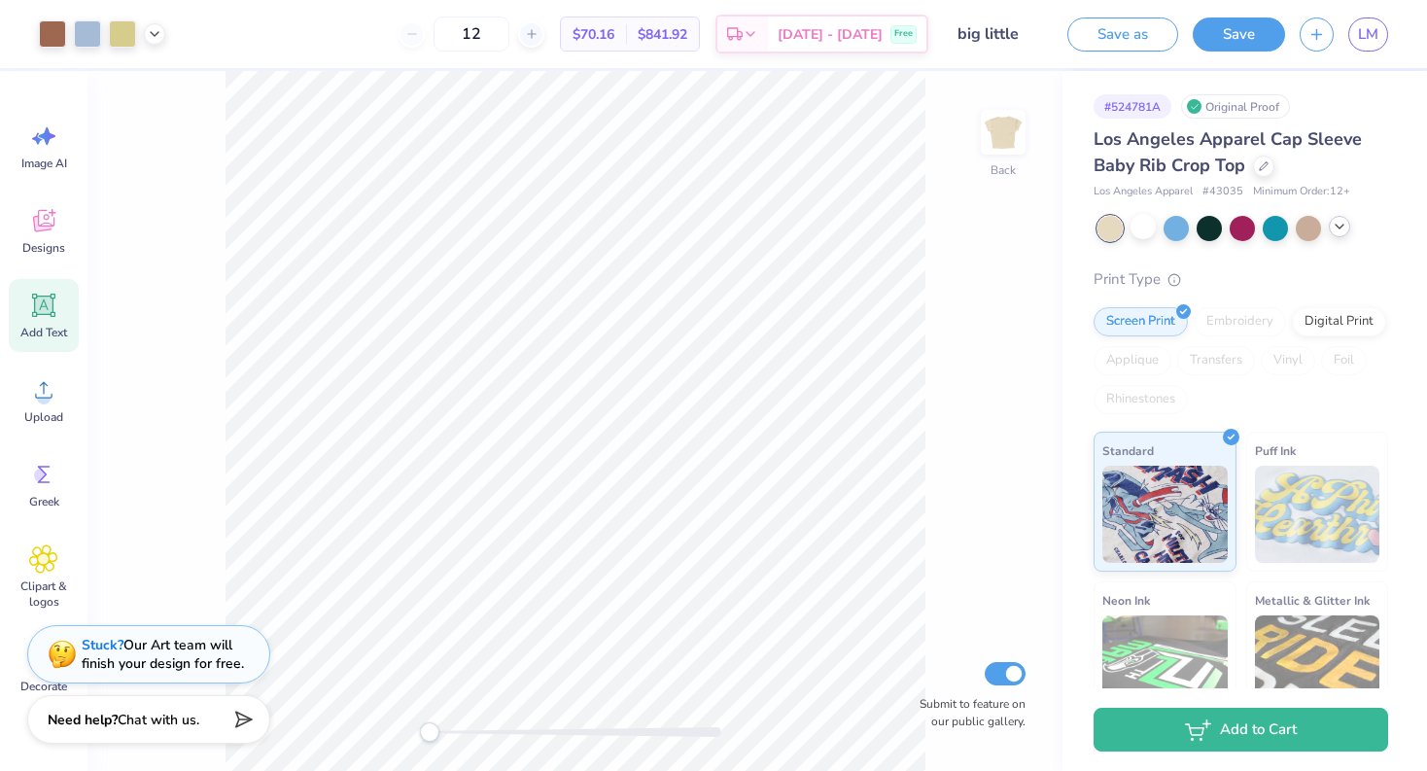
click at [459, 37] on div "12" at bounding box center [472, 34] width 146 height 35
click at [510, 36] on input "12" at bounding box center [472, 34] width 76 height 35
type input "1"
click at [510, 28] on input "12" at bounding box center [472, 34] width 76 height 35
click at [640, 67] on div "12 $70.16 Per Item $841.92 Total Est. Delivery [DATE] - [DATE] Free" at bounding box center [554, 34] width 749 height 68
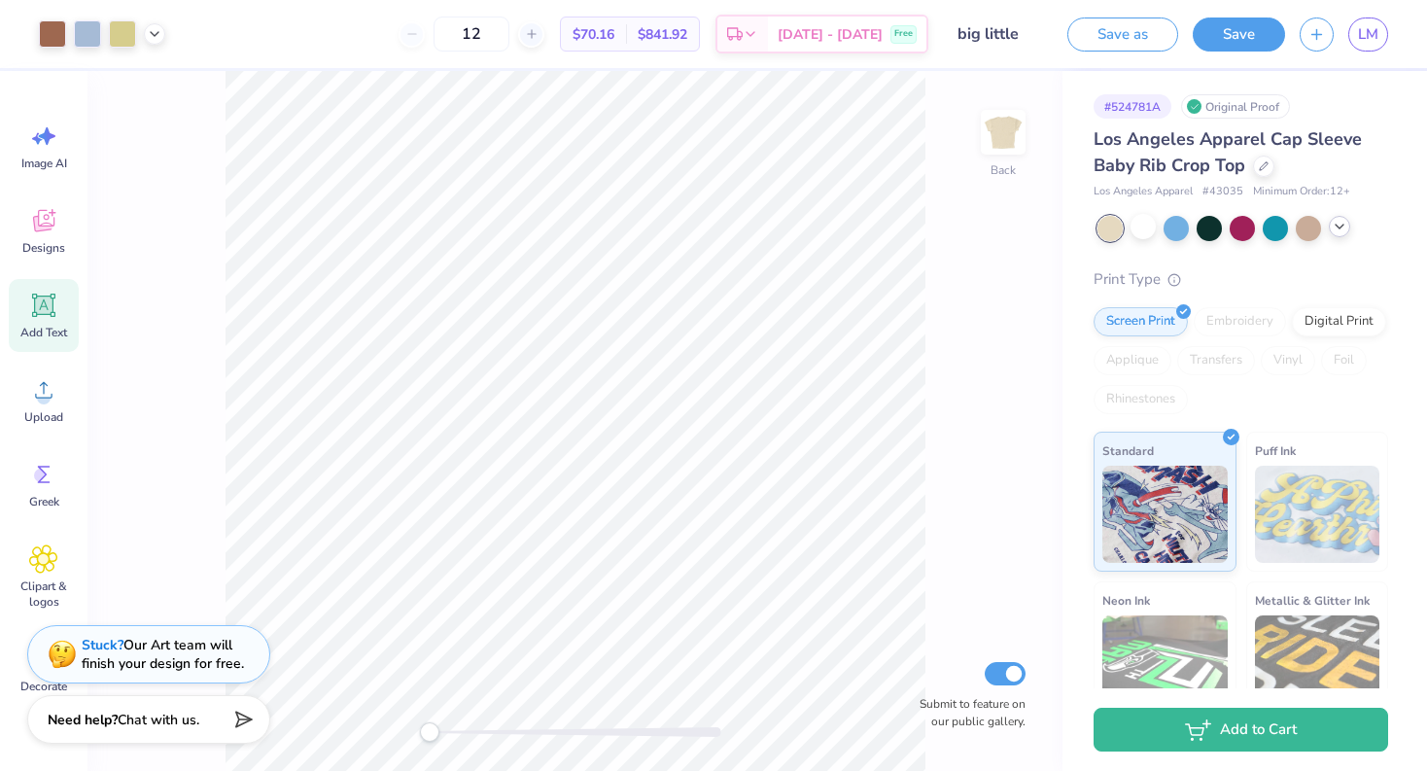
click at [452, 30] on div "12" at bounding box center [472, 34] width 146 height 35
click at [510, 37] on input "12" at bounding box center [472, 34] width 76 height 35
click at [510, 28] on input "12" at bounding box center [472, 34] width 76 height 35
type input "1"
type input "12"
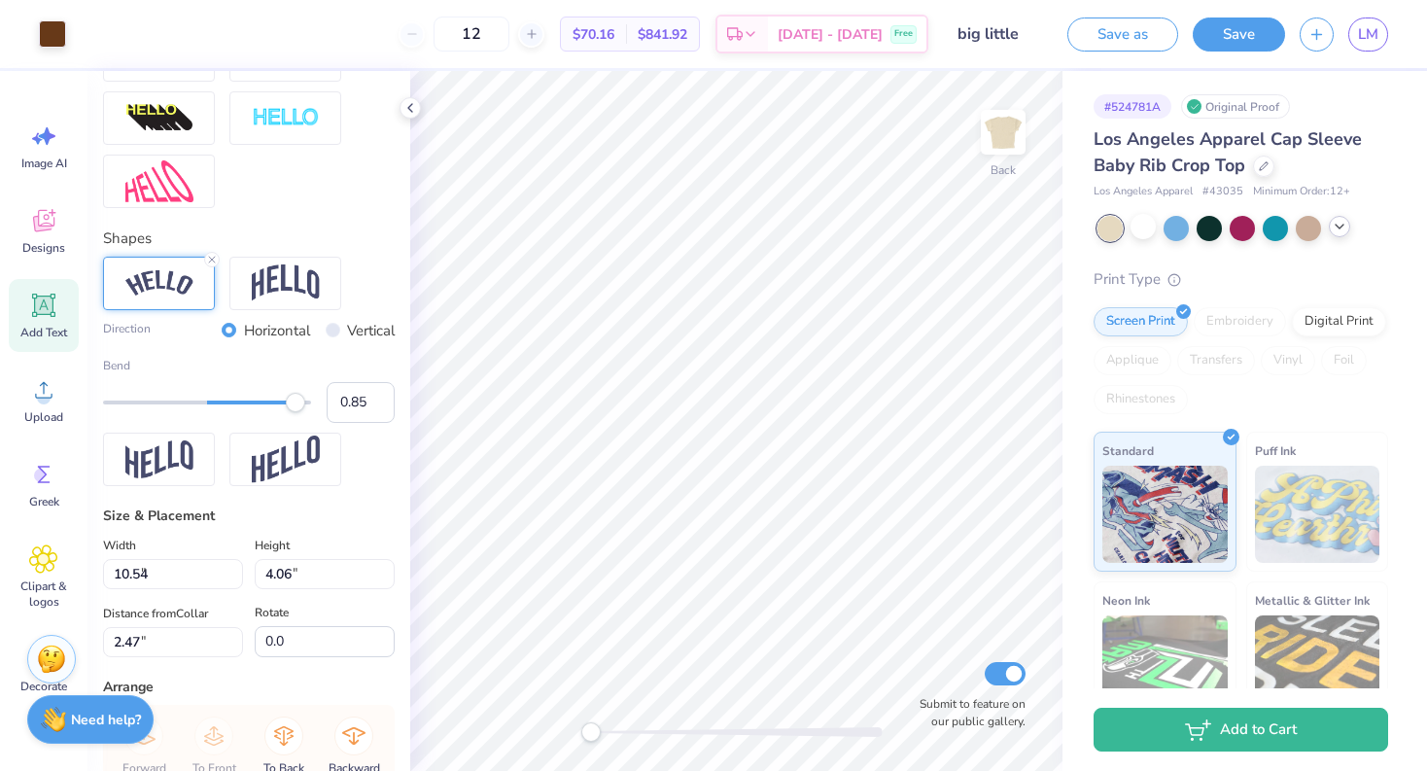
type input "7.02"
type input "2.88"
type input "1.09"
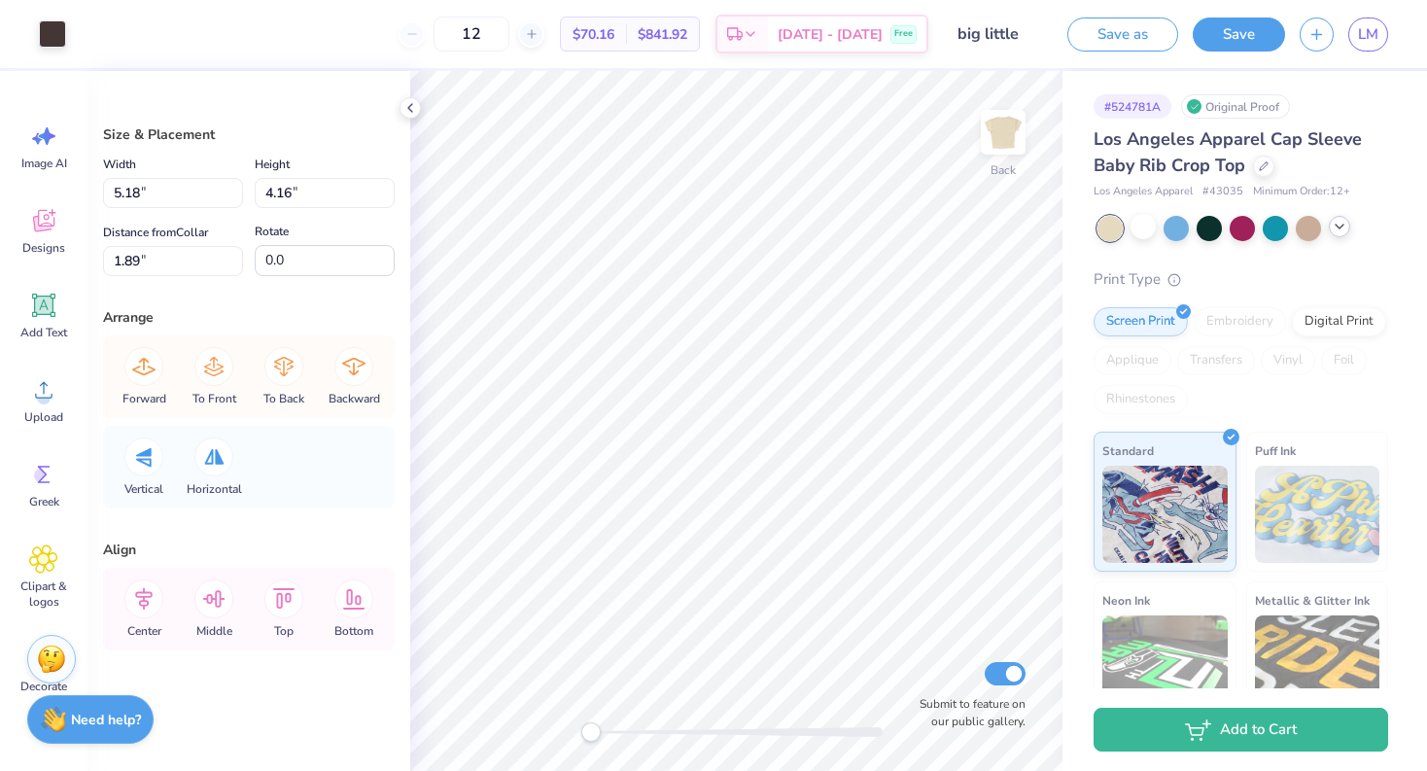
type input "4.83"
type input "4.22"
type input "1.83"
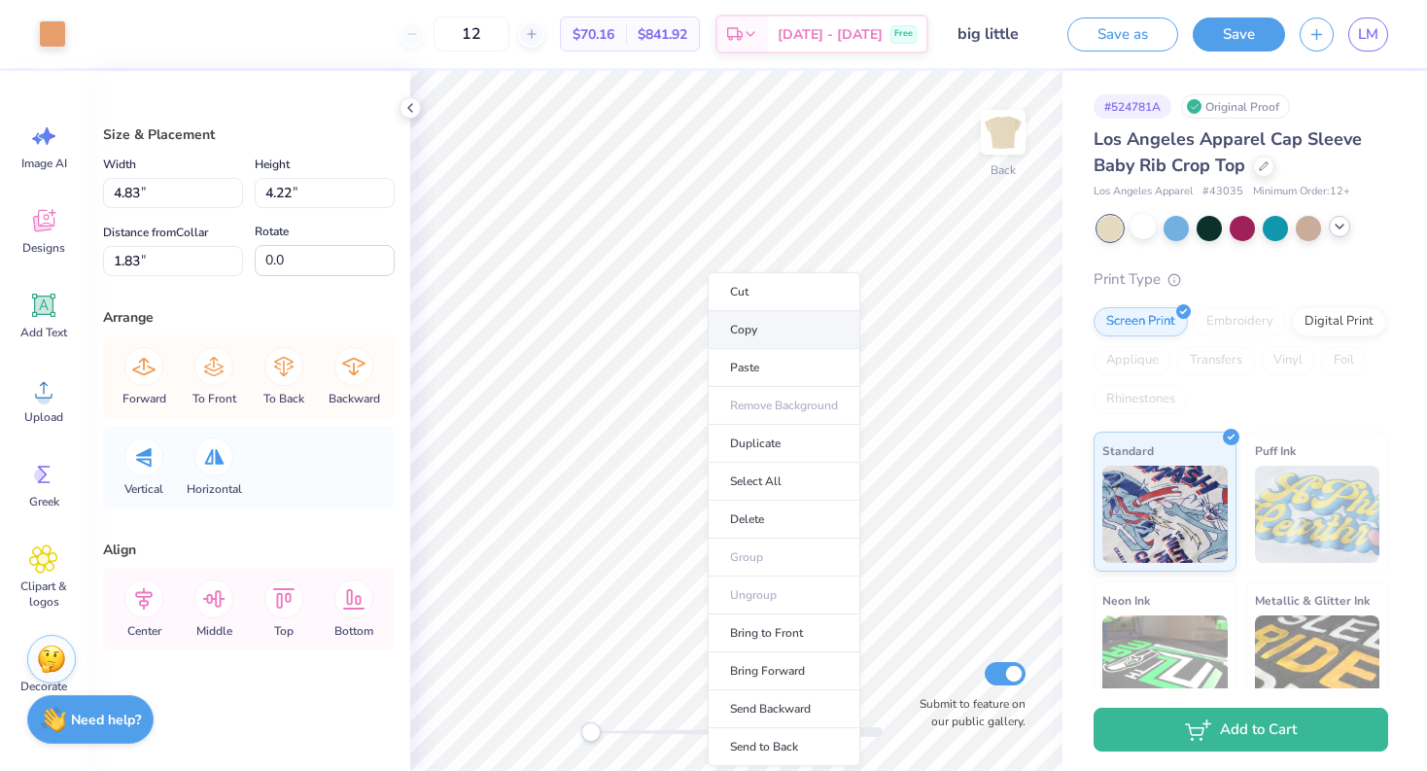
click at [756, 342] on li "Copy" at bounding box center [784, 330] width 153 height 38
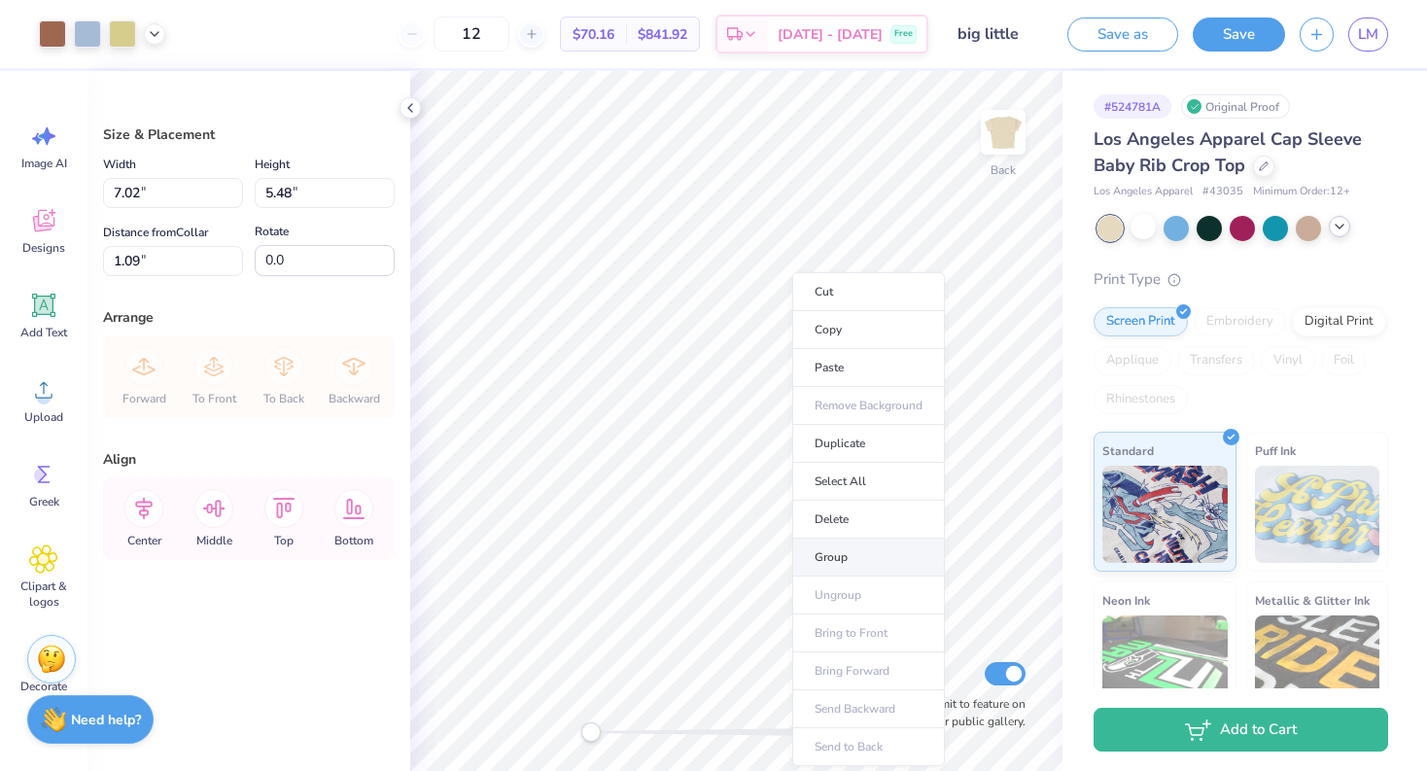
click at [866, 555] on li "Group" at bounding box center [868, 558] width 153 height 38
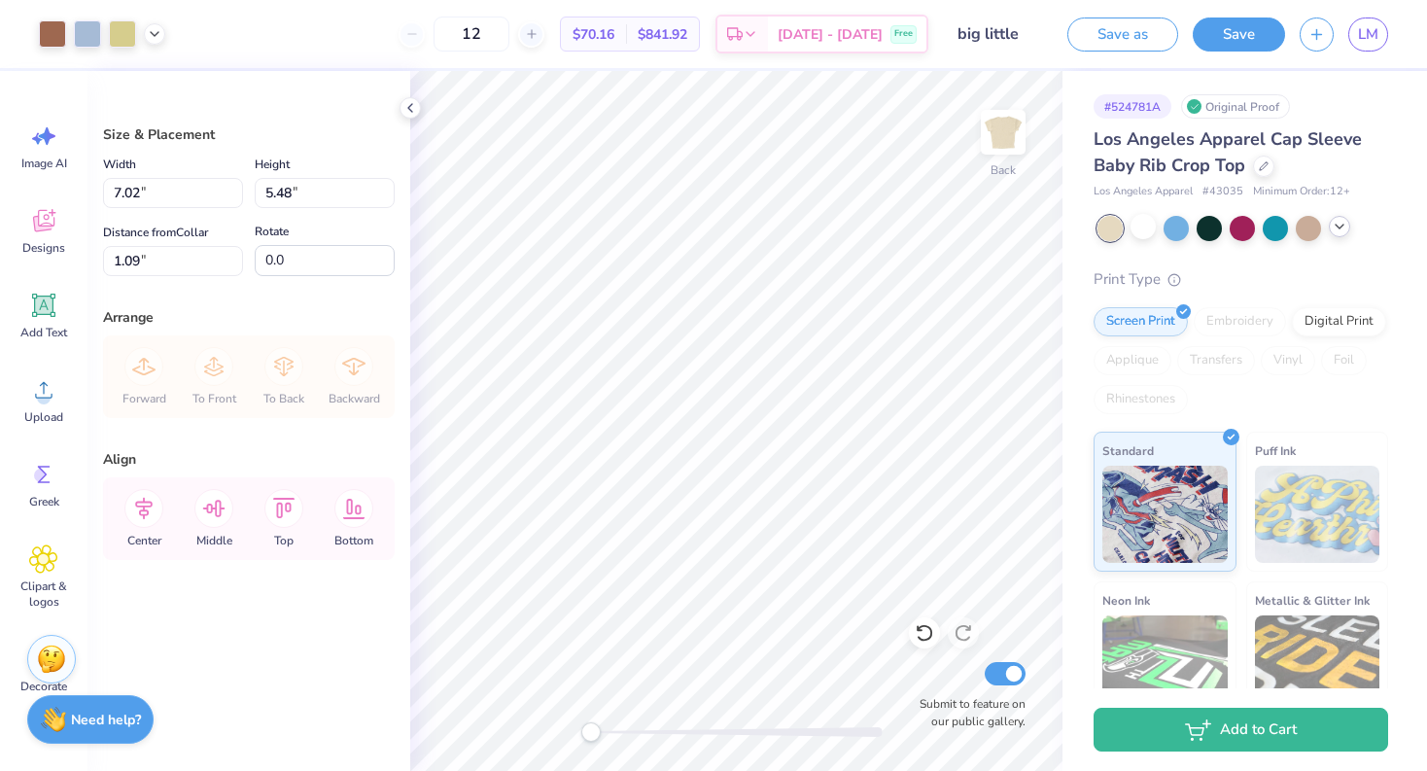
type input "6.97"
type input "5.44"
type input "1.11"
click at [756, 336] on li "Copy" at bounding box center [795, 330] width 153 height 38
click at [1122, 32] on button "Save as" at bounding box center [1123, 35] width 111 height 34
